Goal: Task Accomplishment & Management: Manage account settings

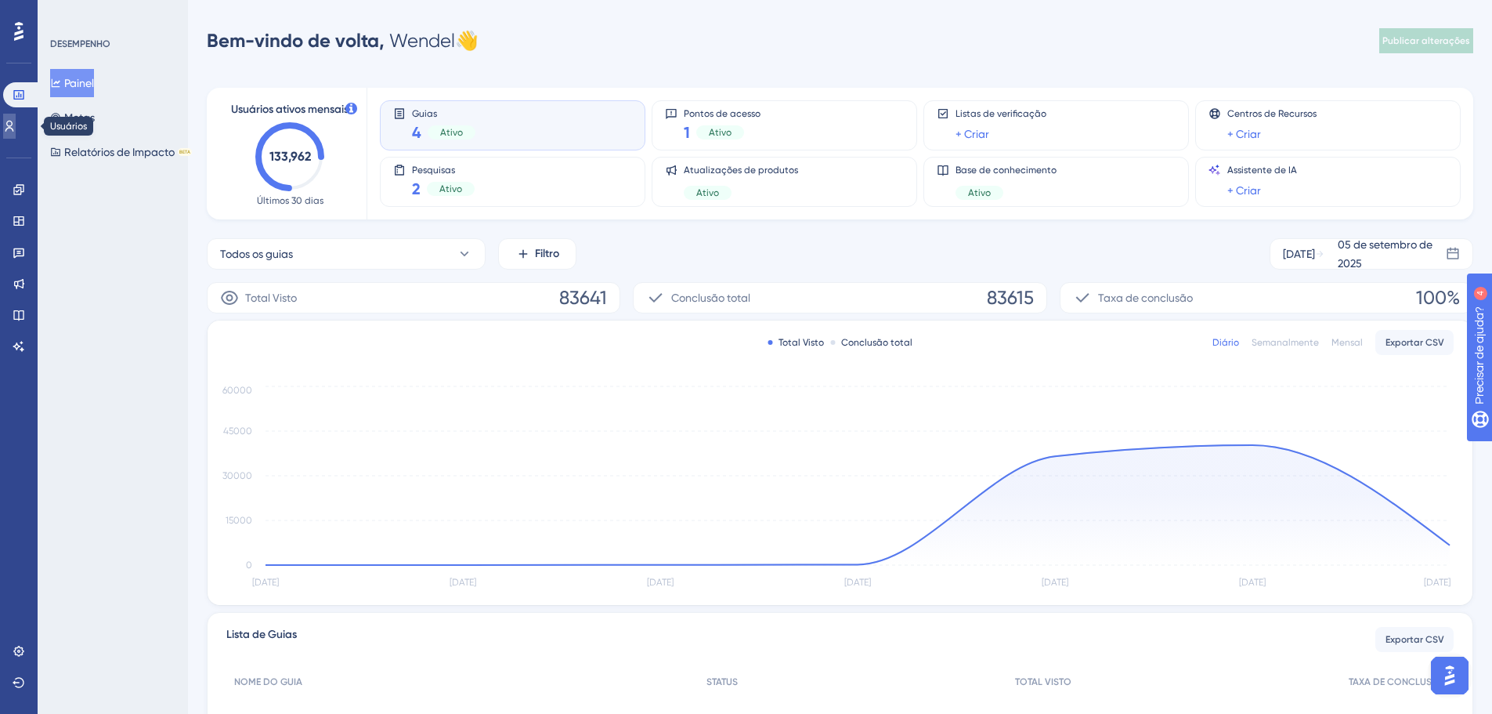
click at [14, 131] on icon at bounding box center [9, 126] width 9 height 11
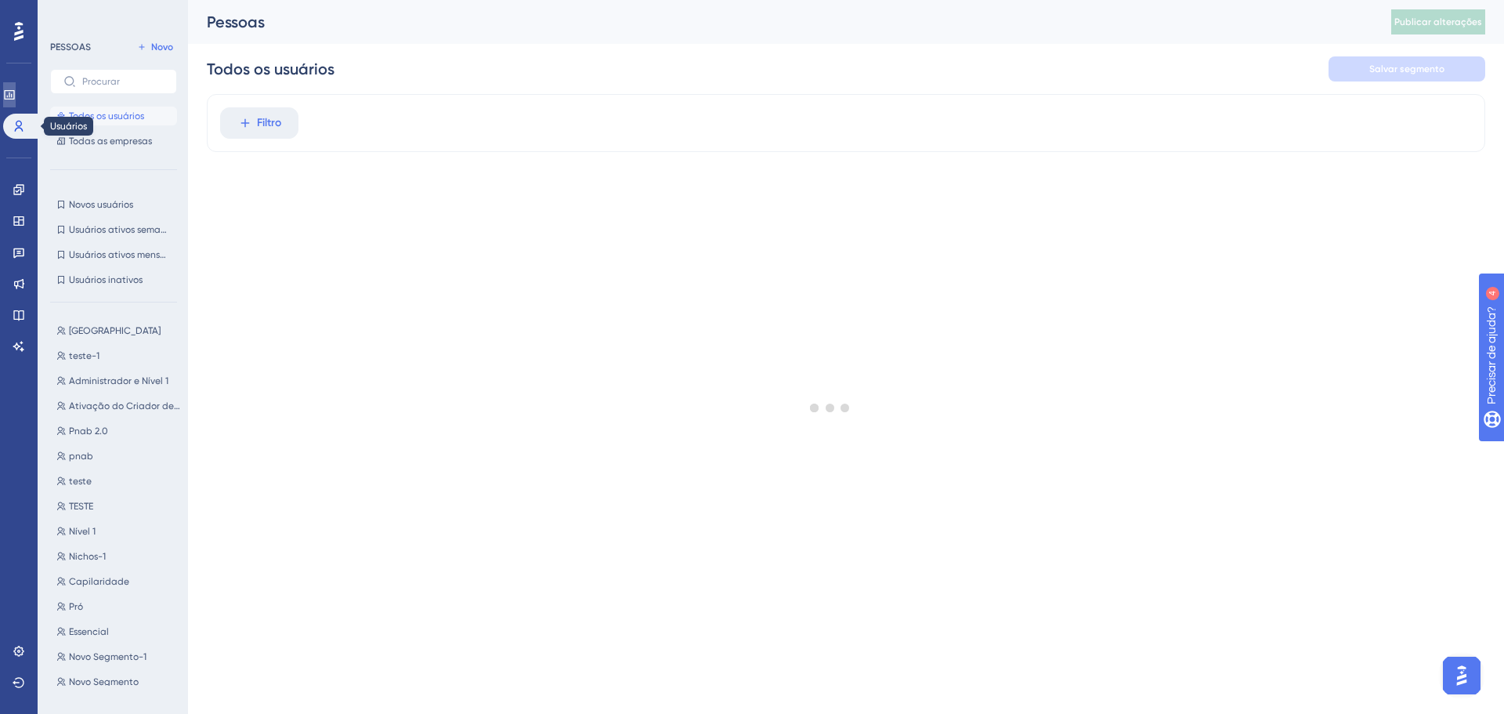
click at [15, 96] on icon at bounding box center [9, 95] width 13 height 13
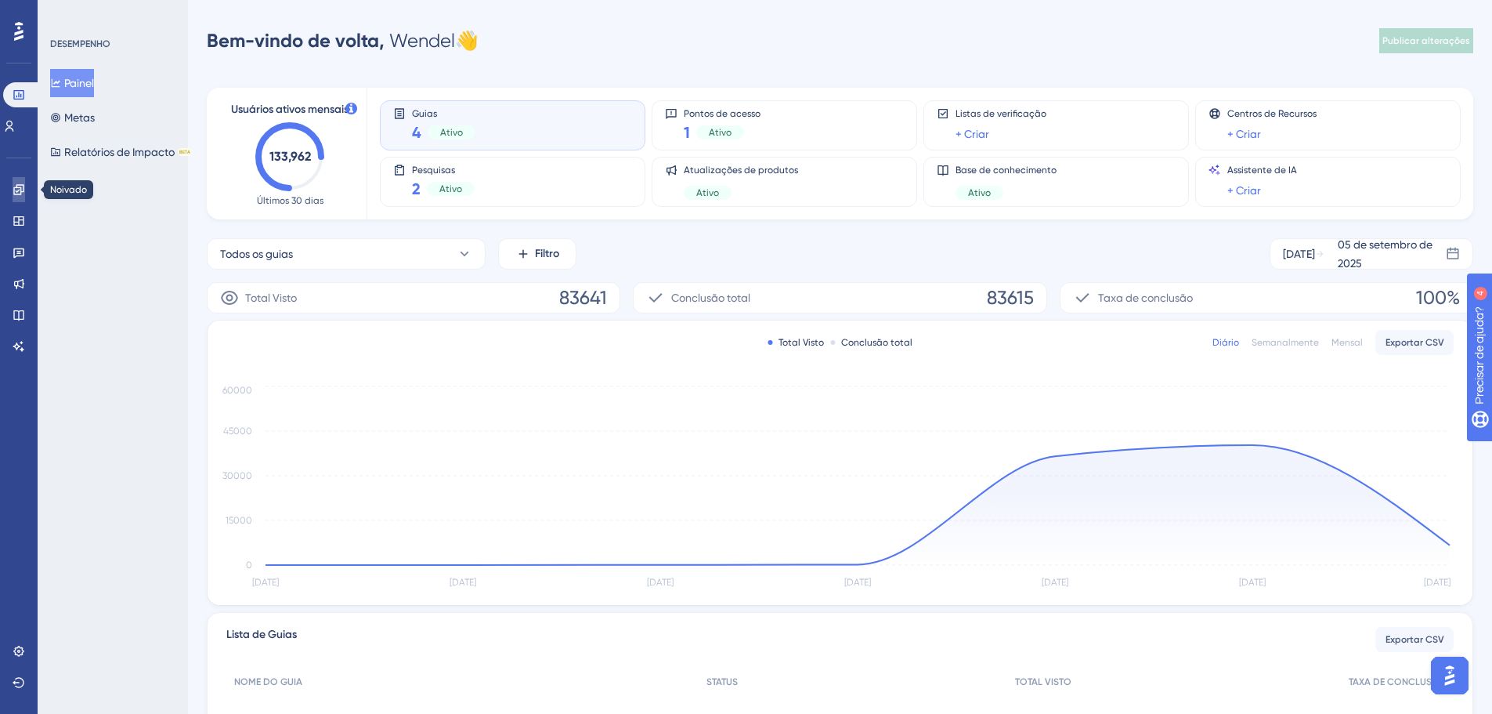
click at [13, 187] on link at bounding box center [19, 189] width 13 height 25
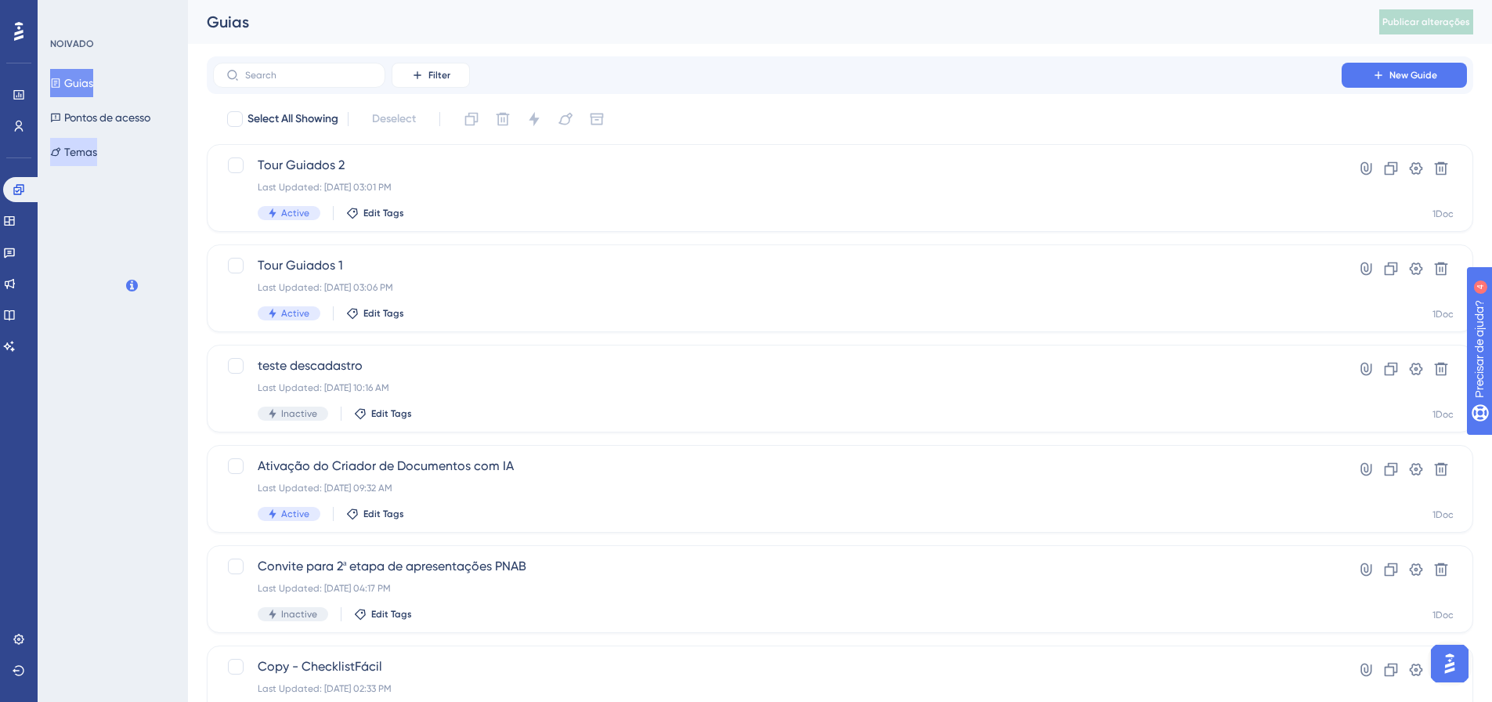
click at [97, 151] on font "Temas" at bounding box center [80, 152] width 33 height 13
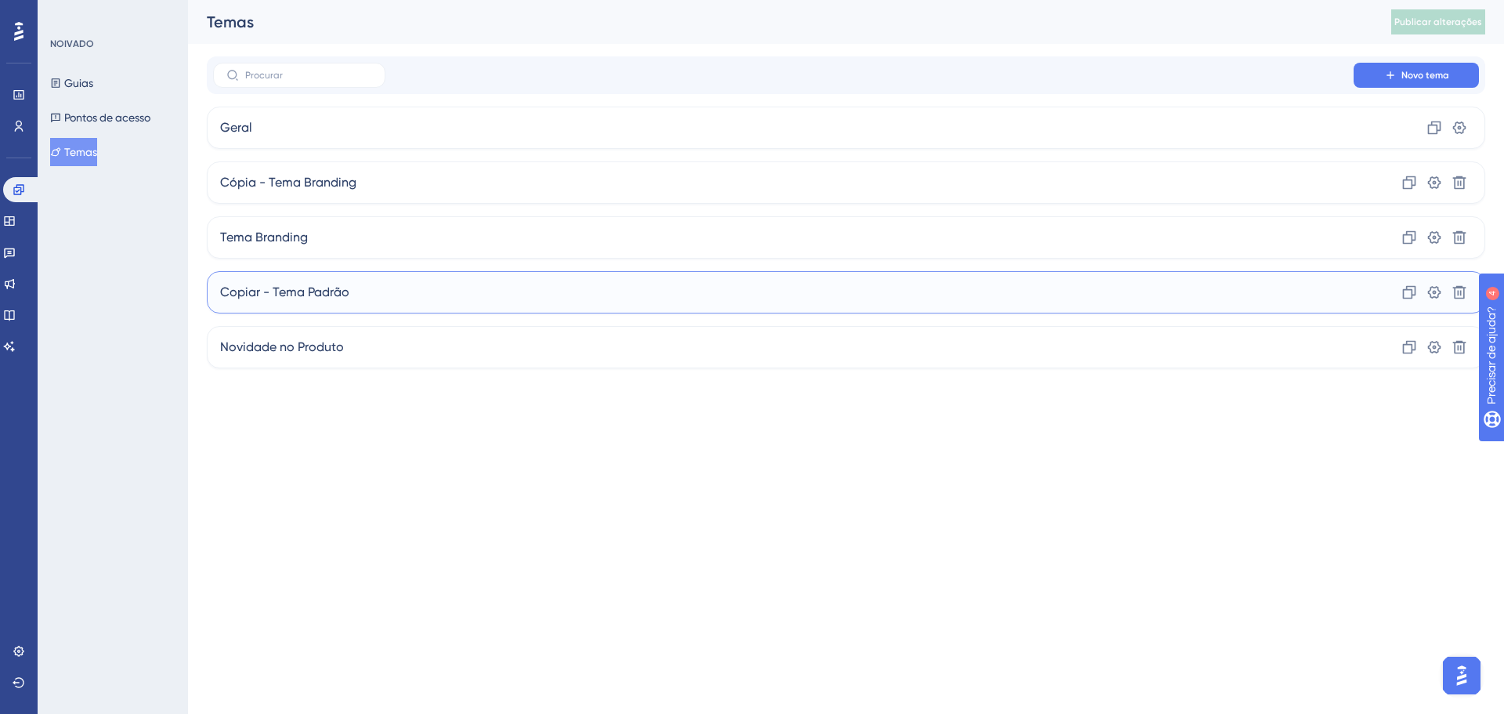
click at [406, 300] on div "Copiar - Tema Padrão Clone Configurações Excluir" at bounding box center [846, 292] width 1279 height 42
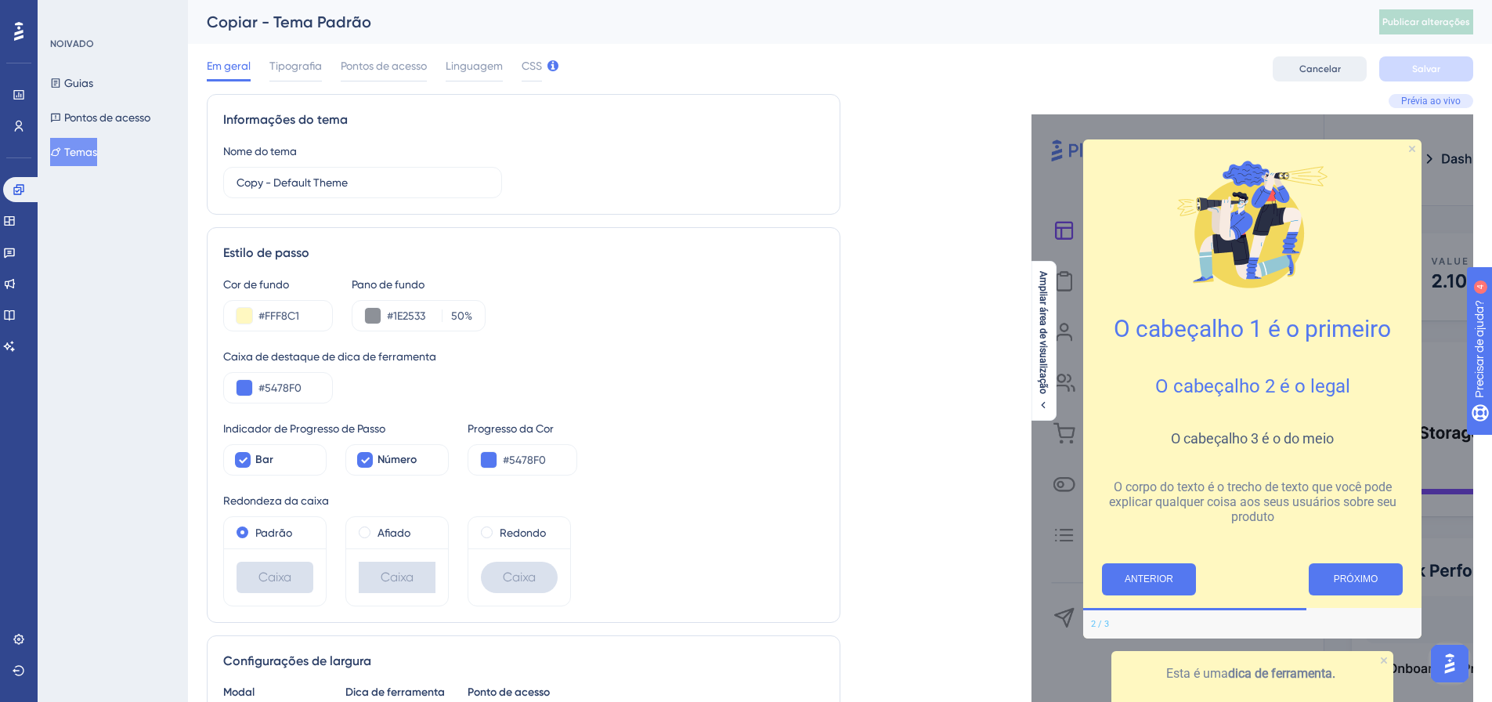
click at [1309, 67] on font "Cancelar" at bounding box center [1321, 68] width 42 height 11
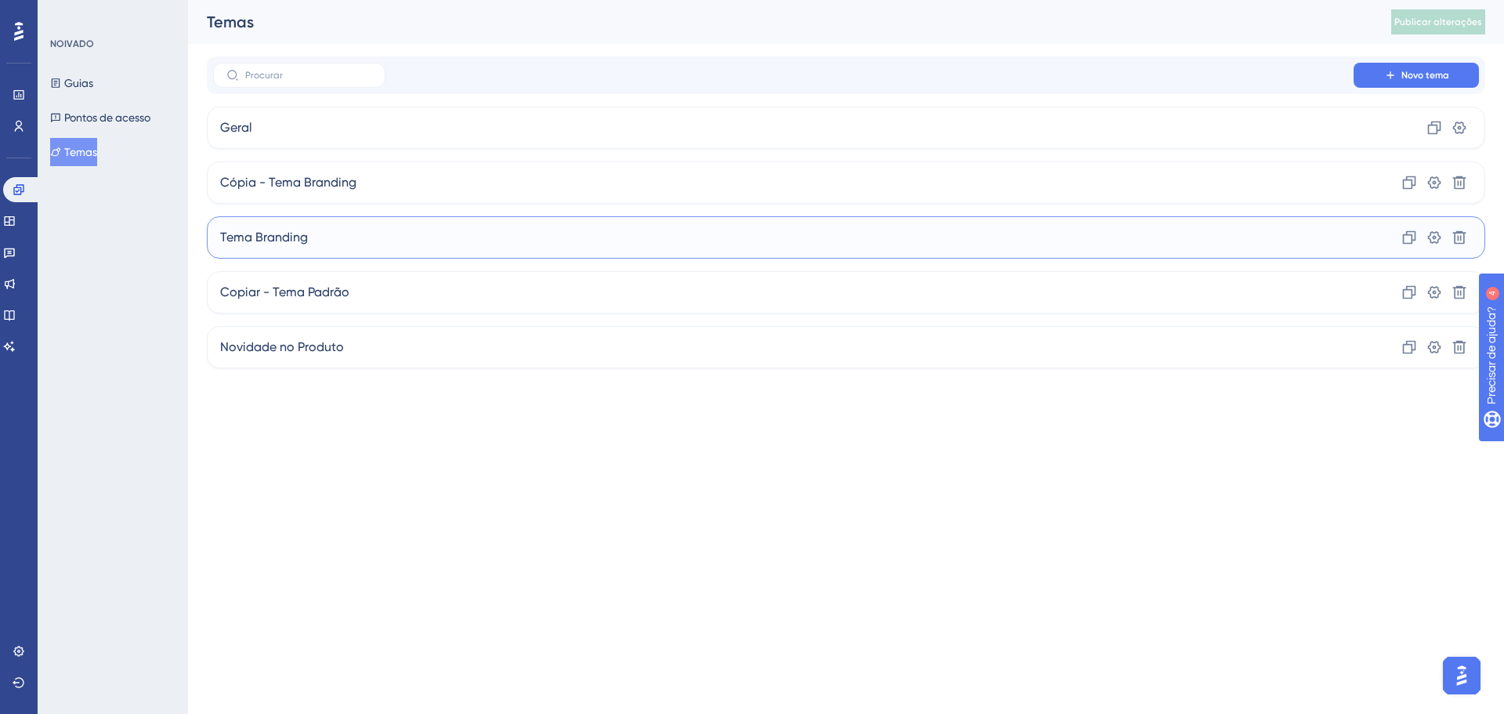
click at [258, 241] on font "Tema Branding" at bounding box center [264, 237] width 88 height 15
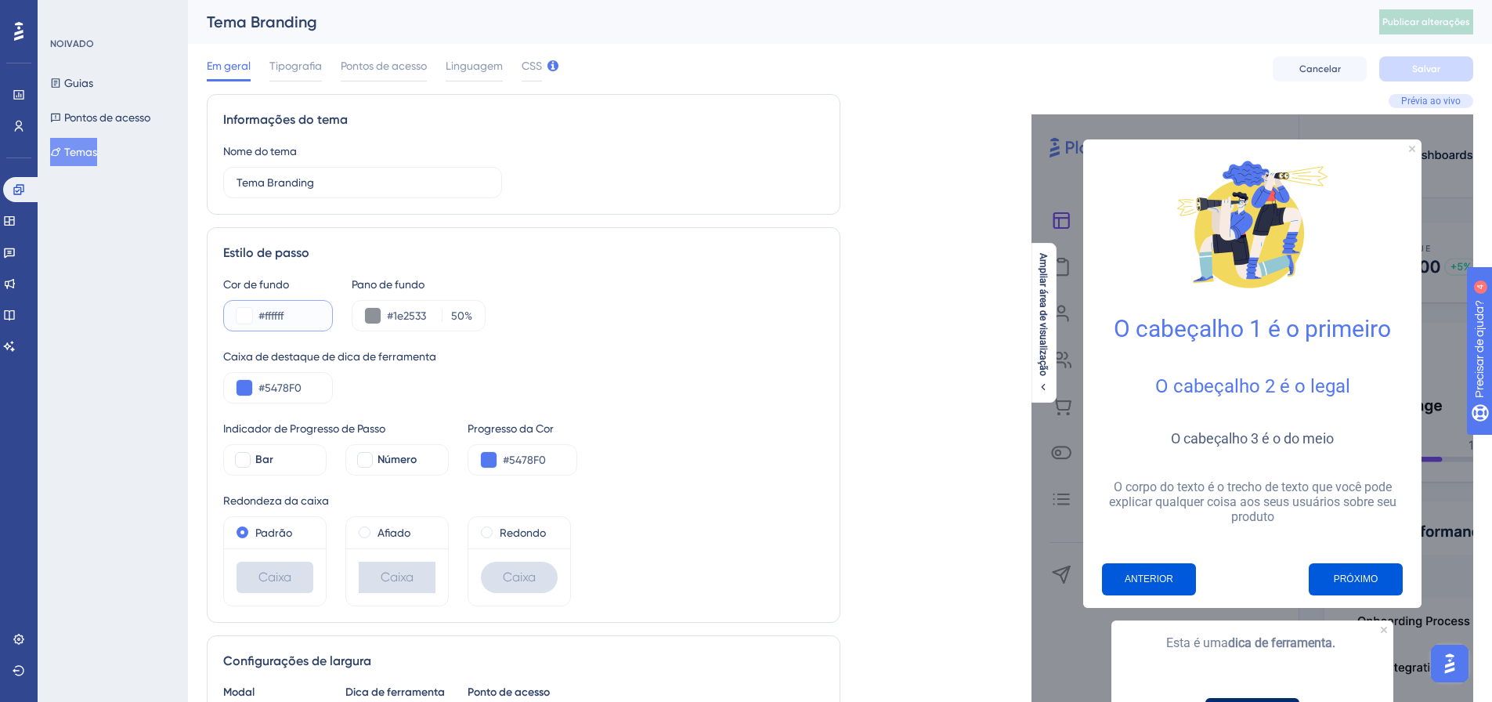
click at [295, 319] on input "#ffffff" at bounding box center [289, 315] width 61 height 19
click at [295, 320] on input "#ffffff" at bounding box center [289, 315] width 61 height 19
click at [1312, 59] on button "Cancelar" at bounding box center [1320, 68] width 94 height 25
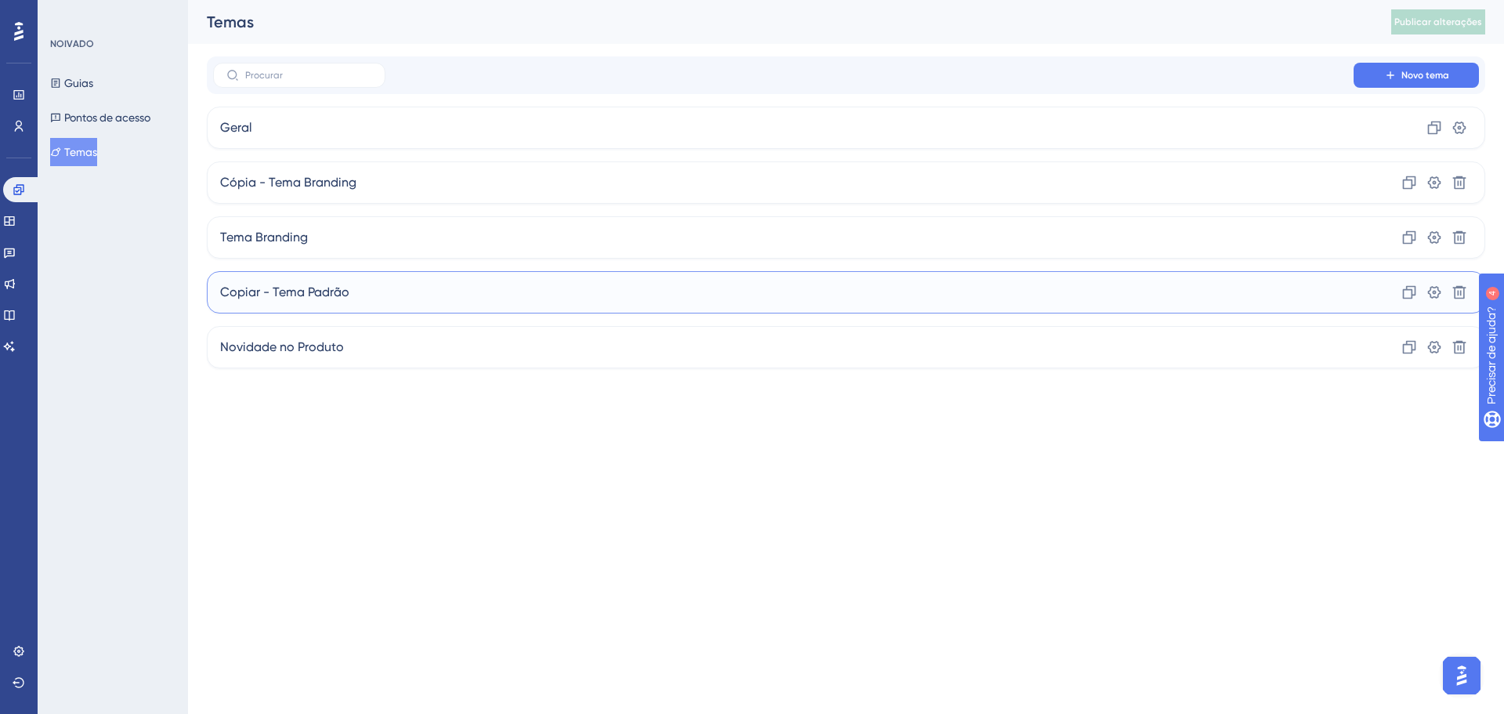
click at [323, 286] on font "Copiar - Tema Padrão" at bounding box center [284, 291] width 129 height 15
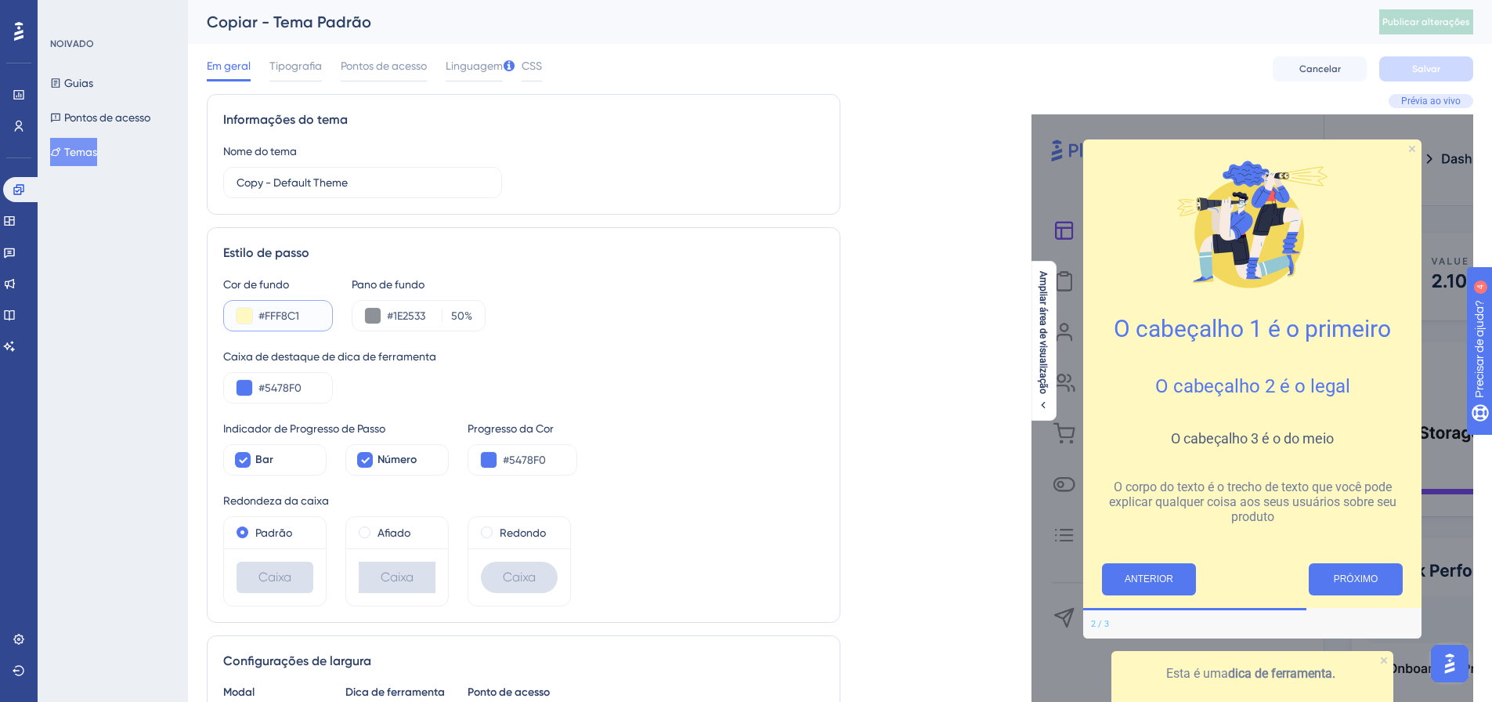
click at [295, 310] on input "#FFF8C1" at bounding box center [289, 315] width 61 height 19
paste input "FFF"
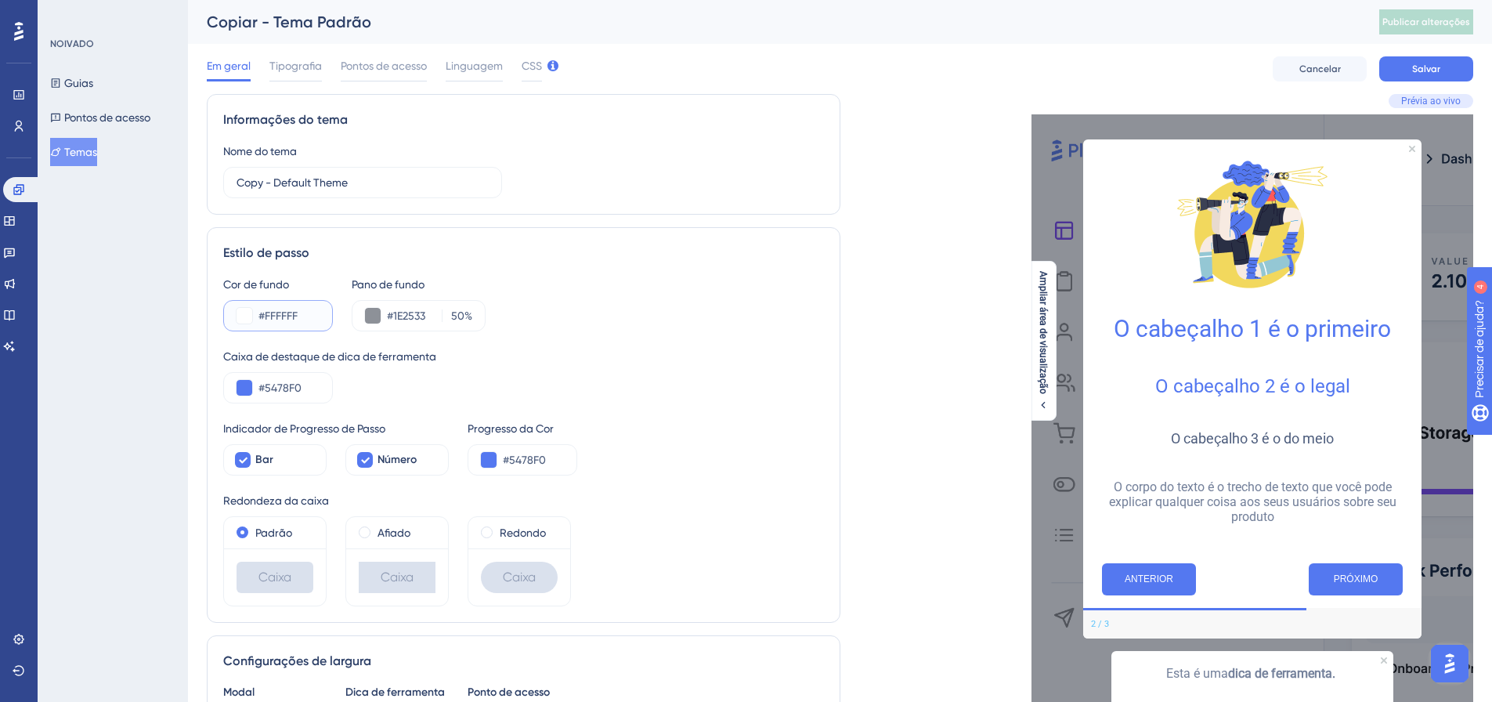
type input "#FFFFFF"
click at [1379, 66] on div "Cancelar Salvar" at bounding box center [1373, 68] width 201 height 25
click at [1380, 67] on button "Salvar" at bounding box center [1427, 68] width 94 height 25
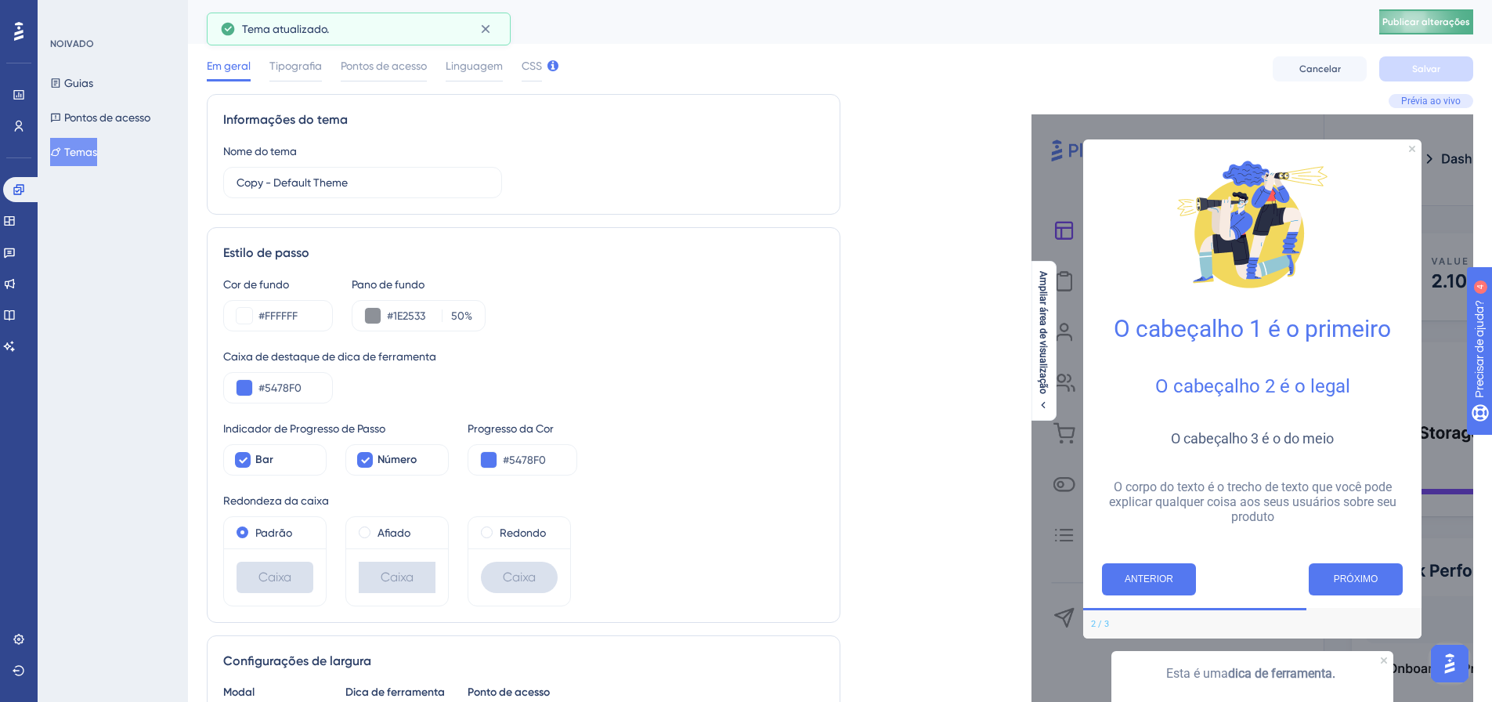
click at [1430, 21] on font "Publicar alterações" at bounding box center [1427, 21] width 88 height 11
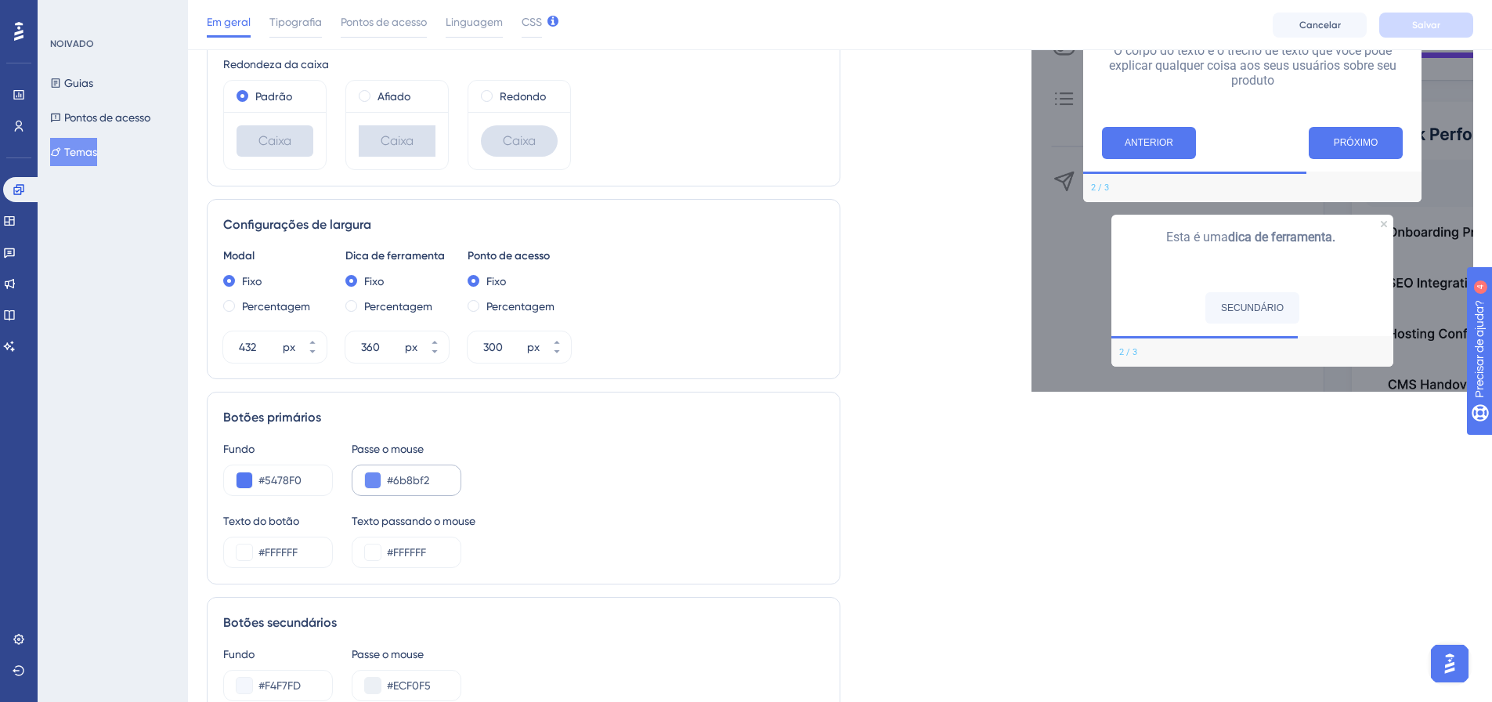
scroll to position [470, 0]
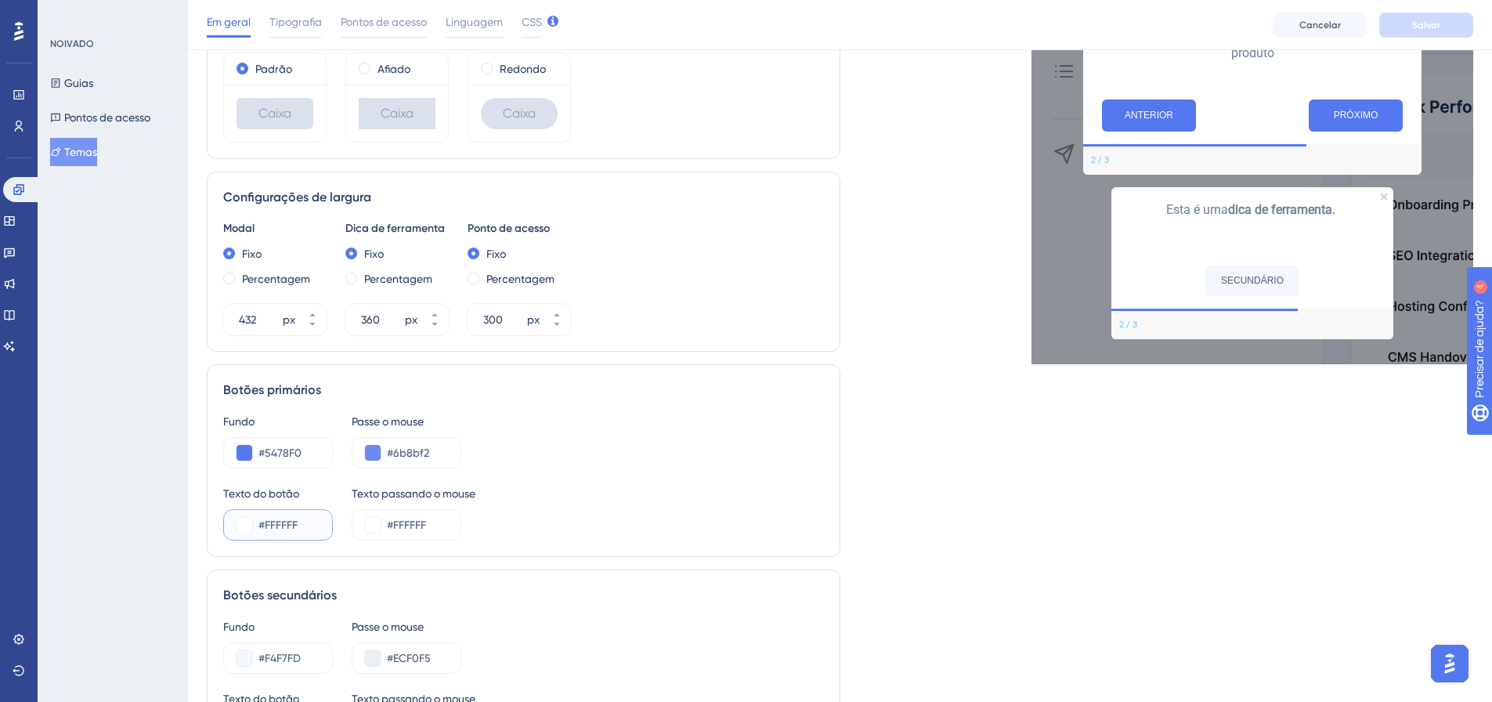
click at [295, 520] on input "#FFFFFF" at bounding box center [289, 524] width 61 height 19
paste input "236EE3"
type input "#236EE3"
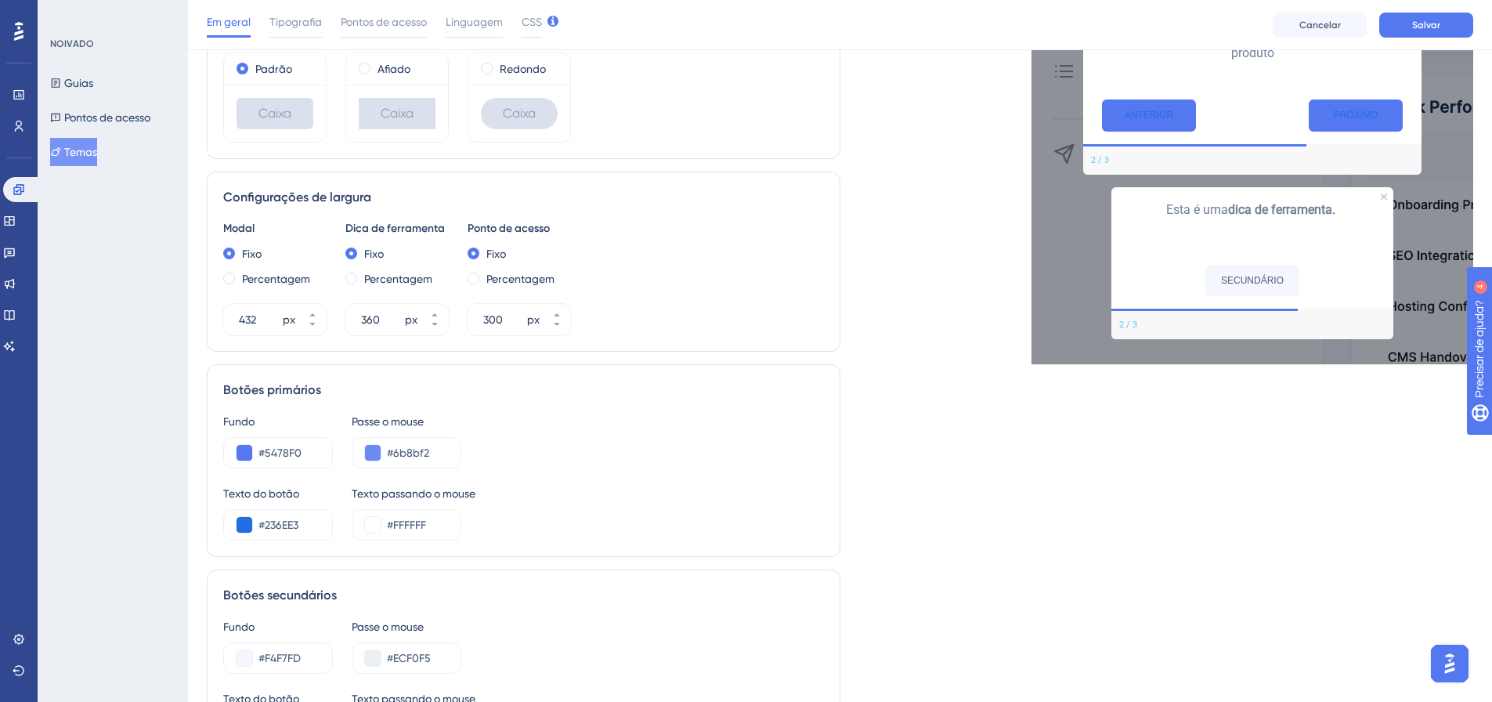
click at [380, 548] on div "Botões primários Fundo #5478F0 Passe o mouse #6b8bf2 Texto do botão #236EE3 Tex…" at bounding box center [524, 460] width 634 height 193
click at [315, 526] on input "#236EE3" at bounding box center [289, 524] width 61 height 19
click at [432, 519] on input "#FFFFFF" at bounding box center [417, 524] width 61 height 19
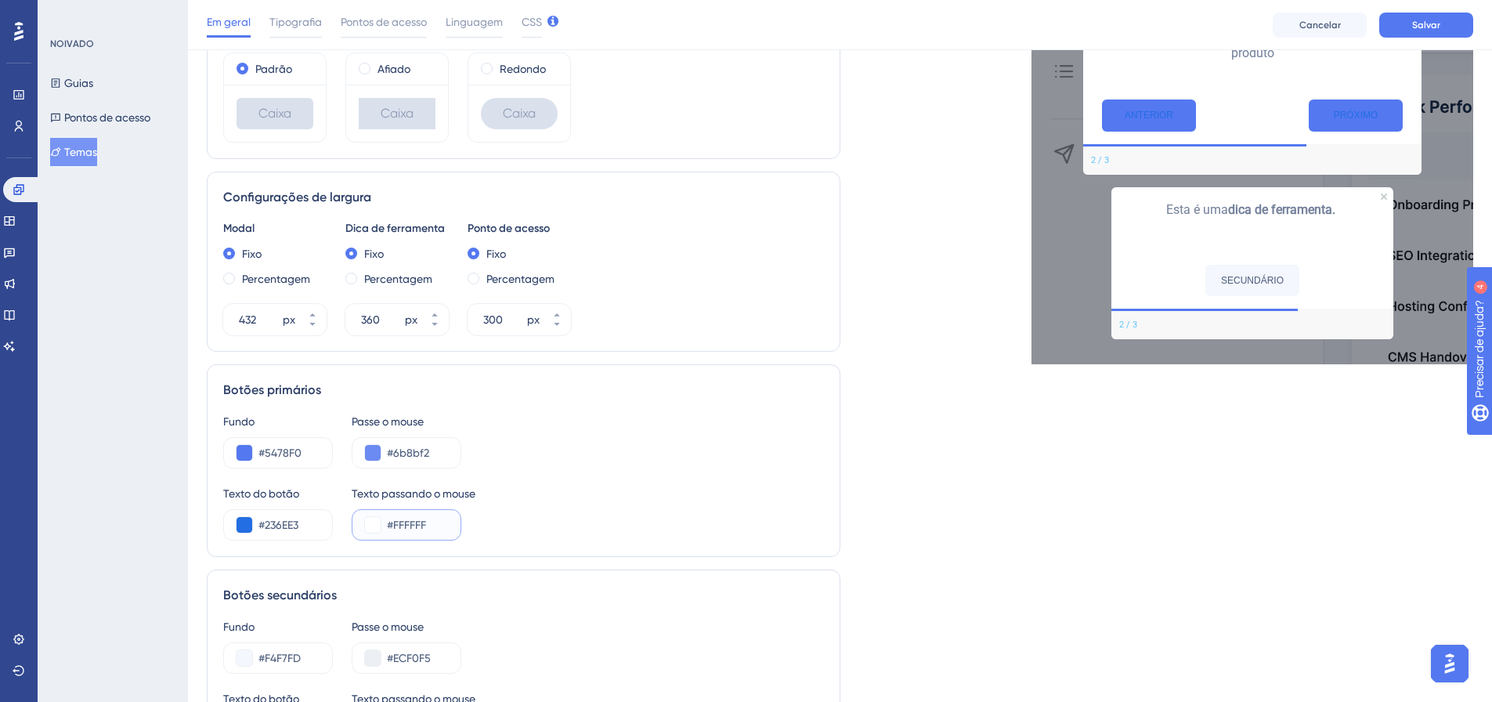
drag, startPoint x: 439, startPoint y: 530, endPoint x: 374, endPoint y: 536, distance: 66.1
click at [374, 536] on div "#FFFFFF" at bounding box center [407, 524] width 110 height 31
paste input "236EE3"
type input "#236EE3"
click at [278, 527] on input "#236EE3" at bounding box center [289, 524] width 61 height 19
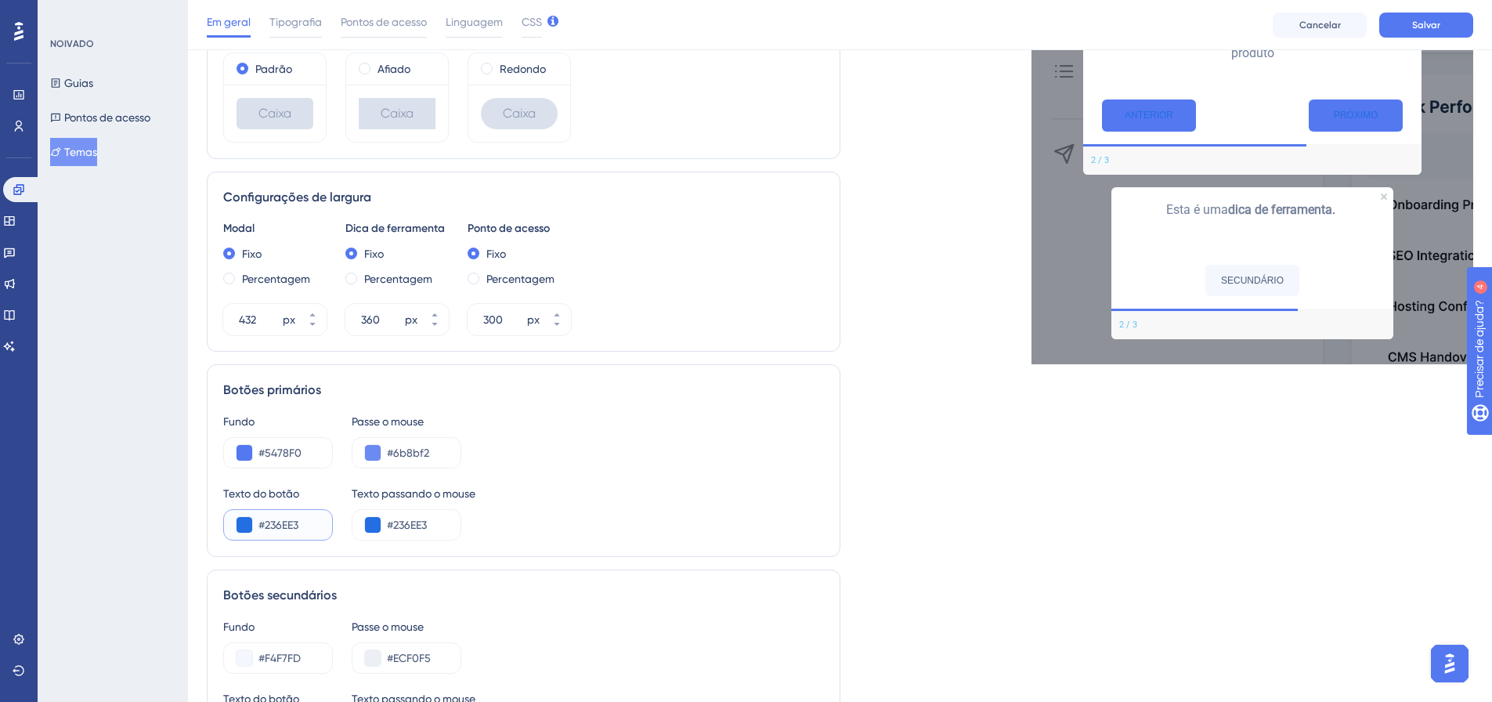
click at [278, 527] on input "#236EE3" at bounding box center [289, 524] width 61 height 19
drag, startPoint x: 436, startPoint y: 519, endPoint x: 332, endPoint y: 537, distance: 105.6
click at [338, 537] on div "Texto do botão # Texto passando o mouse #236EE3" at bounding box center [523, 512] width 601 height 56
click at [286, 527] on input "#" at bounding box center [289, 524] width 61 height 19
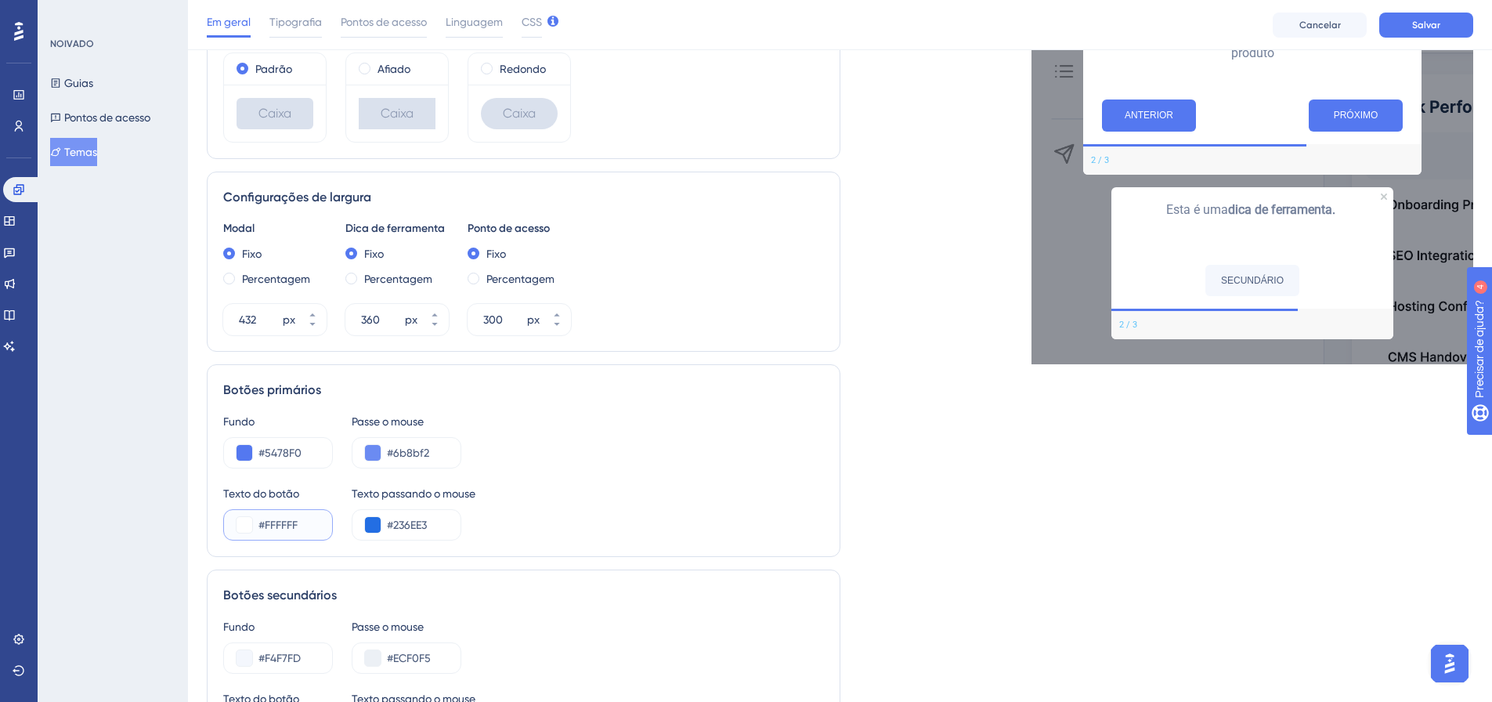
type input "#FFFFFF"
click at [326, 548] on div "Botões primários Fundo #5478F0 Passe o mouse #6b8bf2 Texto do botão #FFFFFF Tex…" at bounding box center [524, 460] width 634 height 193
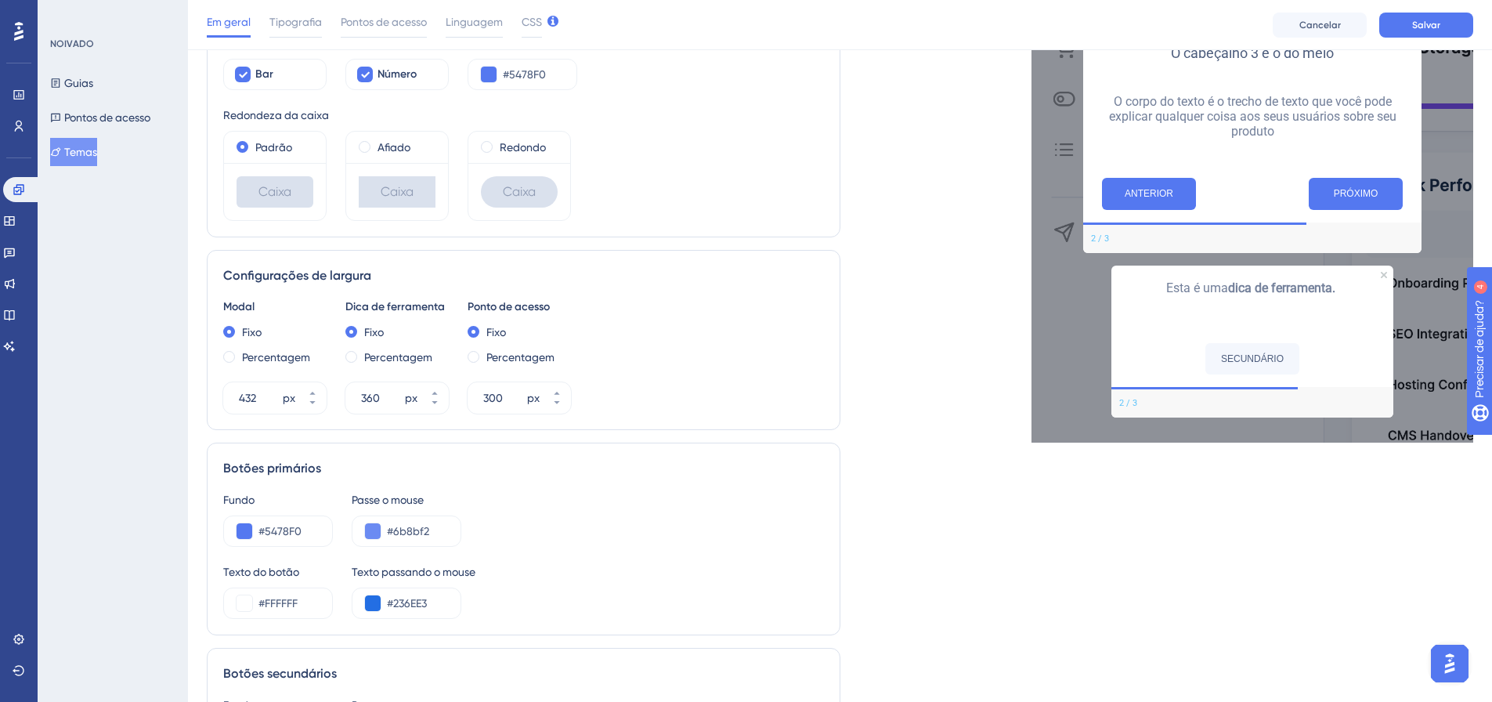
scroll to position [548, 0]
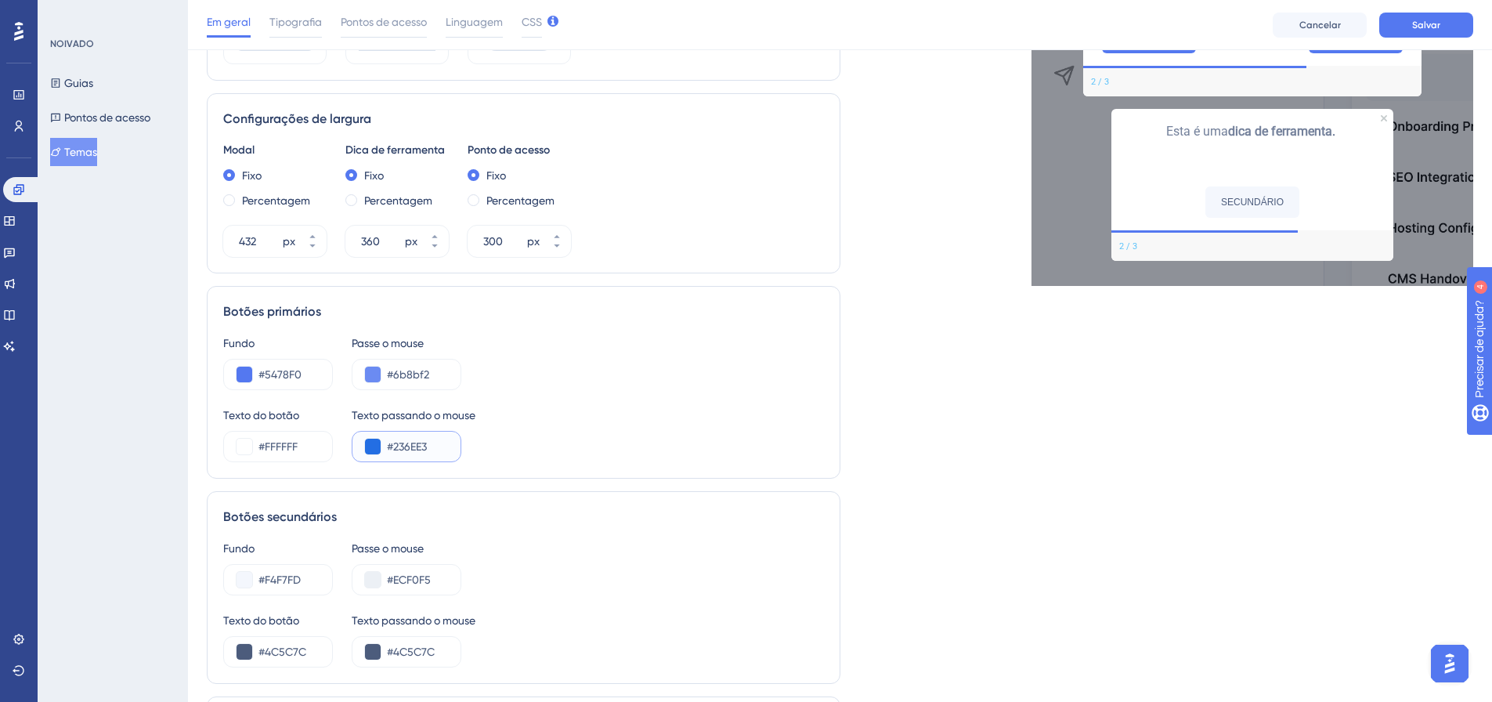
click at [432, 446] on input "#236EE3" at bounding box center [417, 446] width 61 height 19
click at [306, 380] on input "#5478F0" at bounding box center [289, 374] width 61 height 19
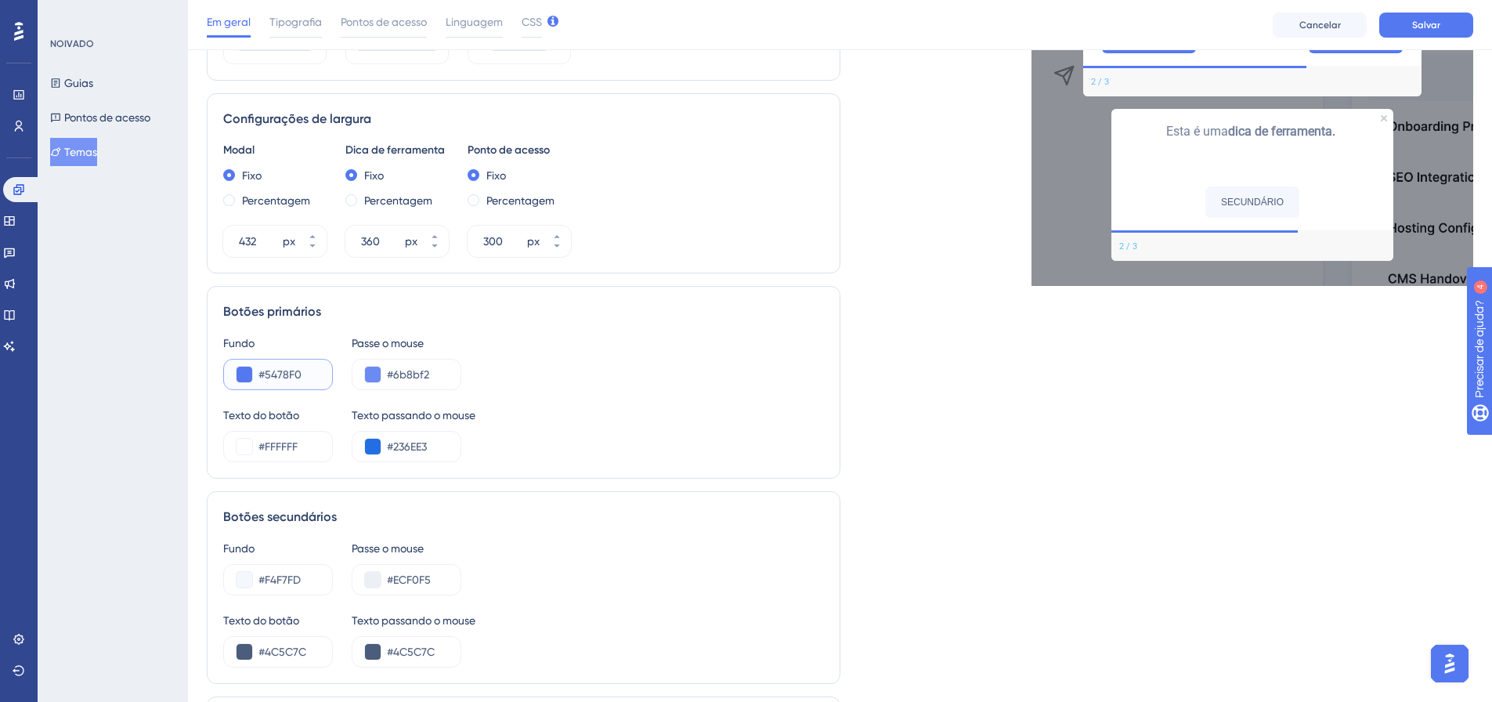
click at [306, 380] on input "#5478F0" at bounding box center [289, 374] width 61 height 19
paste input "236EE3"
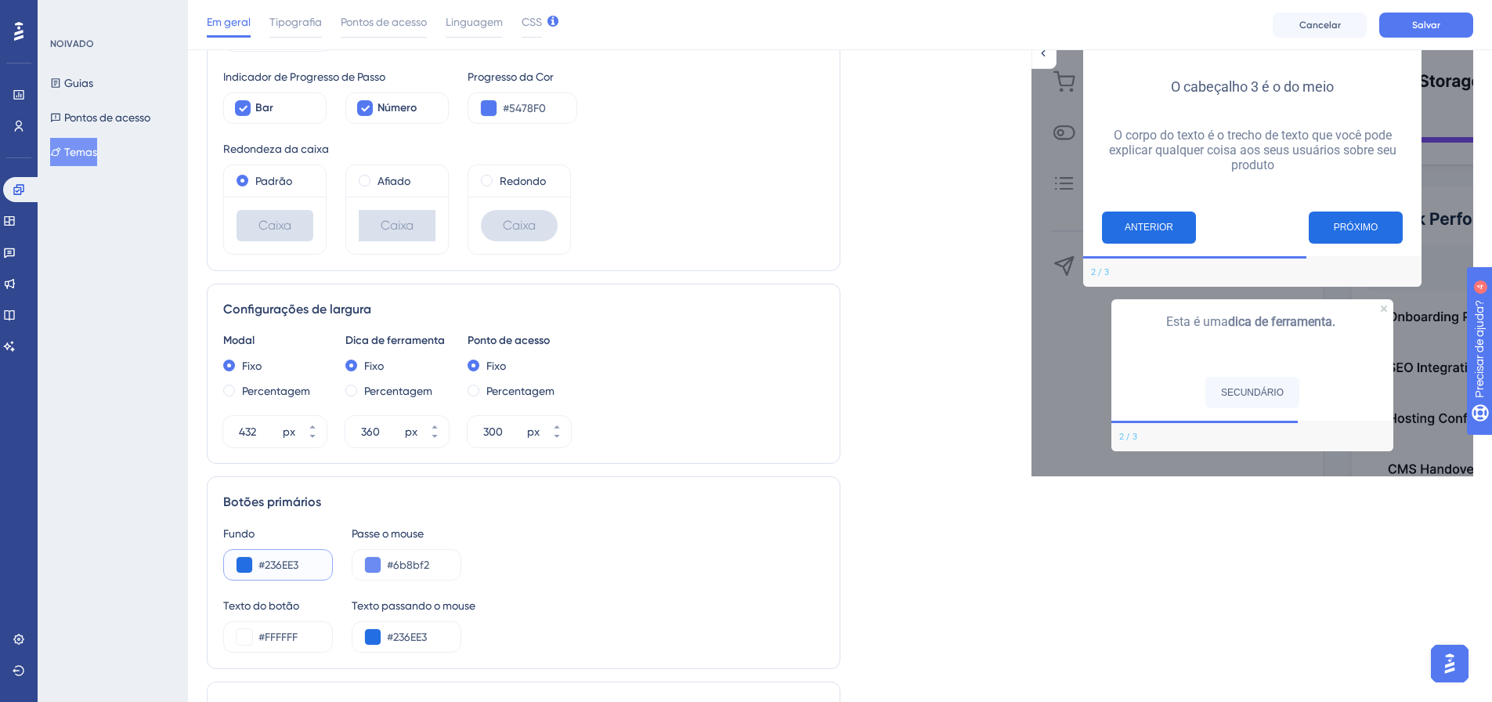
scroll to position [470, 0]
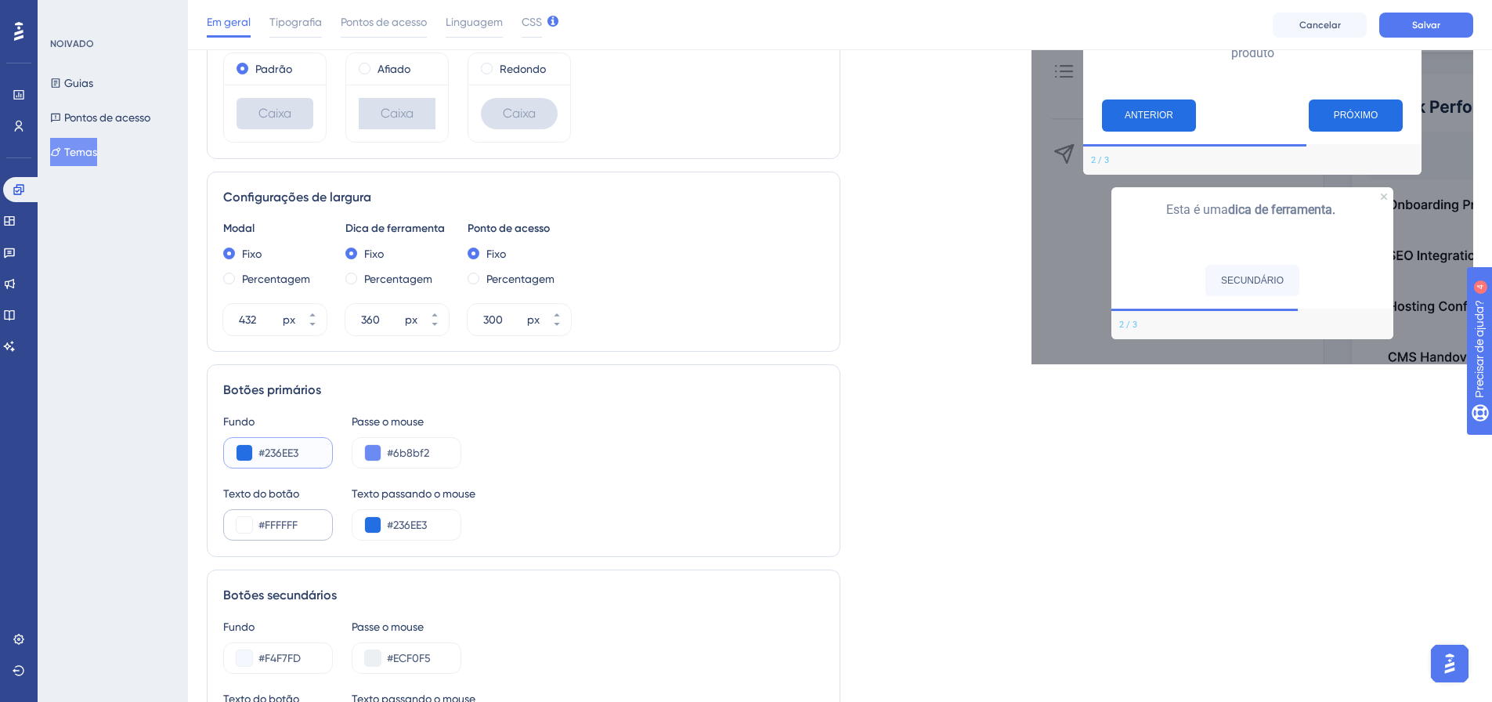
type input "#236EE3"
drag, startPoint x: 310, startPoint y: 530, endPoint x: 224, endPoint y: 527, distance: 86.2
click at [224, 527] on div "#FFFFFF" at bounding box center [278, 524] width 110 height 31
click at [445, 447] on input "#6b8bf2" at bounding box center [417, 452] width 61 height 19
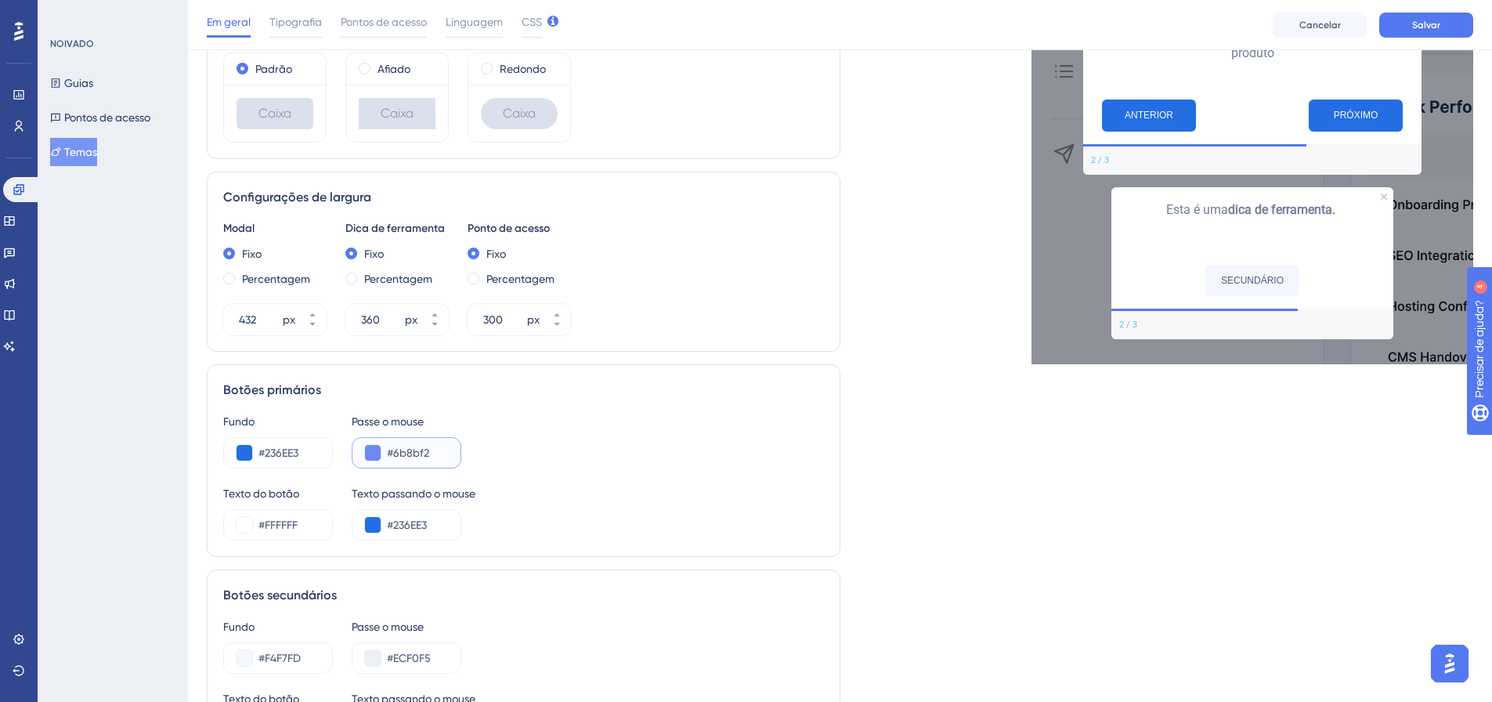
click at [445, 447] on input "#6b8bf2" at bounding box center [417, 452] width 61 height 19
paste input "FFFFFF"
type input "#FFFFFF"
click at [425, 521] on input "#236EE3" at bounding box center [417, 524] width 61 height 19
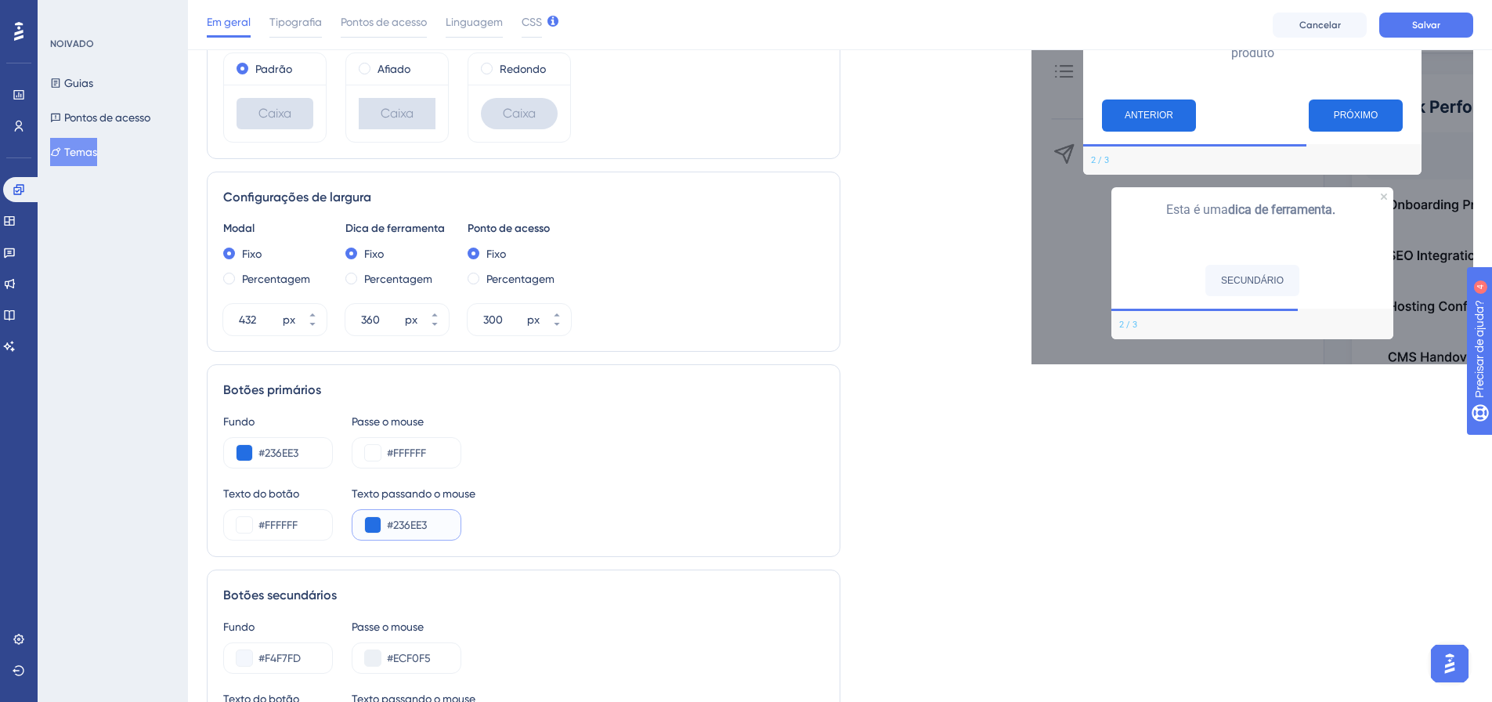
click at [425, 521] on input "#236EE3" at bounding box center [417, 524] width 61 height 19
type input "#236EE3"
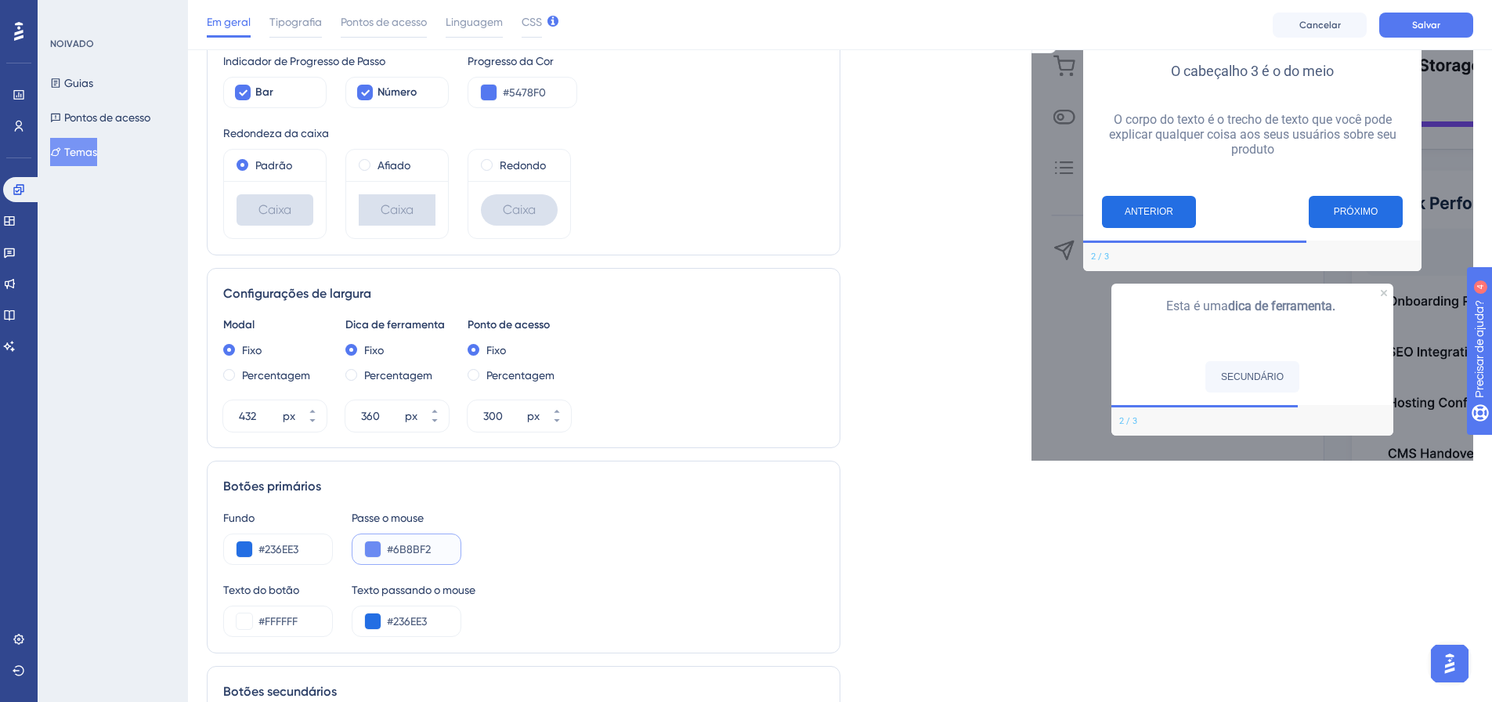
scroll to position [392, 0]
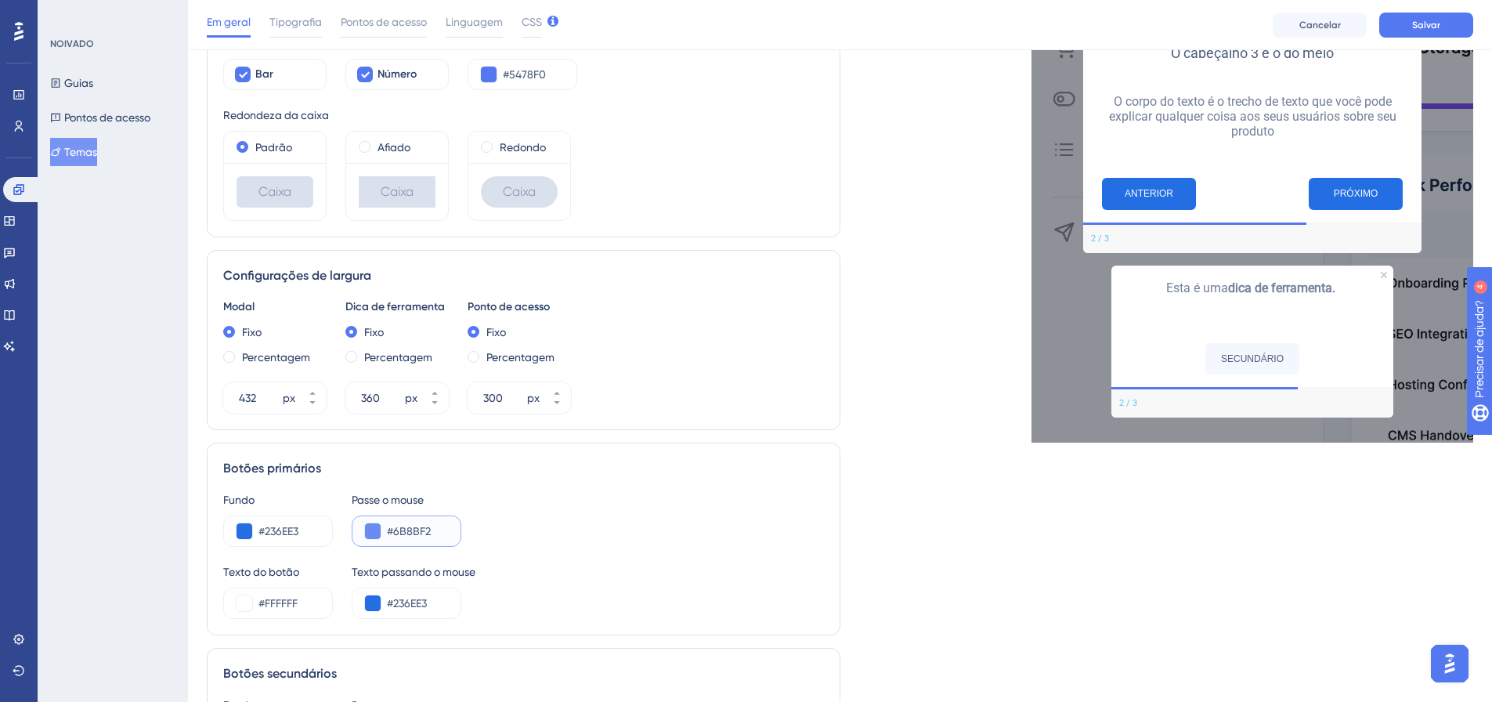
type input "#6B8BF2"
click at [581, 555] on div "Fundo #236EE3 Passe o mouse #6B8BF2 Texto do botão #FFFFFF Texto passando o mou…" at bounding box center [523, 554] width 601 height 128
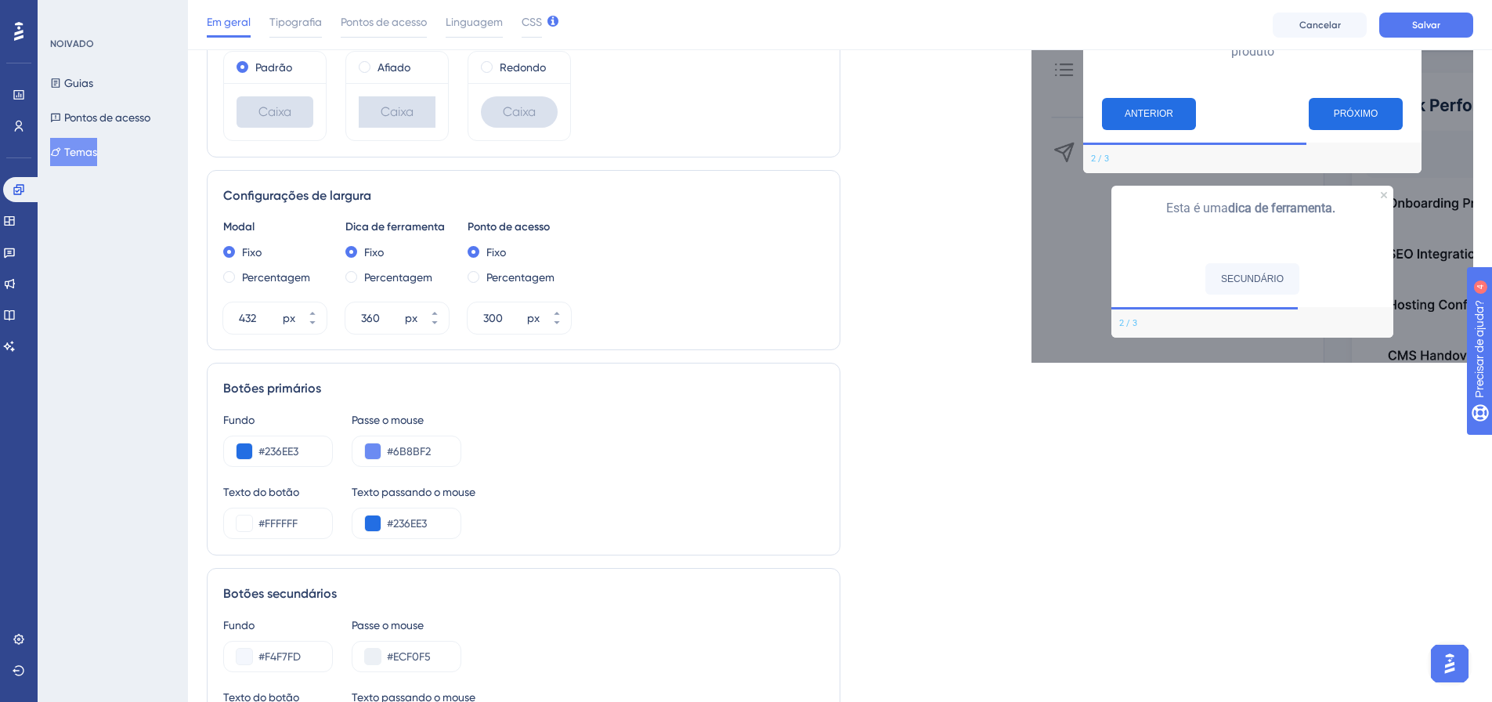
scroll to position [548, 0]
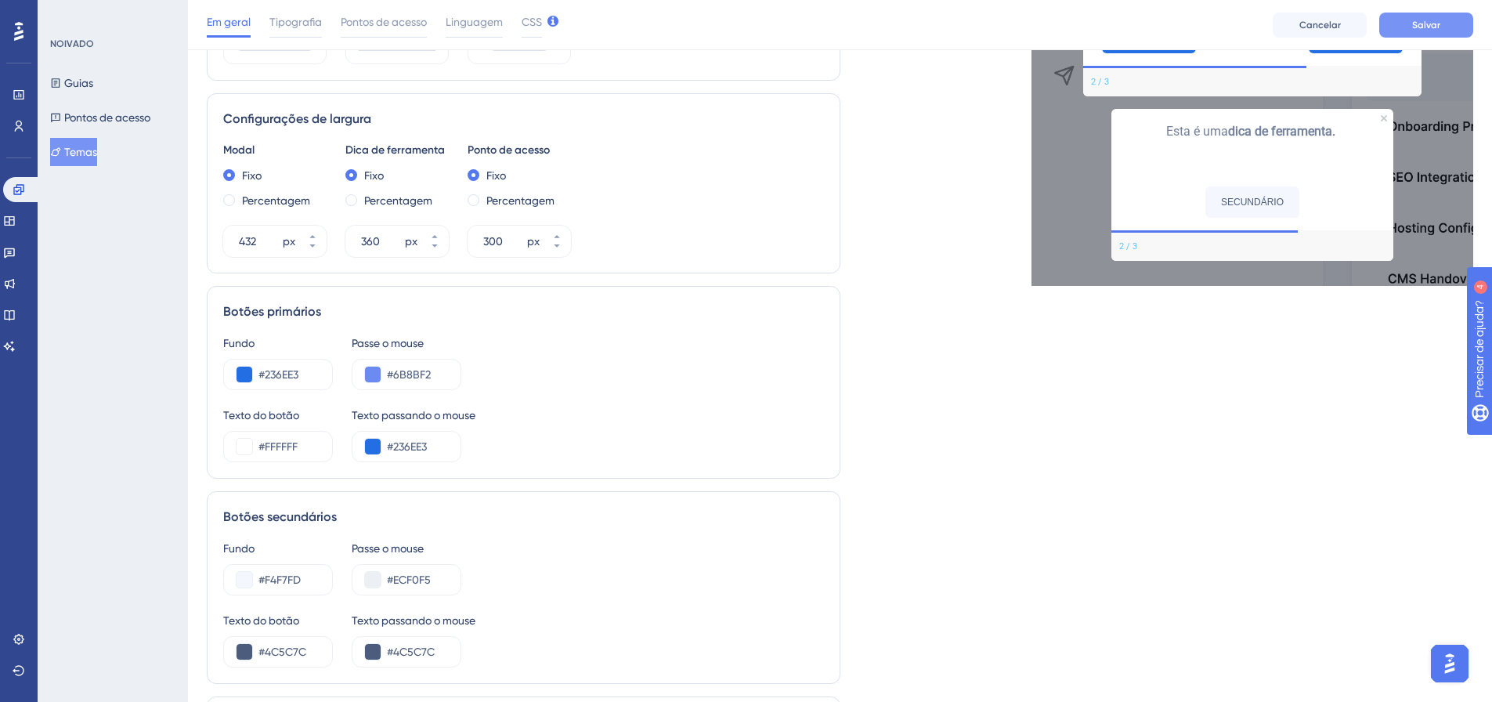
click at [1429, 24] on font "Salvar" at bounding box center [1426, 25] width 28 height 11
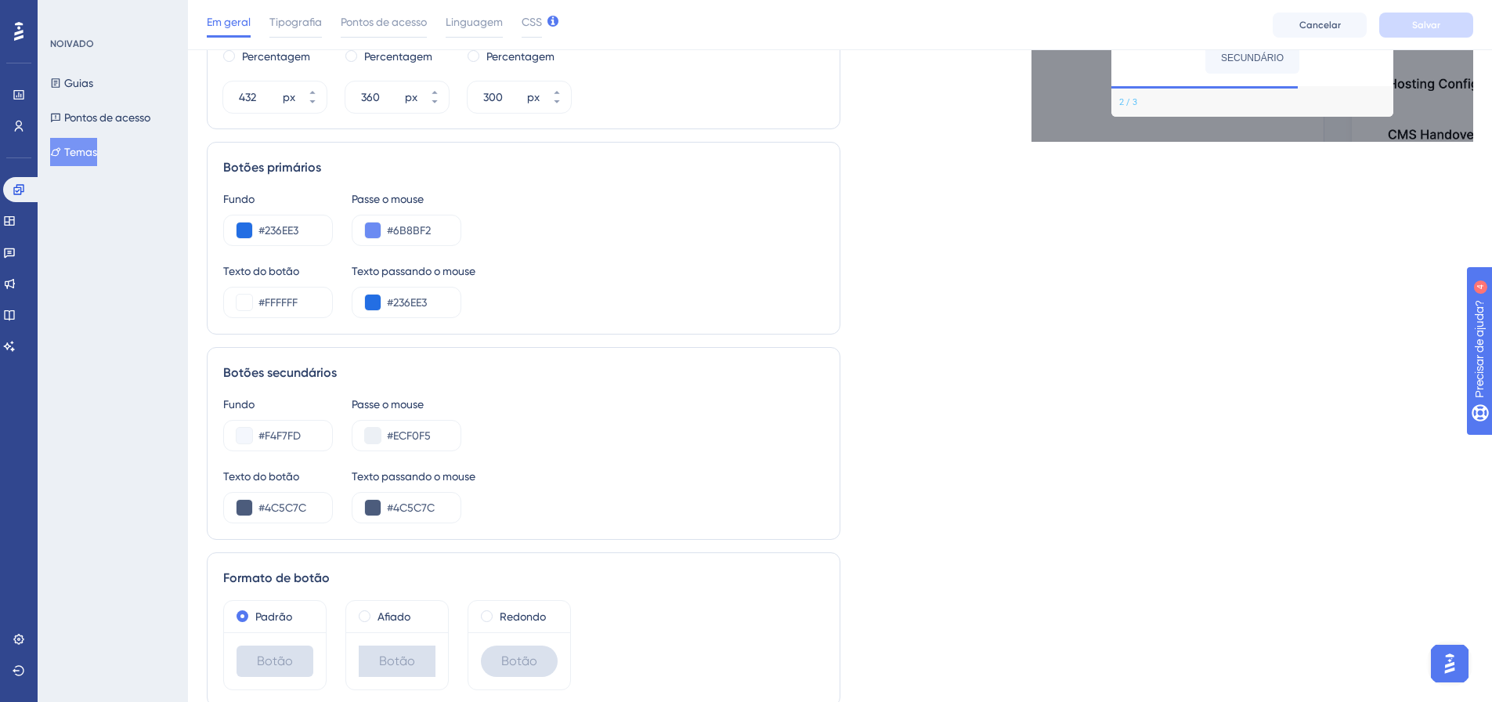
scroll to position [760, 0]
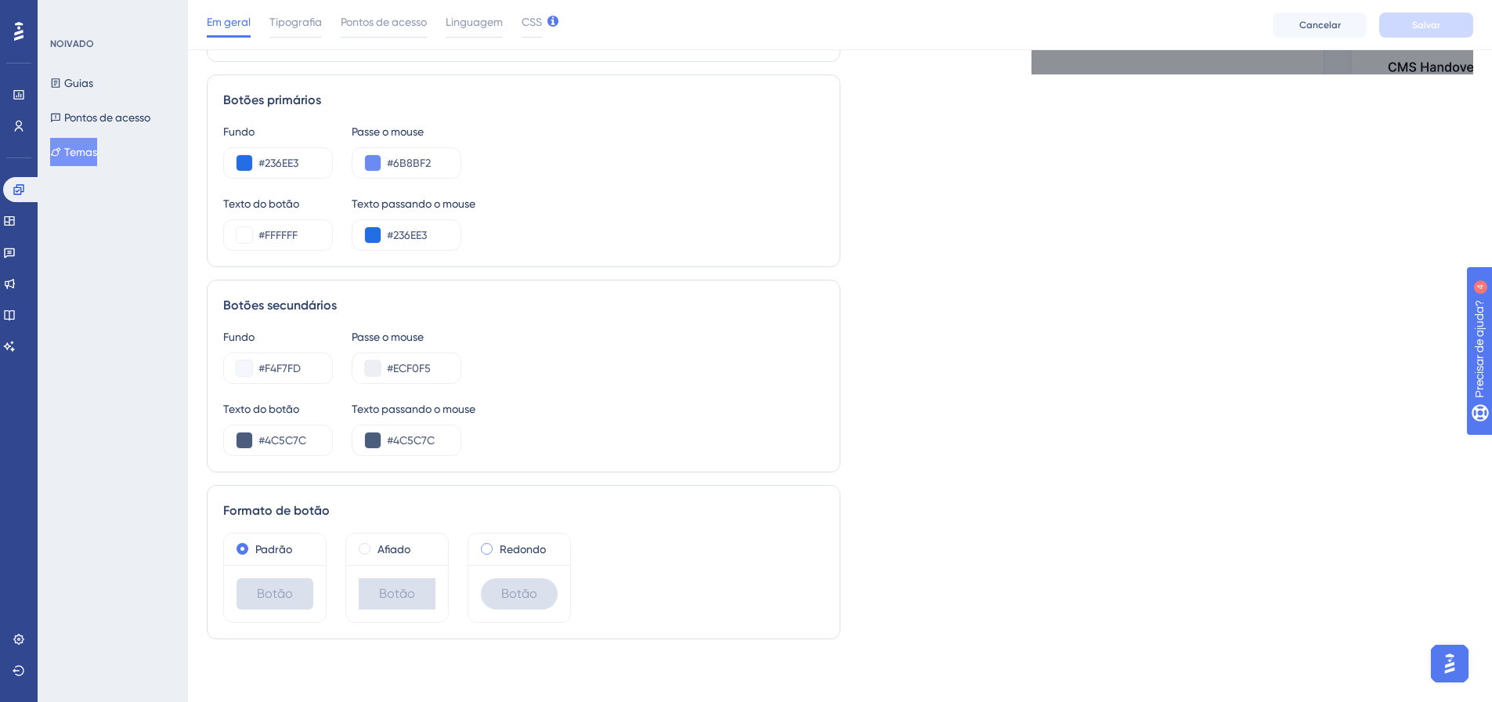
click at [489, 544] on span at bounding box center [487, 549] width 12 height 12
click at [497, 545] on input "radio" at bounding box center [497, 545] width 0 height 0
click at [377, 549] on div "Afiado" at bounding box center [397, 549] width 77 height 19
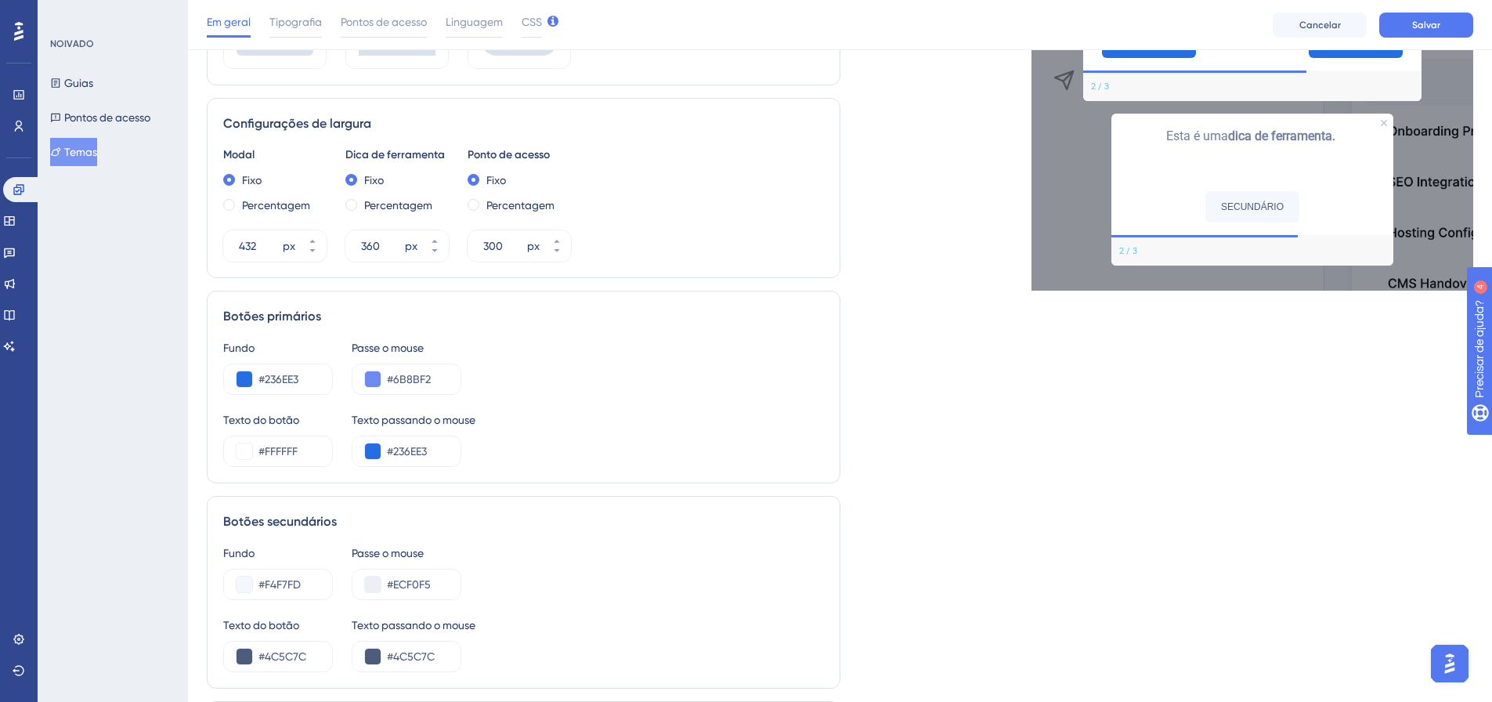
scroll to position [682, 0]
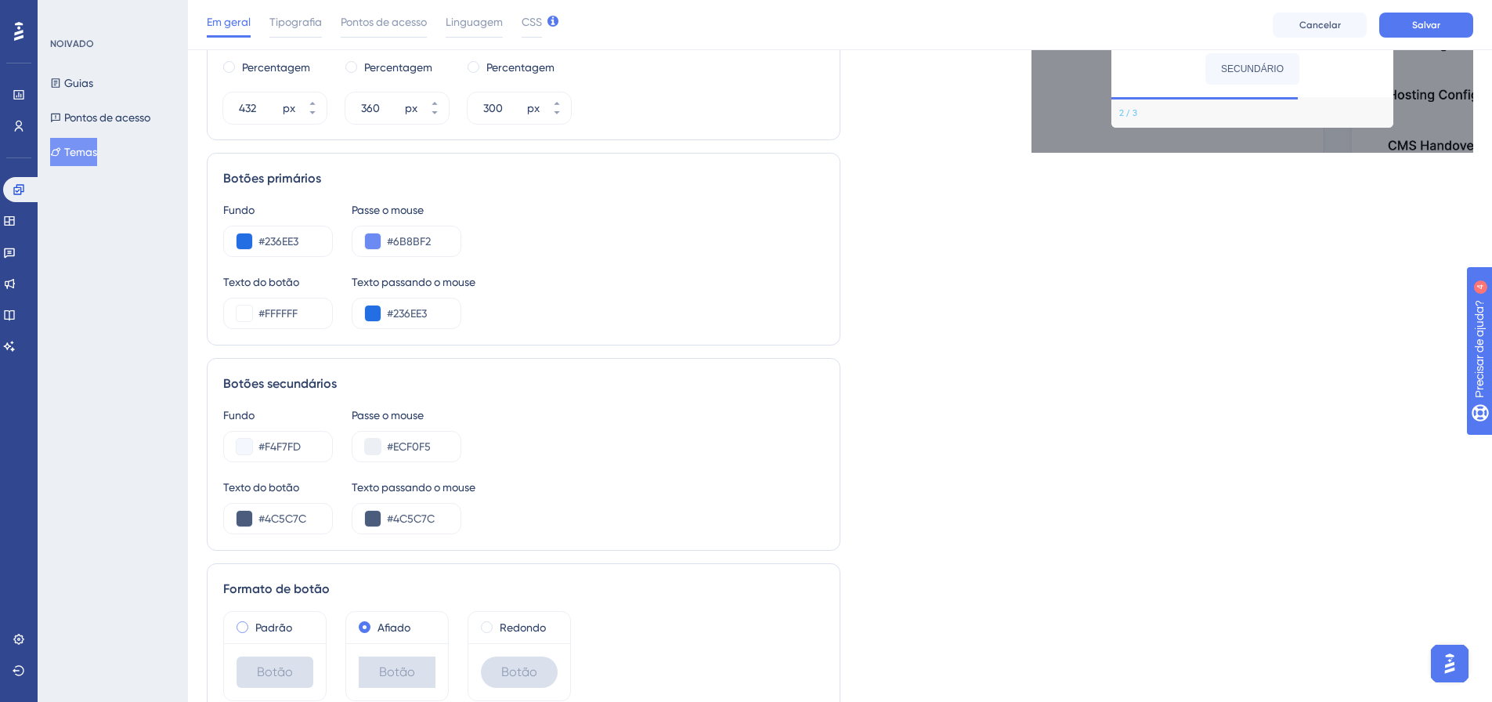
click at [264, 623] on font "Padrão" at bounding box center [273, 627] width 37 height 13
click at [498, 631] on div "Redondo" at bounding box center [519, 627] width 77 height 19
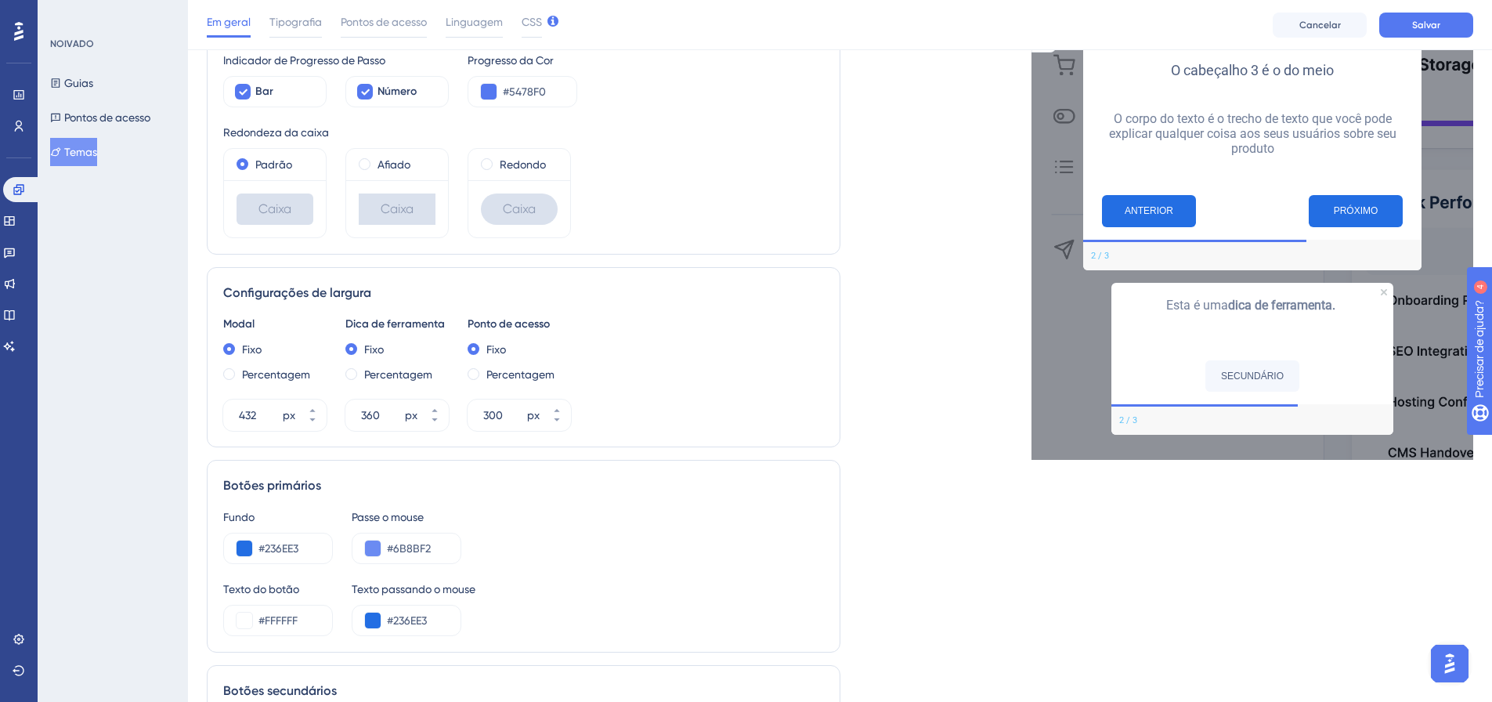
scroll to position [368, 0]
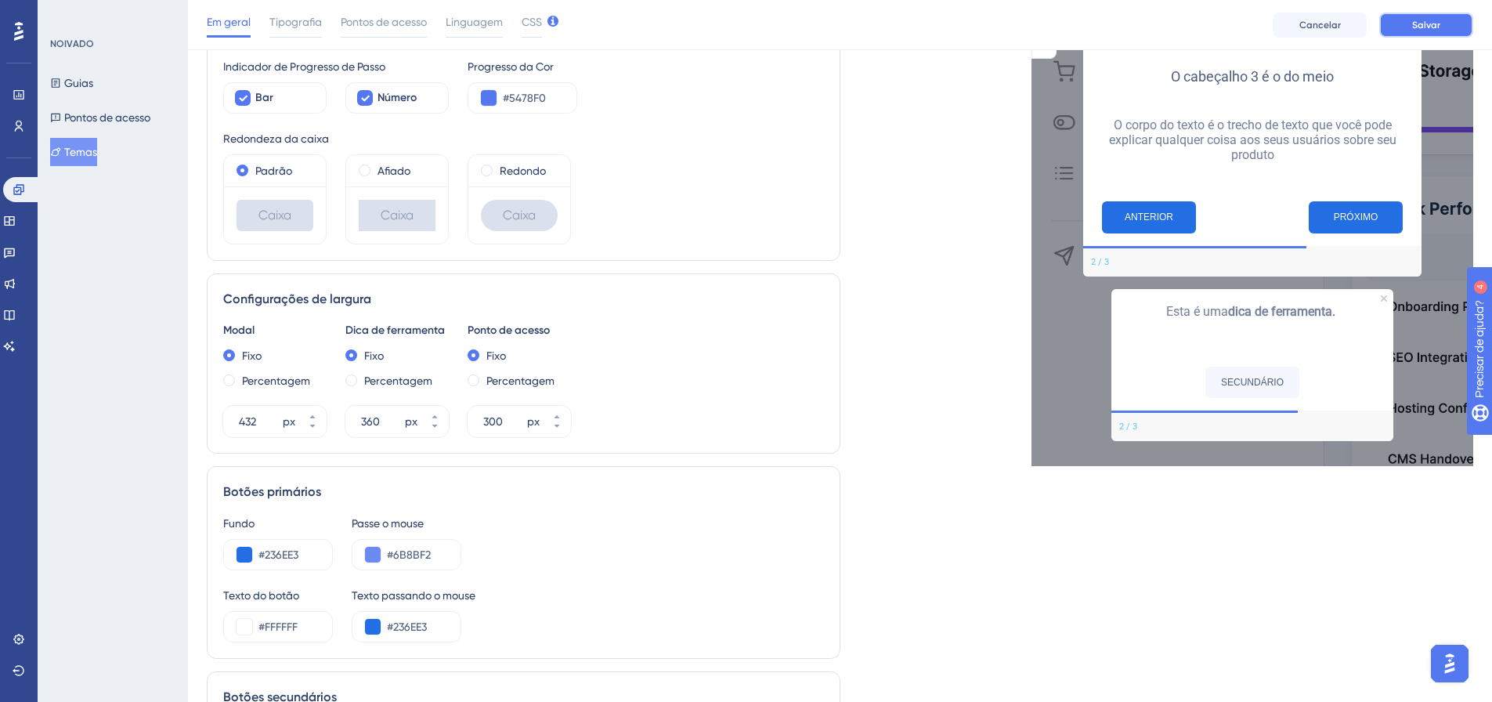
click at [1435, 34] on button "Salvar" at bounding box center [1427, 25] width 94 height 25
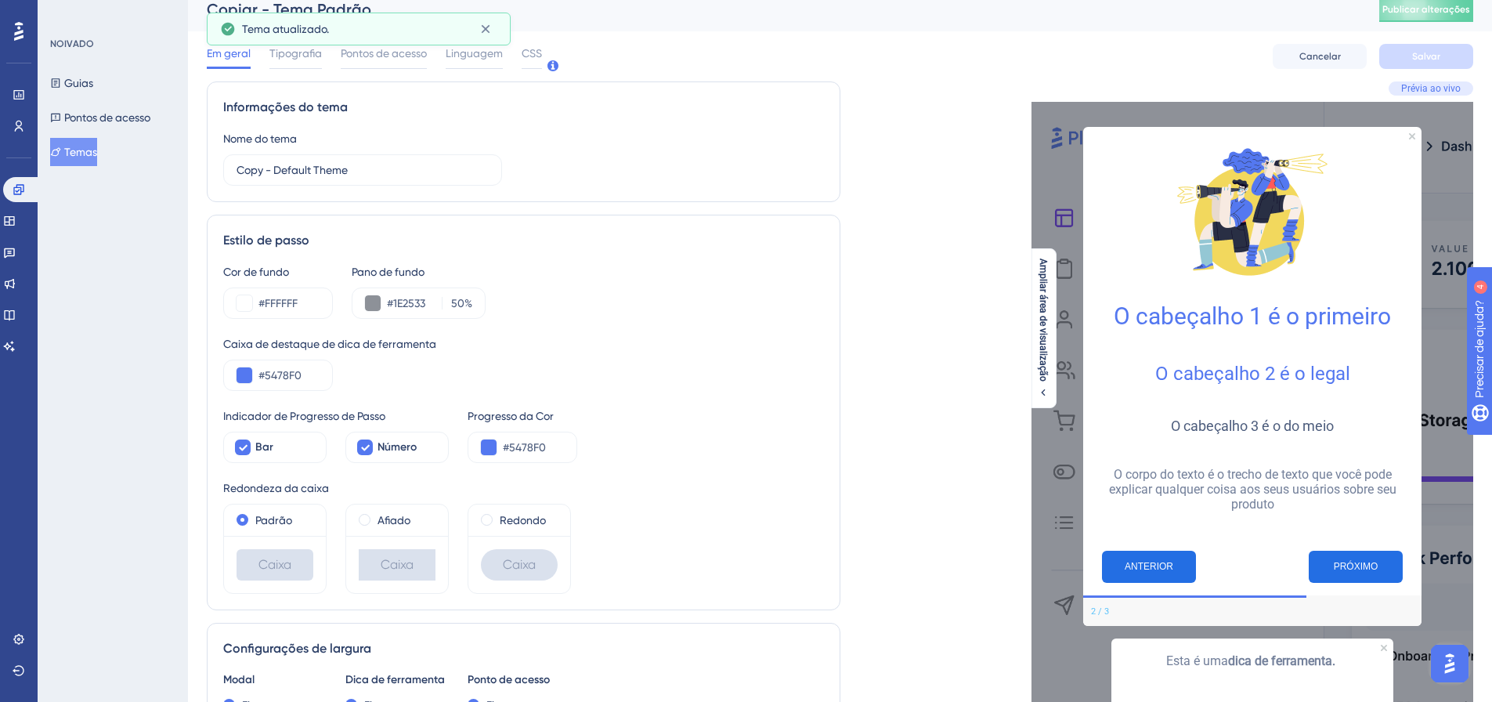
scroll to position [0, 0]
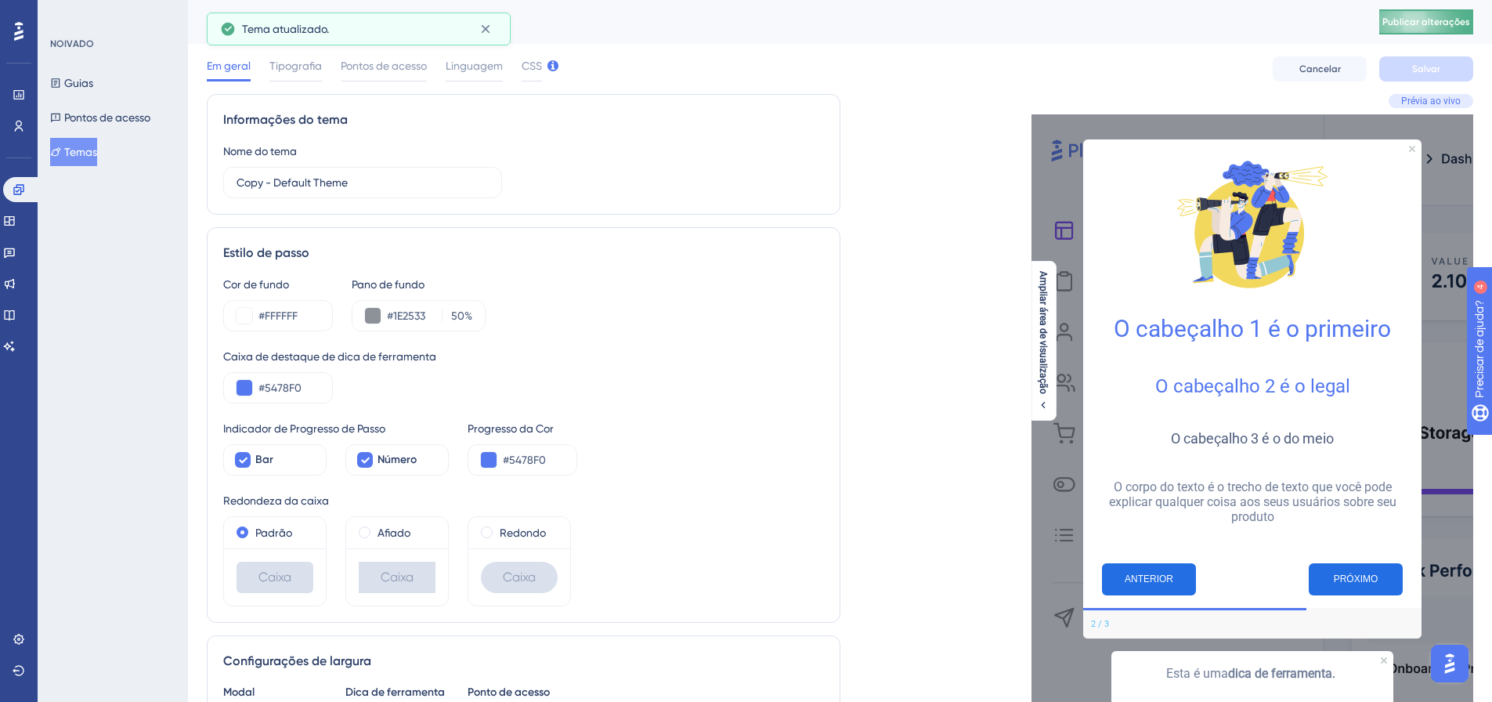
click at [1412, 9] on button "Publicar alterações" at bounding box center [1427, 21] width 94 height 25
click at [304, 63] on font "Tipografia" at bounding box center [295, 66] width 52 height 13
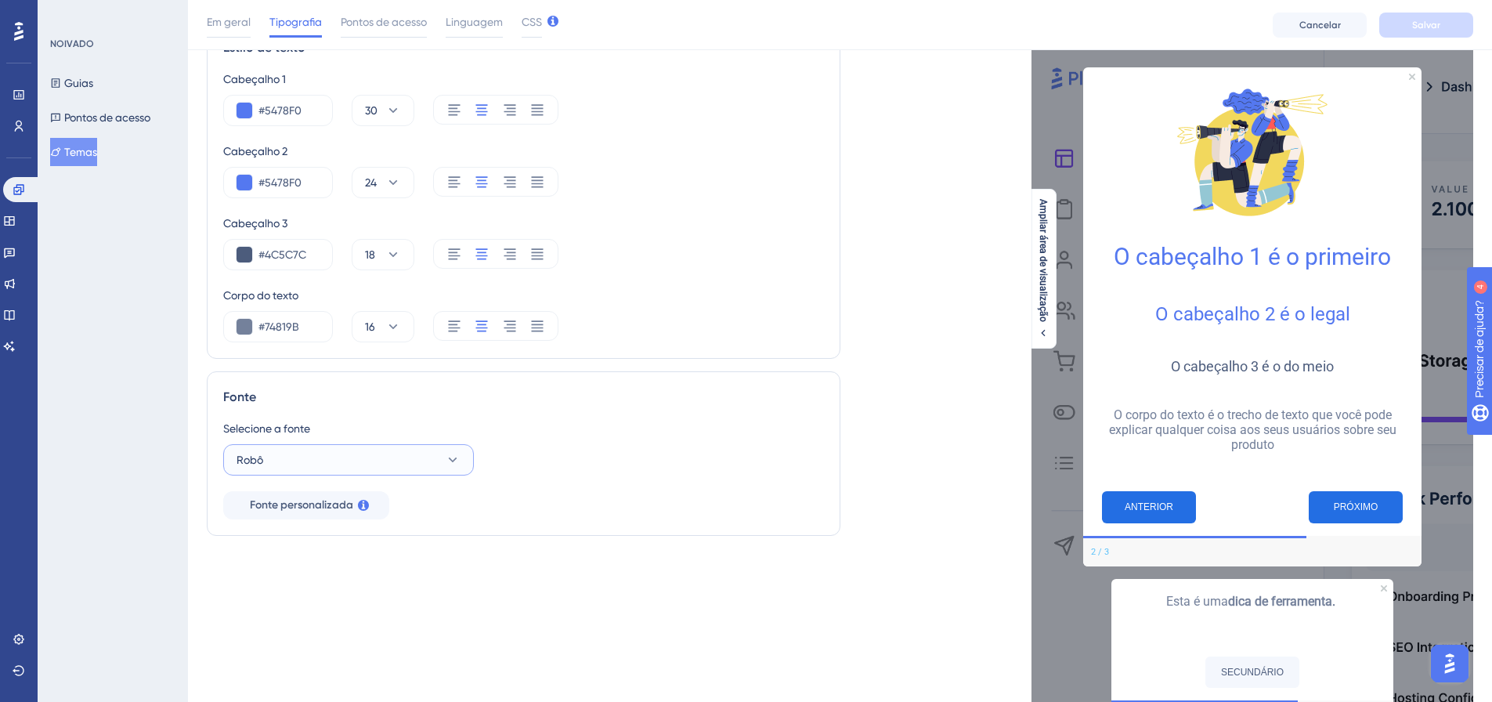
click at [433, 451] on button "Robô" at bounding box center [348, 459] width 251 height 31
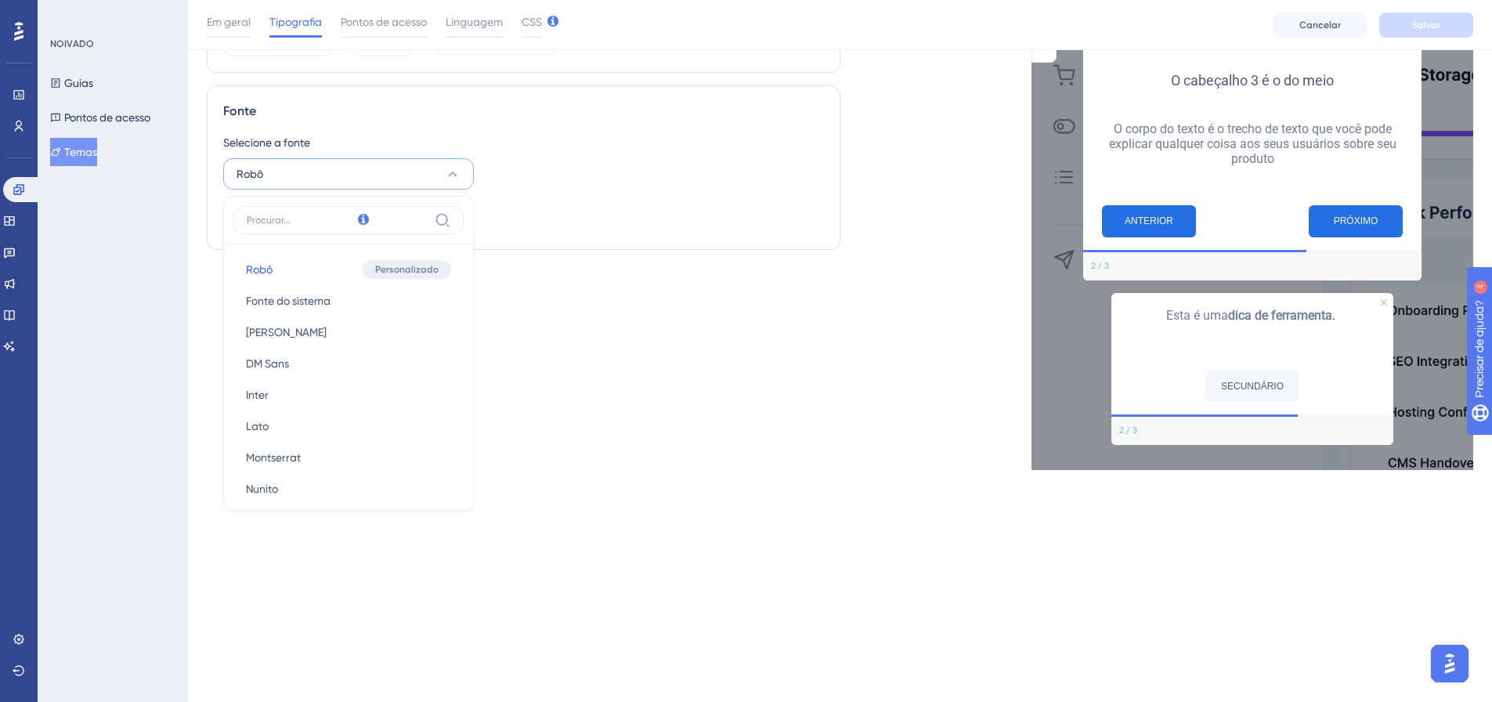
click at [611, 389] on div "Estilo de texto Cabeçalho 1 #5478F0 30 Cabeçalho 2 #5478F0 24 Cabeçalho 3 #4C5C…" at bounding box center [524, 103] width 634 height 734
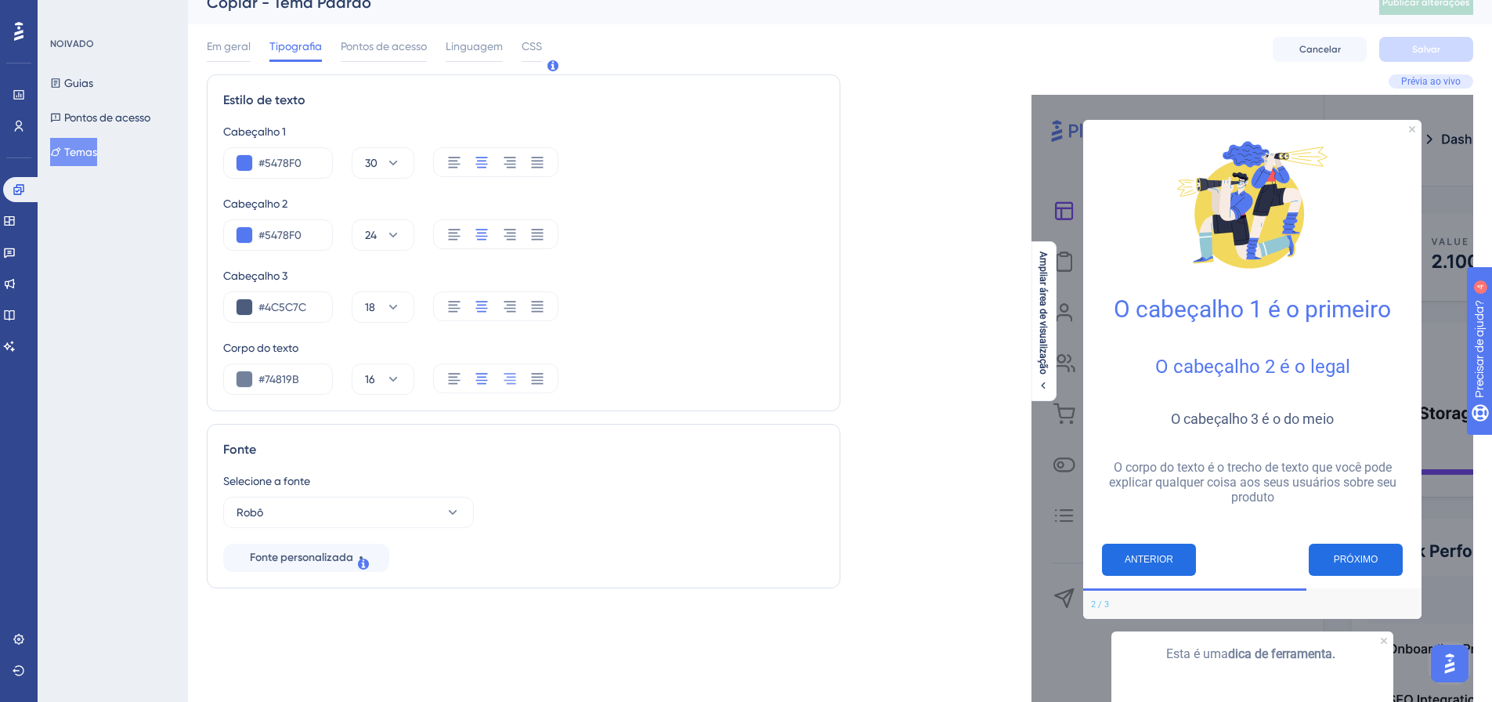
scroll to position [0, 0]
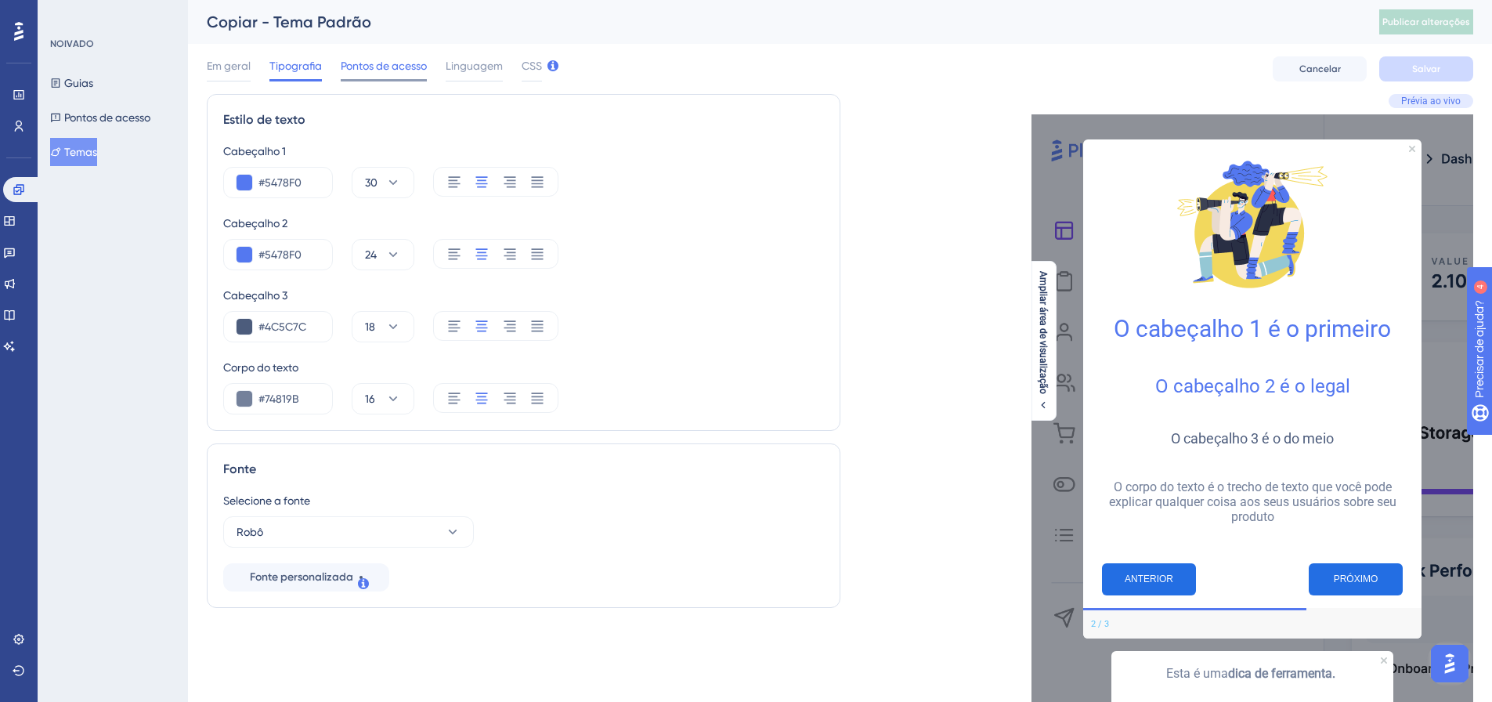
click at [392, 60] on font "Pontos de acesso" at bounding box center [384, 66] width 86 height 13
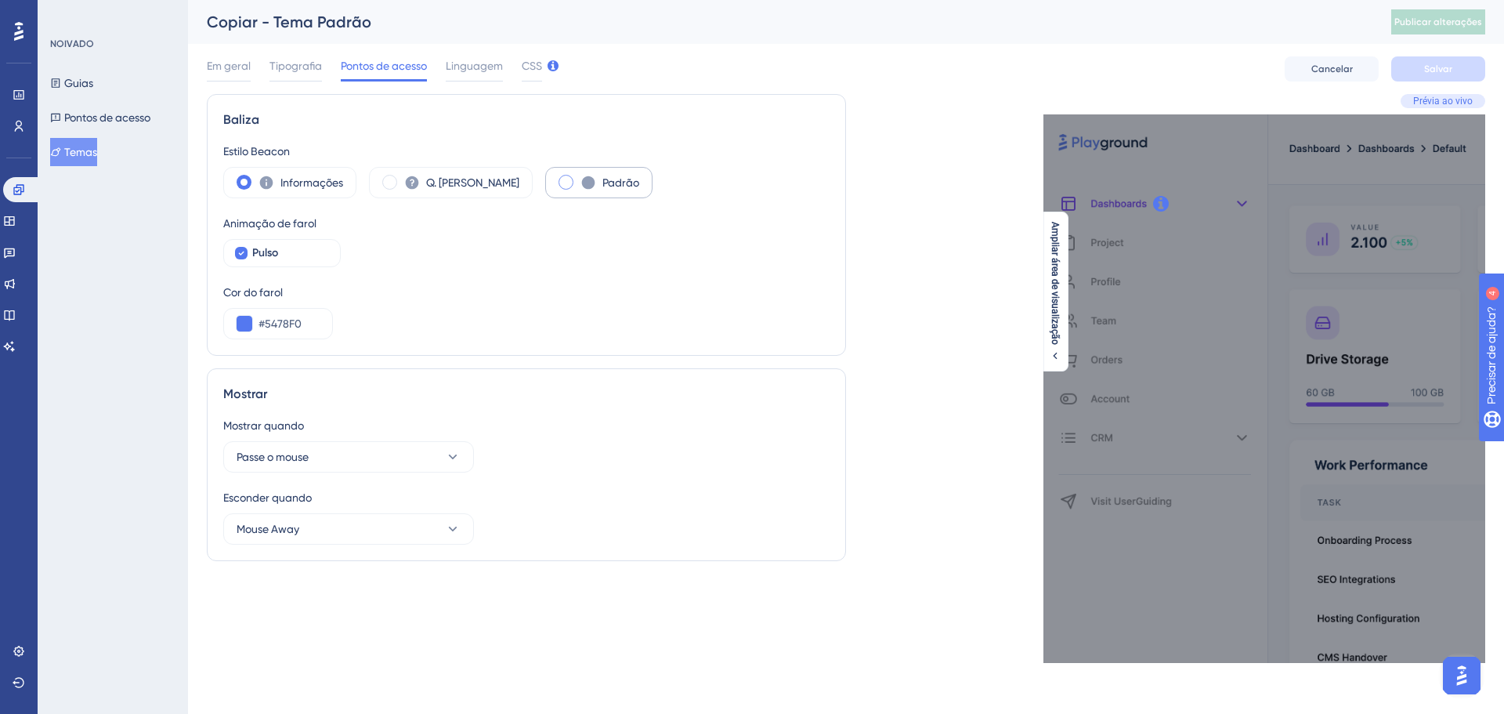
click at [582, 180] on icon at bounding box center [588, 182] width 13 height 13
click at [405, 183] on icon at bounding box center [412, 183] width 16 height 16
click at [284, 184] on font "Informações" at bounding box center [311, 182] width 63 height 13
click at [439, 460] on button "Passe o mouse" at bounding box center [348, 456] width 251 height 31
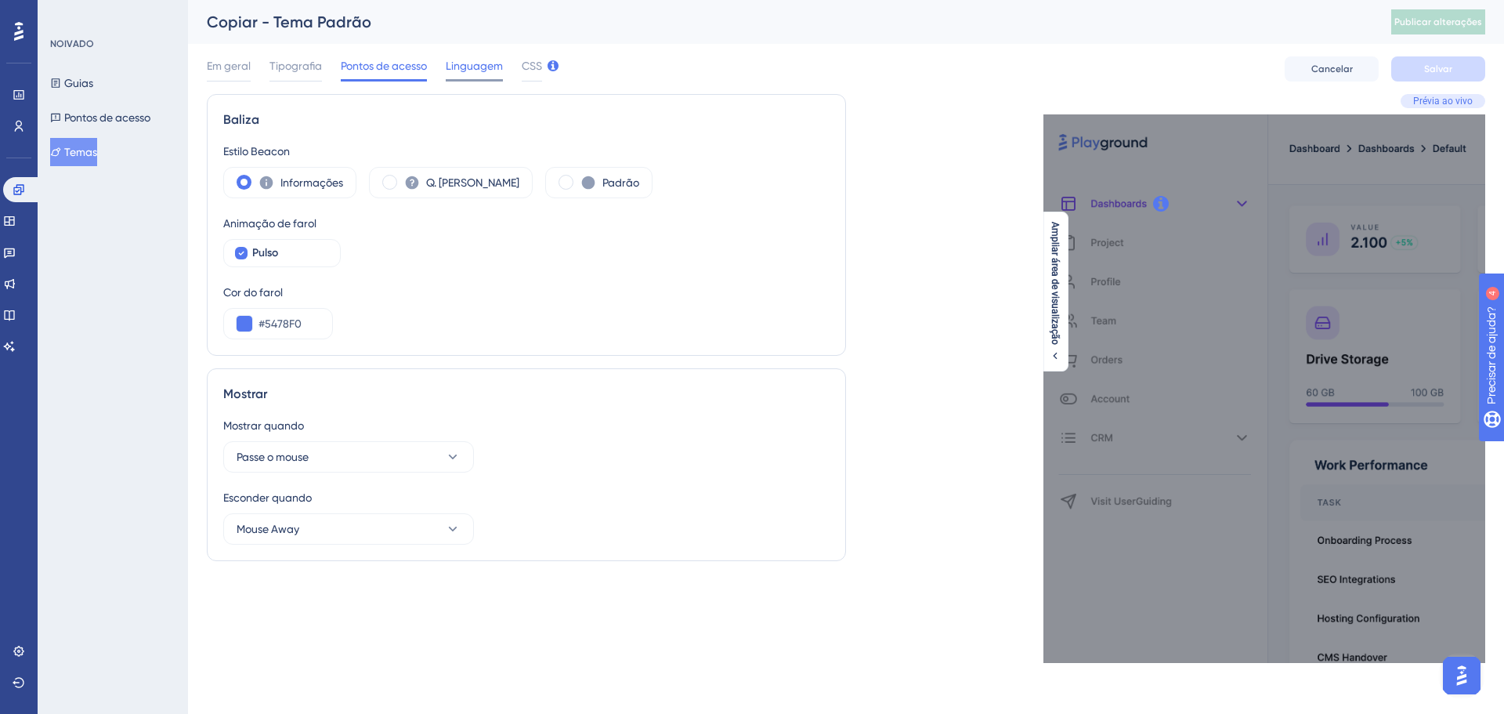
click at [479, 74] on span "Linguagem" at bounding box center [474, 65] width 57 height 19
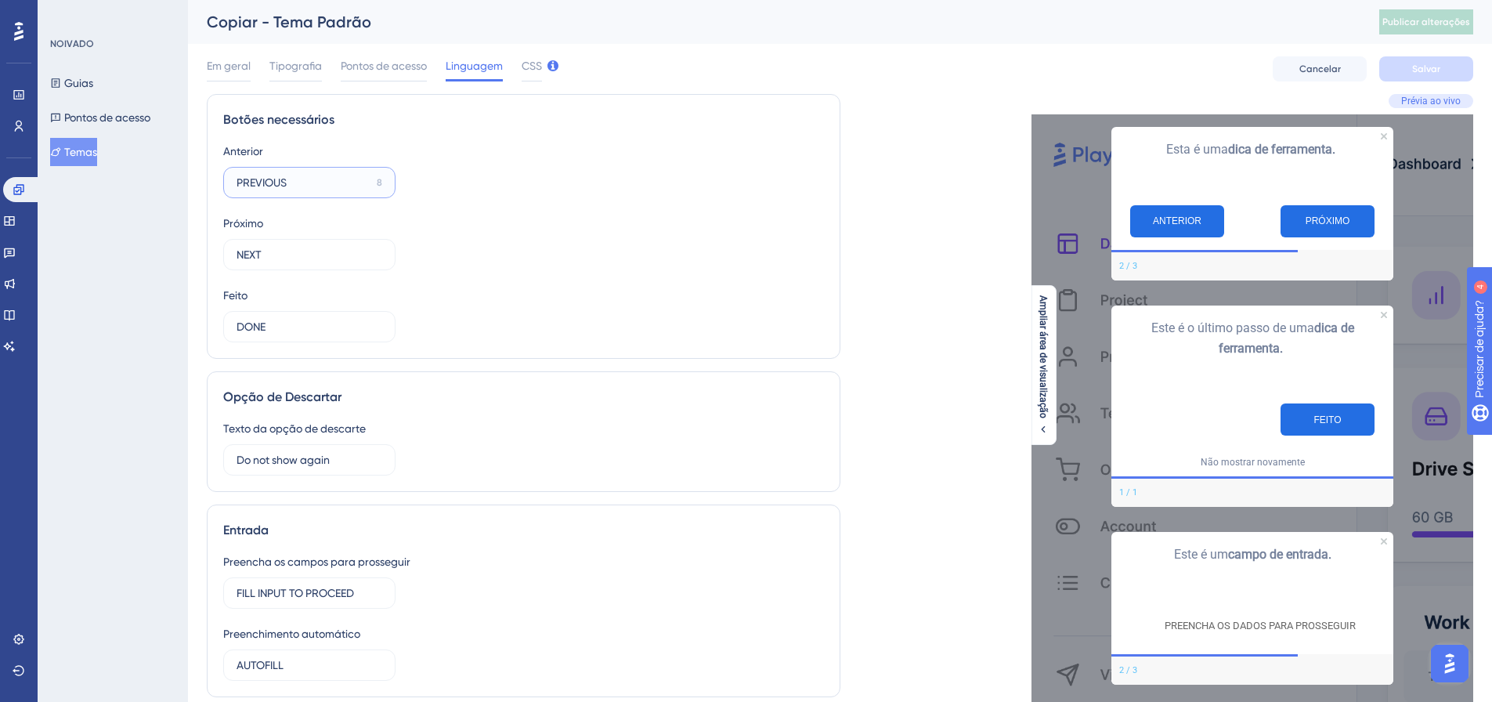
drag, startPoint x: 306, startPoint y: 181, endPoint x: 258, endPoint y: 206, distance: 54.0
click at [205, 190] on div "Desempenho Usuários Noivado Widgets Opinião Atualizações de produtos Base de co…" at bounding box center [840, 467] width 1304 height 934
type input "Voltar"
type input "Proximo"
type input "Feito"
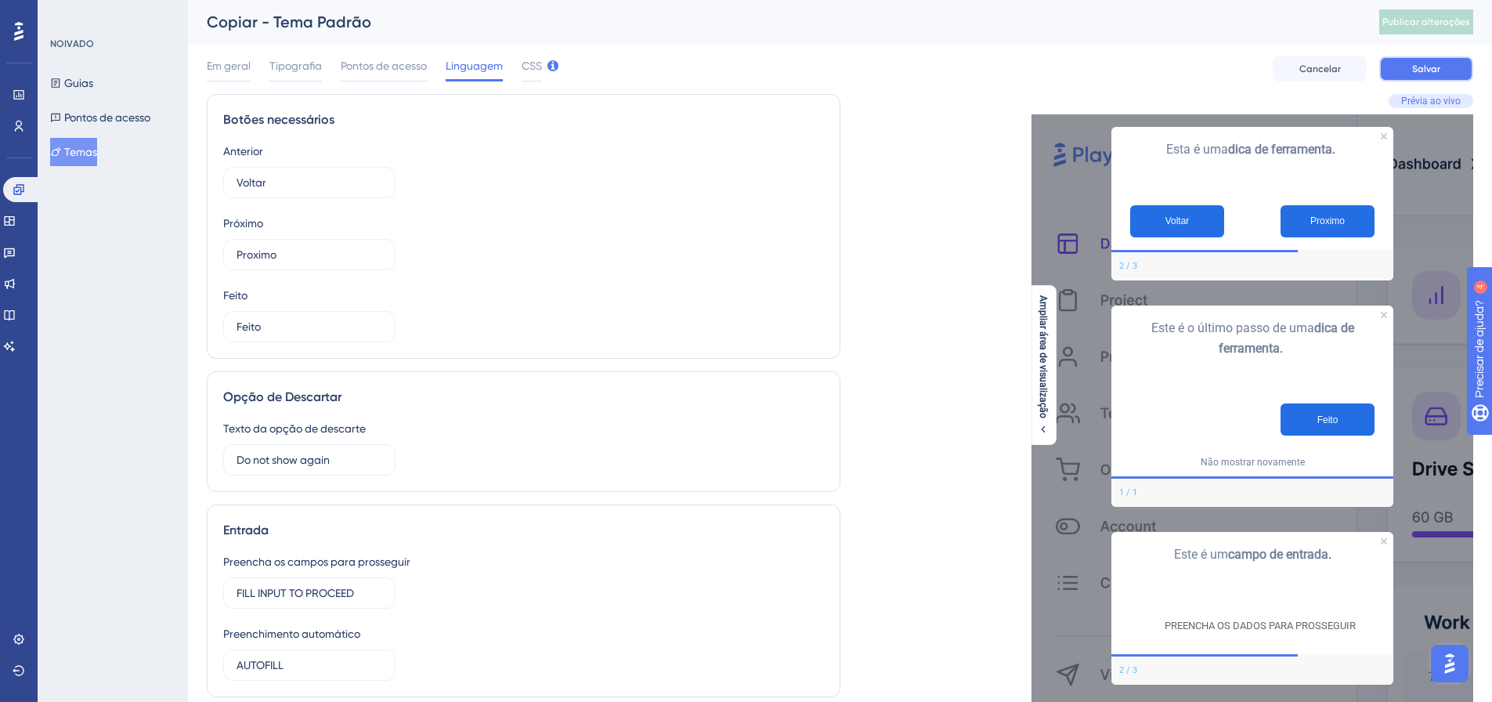
click at [1434, 69] on font "Salvar" at bounding box center [1426, 68] width 28 height 11
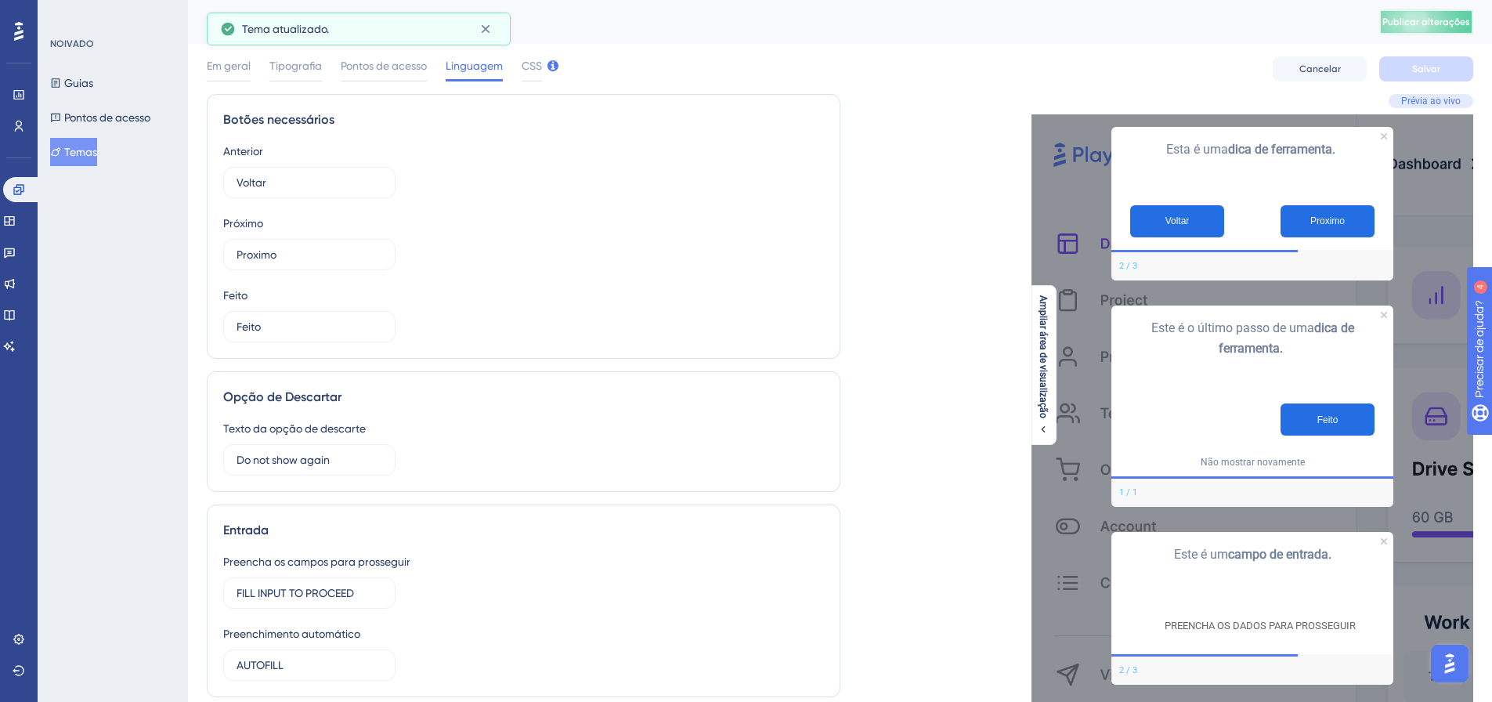
click at [1439, 21] on font "Publicar alterações" at bounding box center [1427, 21] width 88 height 11
click at [536, 74] on span "CSS" at bounding box center [532, 65] width 20 height 19
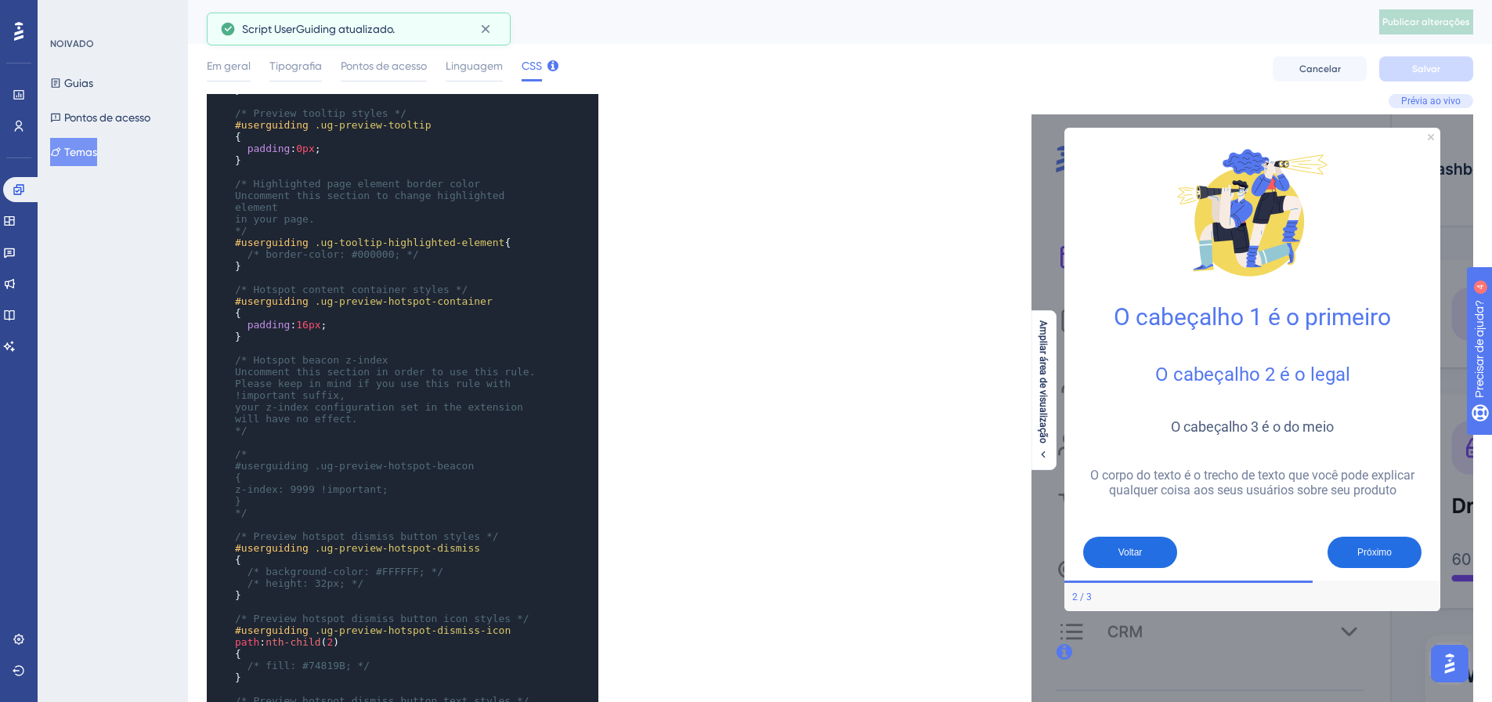
scroll to position [627, 0]
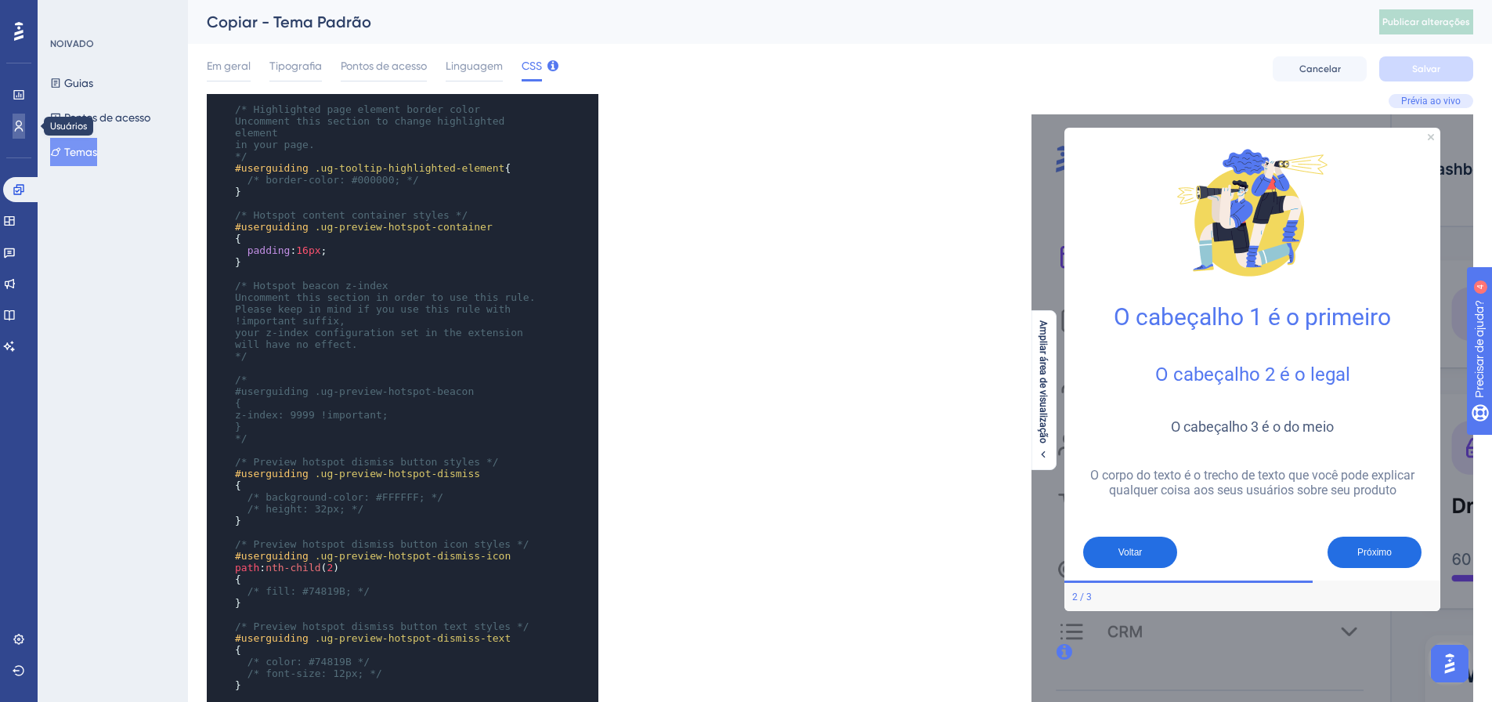
drag, startPoint x: 20, startPoint y: 137, endPoint x: 2, endPoint y: 167, distance: 34.8
click at [20, 137] on link at bounding box center [19, 126] width 13 height 25
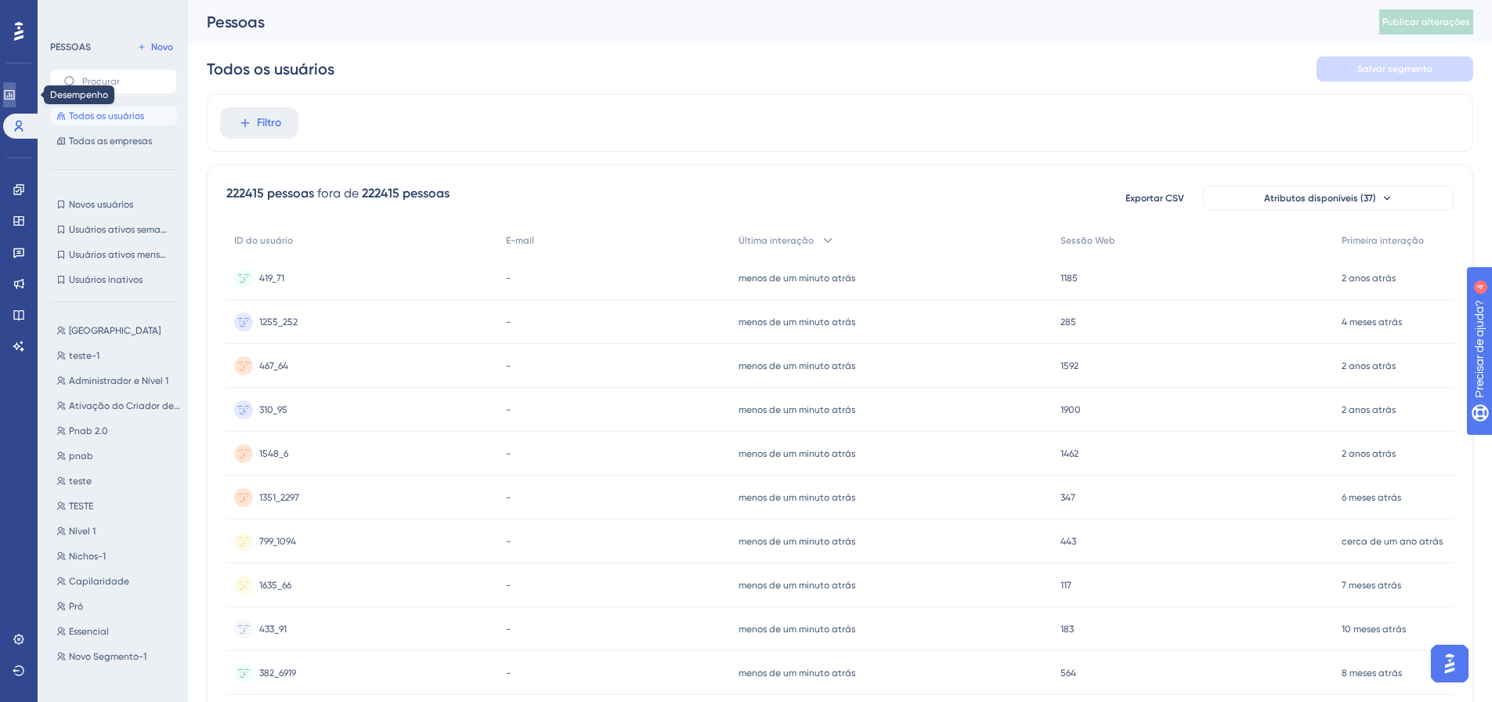
click at [16, 102] on link at bounding box center [9, 94] width 13 height 25
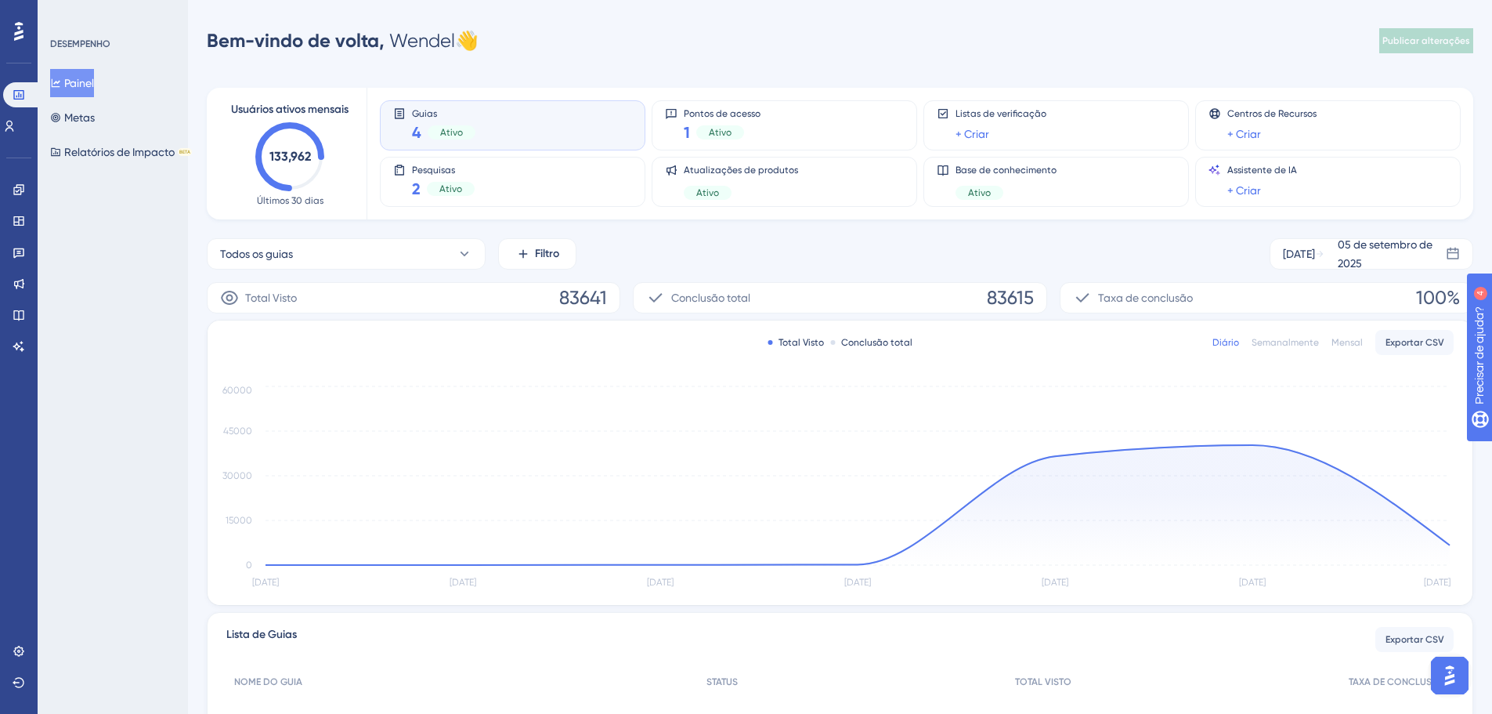
click at [8, 176] on div "Noivado Widgets Opinião Atualizações de produtos Base de conhecimento Assistent…" at bounding box center [18, 249] width 25 height 220
click at [20, 187] on icon at bounding box center [18, 189] width 10 height 10
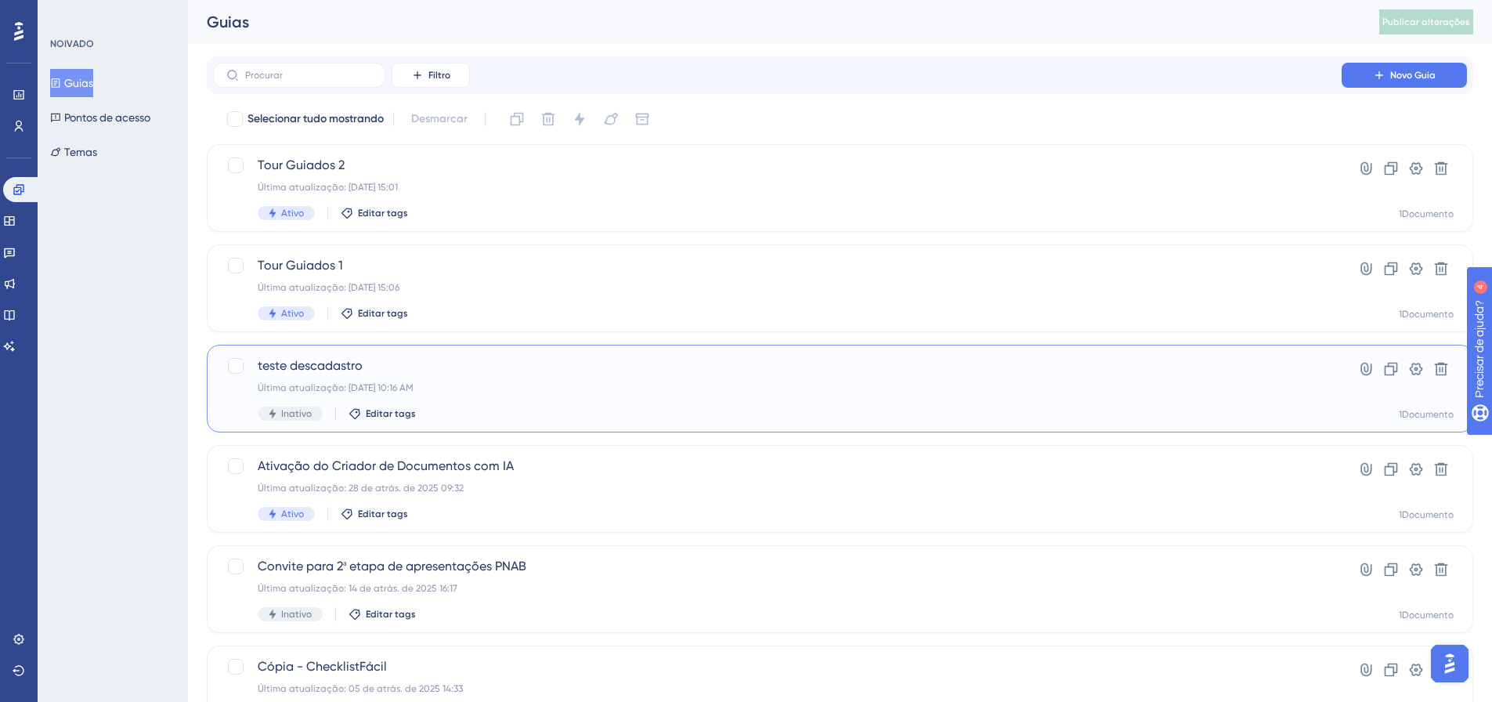
click at [362, 378] on div "teste descadastro Última atualização: 04 de set. de 2025 10:16 AM Inativo Edita…" at bounding box center [778, 388] width 1040 height 64
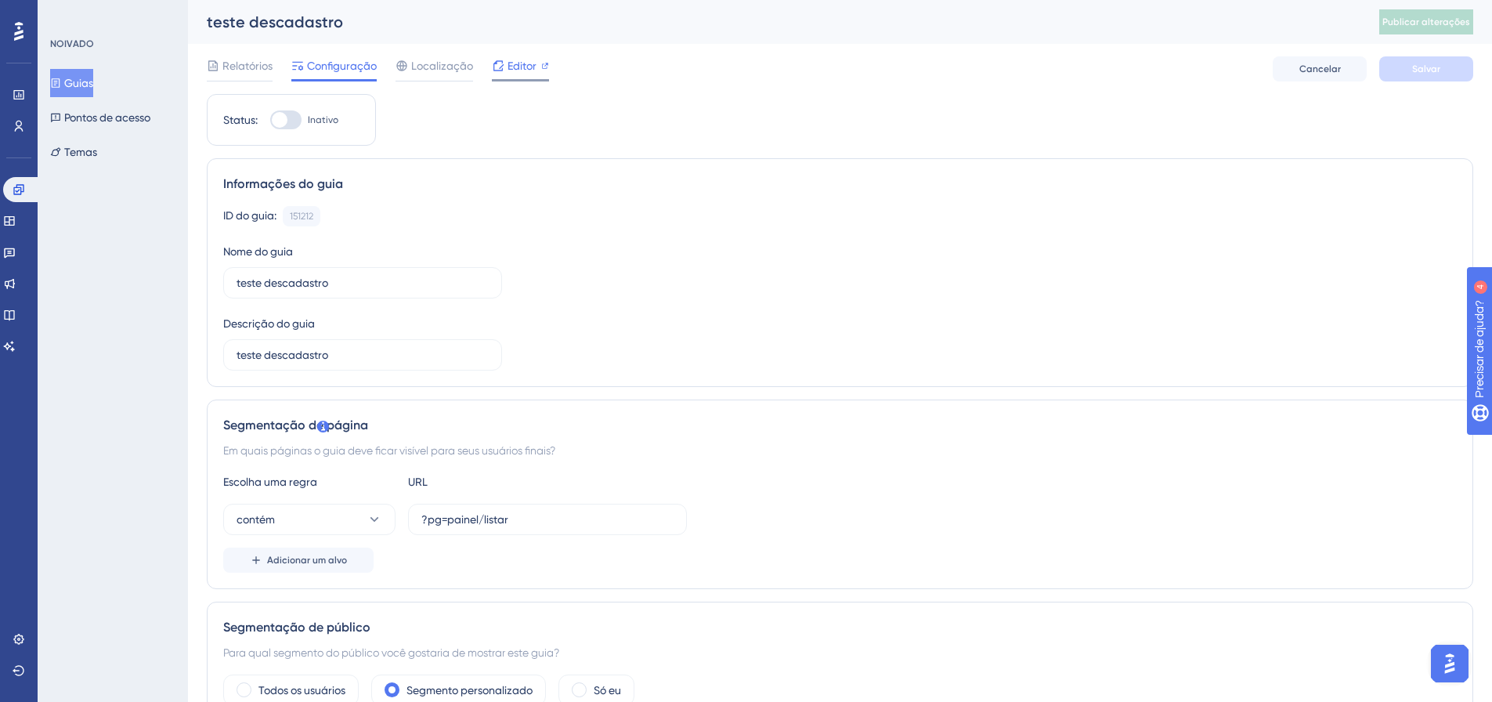
click at [537, 67] on div "Editor" at bounding box center [520, 65] width 57 height 19
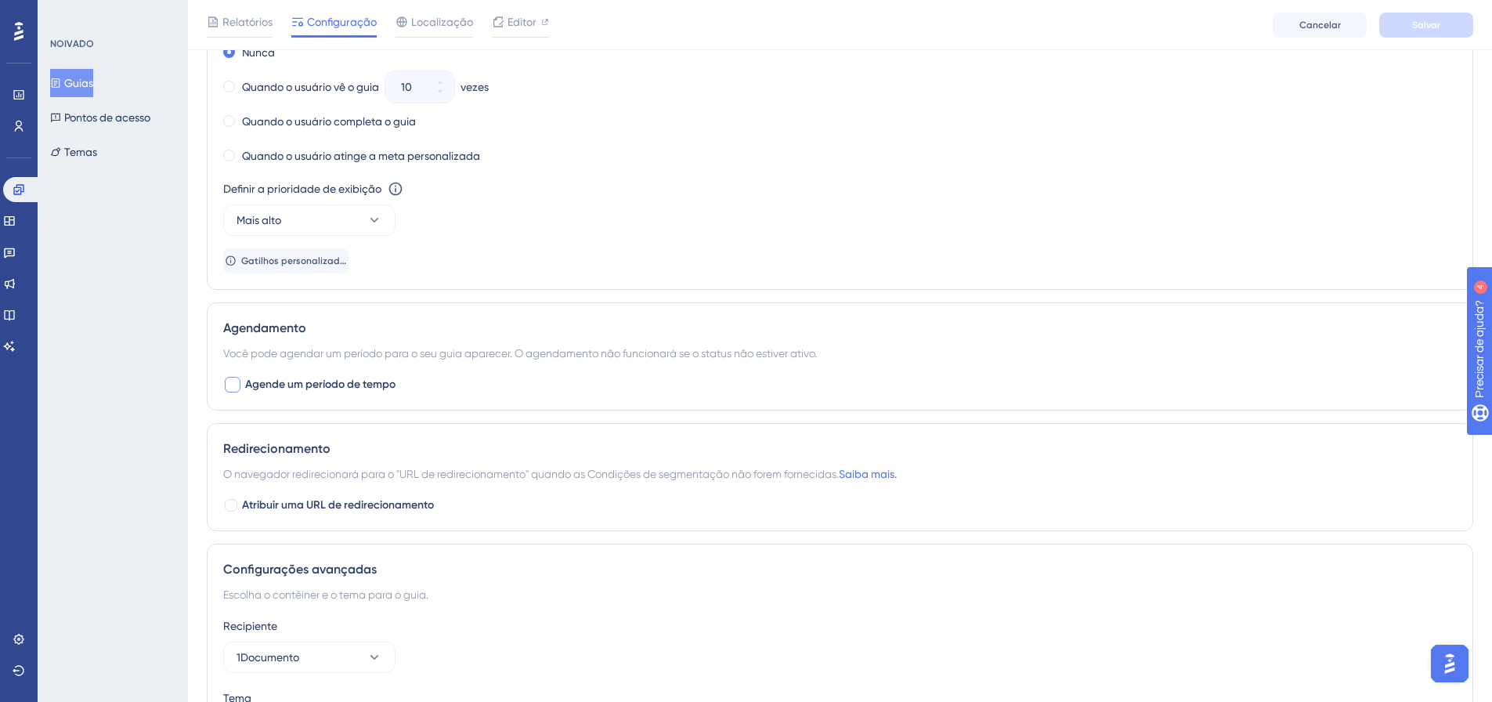
scroll to position [1108, 0]
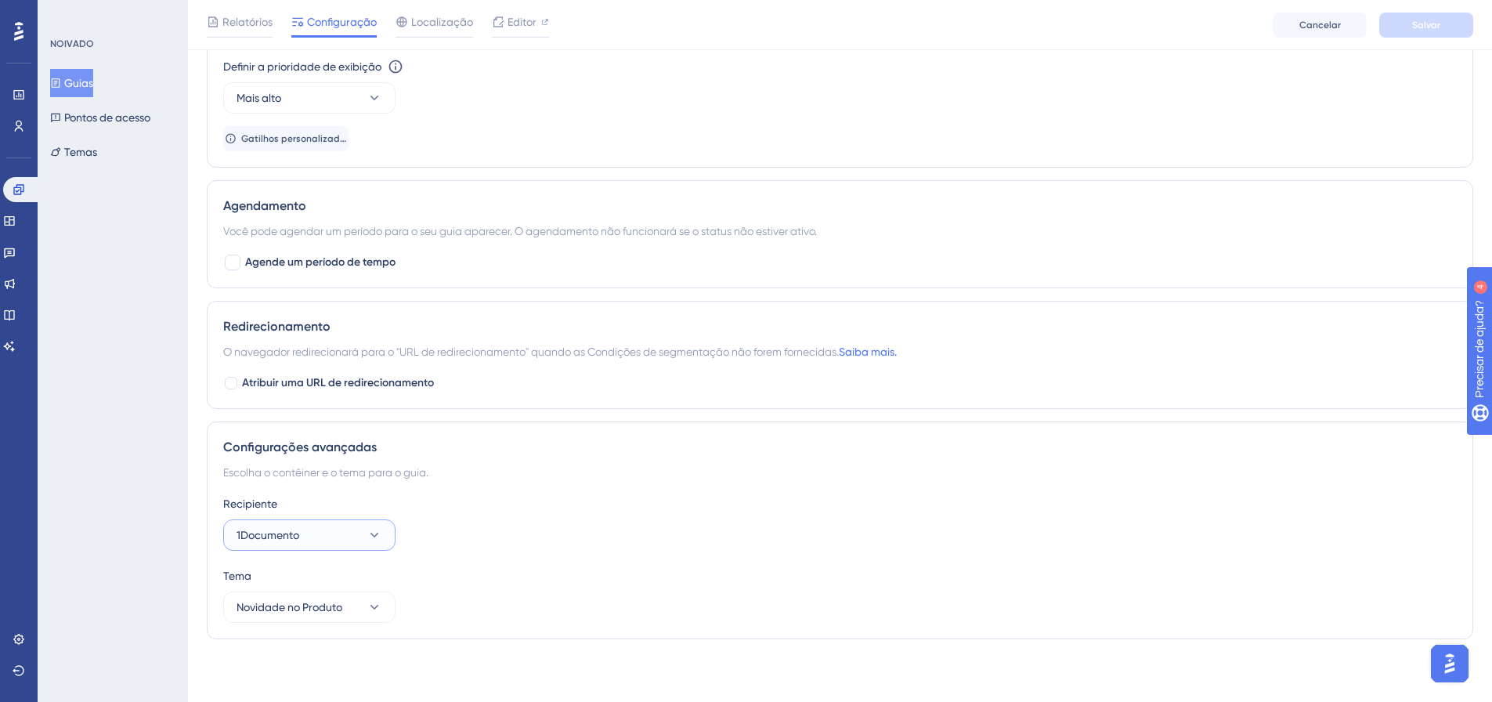
click at [344, 537] on button "1Documento" at bounding box center [309, 534] width 172 height 31
click at [349, 535] on button "1Documento" at bounding box center [309, 534] width 172 height 31
click at [376, 599] on button "Novidade no Produto" at bounding box center [309, 606] width 172 height 31
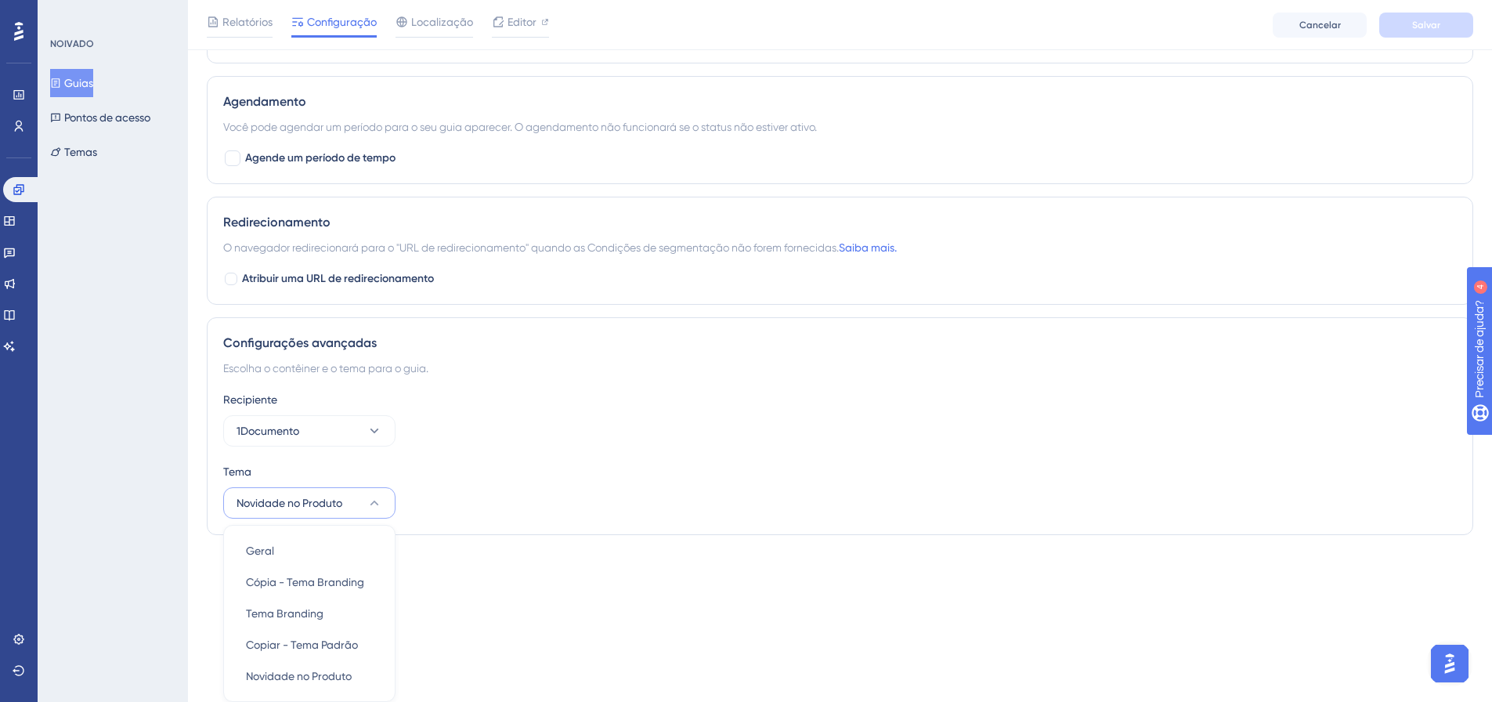
click at [658, 435] on div "Recipiente 1Documento" at bounding box center [840, 418] width 1234 height 56
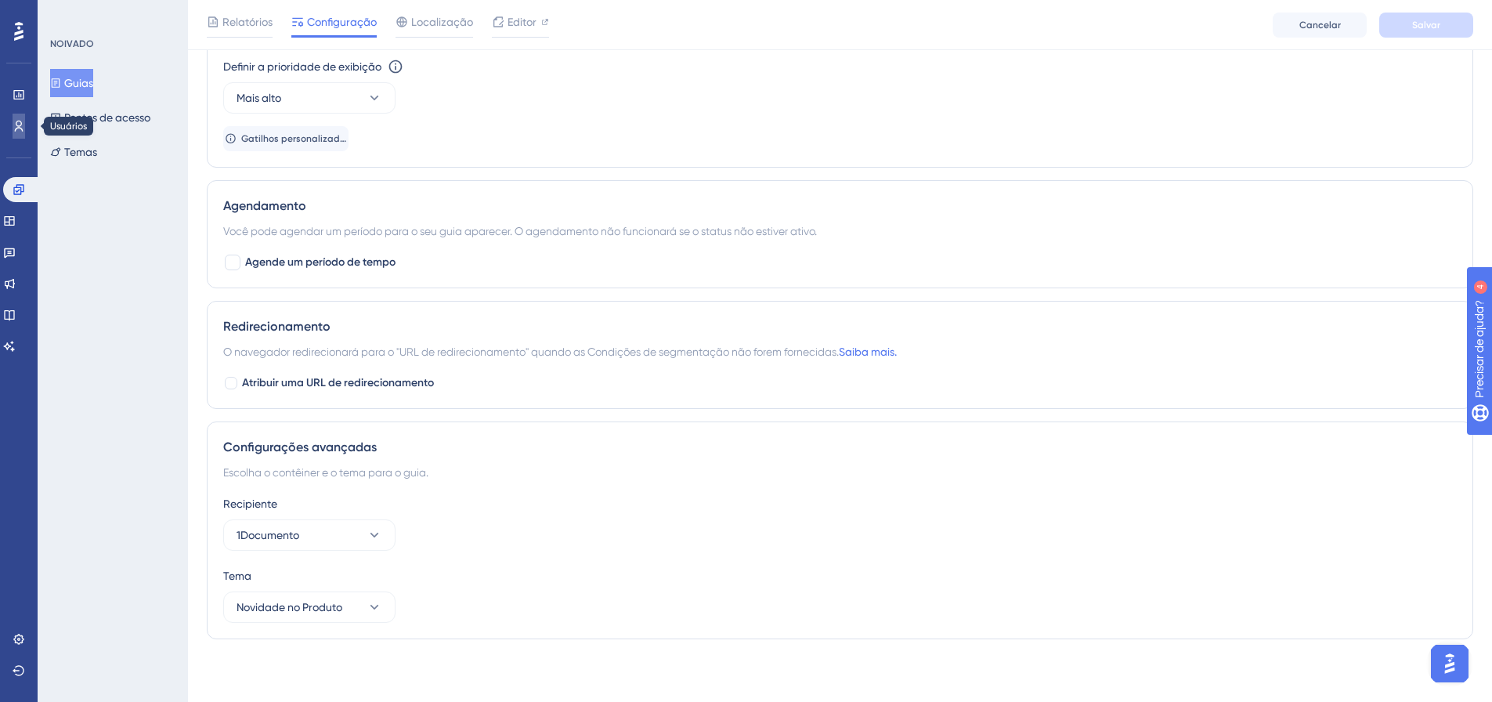
click at [13, 129] on link at bounding box center [19, 126] width 13 height 25
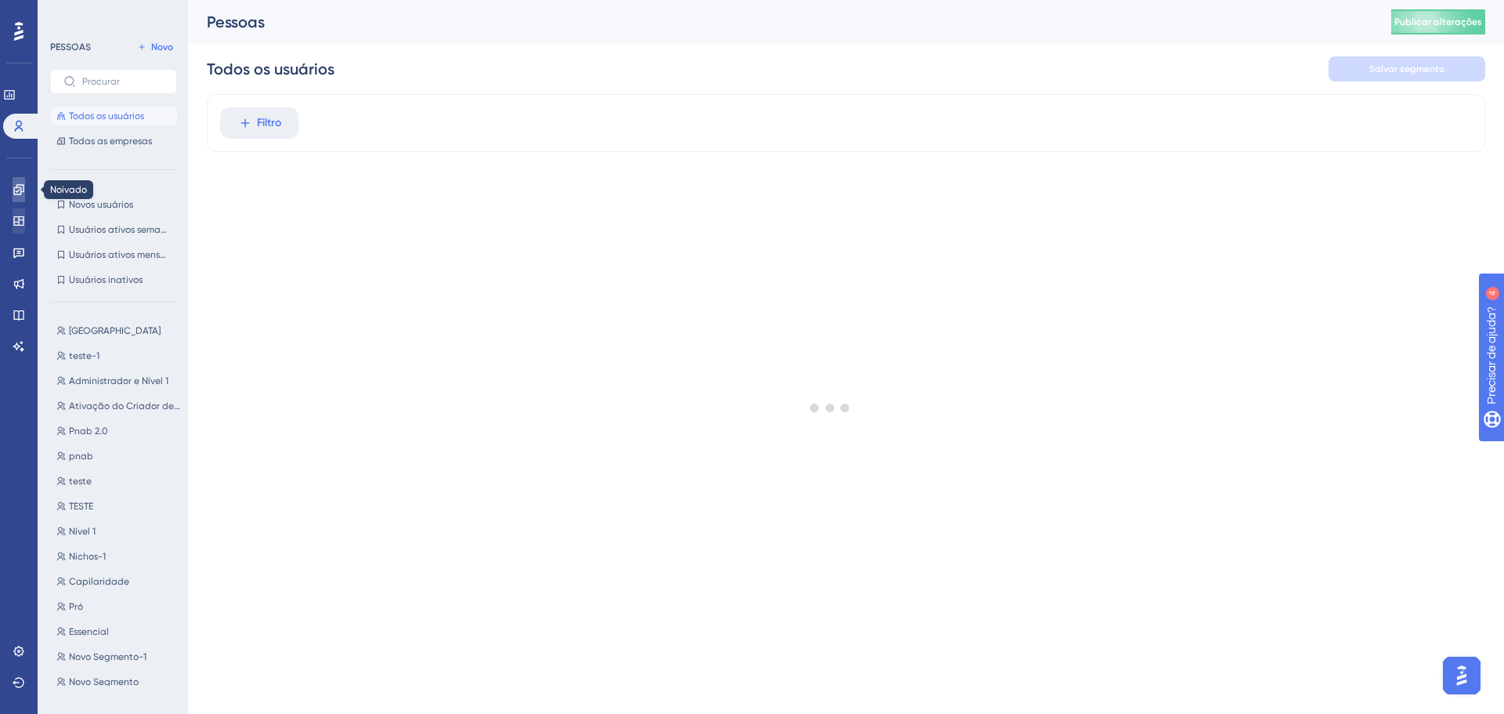
drag, startPoint x: 15, startPoint y: 193, endPoint x: 26, endPoint y: 222, distance: 30.3
click at [15, 193] on icon at bounding box center [19, 189] width 13 height 13
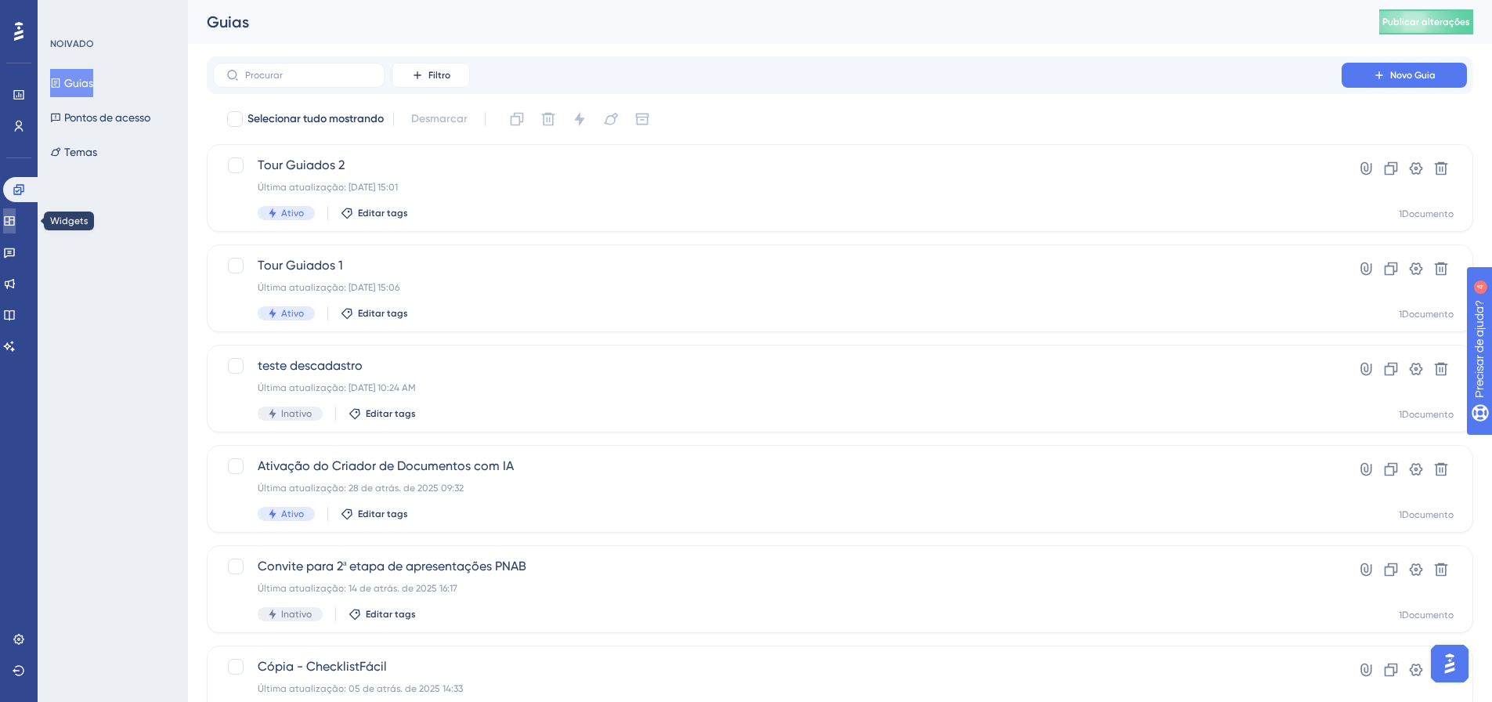
click at [16, 223] on icon at bounding box center [9, 221] width 13 height 13
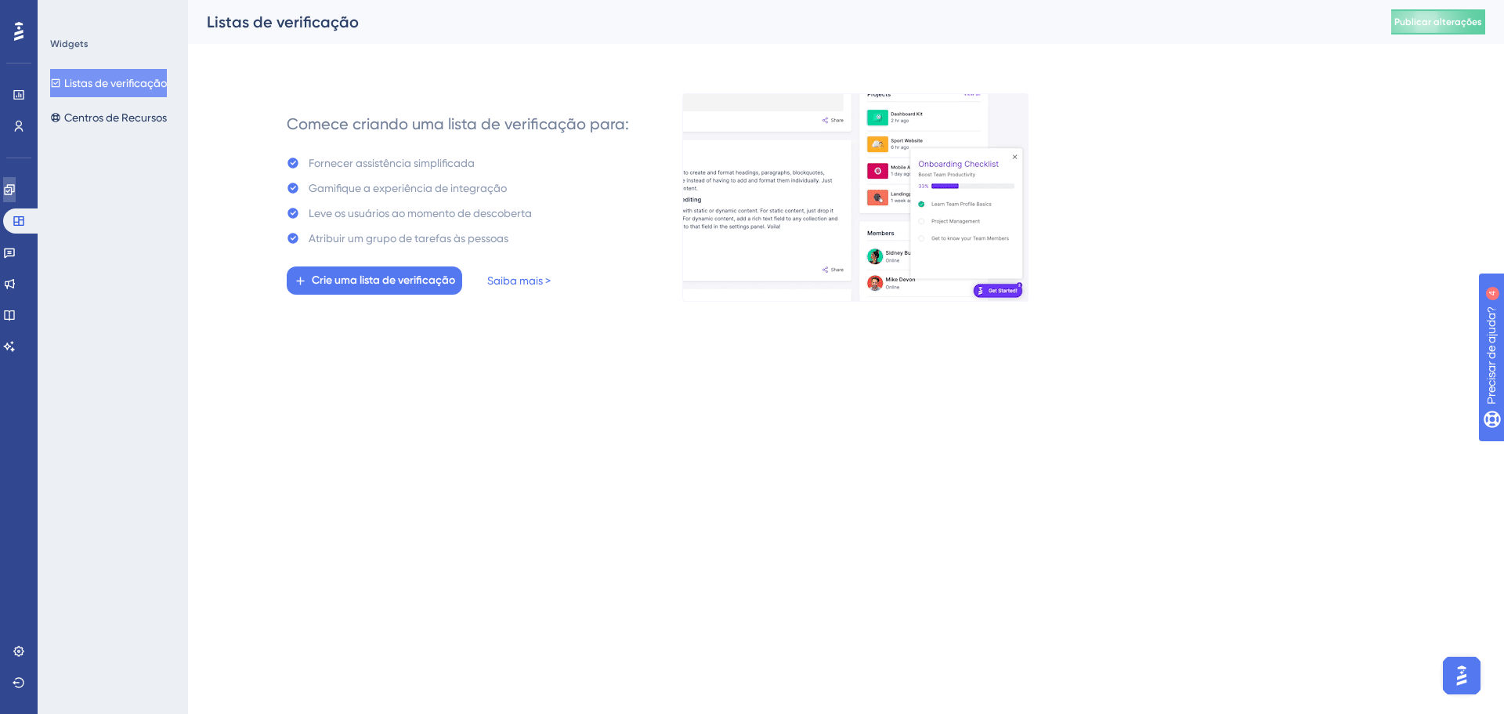
click at [13, 197] on link at bounding box center [9, 189] width 13 height 25
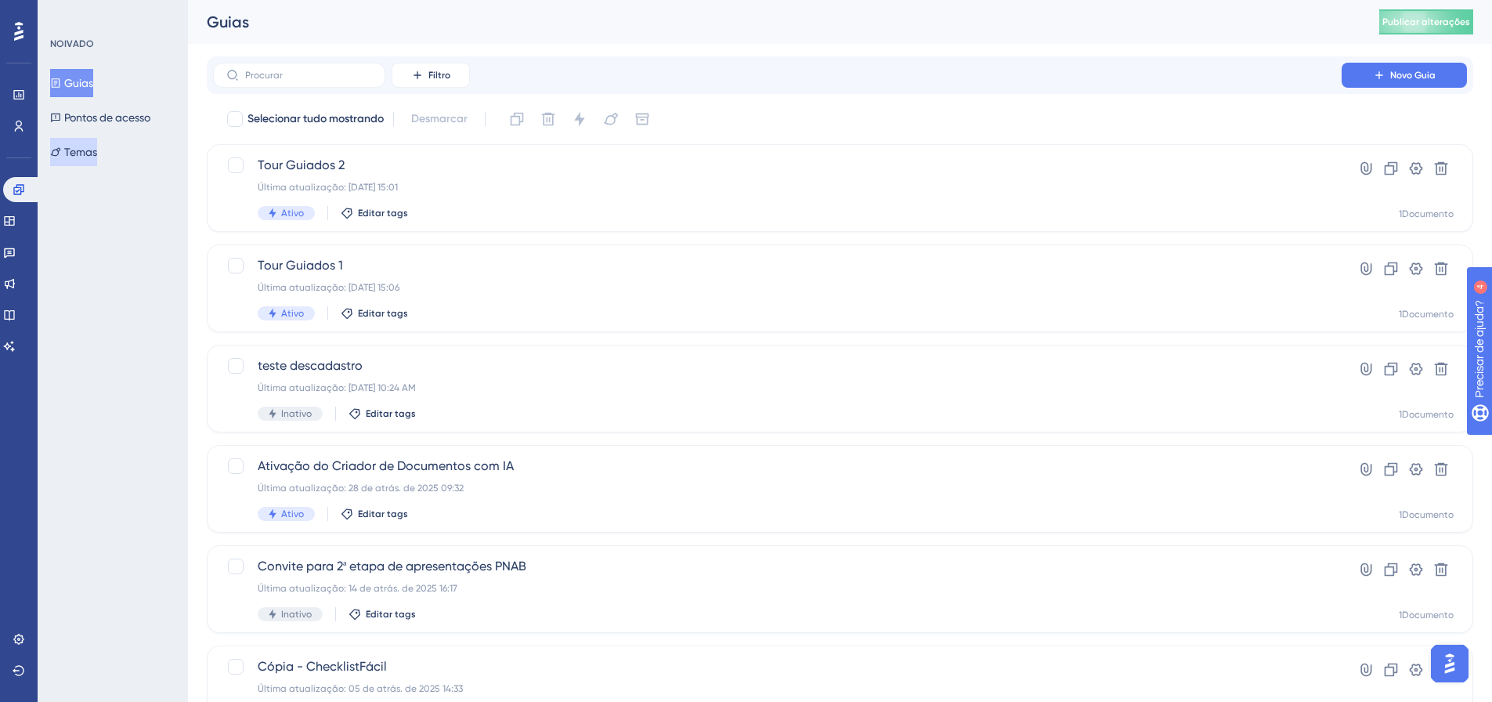
click at [92, 161] on button "Temas" at bounding box center [73, 152] width 47 height 28
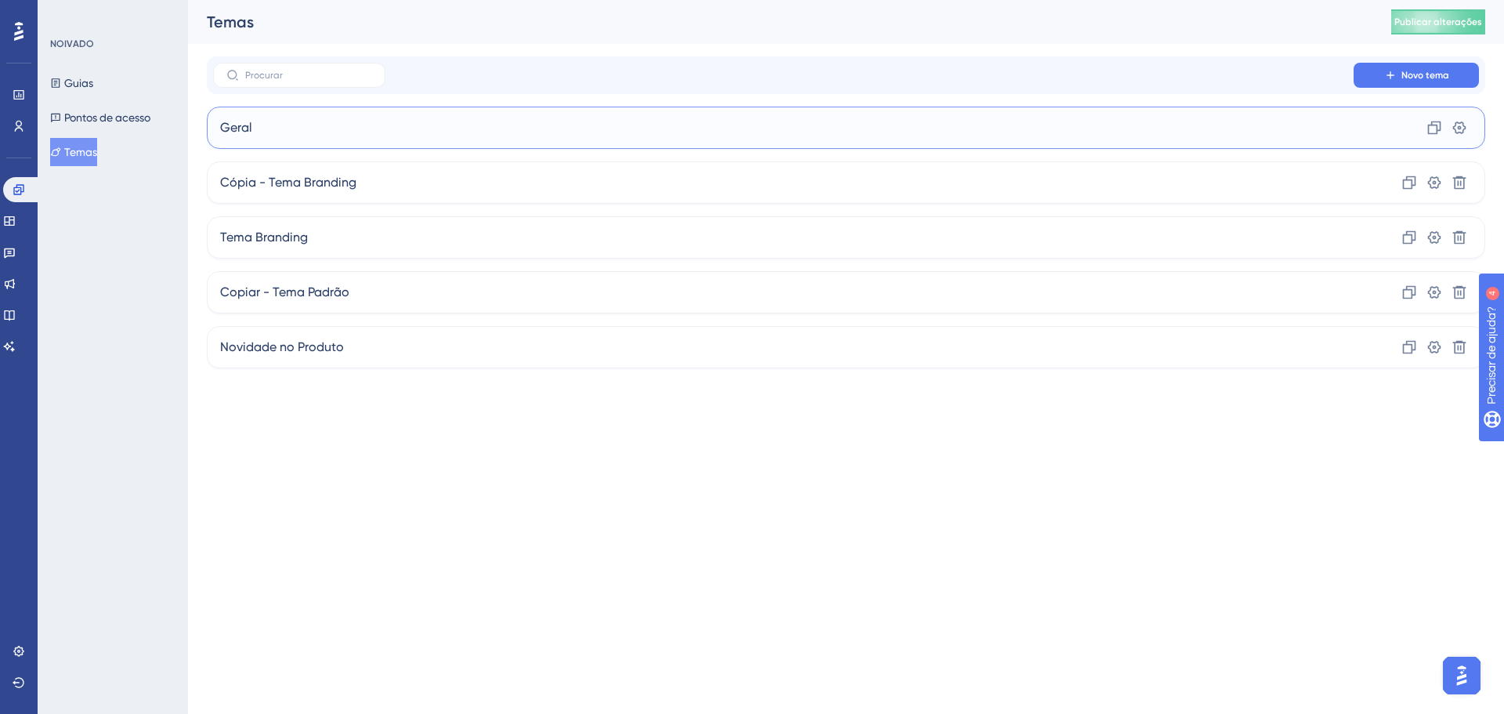
click at [280, 136] on div "Geral Clone Configurações" at bounding box center [846, 128] width 1279 height 42
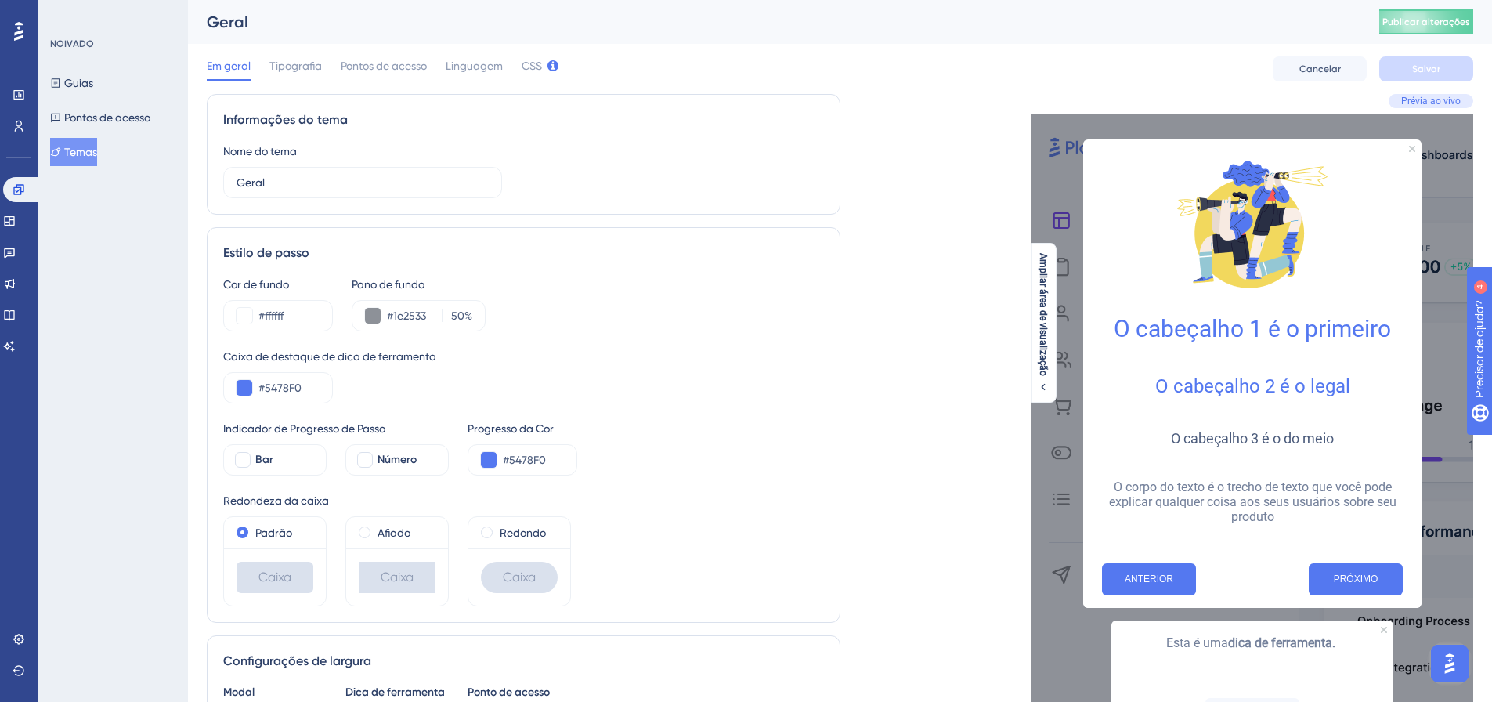
click at [96, 155] on font "Temas" at bounding box center [80, 152] width 33 height 13
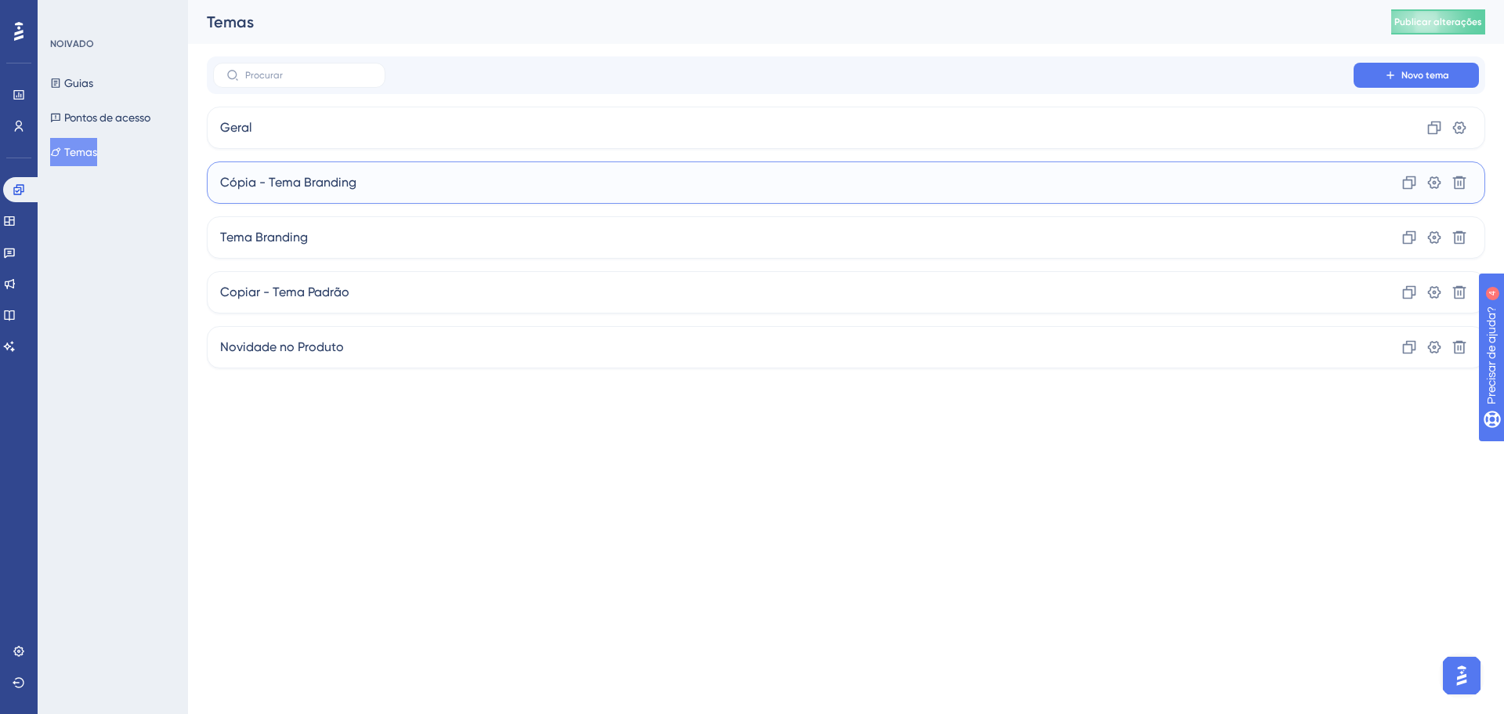
click at [314, 197] on div "Cópia - Tema Branding Clone Configurações Excluir" at bounding box center [846, 182] width 1279 height 42
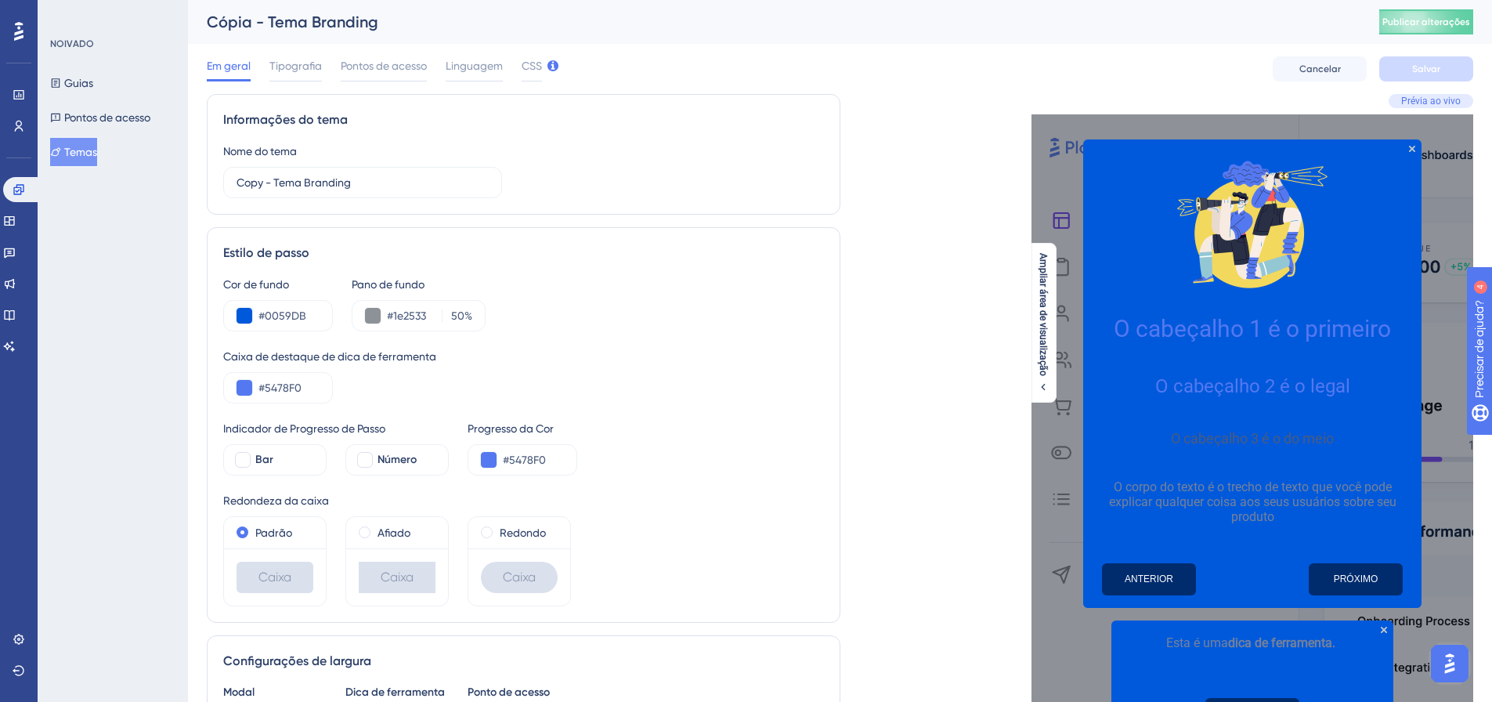
click at [90, 146] on font "Temas" at bounding box center [80, 152] width 33 height 13
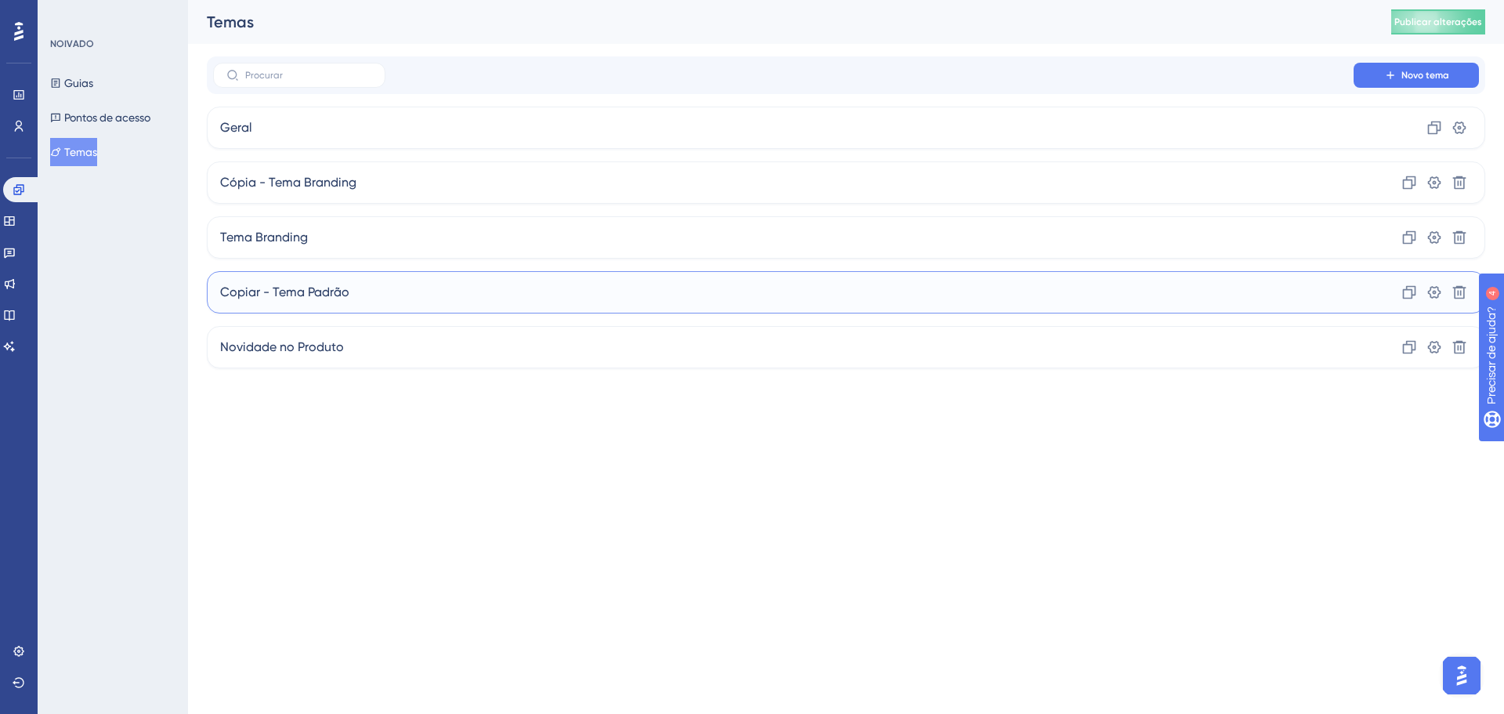
click at [278, 298] on font "Copiar - Tema Padrão" at bounding box center [284, 291] width 129 height 15
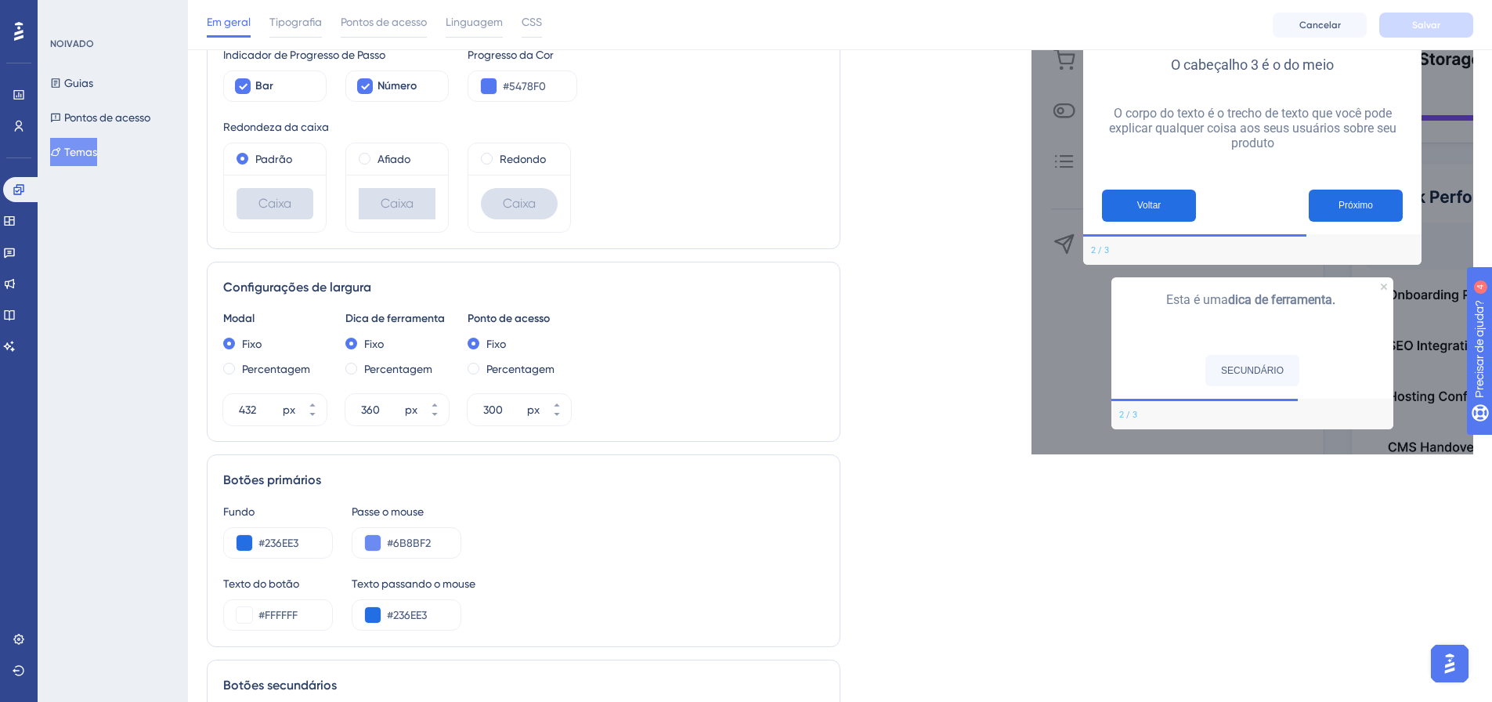
scroll to position [470, 0]
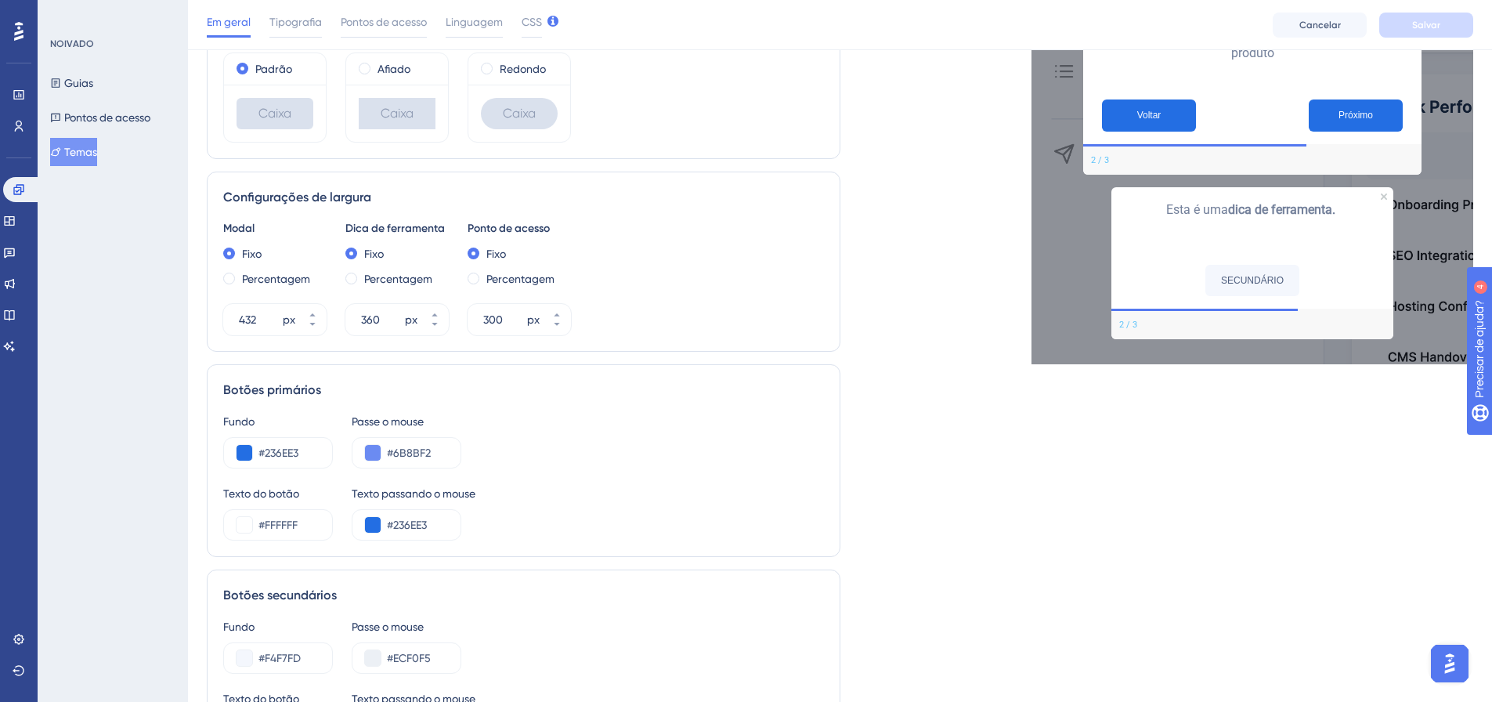
click at [949, 400] on div "Prévia ao vivo O cabeçalho 1 é o primeiro O cabeçalho 2 é o legal O cabeçalho 3…" at bounding box center [1158, 285] width 634 height 1311
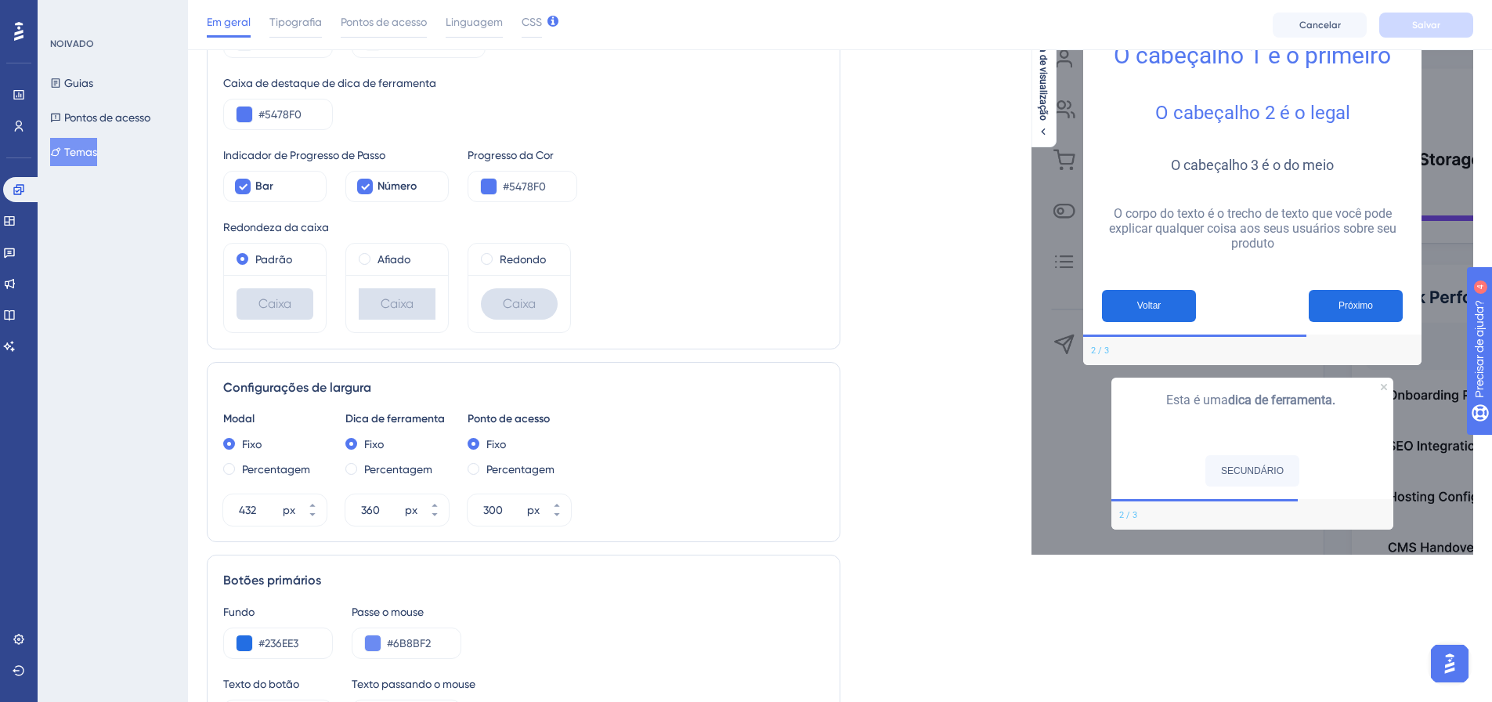
scroll to position [0, 0]
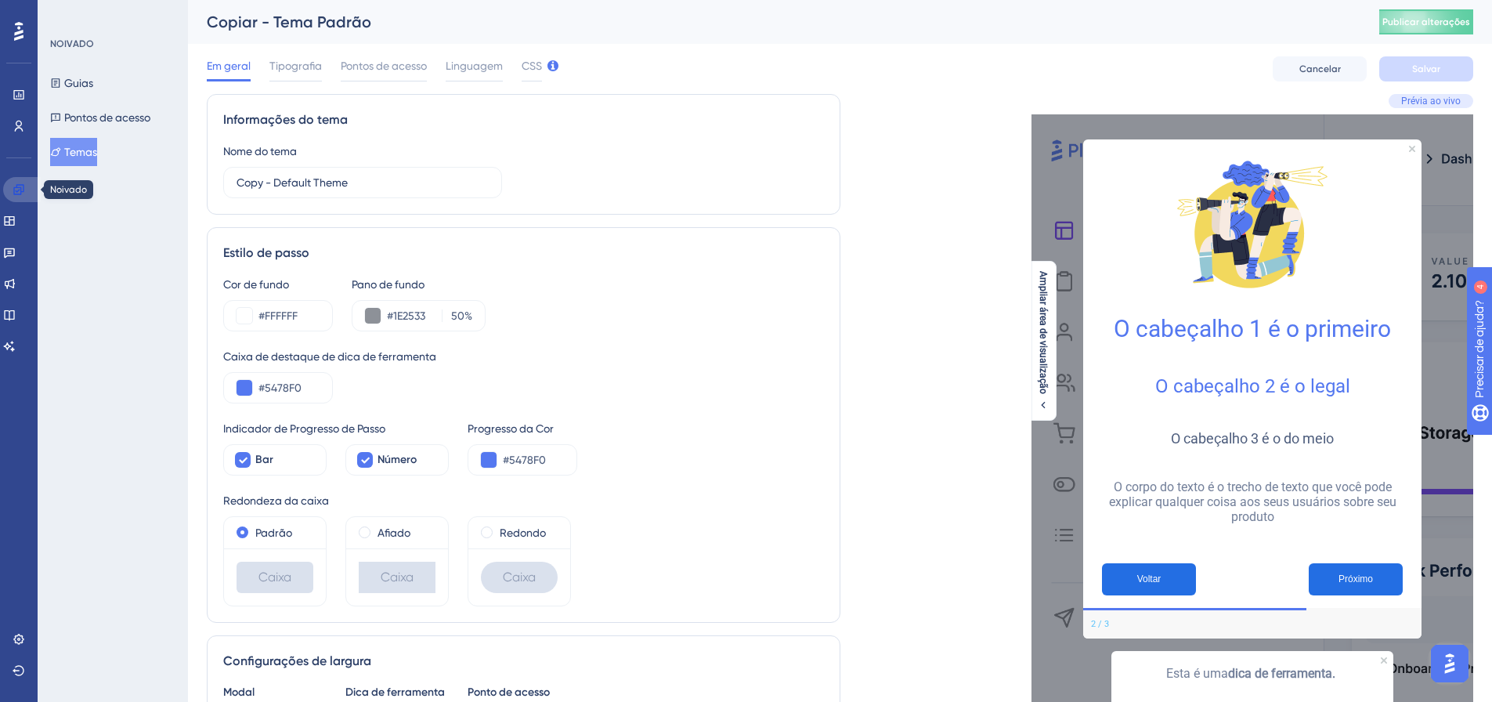
click at [21, 193] on icon at bounding box center [18, 189] width 10 height 10
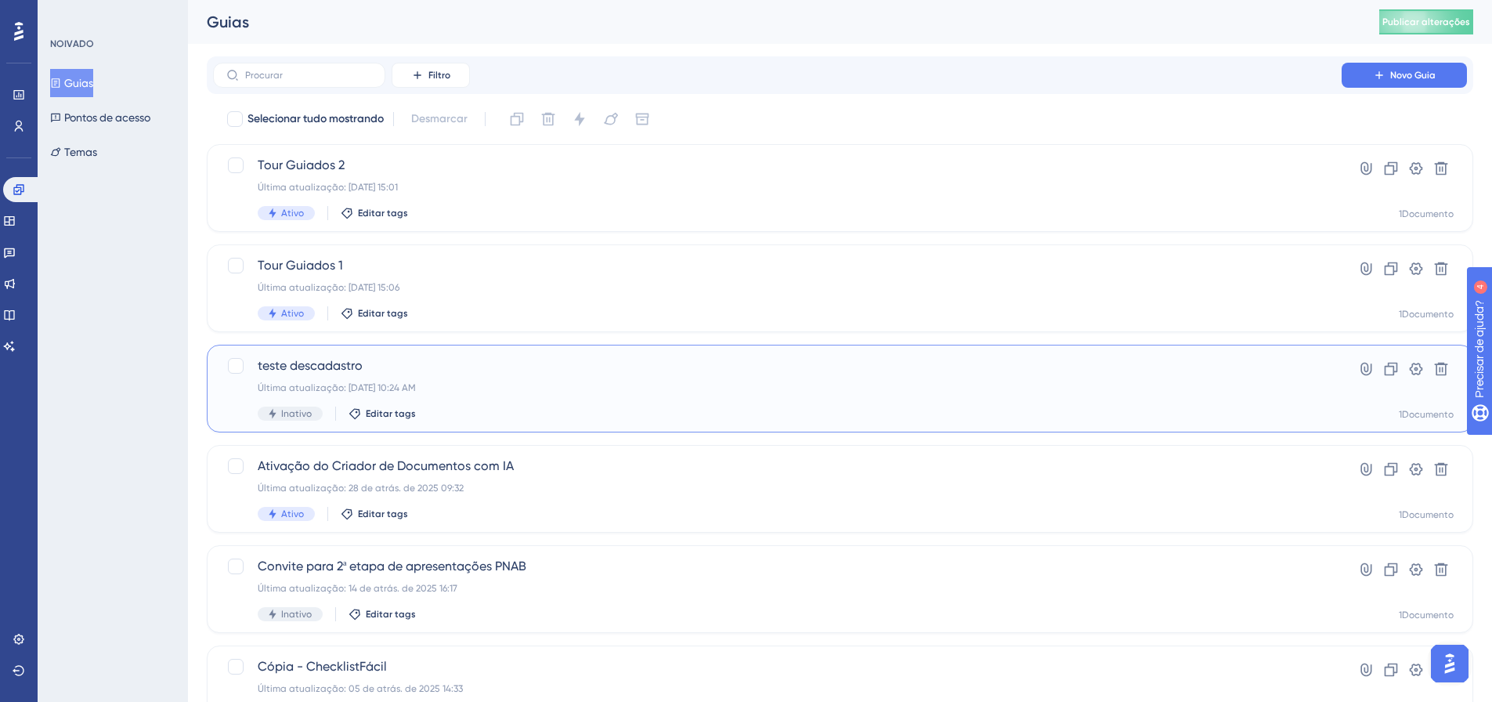
click at [320, 377] on div "teste descadastro Última atualização: 05 de set. de 2025 10:24 AM Inativo Edita…" at bounding box center [778, 388] width 1040 height 64
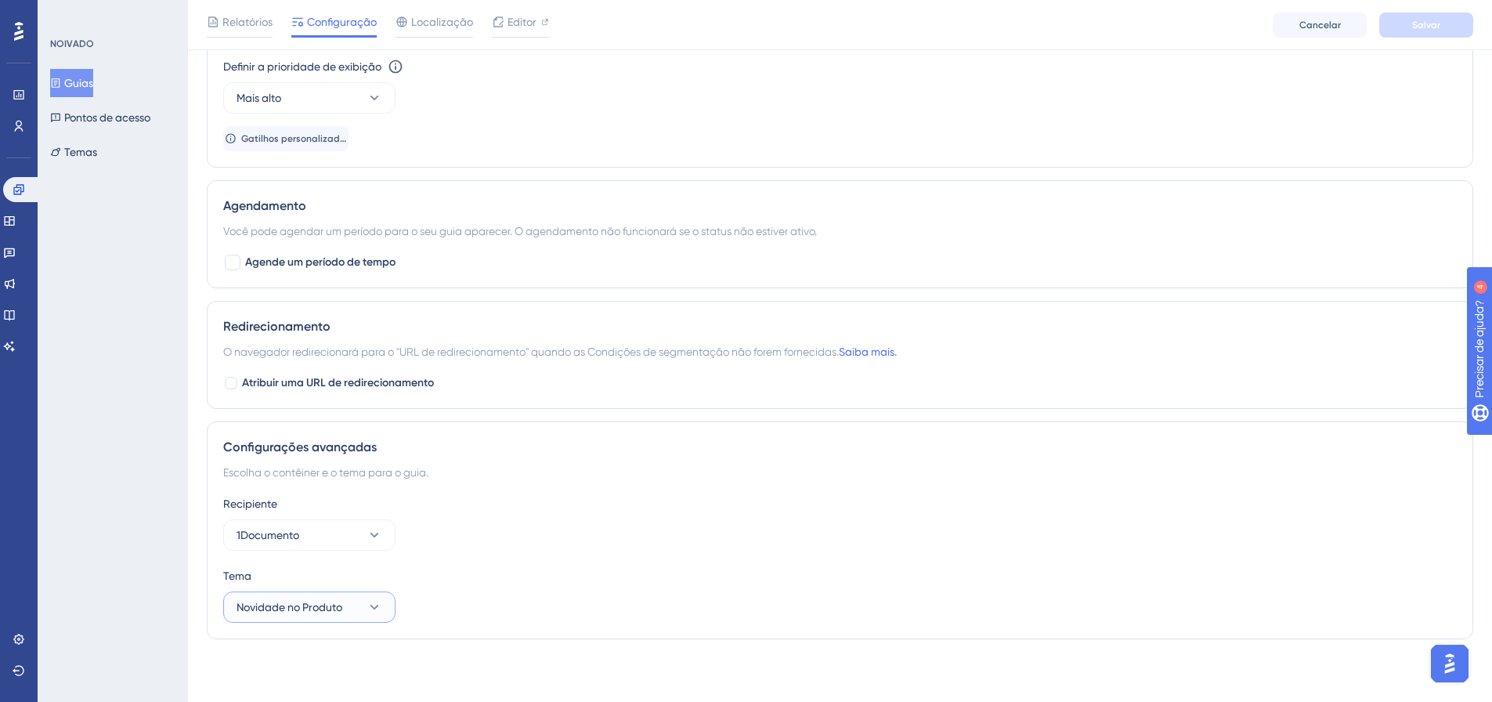
click at [371, 595] on button "Novidade no Produto" at bounding box center [309, 606] width 172 height 31
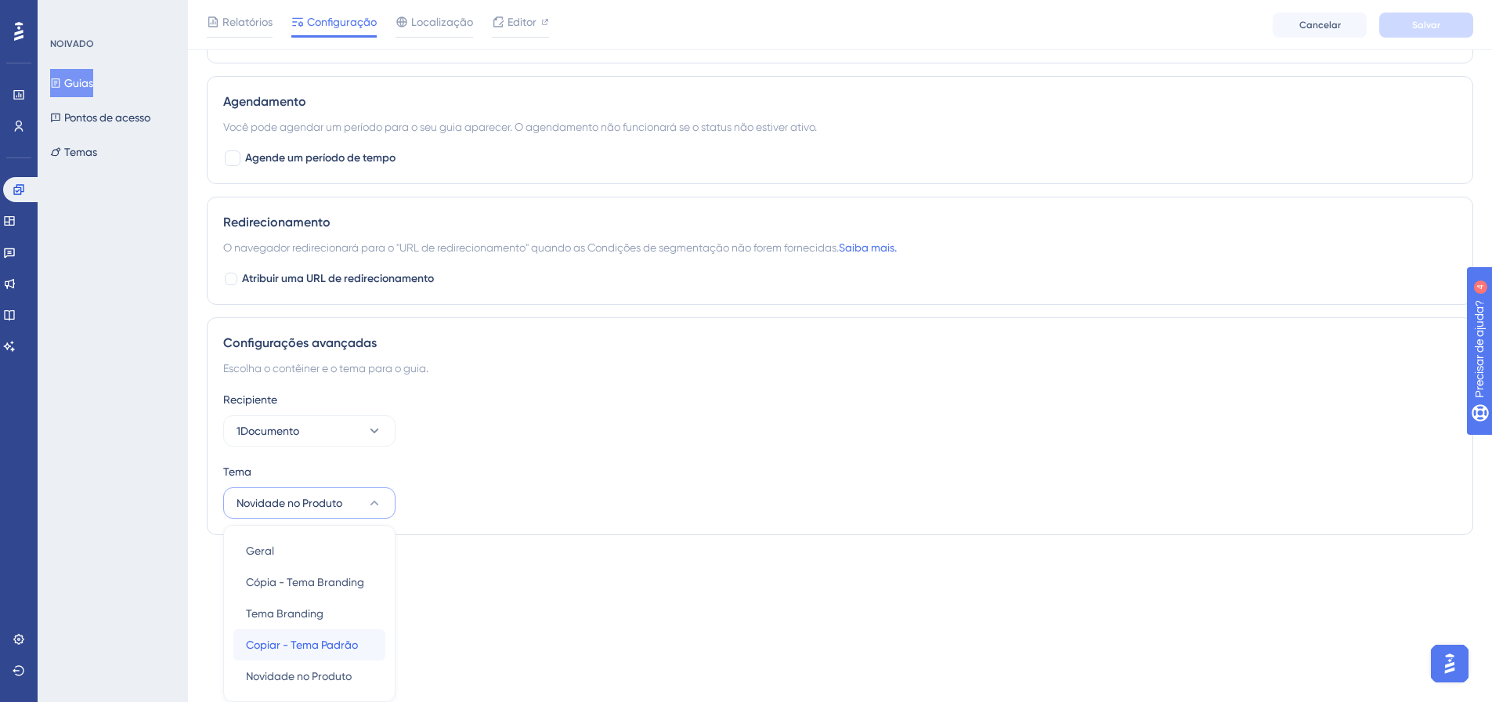
click at [347, 642] on font "Copiar - Tema Padrão" at bounding box center [302, 644] width 112 height 13
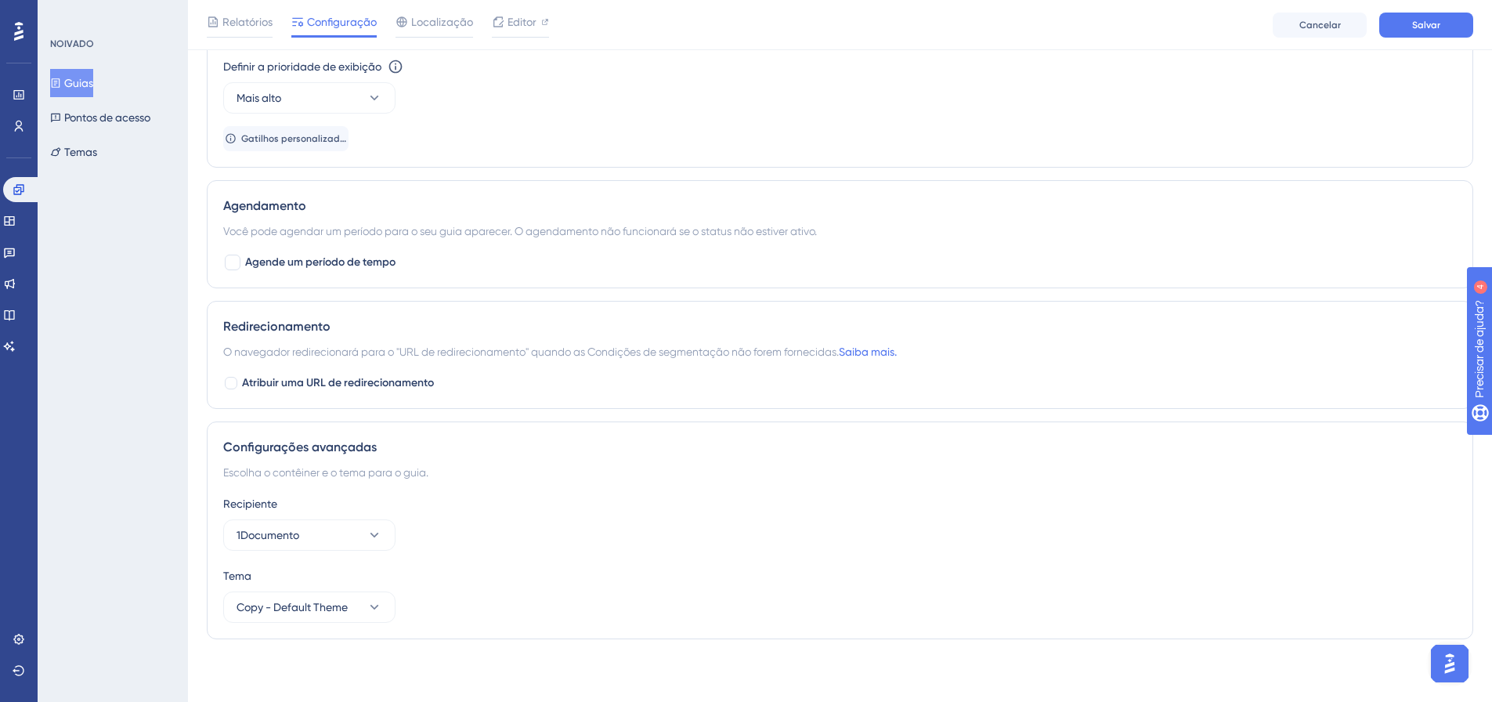
scroll to position [1108, 0]
click at [1438, 40] on div "Relatórios Configuração Localização Editor Cancelar Salvar" at bounding box center [840, 25] width 1304 height 50
click at [1441, 31] on button "Salvar" at bounding box center [1427, 25] width 94 height 25
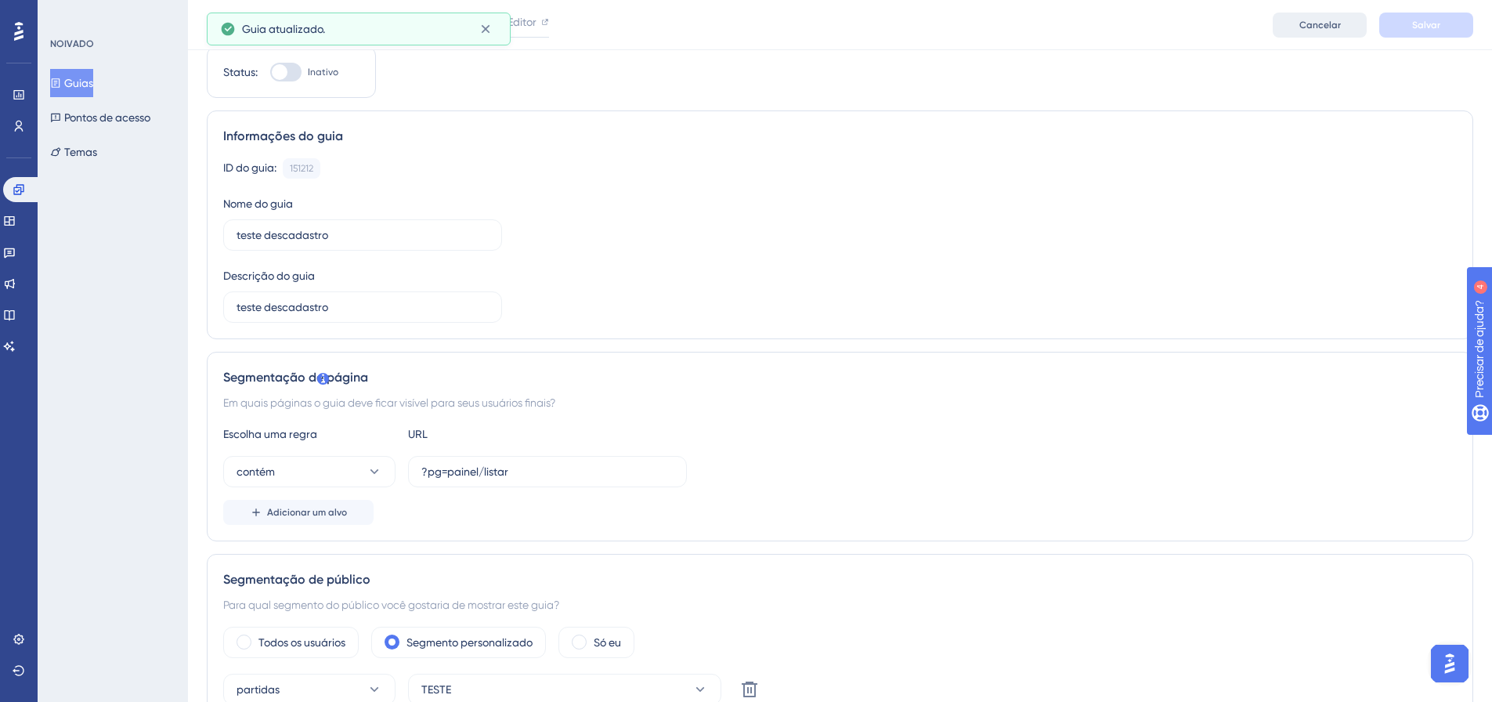
scroll to position [0, 0]
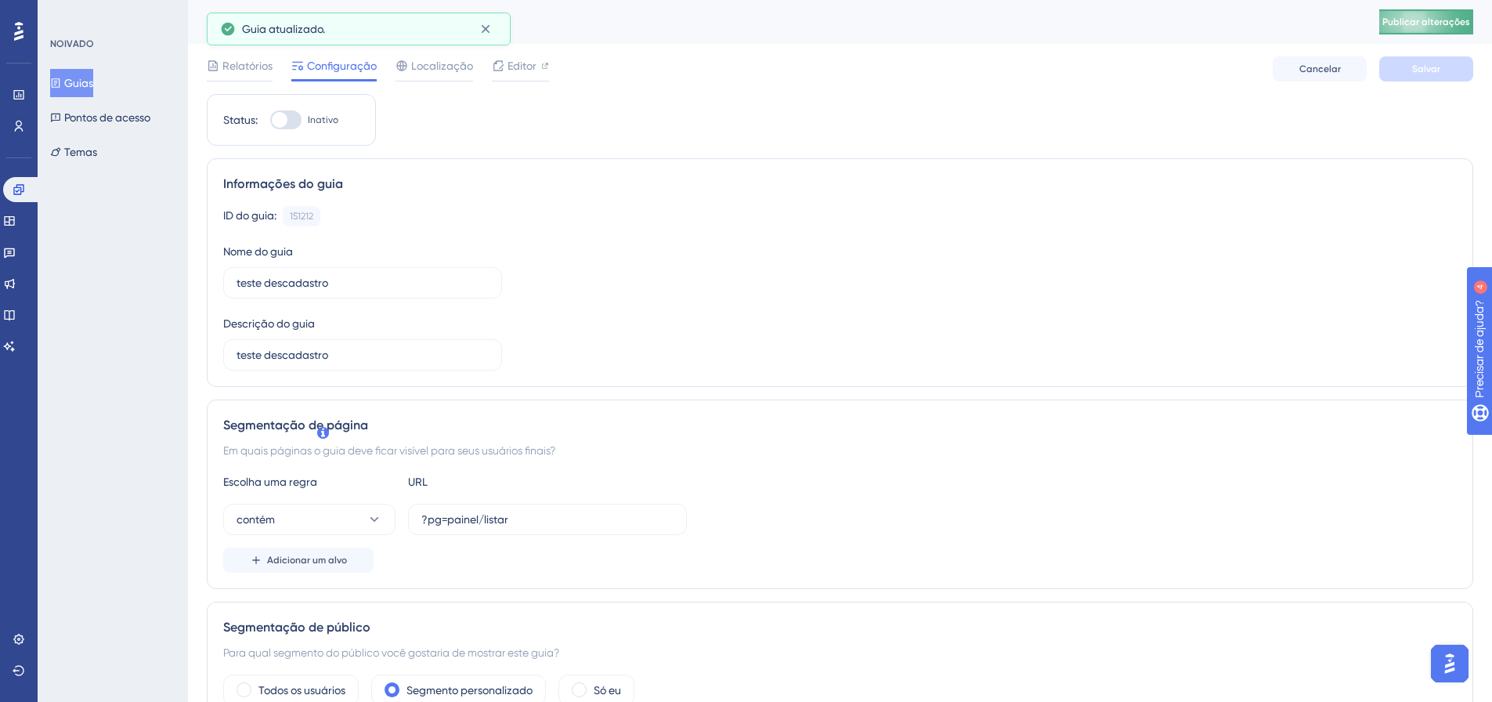
click at [1447, 20] on font "Publicar alterações" at bounding box center [1427, 21] width 88 height 11
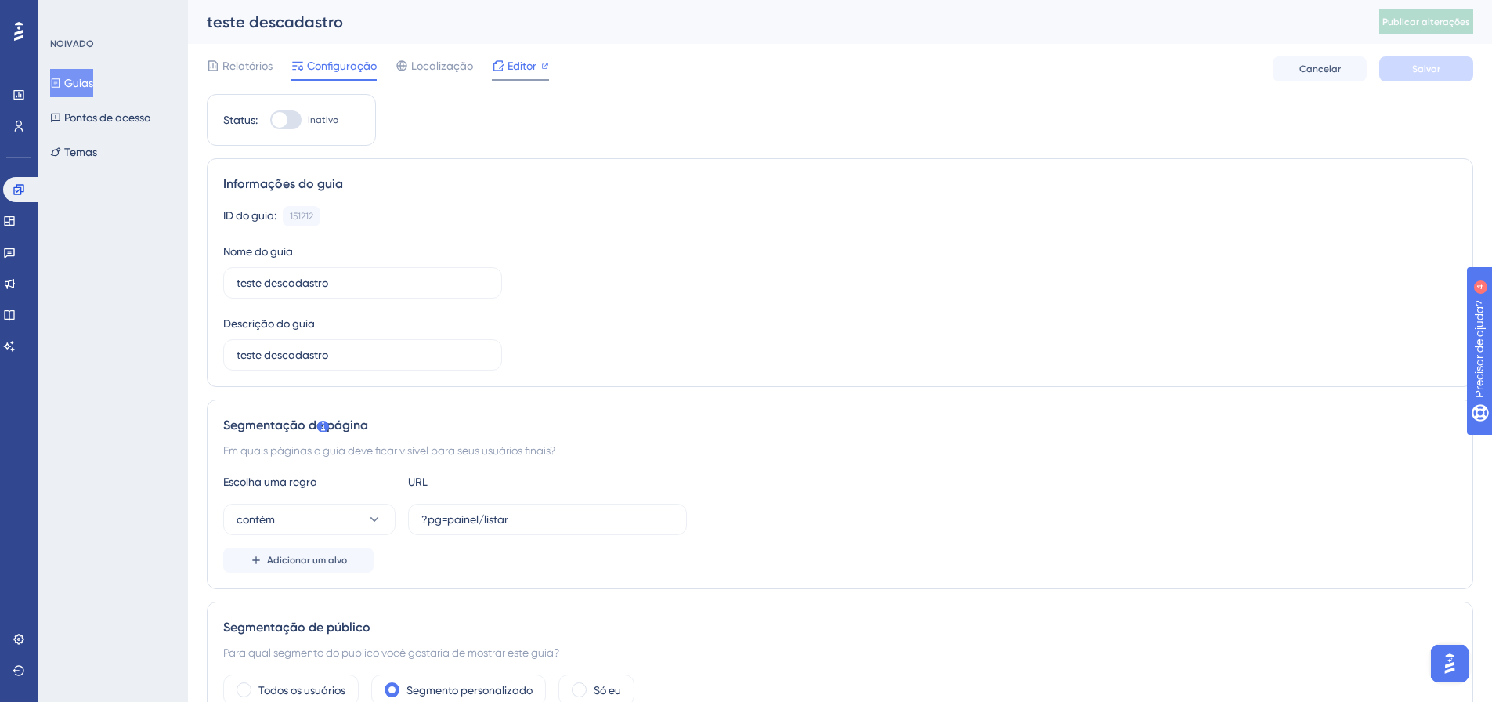
click at [505, 70] on div "Editor" at bounding box center [520, 65] width 57 height 19
click at [78, 157] on font "Temas" at bounding box center [80, 152] width 33 height 13
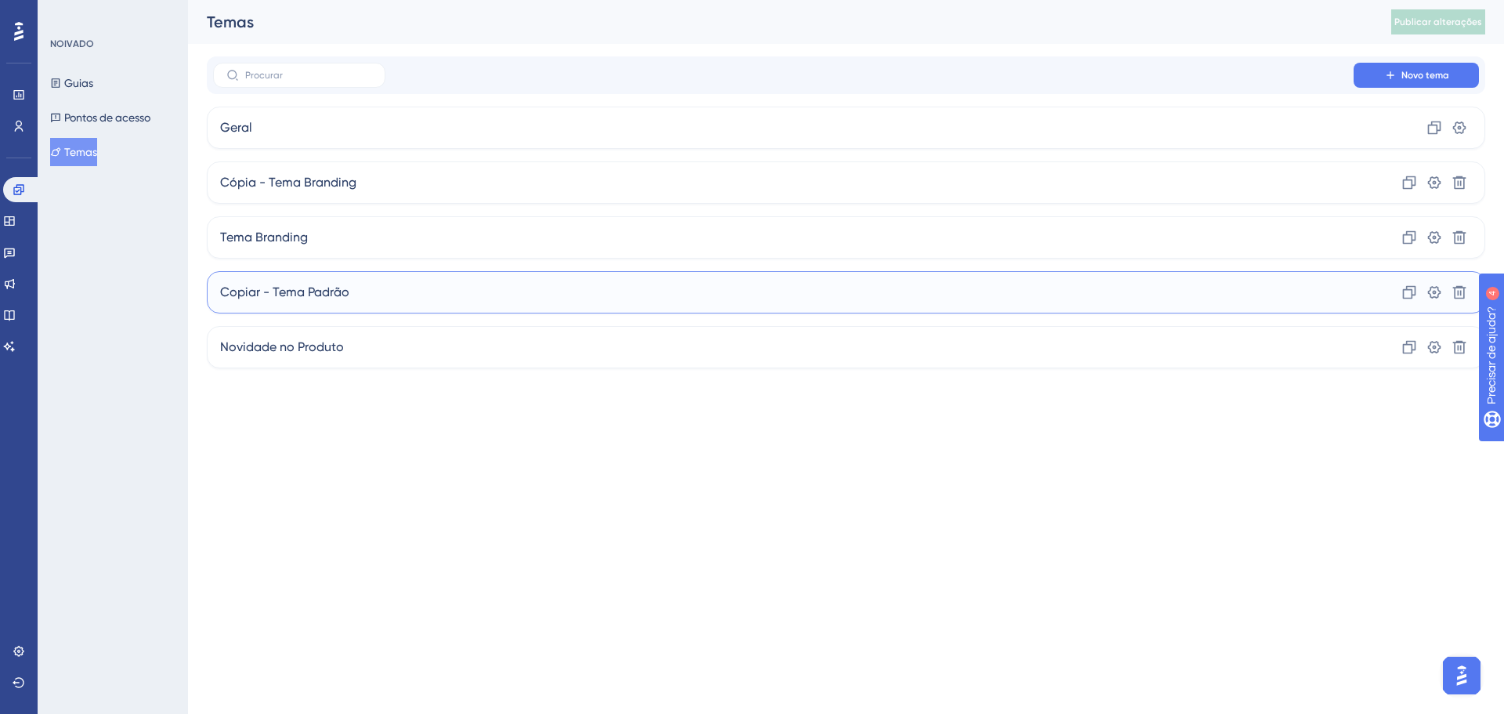
click at [374, 277] on div "Copiar - Tema Padrão Clone Configurações Excluir" at bounding box center [846, 292] width 1279 height 42
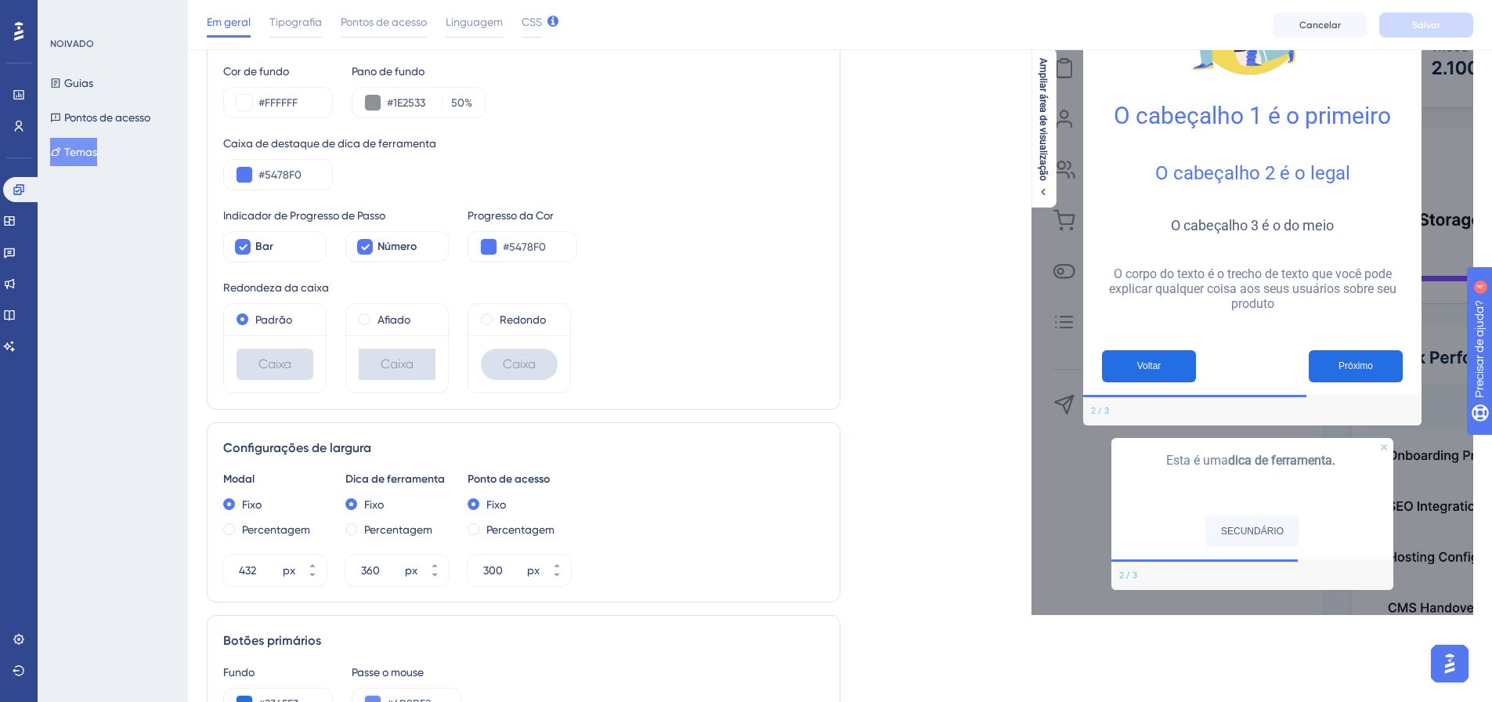
scroll to position [235, 0]
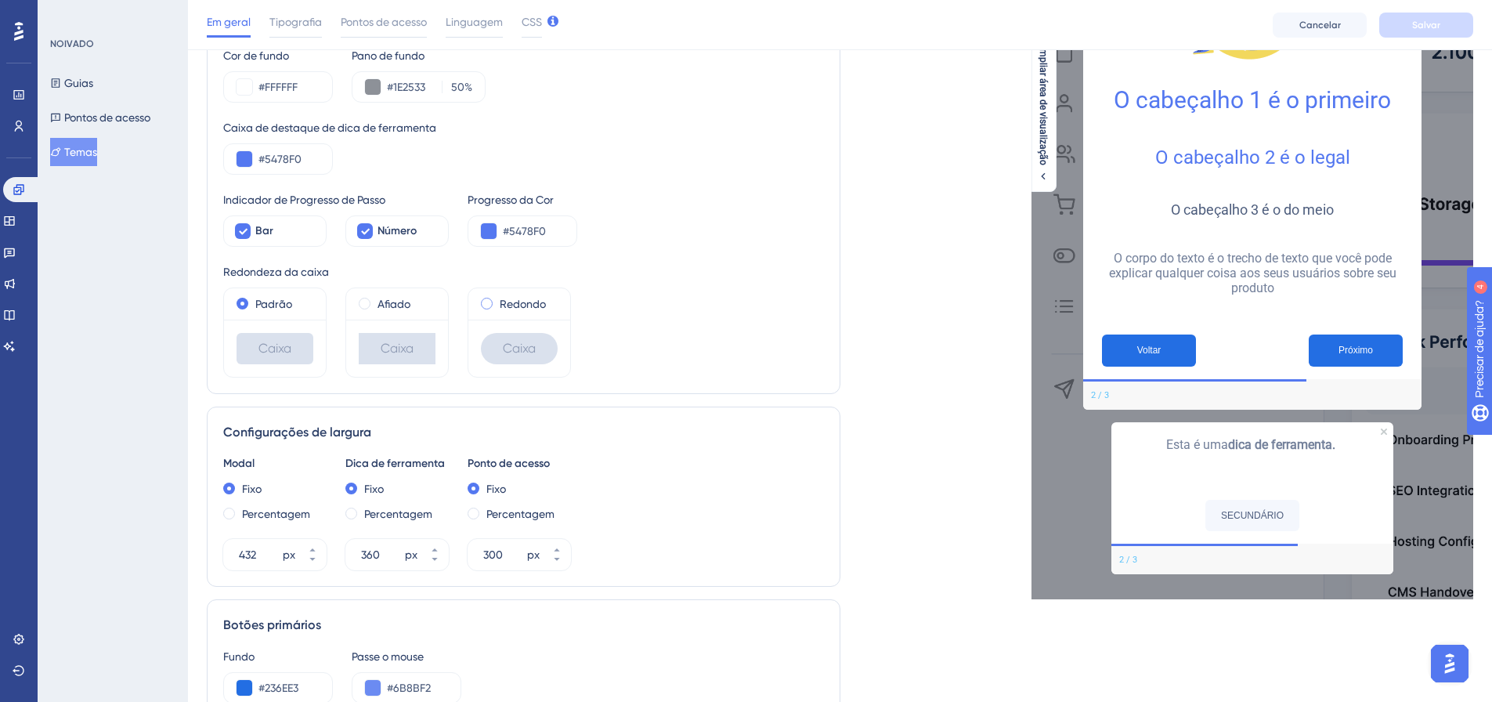
click at [497, 298] on div "Redondo" at bounding box center [519, 304] width 77 height 19
click at [269, 305] on font "Padrão" at bounding box center [273, 304] width 37 height 13
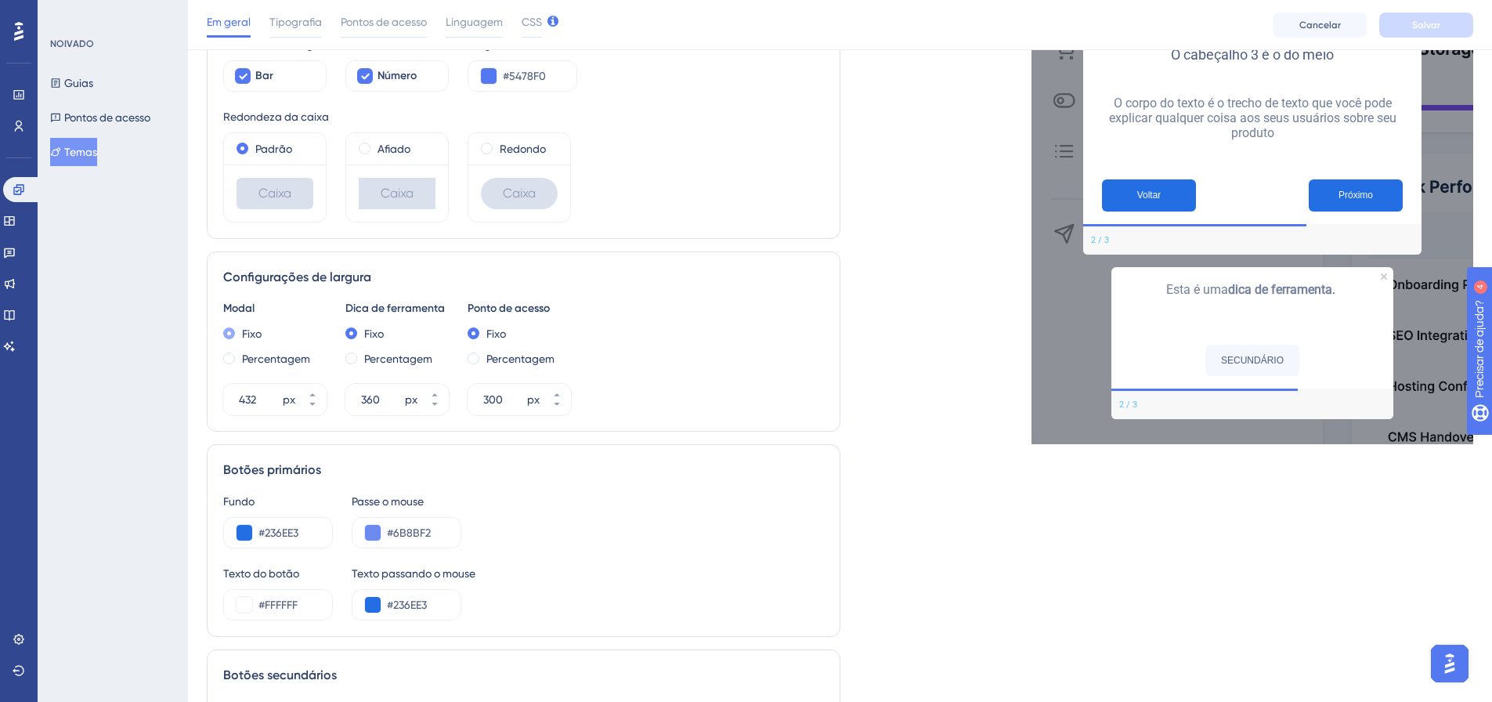
scroll to position [392, 0]
drag, startPoint x: 436, startPoint y: 599, endPoint x: 393, endPoint y: 584, distance: 44.8
click at [359, 599] on div "#236EE3" at bounding box center [407, 603] width 110 height 31
click at [421, 537] on input "#6B8BF2" at bounding box center [417, 531] width 61 height 19
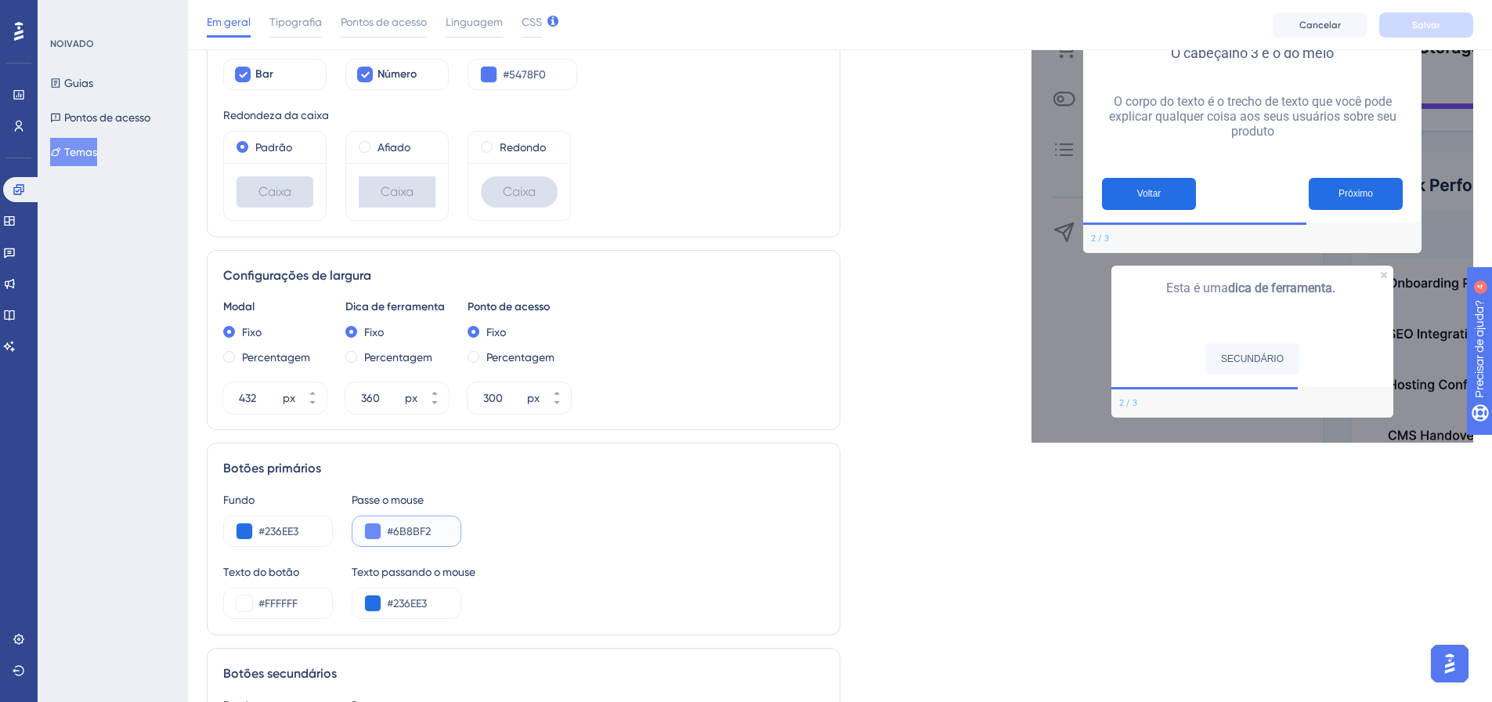
click at [421, 537] on input "#6B8BF2" at bounding box center [417, 531] width 61 height 19
paste input "236EE3"
type input "#236EE3"
click at [291, 605] on input "#FFFFFF" at bounding box center [289, 603] width 61 height 19
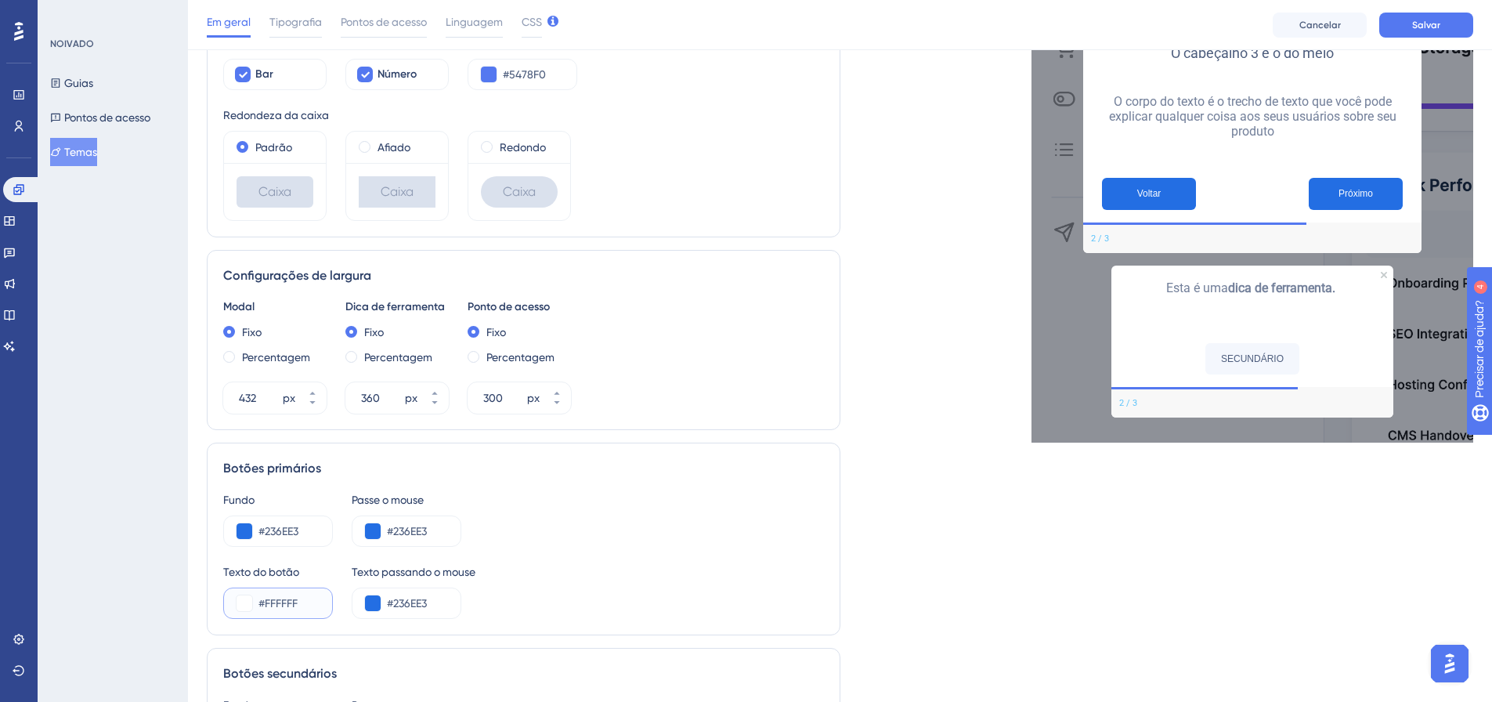
click at [291, 605] on input "#FFFFFF" at bounding box center [289, 603] width 61 height 19
click at [412, 605] on input "#236EE3" at bounding box center [417, 603] width 61 height 19
paste input "FFFFFF"
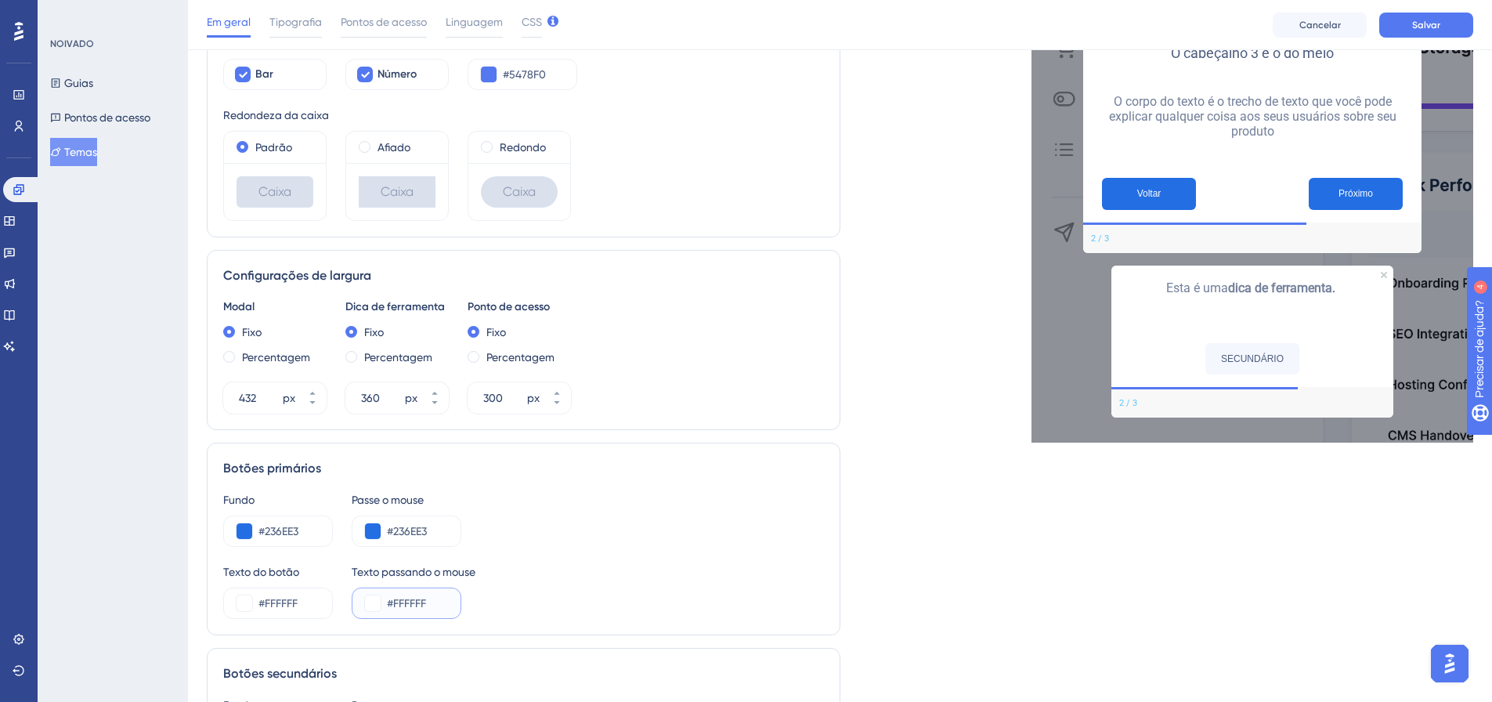
click at [375, 605] on button at bounding box center [373, 603] width 16 height 16
type input "#ebdede"
type input "#EBDEDE"
type input "#ebdfdf"
type input "#EBDFDF"
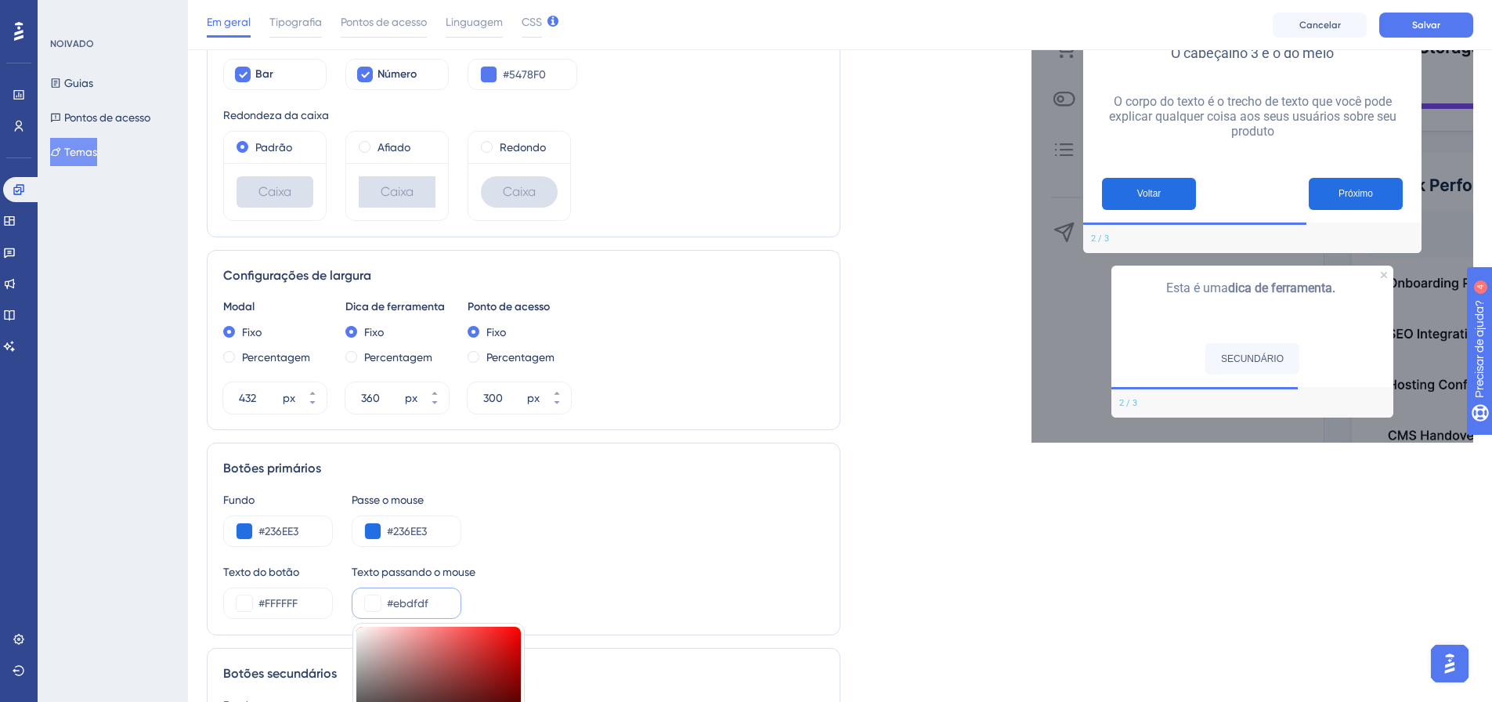
type input "#e6dede"
type input "#E6DEDE"
type input "#e2dfdf"
type input "#E2DFDF"
type input "#e2e0e0"
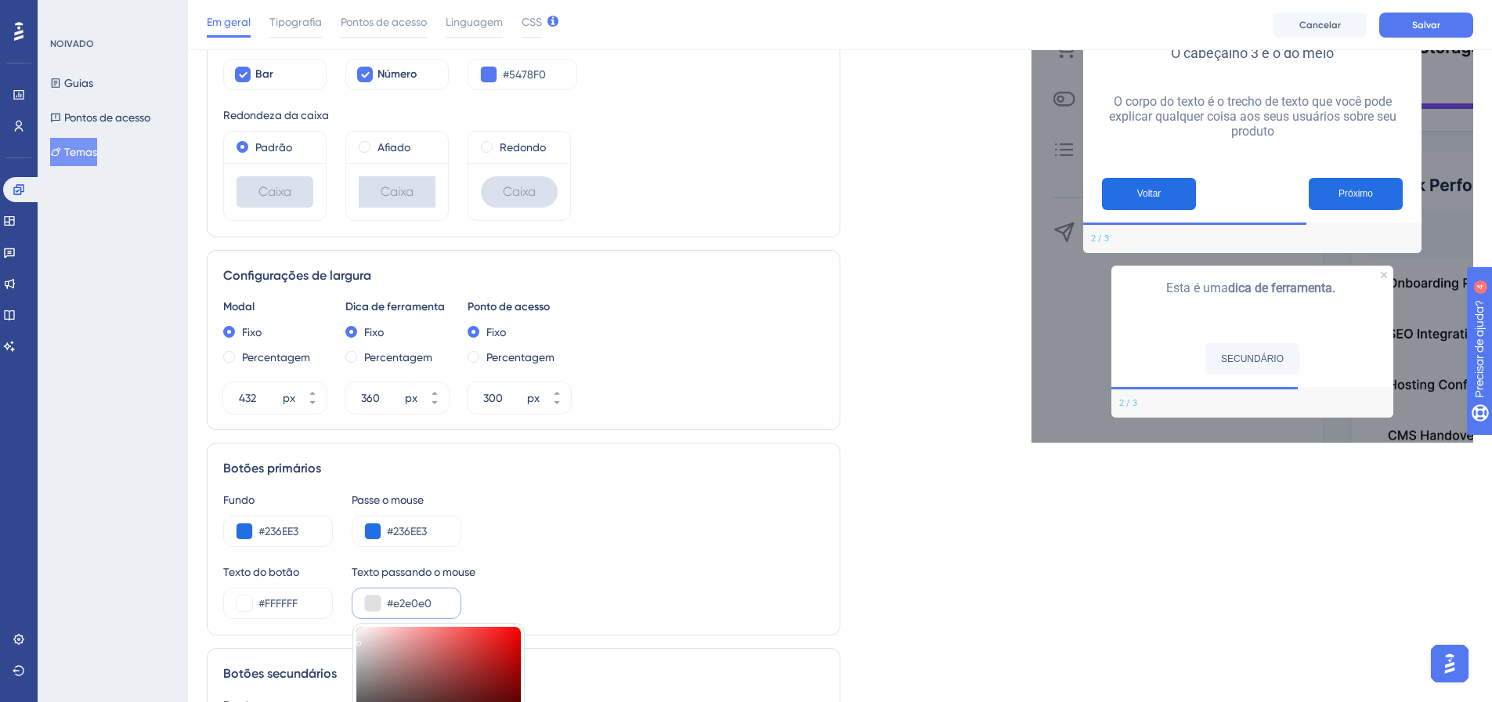
type input "#E2E0E0"
type input "#e2e1e1"
type input "#E2E1E1"
type input "#e9e9e9"
type input "#E9E9E9"
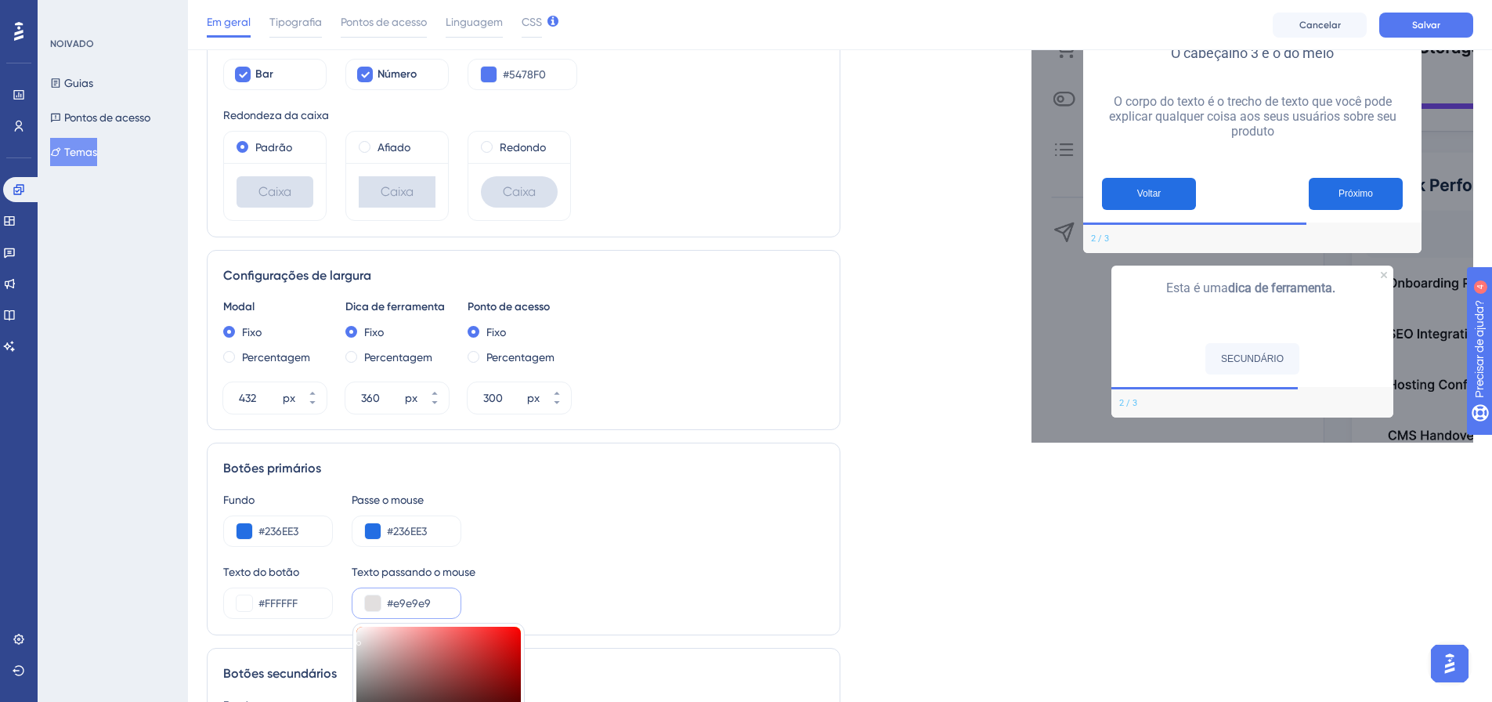
type input "#eeeeee"
type input "#EEEEEE"
type input "#f0f0f0"
type input "#F0F0F0"
type input "#eeeeee"
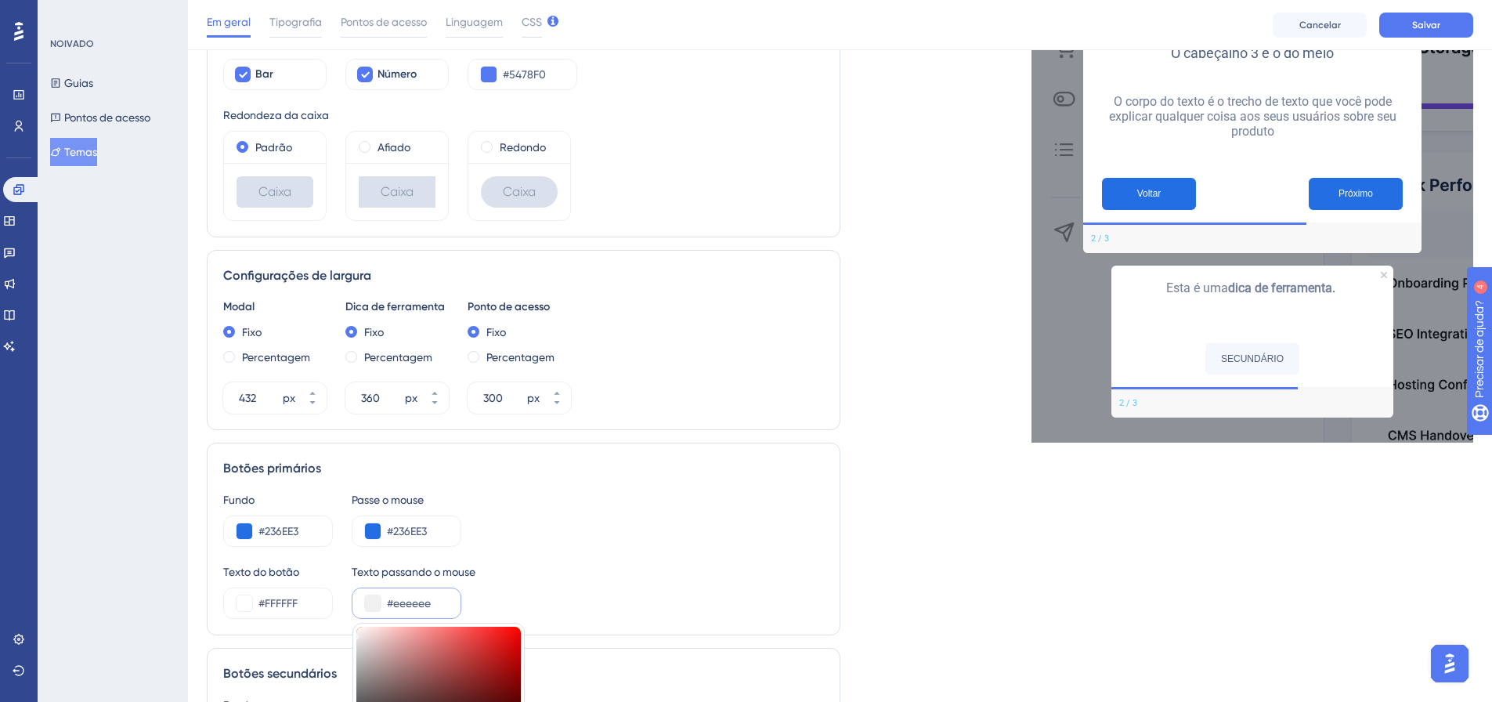
type input "#EEEEEE"
type input "#ececec"
type input "#ECECEC"
drag, startPoint x: 365, startPoint y: 636, endPoint x: 353, endPoint y: 635, distance: 12.6
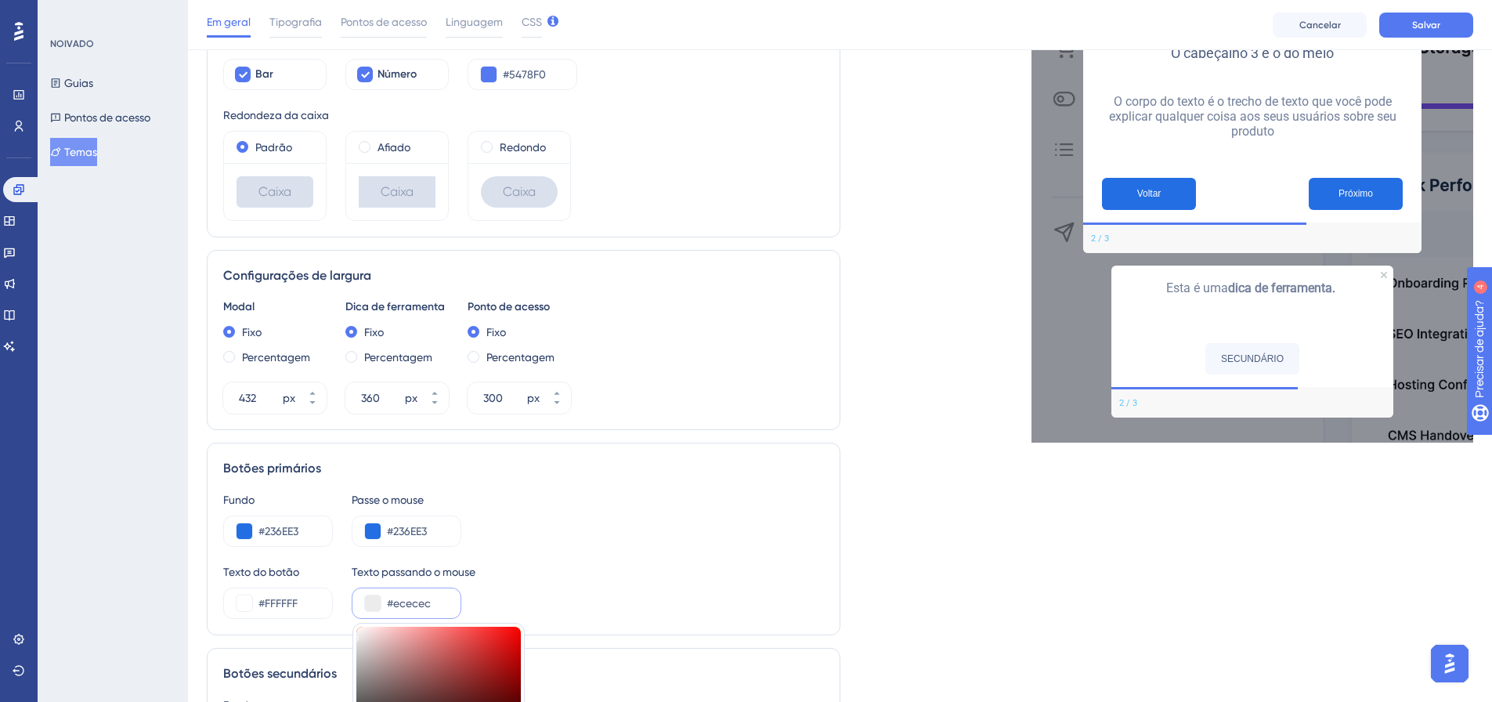
click at [533, 527] on div "Fundo #236EE3 Passe o mouse #236EE3" at bounding box center [523, 518] width 601 height 56
click at [381, 606] on div "#ececec" at bounding box center [407, 603] width 110 height 31
click at [373, 602] on button at bounding box center [373, 603] width 16 height 16
type input "#e9e9e9"
type input "#E9E9E9"
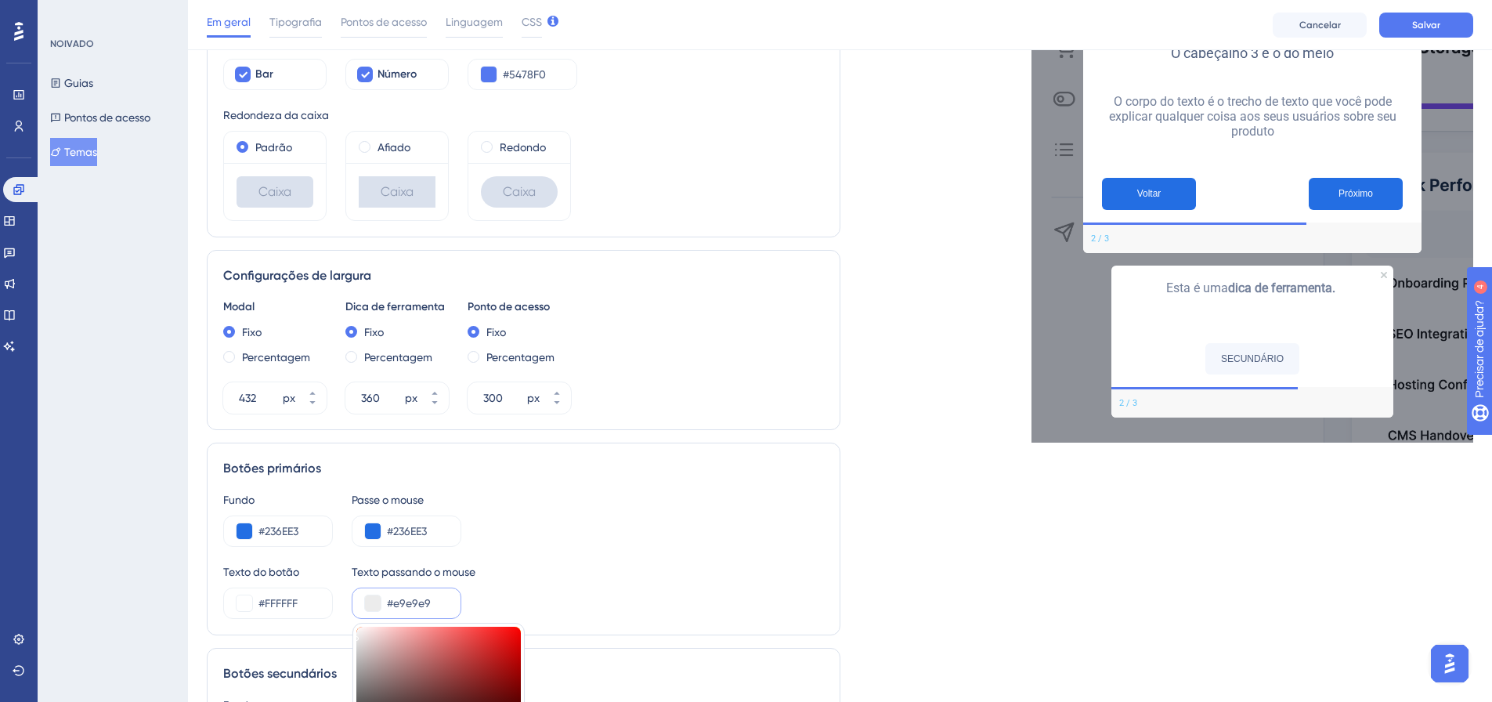
type input "#e4e4e4"
type input "#E4E4E4"
type input "#dbdbdb"
type input "#DBDBDB"
type input "#d4d4d4"
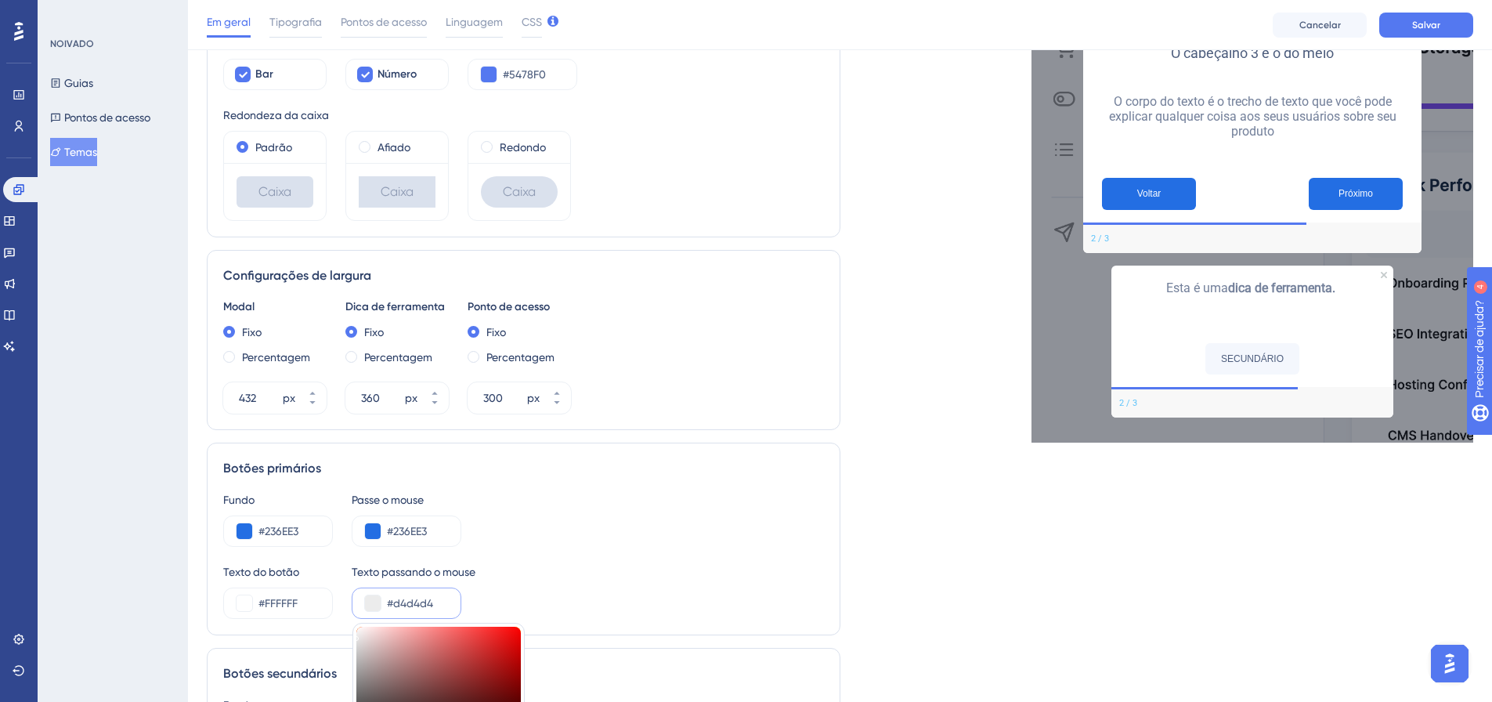
type input "#D4D4D4"
type input "#cccccc"
type input "#CCCCCC"
type input "#c5c5c5"
type input "#C5C5C5"
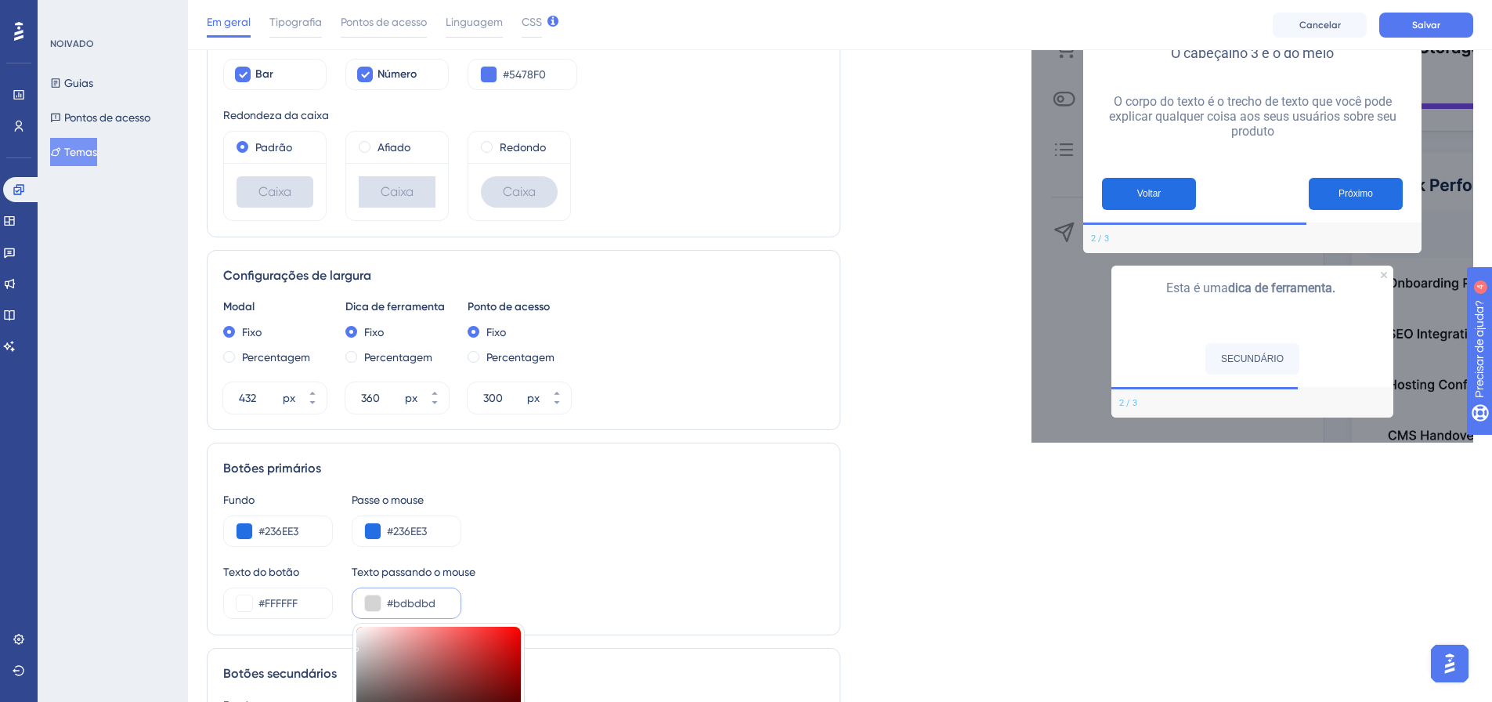
type input "#b9b9b9"
type input "#B9B9B9"
type input "#b8b8b8"
type input "#B8B8B8"
type input "#b6b6b6"
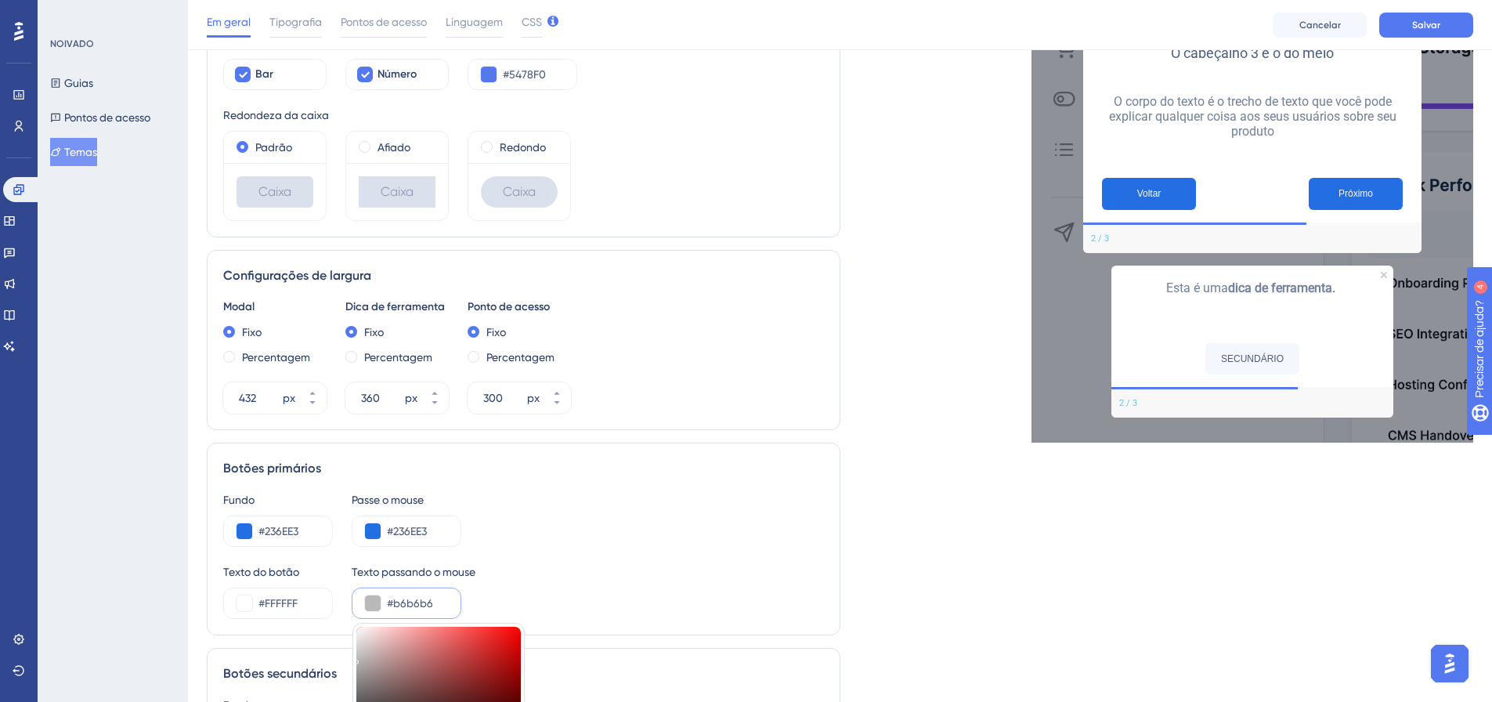
type input "#B6B6B6"
drag, startPoint x: 355, startPoint y: 646, endPoint x: 352, endPoint y: 660, distance: 15.2
click at [352, 660] on div "Informações do tema Nome do tema Copy - Default Theme Estilo de passo Cor de fu…" at bounding box center [524, 364] width 634 height 1311
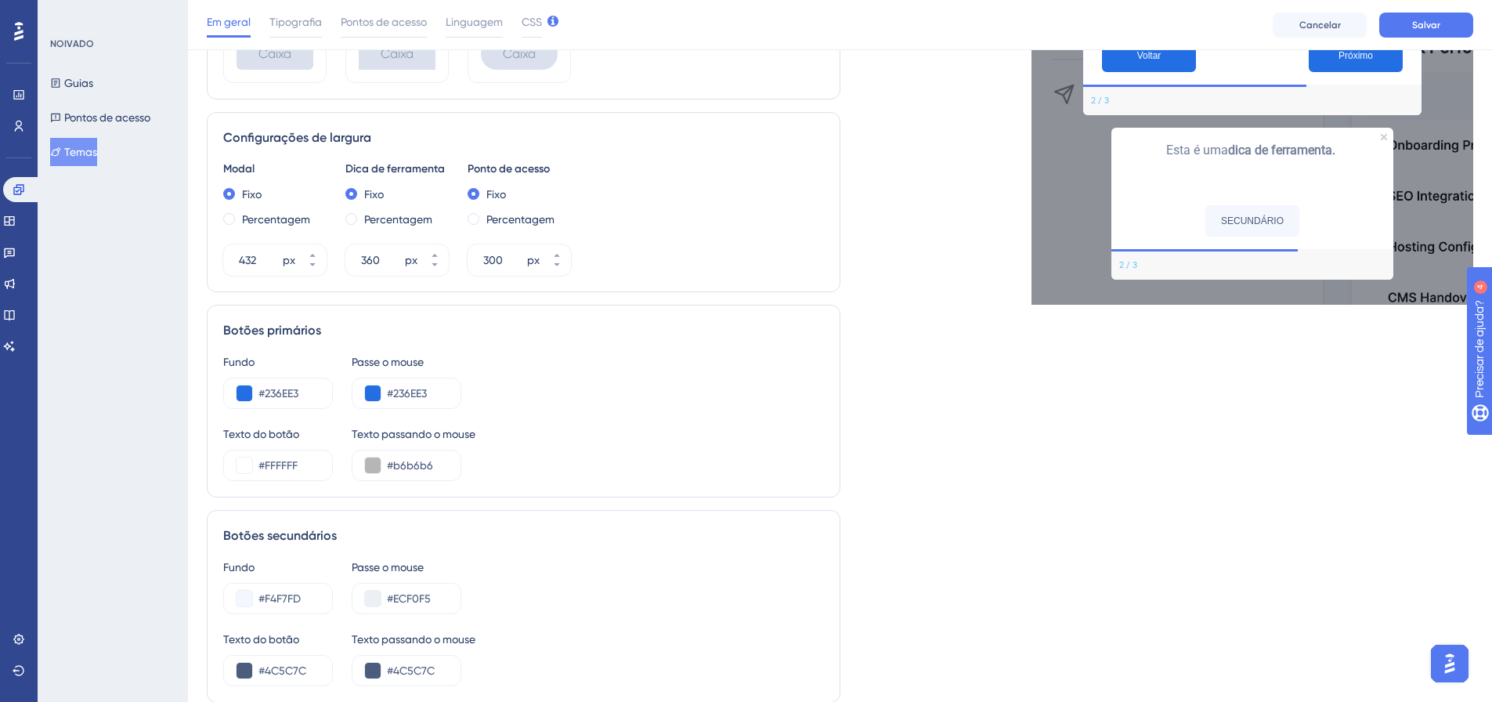
scroll to position [603, 0]
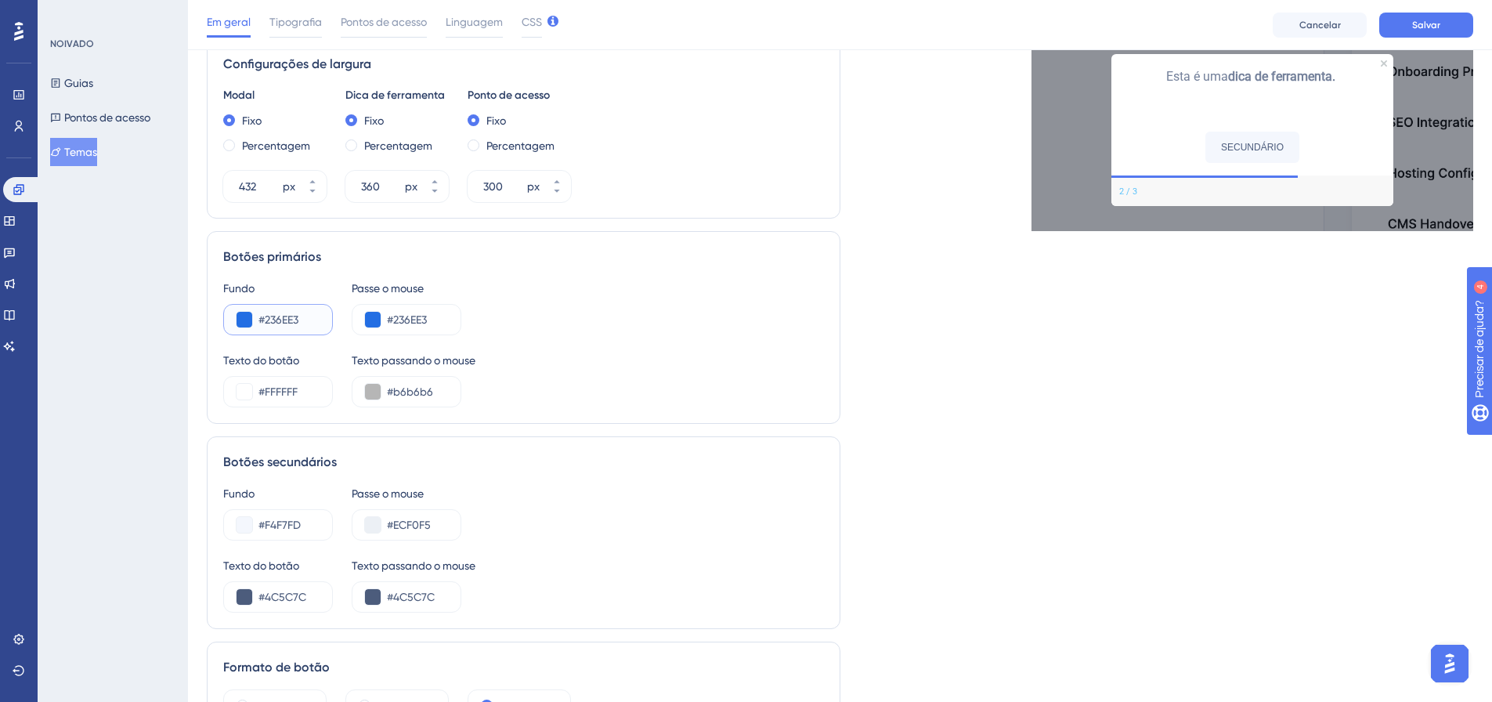
click at [310, 327] on input "#236EE3" at bounding box center [289, 319] width 61 height 19
click at [312, 326] on input "#236EE3" at bounding box center [289, 319] width 61 height 19
paste input "text"
type input "#236EE3"
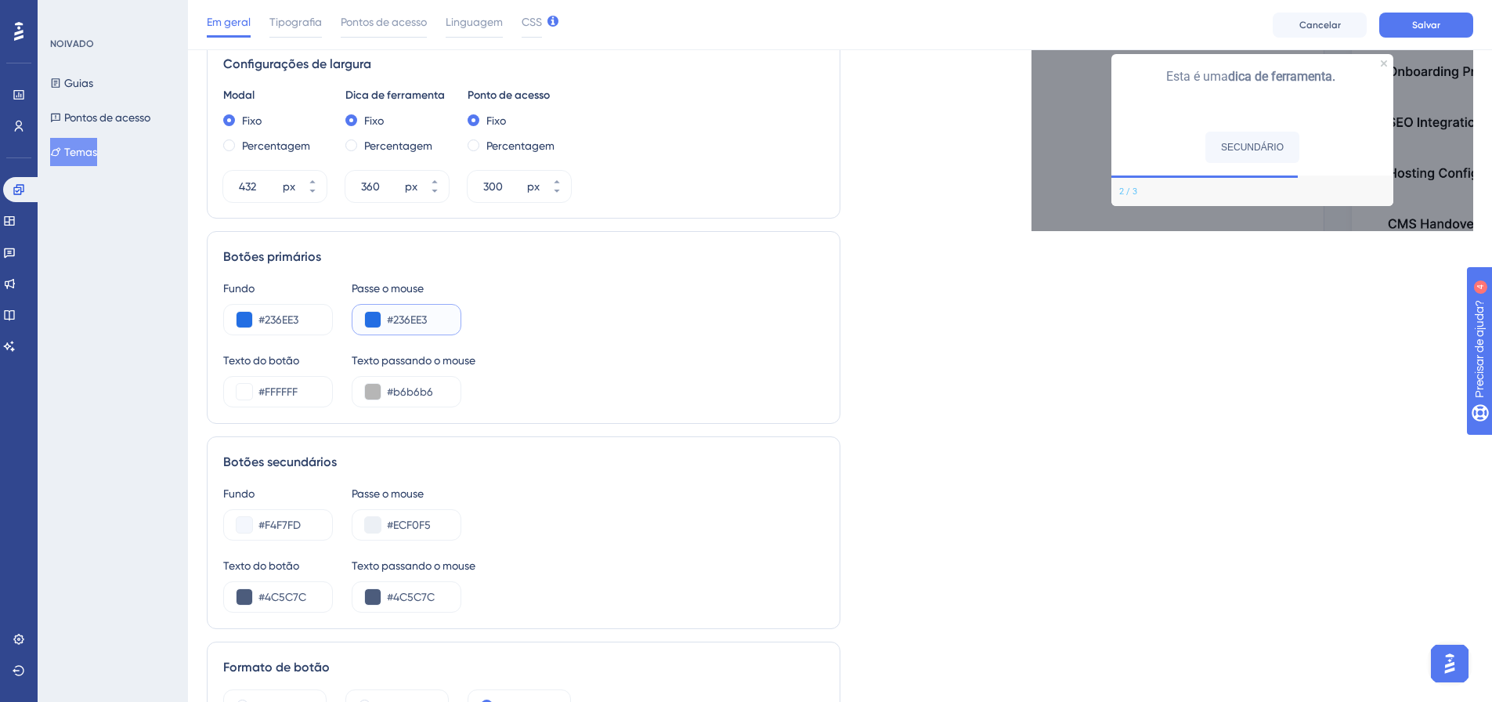
click at [370, 313] on button at bounding box center [373, 320] width 16 height 16
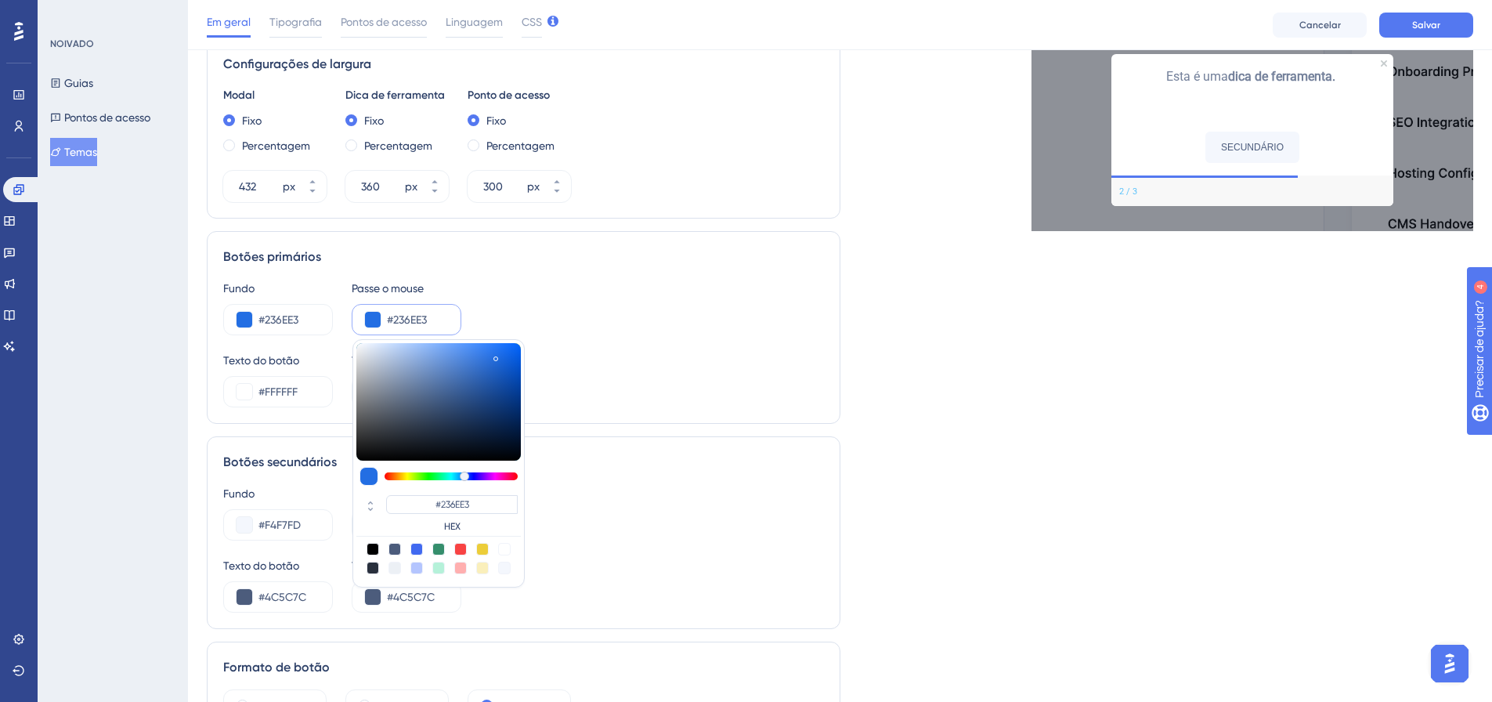
type input "#206adf"
type input "#206ADF"
type input "#1e68db"
type input "#1E68DB"
type input "#1e67da"
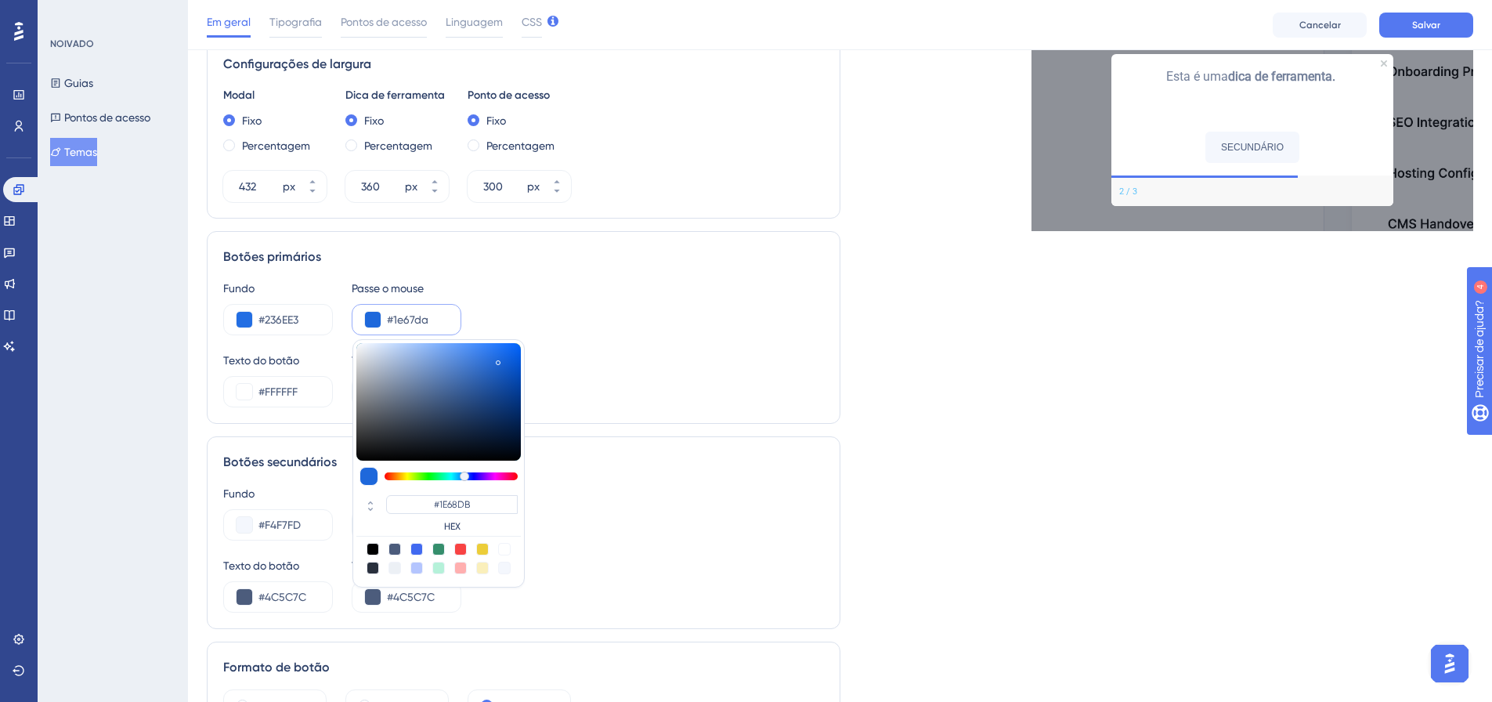
type input "#1E67DA"
type input "#1d66da"
type input "#1D66DA"
type input "#1b63d6"
type input "#1B63D6"
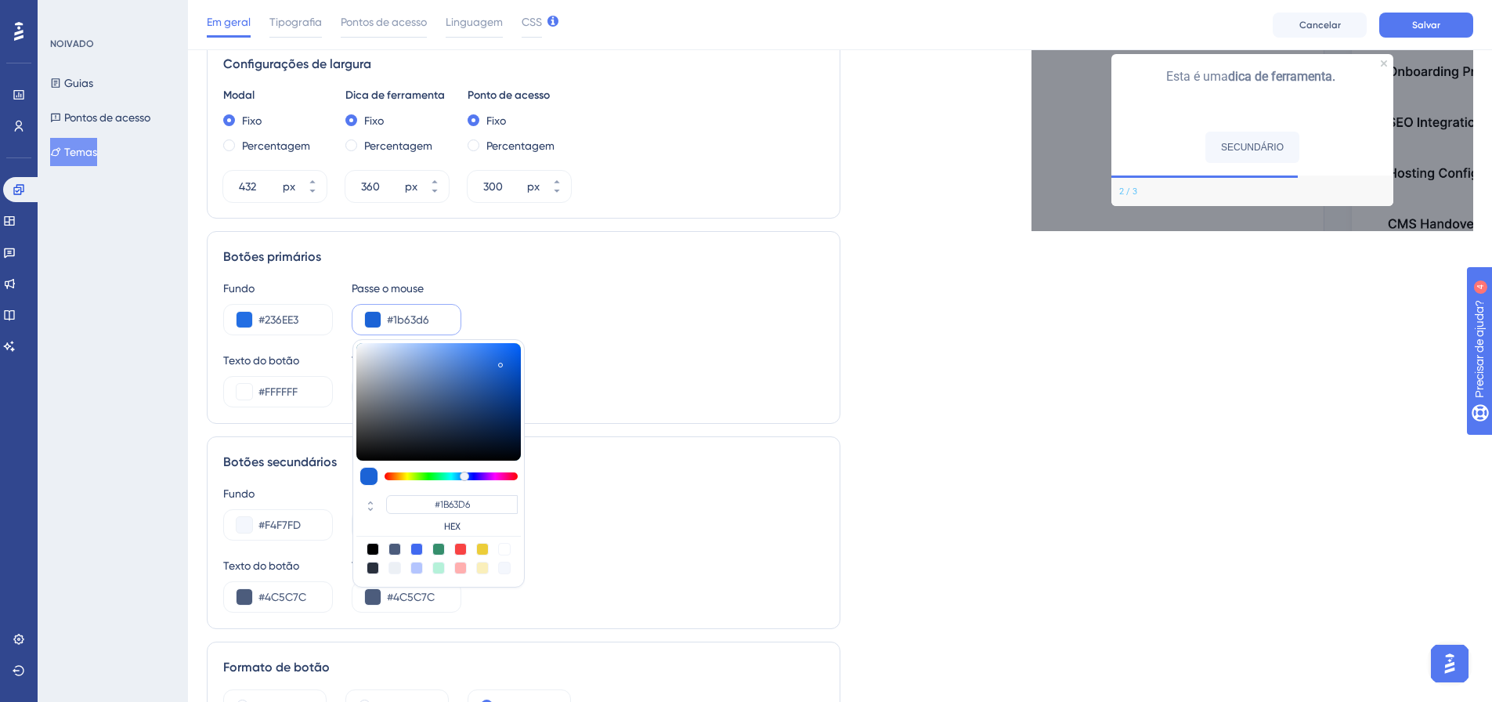
type input "#1961d4"
type input "#1961D4"
type input "#1861d4"
type input "#1861D4"
type input "#1760d3"
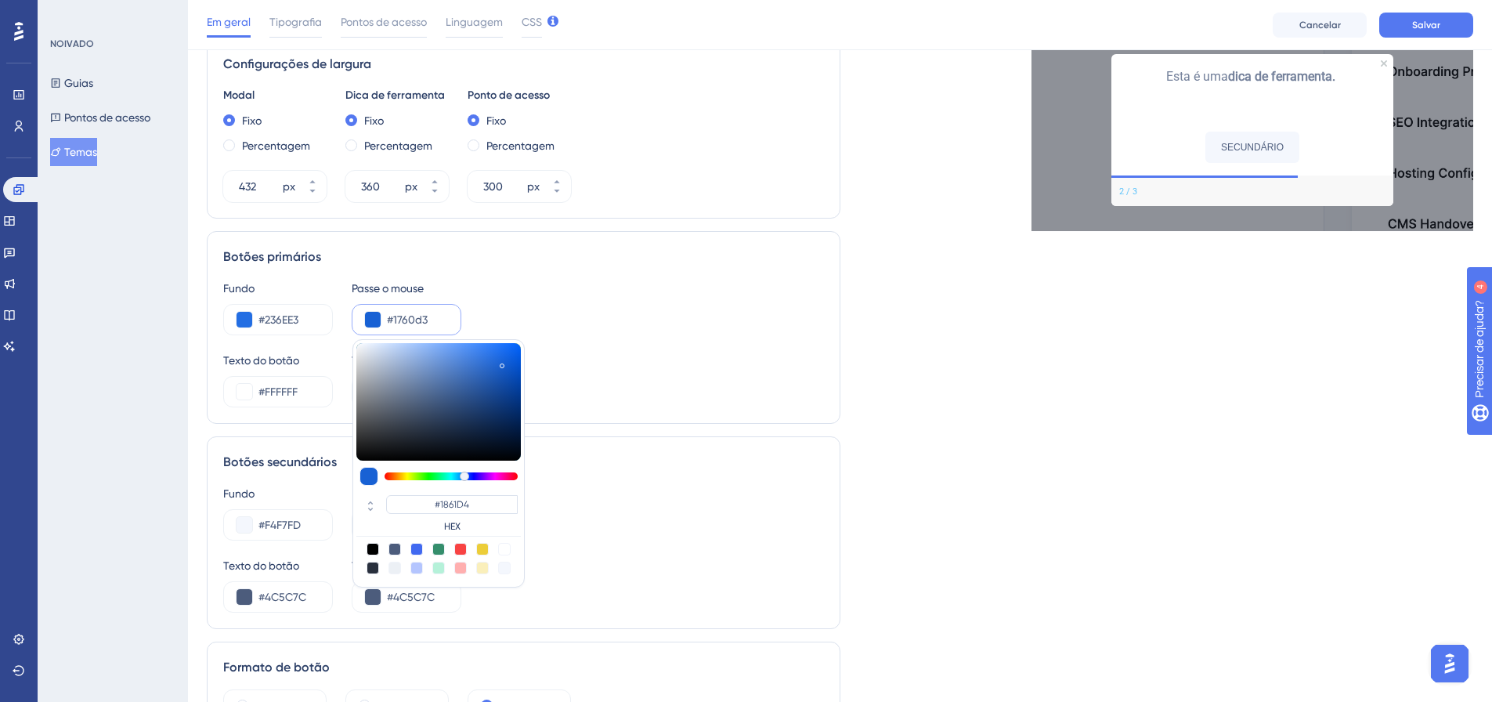
type input "#1760D3"
type input "#165fd1"
type input "#165FD1"
type input "#155ed1"
type input "#155ED1"
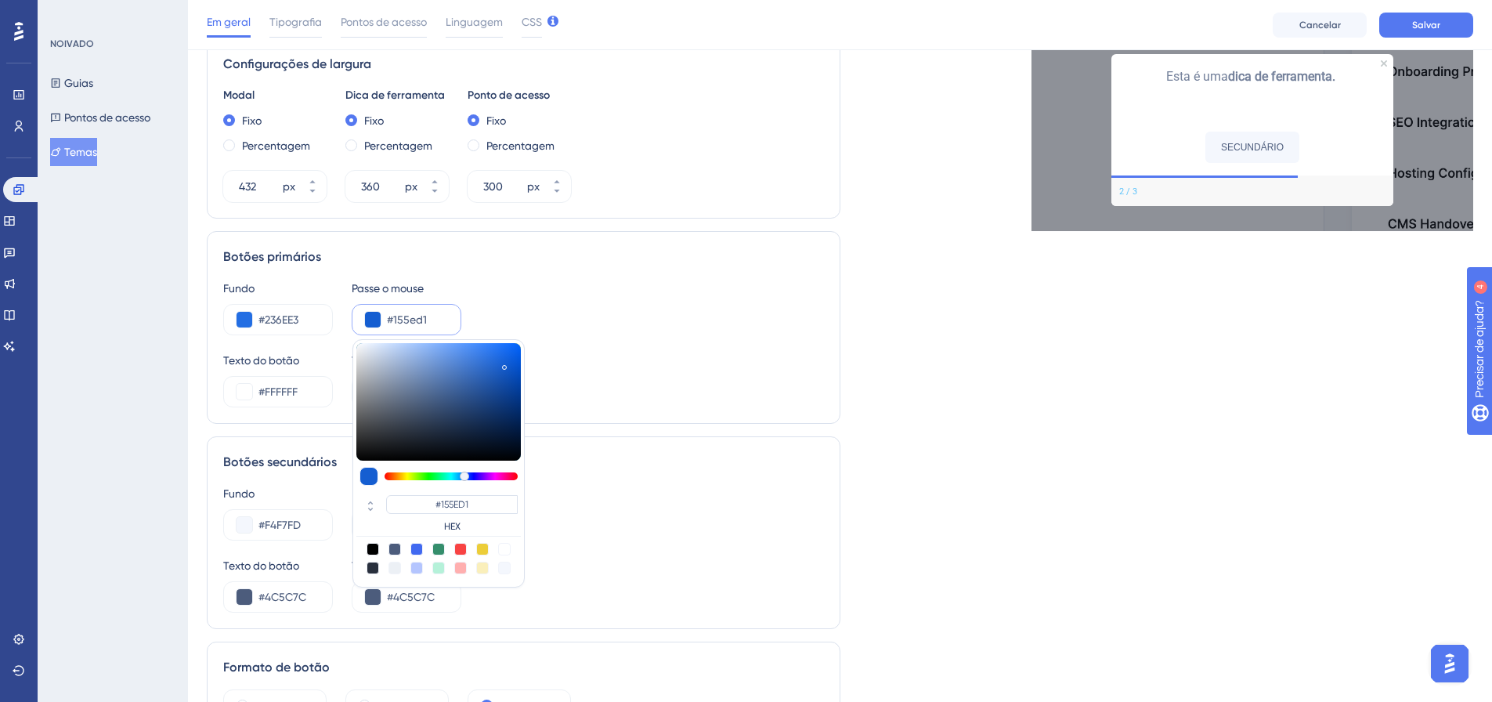
type input "#155dcf"
type input "#155DCF"
type input "#1159ca"
type input "#1159CA"
type input "#1058c9"
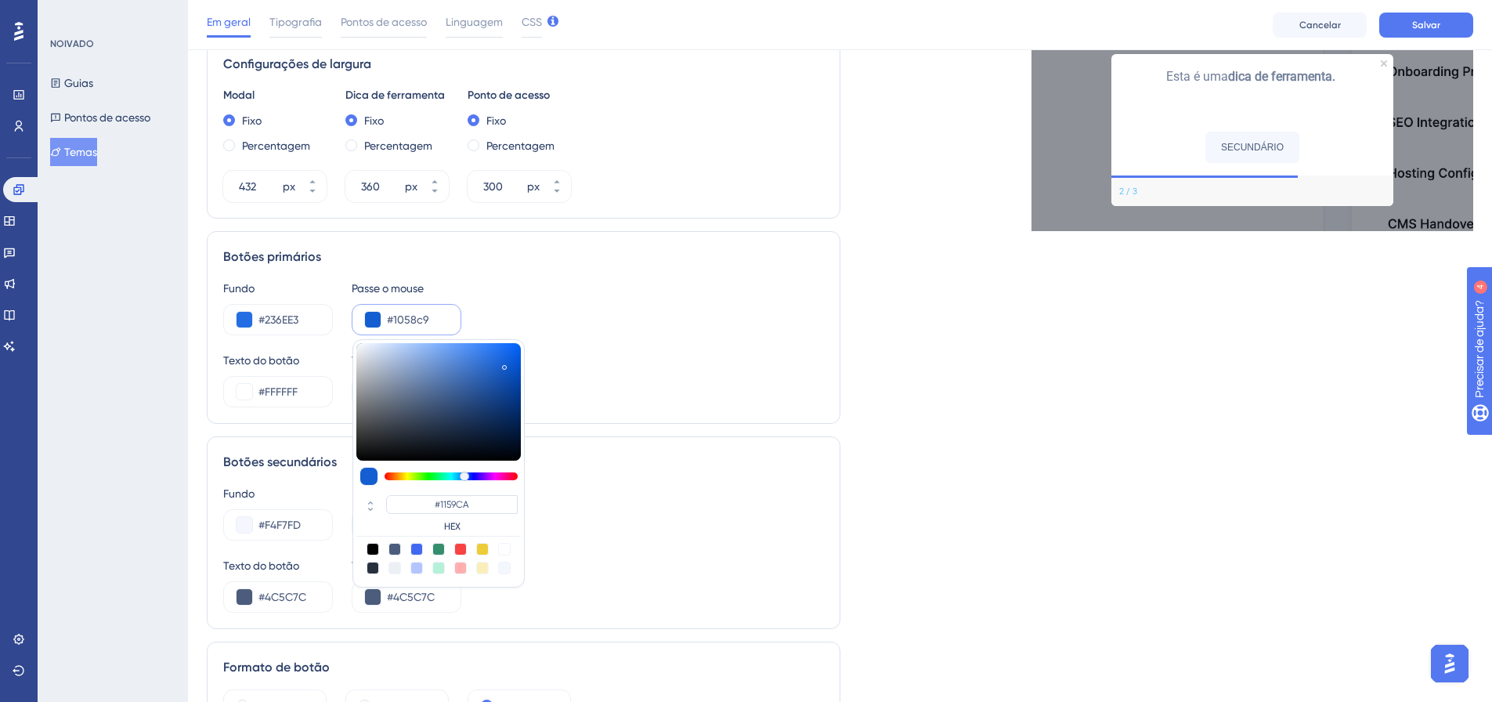
type input "#1058C9"
type input "#0e55c5"
type input "#0E55C5"
type input "#0d54c3"
type input "#0D54C3"
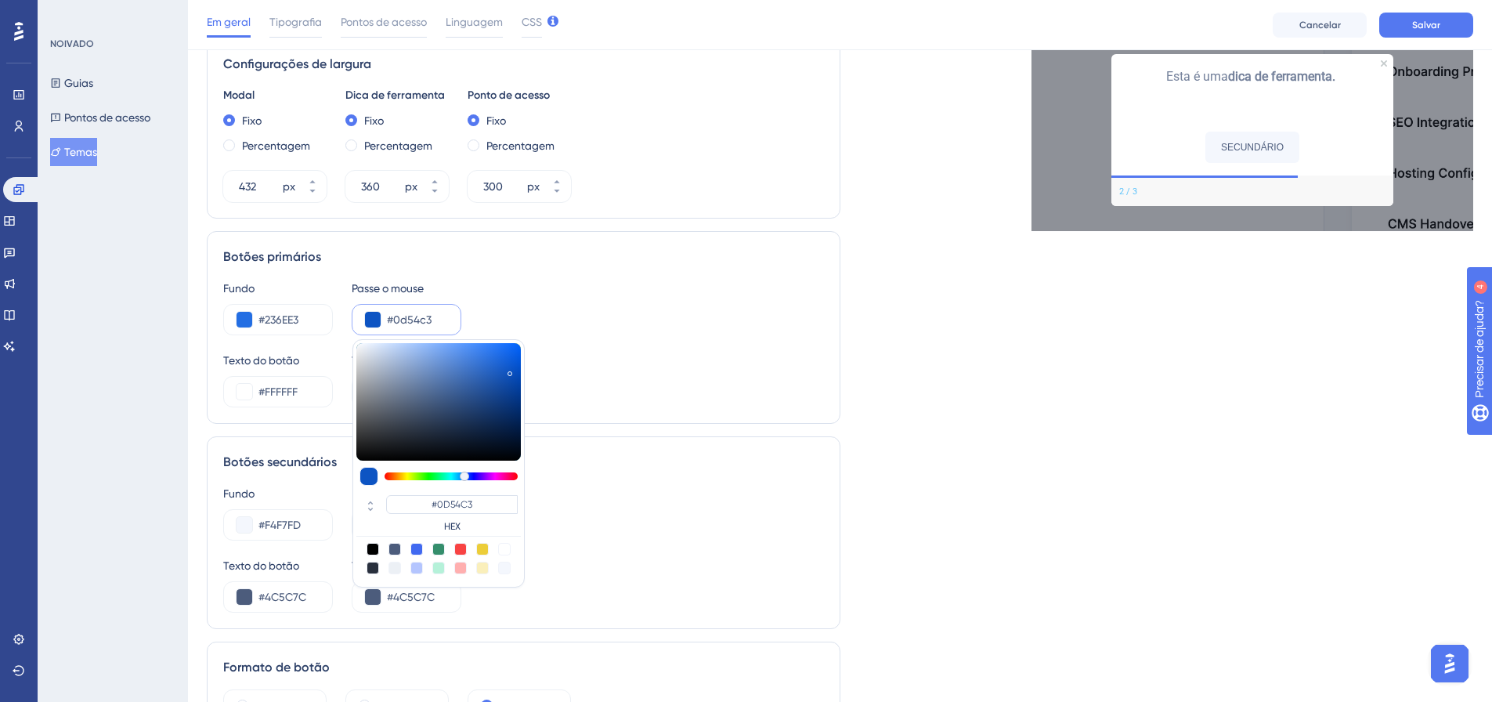
type input "#0c53c2"
type input "#0C53C2"
type input "#0a51c0"
type input "#0A51C0"
type input "#064ebe"
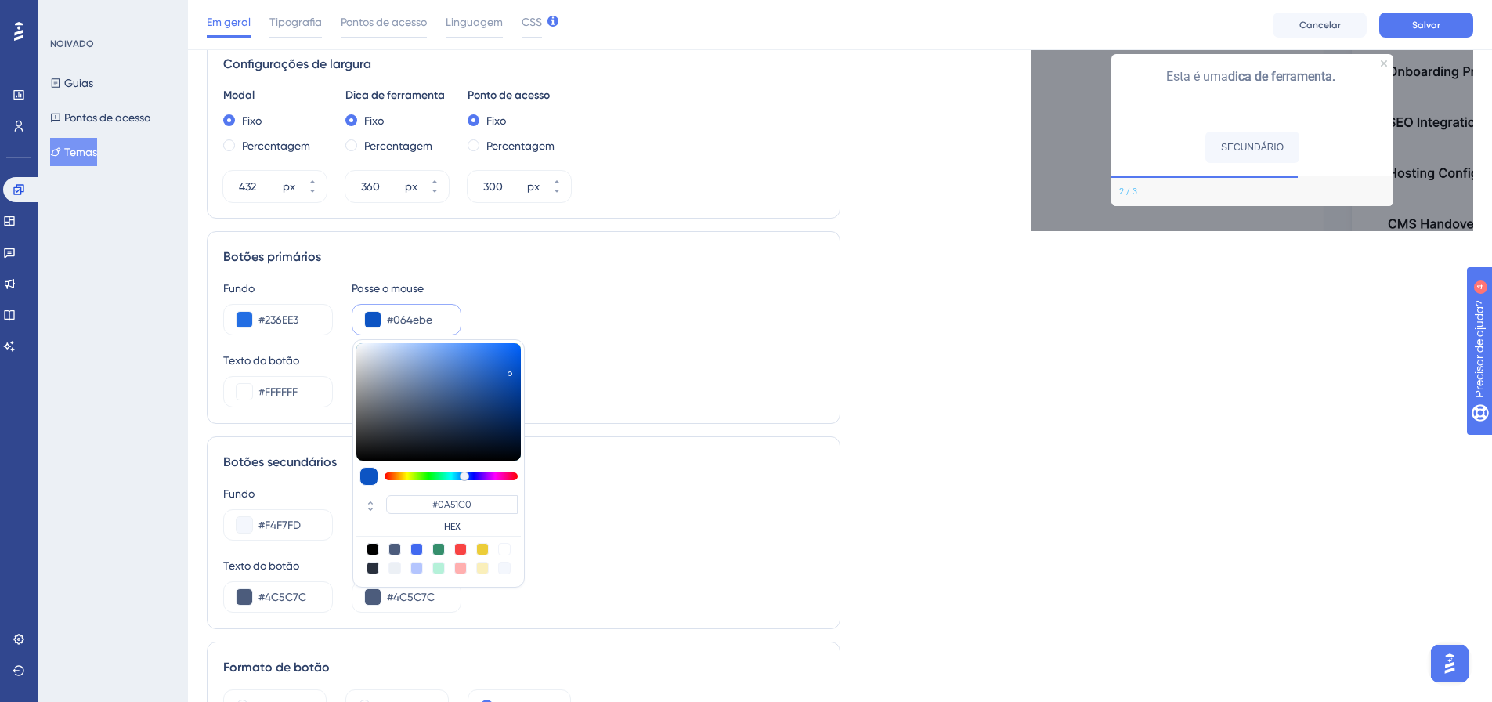
type input "#064EBE"
type input "#034bbb"
type input "#034BBB"
type input "#024abb"
type input "#024ABB"
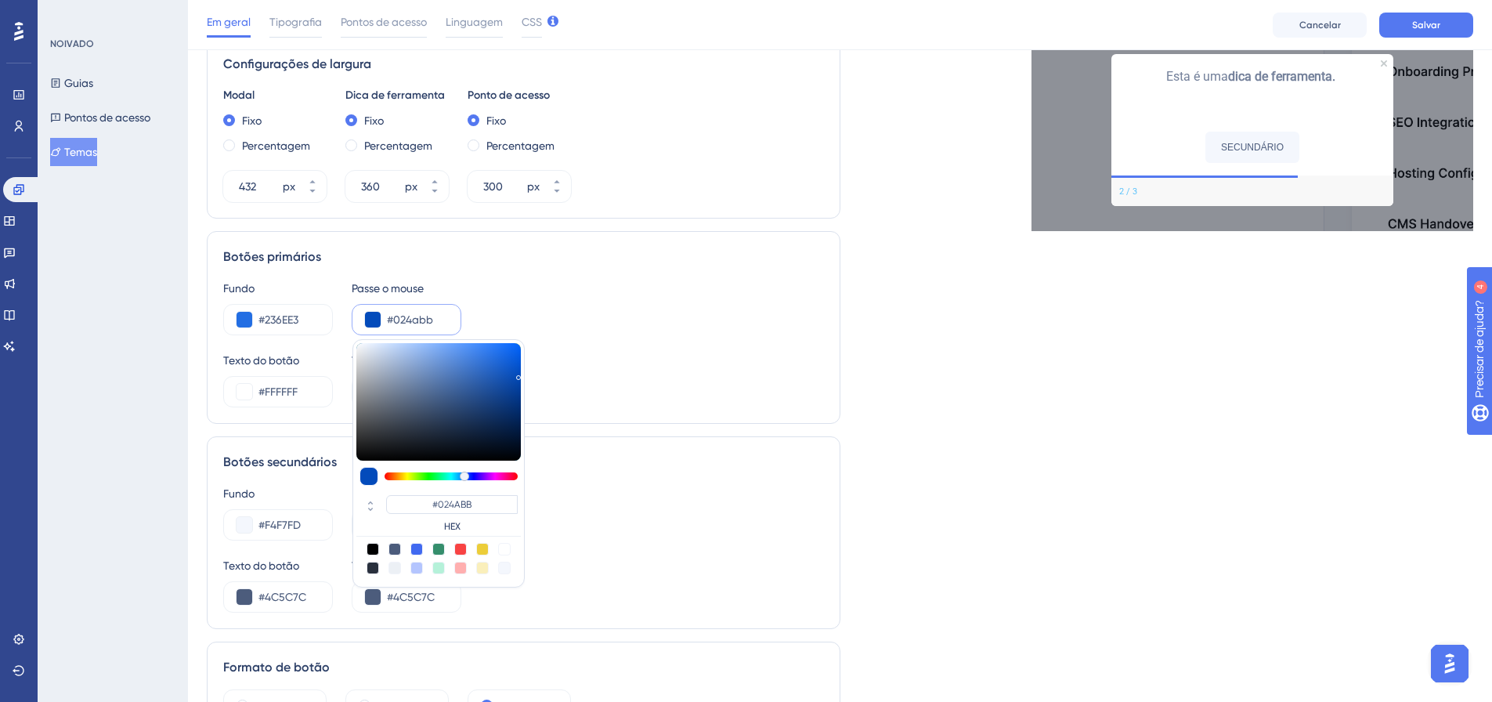
type input "#0149bb"
type input "#0149BB"
drag, startPoint x: 497, startPoint y: 358, endPoint x: 667, endPoint y: 344, distance: 170.6
click at [526, 376] on div "Fundo #236EE3 Passe o mouse #0149bb #0149BB HEX Texto do botão #FFFFFF Texto pa…" at bounding box center [523, 343] width 601 height 128
type input "#0047b8"
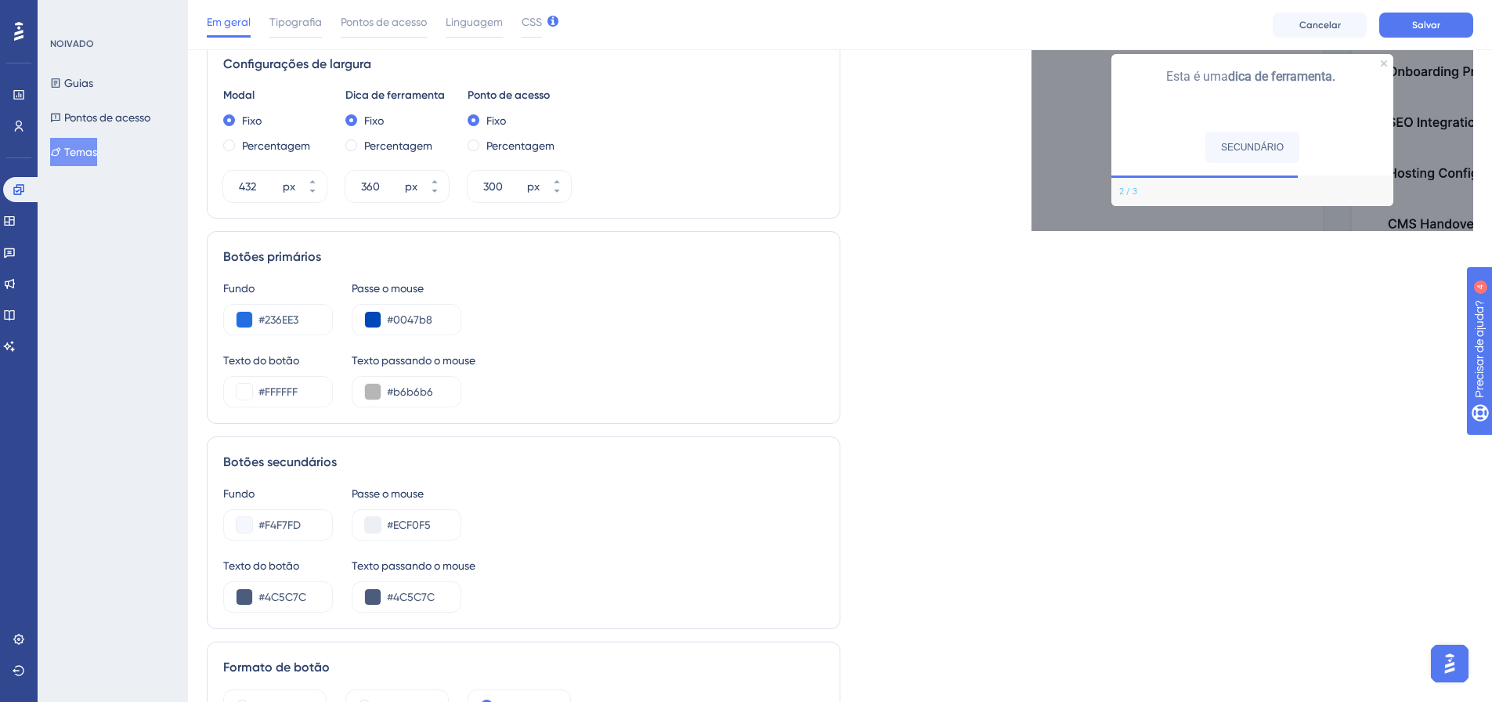
drag, startPoint x: 668, startPoint y: 343, endPoint x: 691, endPoint y: 342, distance: 22.7
click at [668, 342] on div "Fundo #236EE3 Passe o mouse #0047b8 Texto do botão #FFFFFF Texto passando o mou…" at bounding box center [523, 343] width 601 height 128
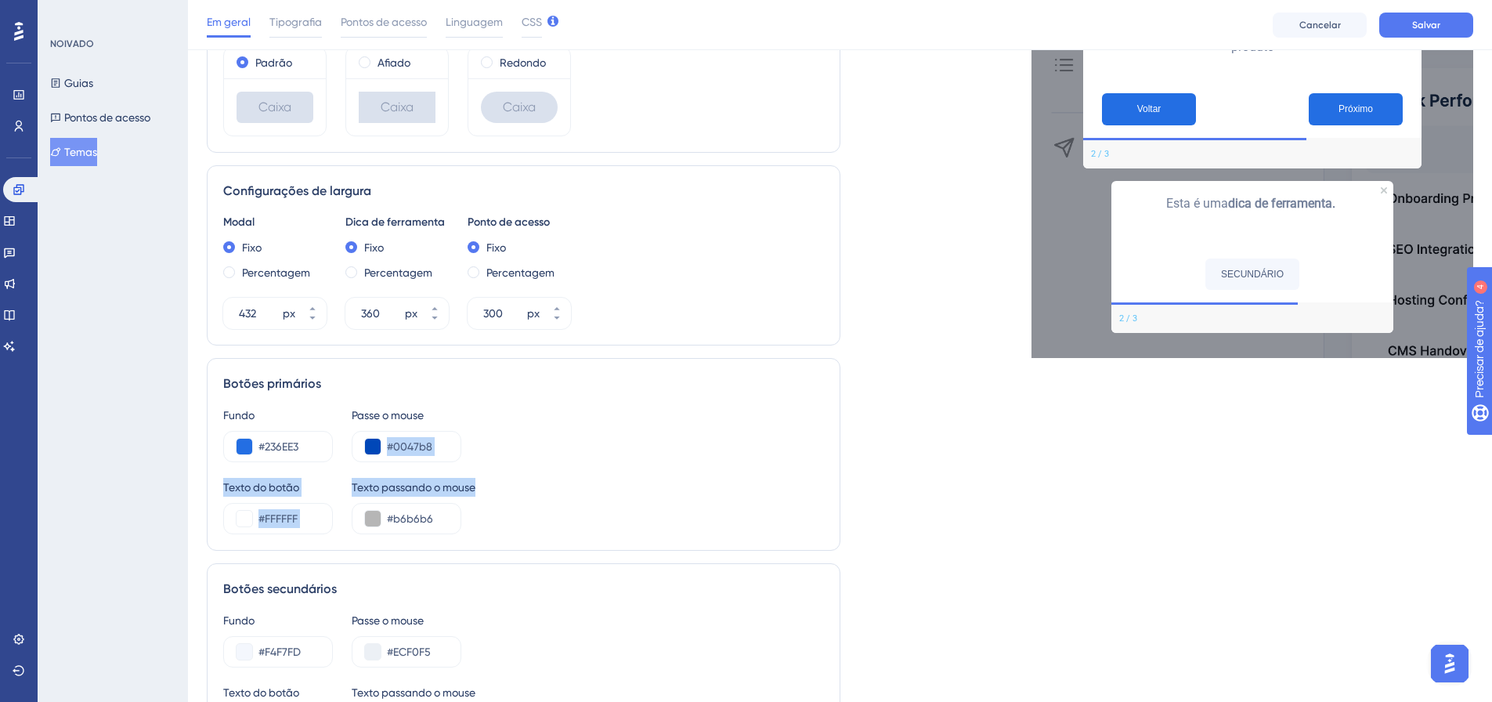
scroll to position [525, 0]
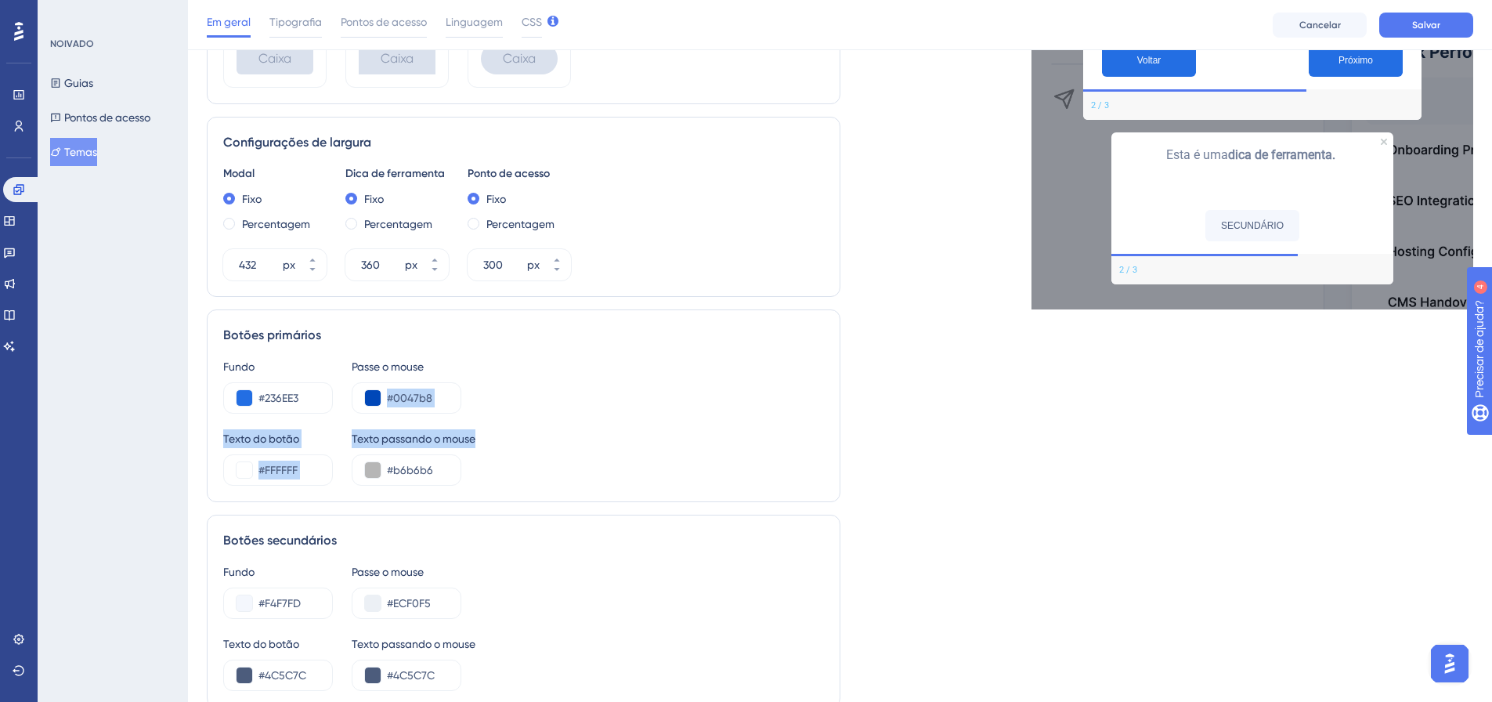
click at [585, 488] on div "Botões primários Fundo #236EE3 Passe o mouse #0047b8 Texto do botão #FFFFFF Tex…" at bounding box center [524, 405] width 634 height 193
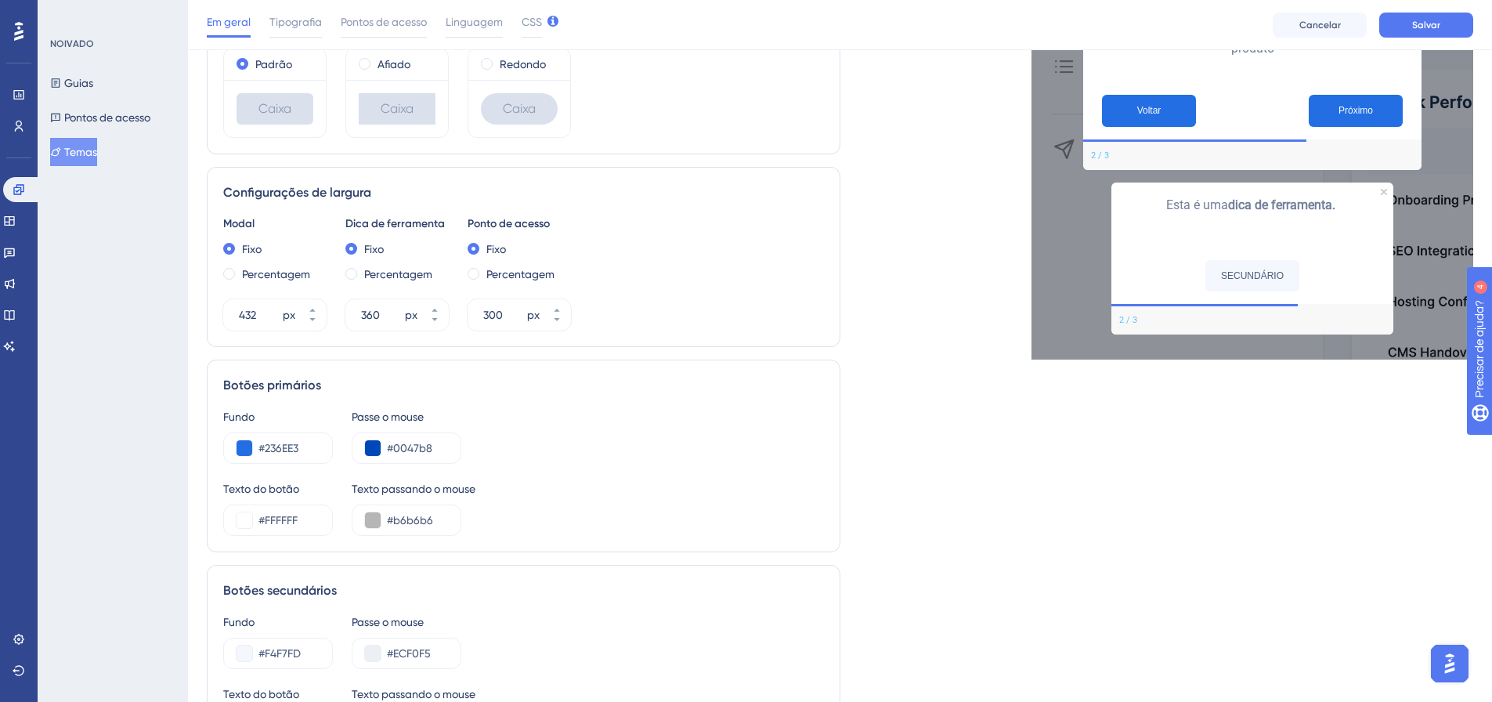
scroll to position [447, 0]
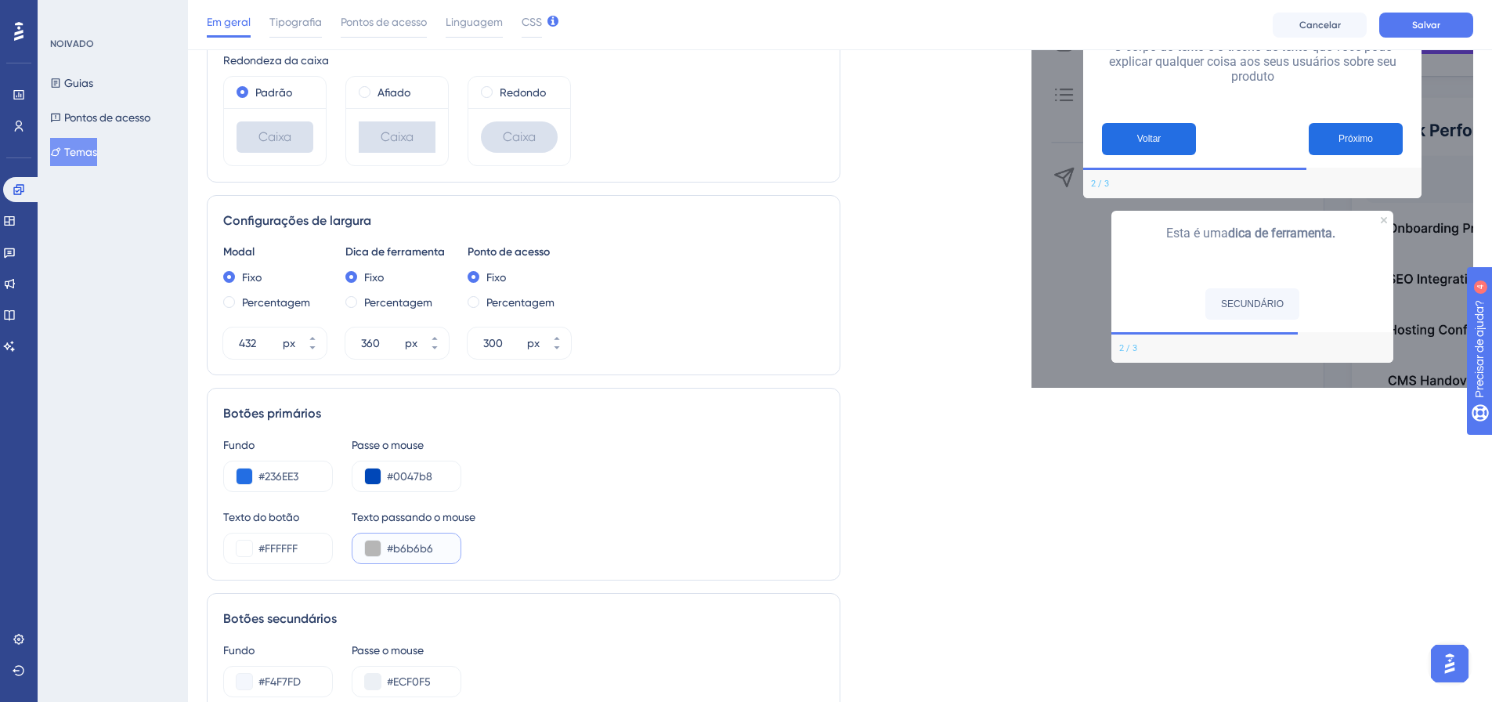
click at [446, 549] on input "#b6b6b6" at bounding box center [417, 548] width 61 height 19
drag, startPoint x: 297, startPoint y: 547, endPoint x: 219, endPoint y: 551, distance: 77.7
click at [219, 549] on div "Botões primários Fundo #236EE3 Passe o mouse #0047b8 Texto do botão #FFFFFF Tex…" at bounding box center [524, 484] width 634 height 193
click at [437, 535] on div "#b6b6b6" at bounding box center [407, 548] width 110 height 31
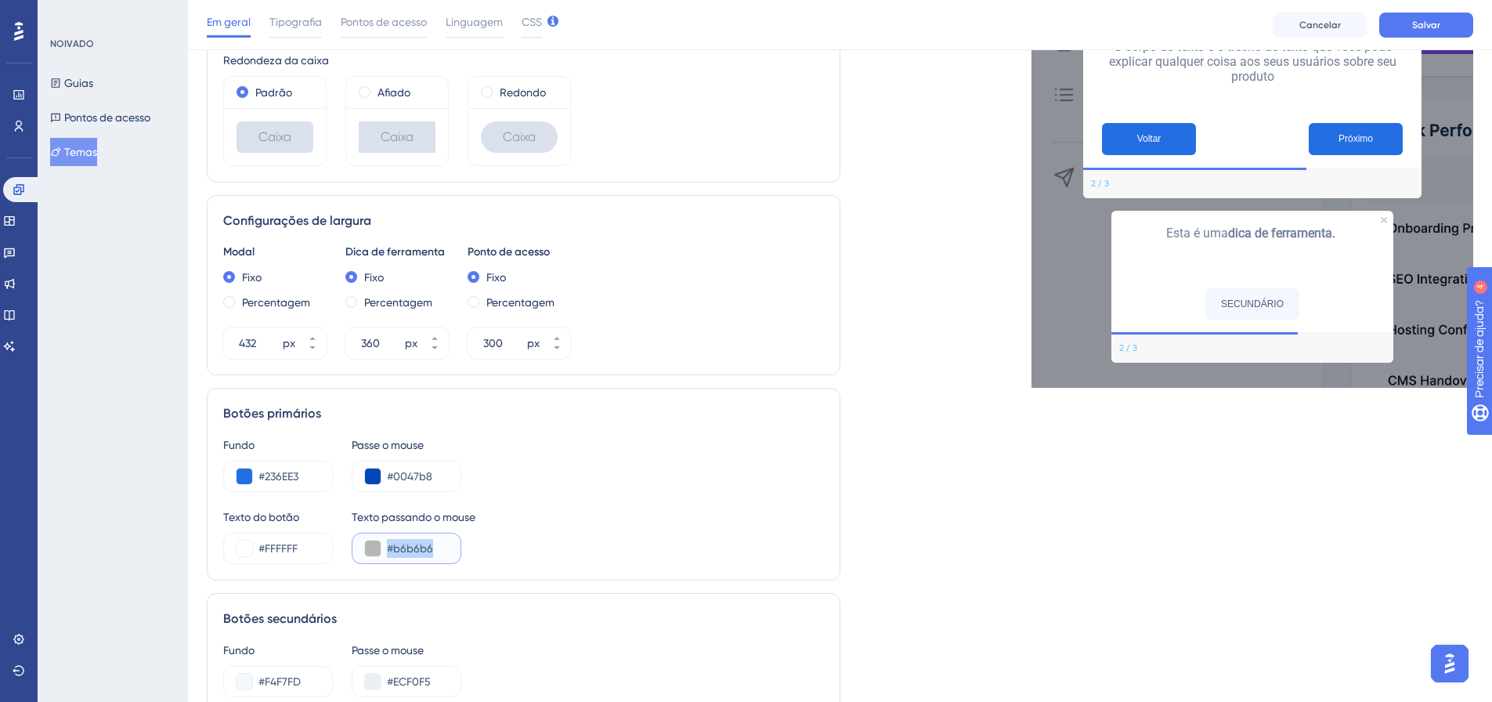
click at [436, 541] on input "#b6b6b6" at bounding box center [417, 548] width 61 height 19
paste input "FFFFFF"
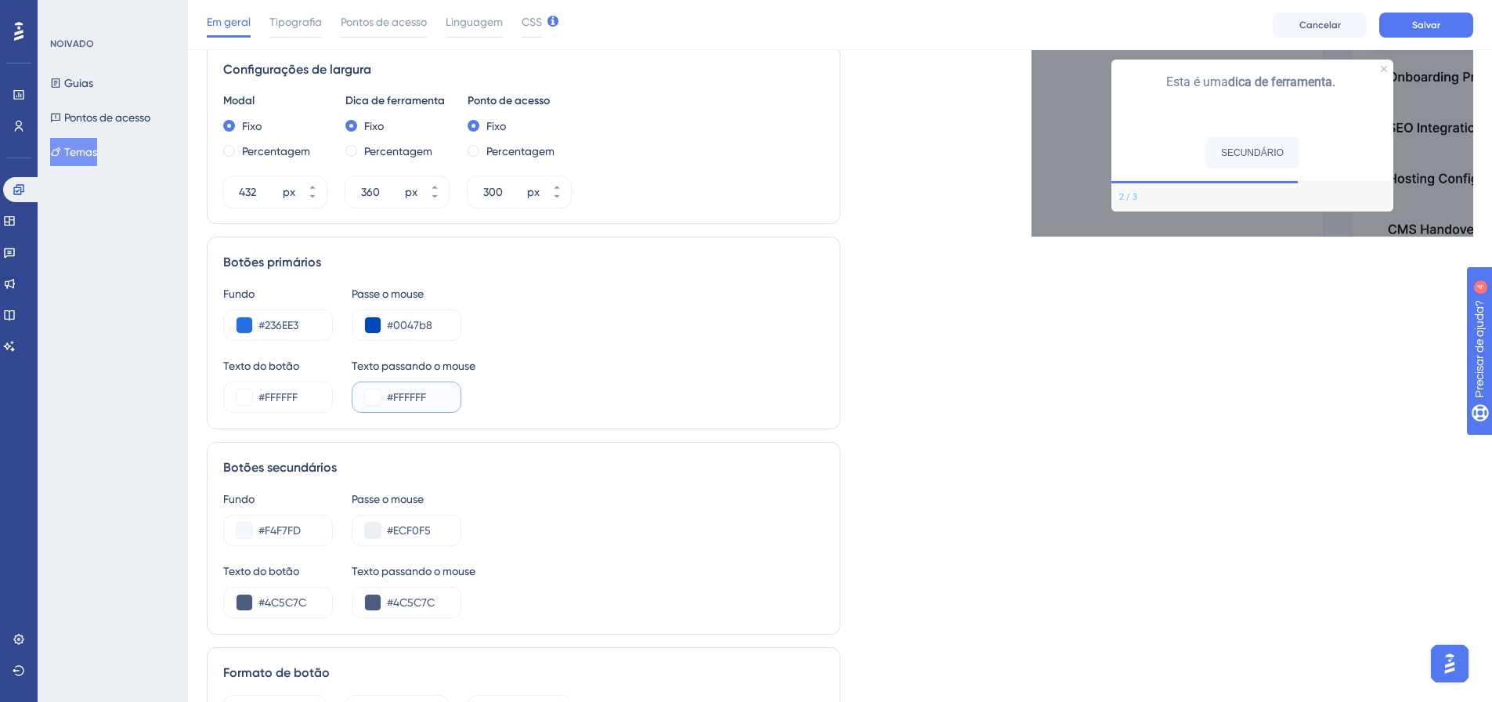
scroll to position [760, 0]
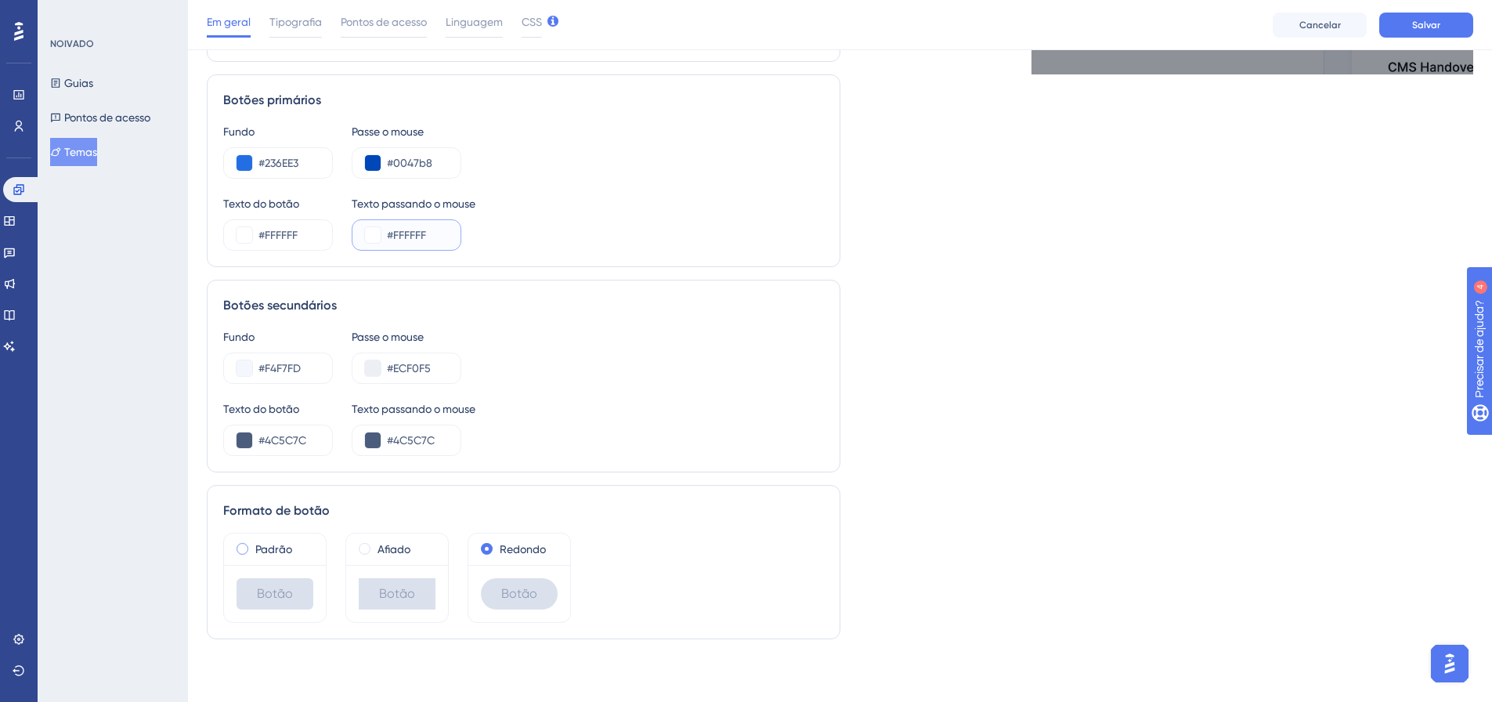
type input "#FFFFFF"
click at [247, 551] on span at bounding box center [243, 549] width 12 height 12
click at [253, 545] on input "radio" at bounding box center [253, 545] width 0 height 0
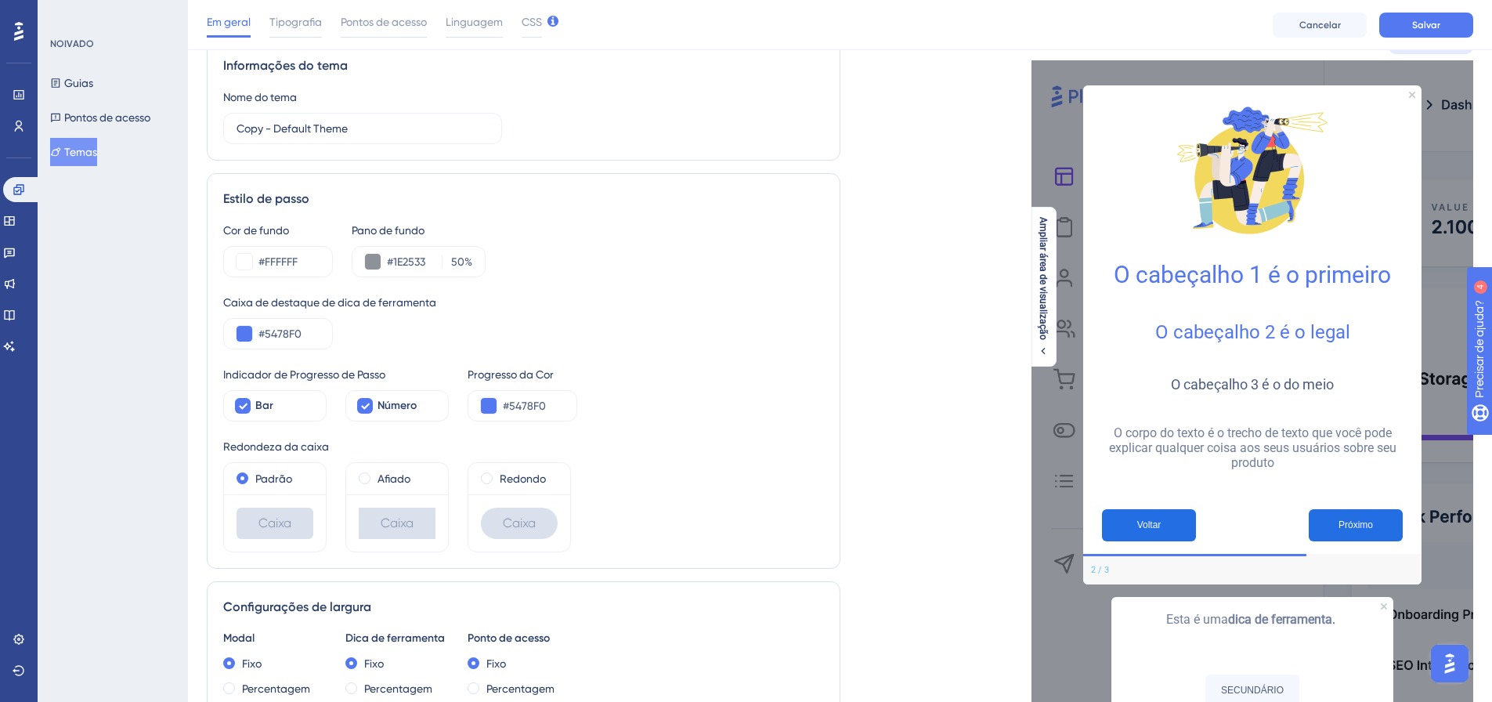
scroll to position [0, 0]
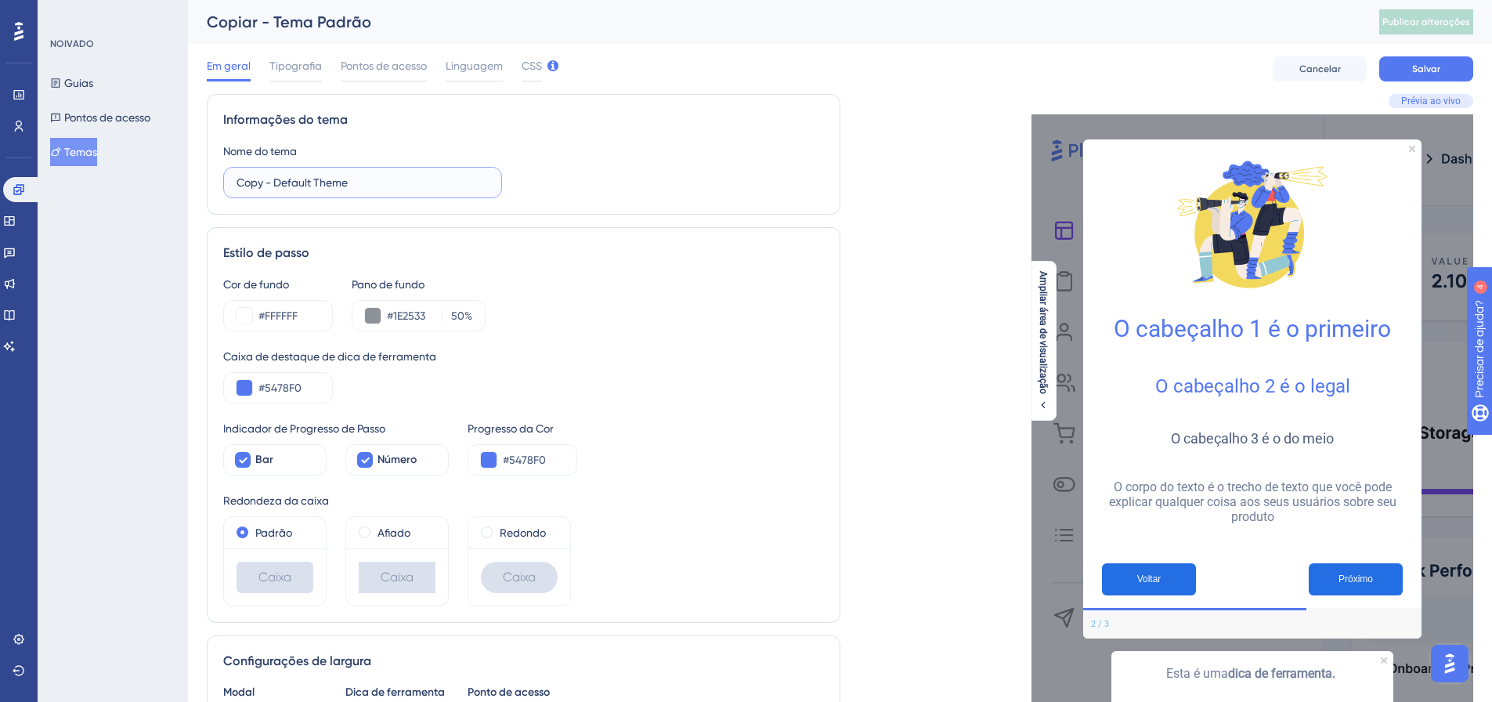
drag, startPoint x: 363, startPoint y: 182, endPoint x: 216, endPoint y: 186, distance: 147.4
click at [216, 186] on div "Informações do tema Nome do tema Copy - Default Theme" at bounding box center [524, 154] width 634 height 121
click at [1431, 66] on font "Salvar" at bounding box center [1426, 68] width 28 height 11
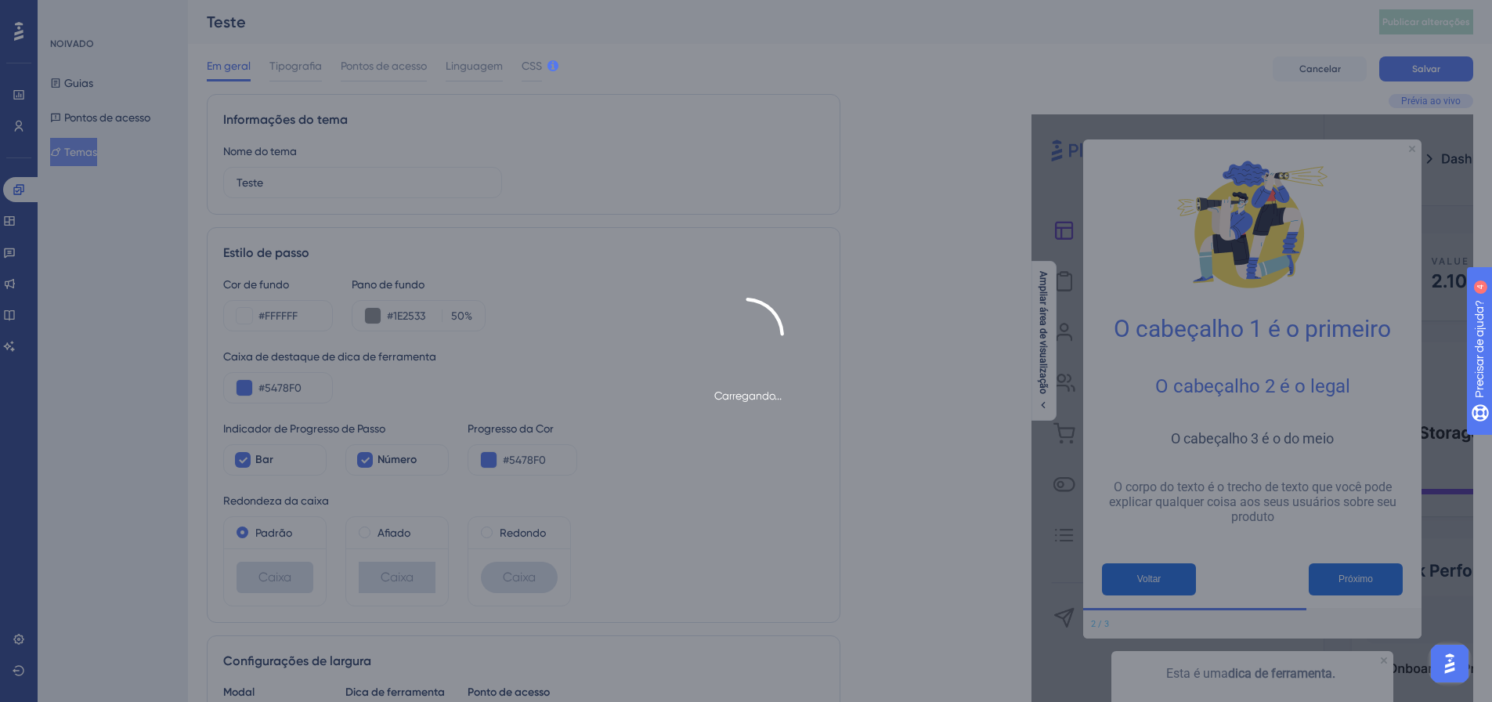
type input "Teste"
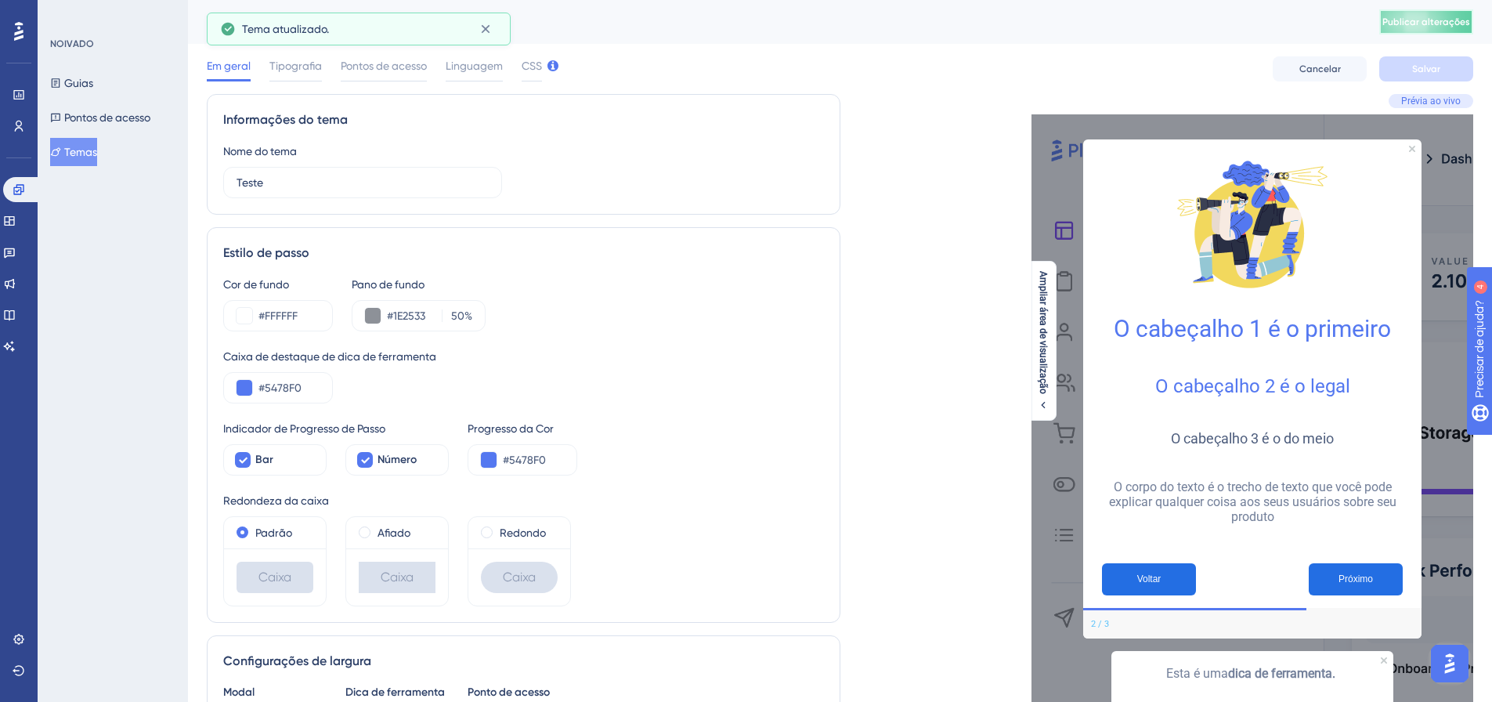
drag, startPoint x: 1435, startPoint y: 19, endPoint x: 1312, endPoint y: 16, distance: 123.0
click at [1435, 20] on button "Publicar alterações" at bounding box center [1427, 21] width 94 height 25
drag, startPoint x: 560, startPoint y: 456, endPoint x: 511, endPoint y: 468, distance: 50.7
click at [511, 468] on input "#5478F0" at bounding box center [533, 459] width 61 height 19
paste input "FFFFF"
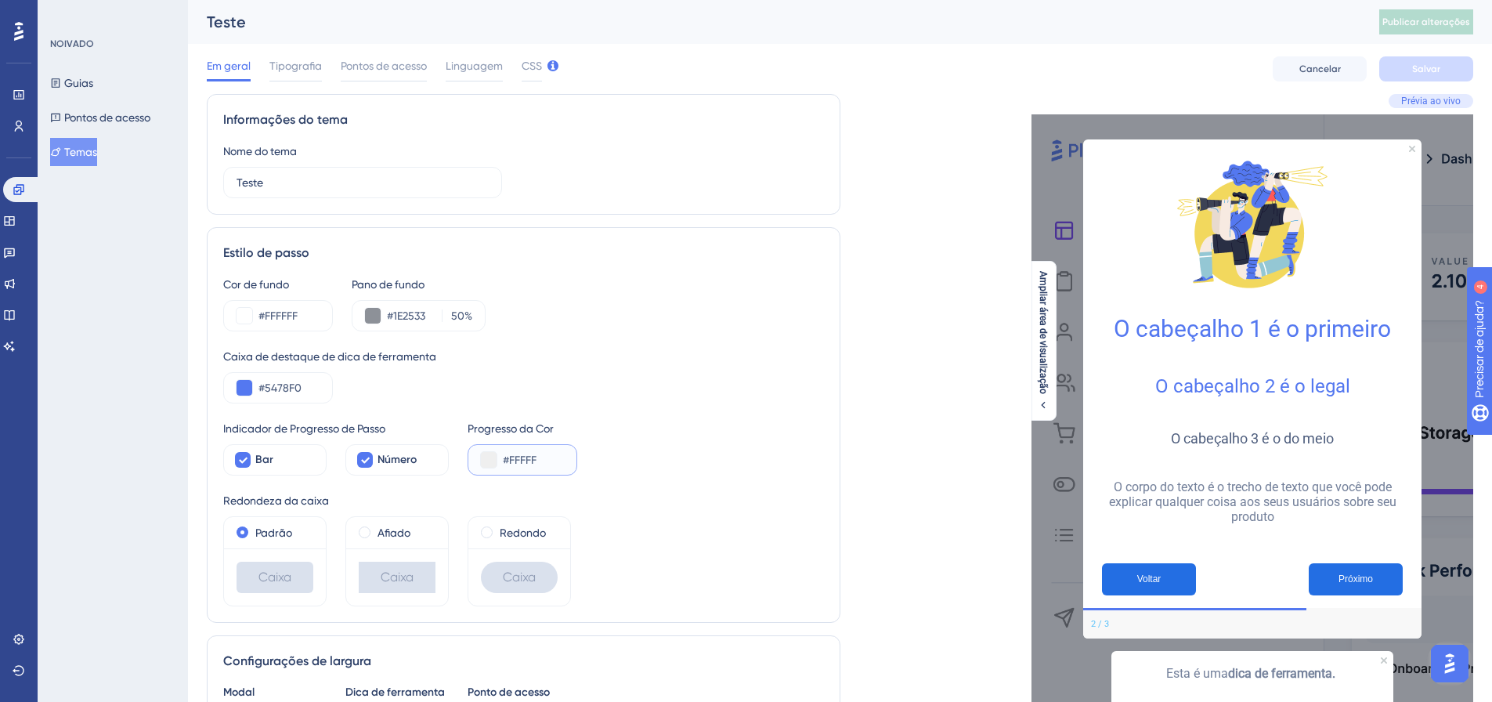
type input "#FFFFF"
click at [613, 425] on div "Indicador de Progresso de Passo Bar Número Progresso da Cor #FFFFF" at bounding box center [523, 447] width 601 height 56
type input "#B6B6B6"
click at [1321, 73] on font "Cancelar" at bounding box center [1321, 68] width 42 height 11
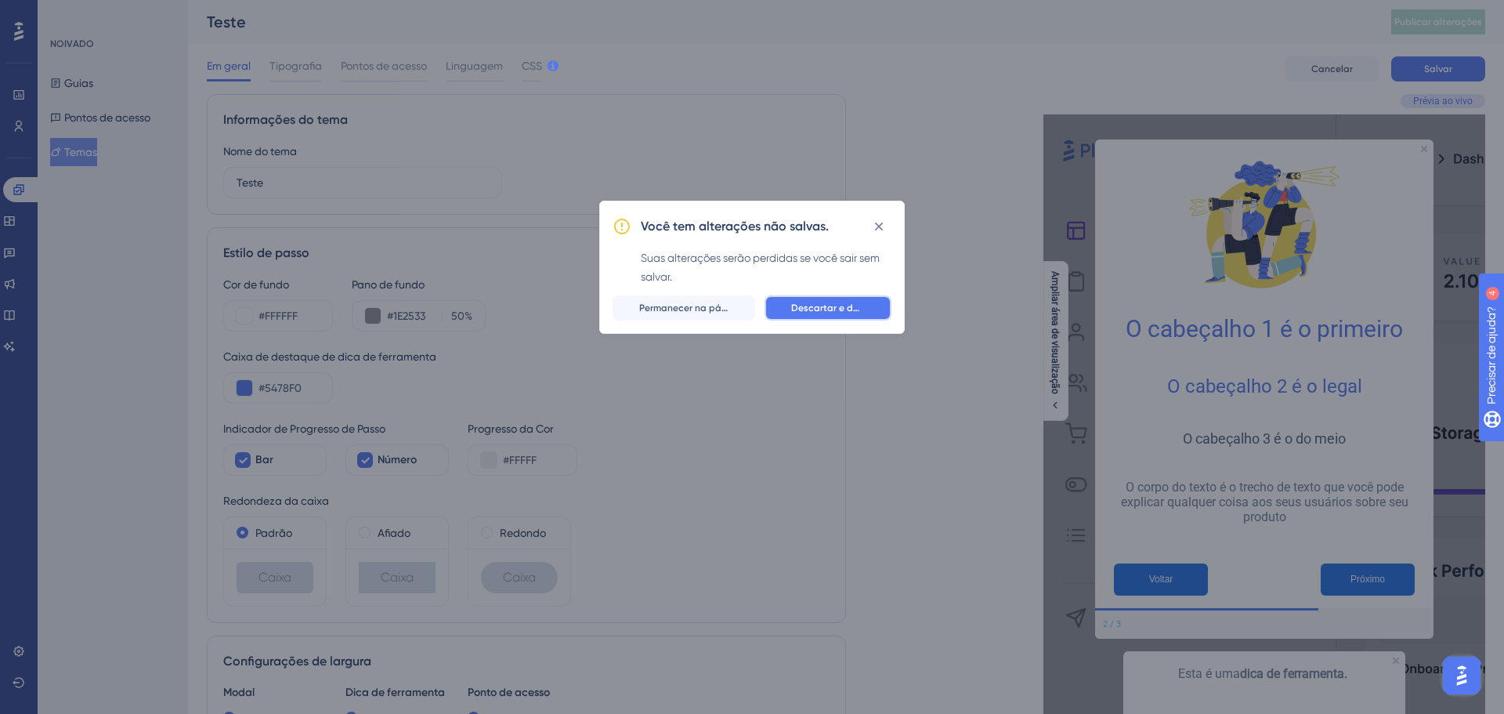
click at [823, 310] on font "Descartar e deixar" at bounding box center [833, 307] width 84 height 11
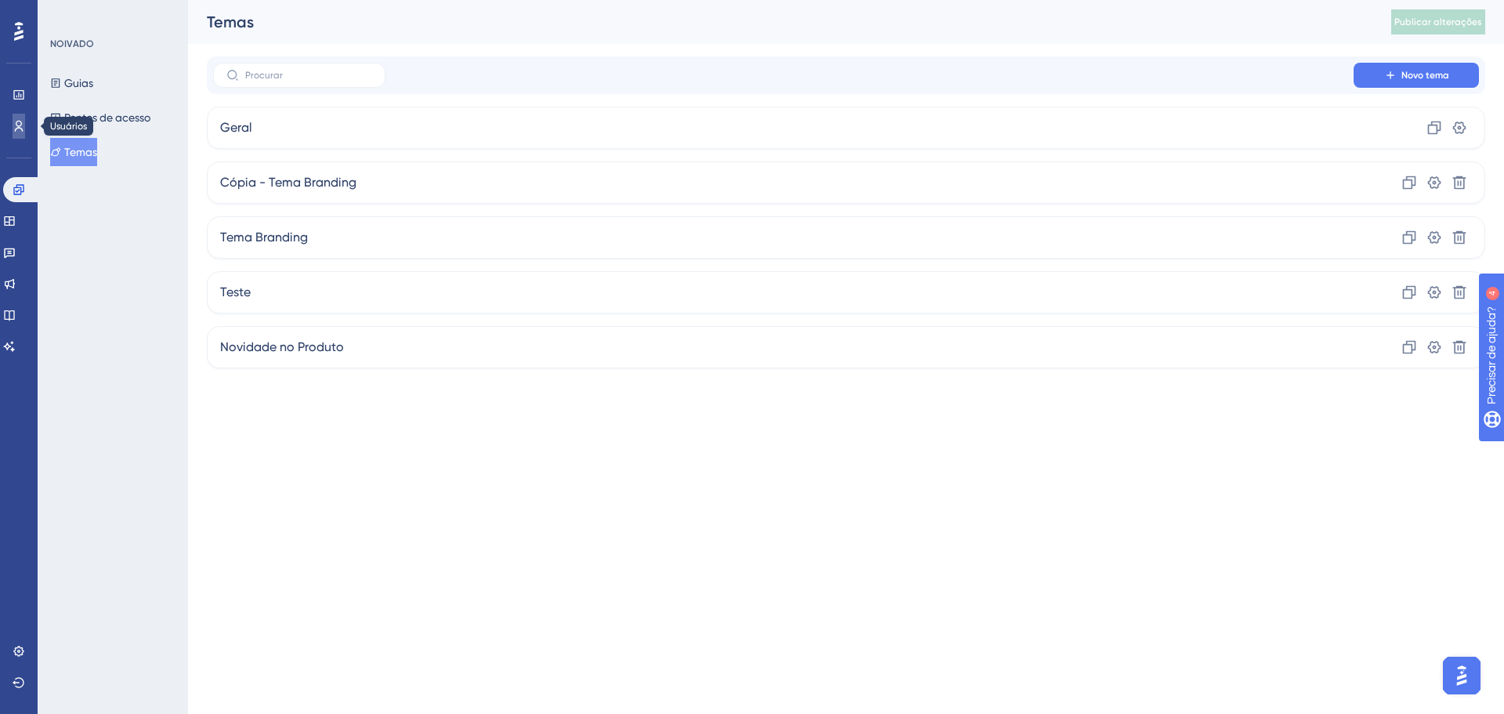
click at [20, 125] on icon at bounding box center [19, 126] width 13 height 13
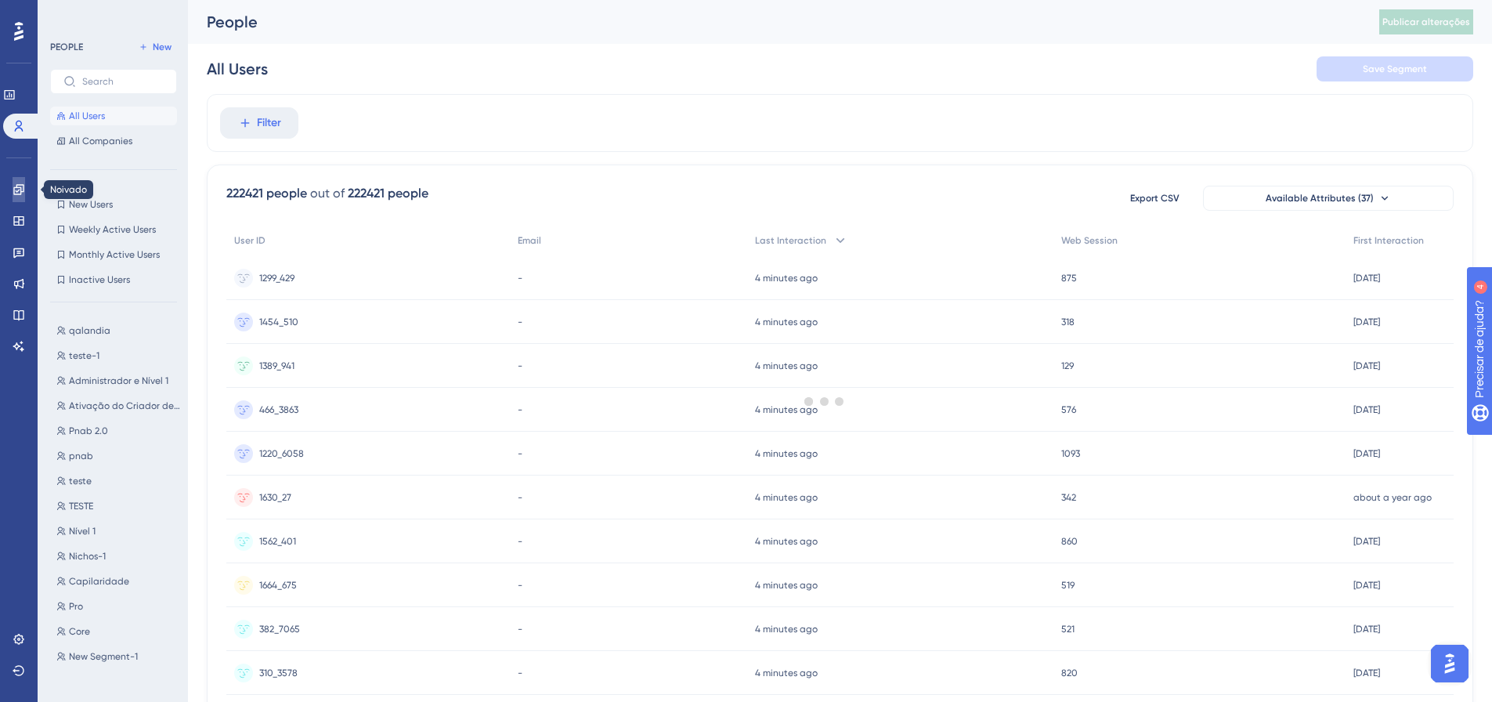
click at [13, 199] on link at bounding box center [19, 189] width 13 height 25
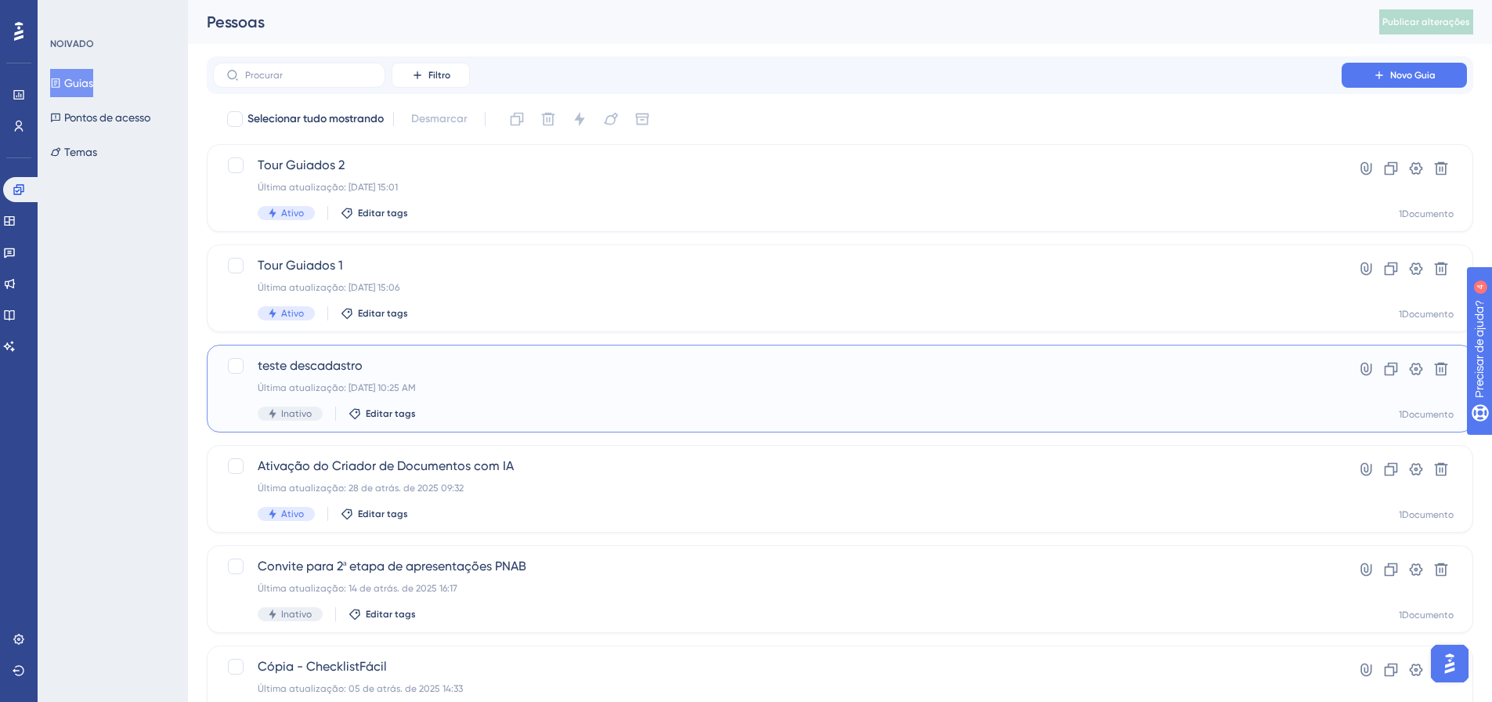
click at [385, 385] on font "Última atualização: 05 de set. de 2025 10:25 AM" at bounding box center [337, 387] width 158 height 11
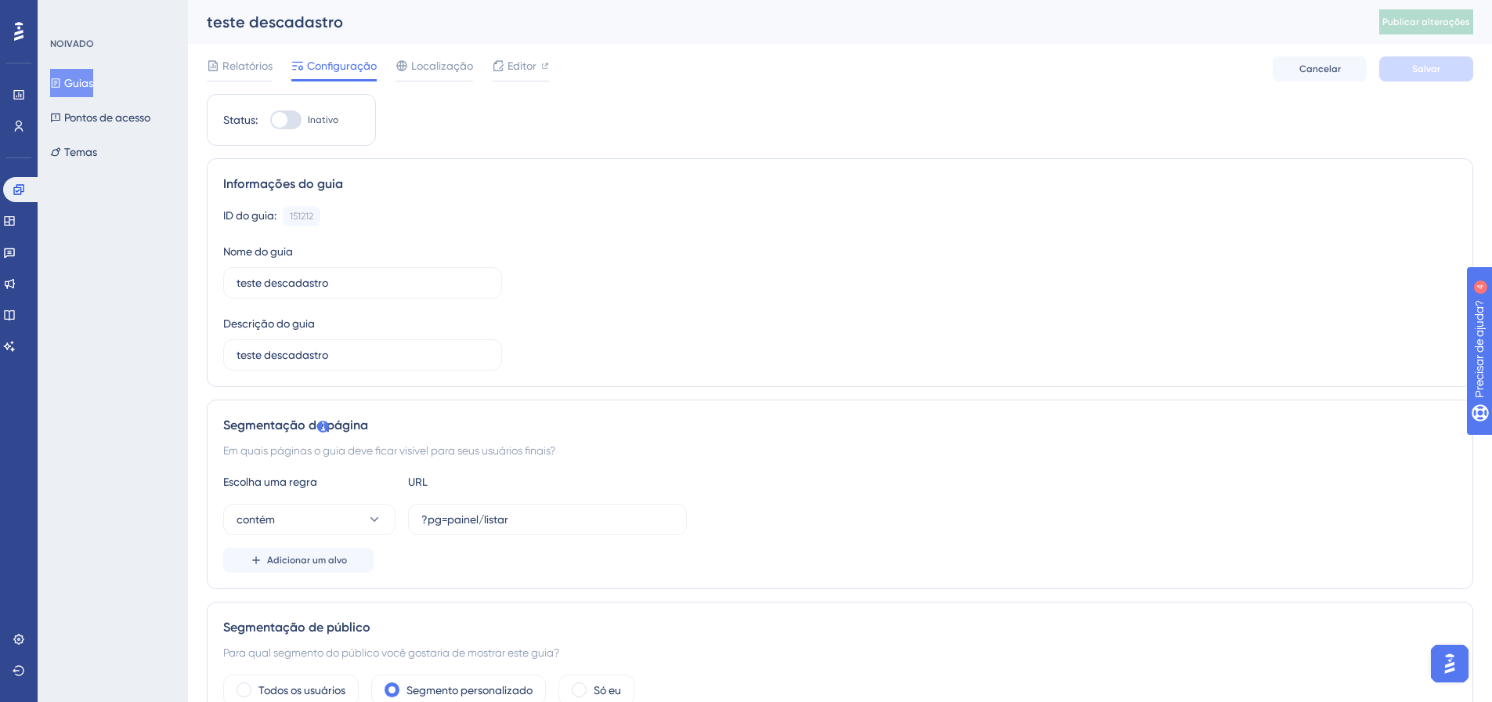
click at [298, 119] on div at bounding box center [285, 119] width 31 height 19
click at [270, 120] on input "Inativo" at bounding box center [269, 120] width 1 height 1
checkbox input "true"
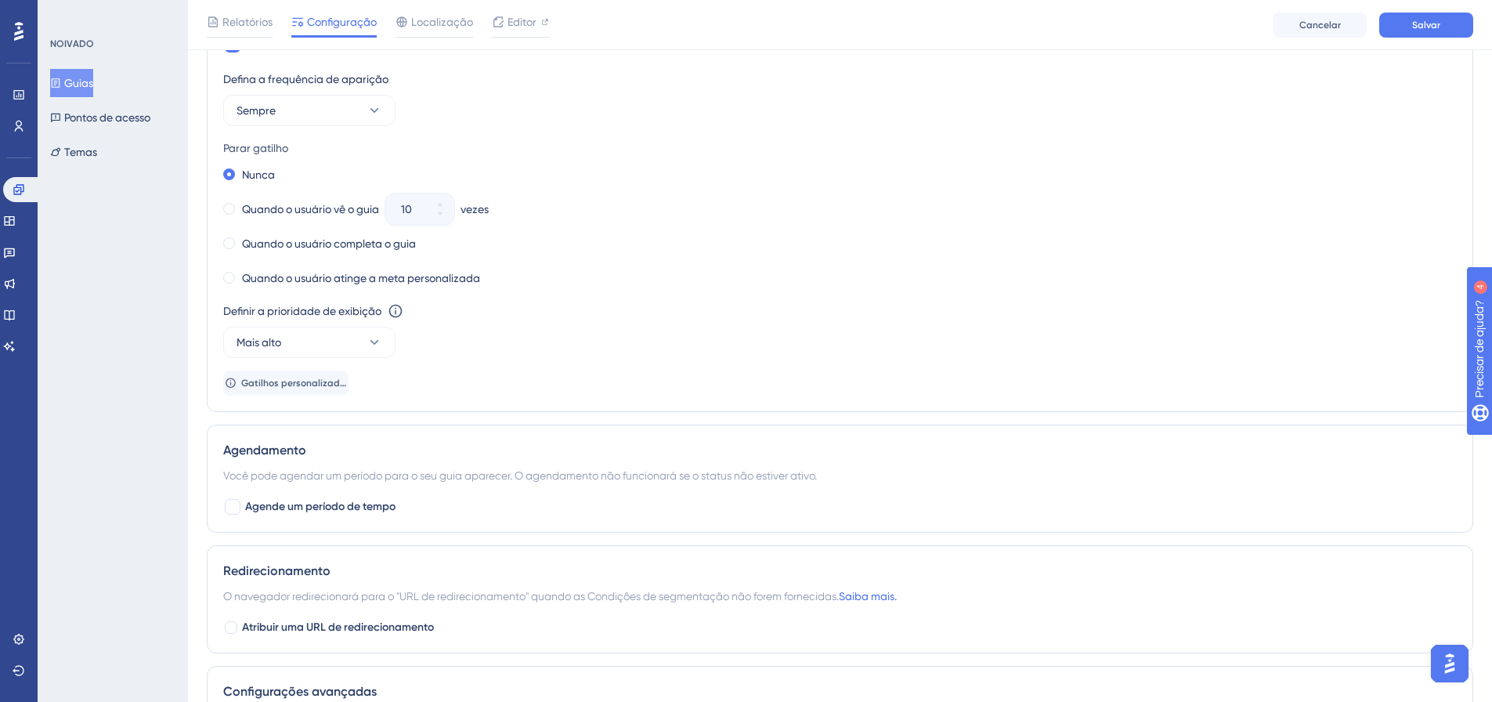
scroll to position [940, 0]
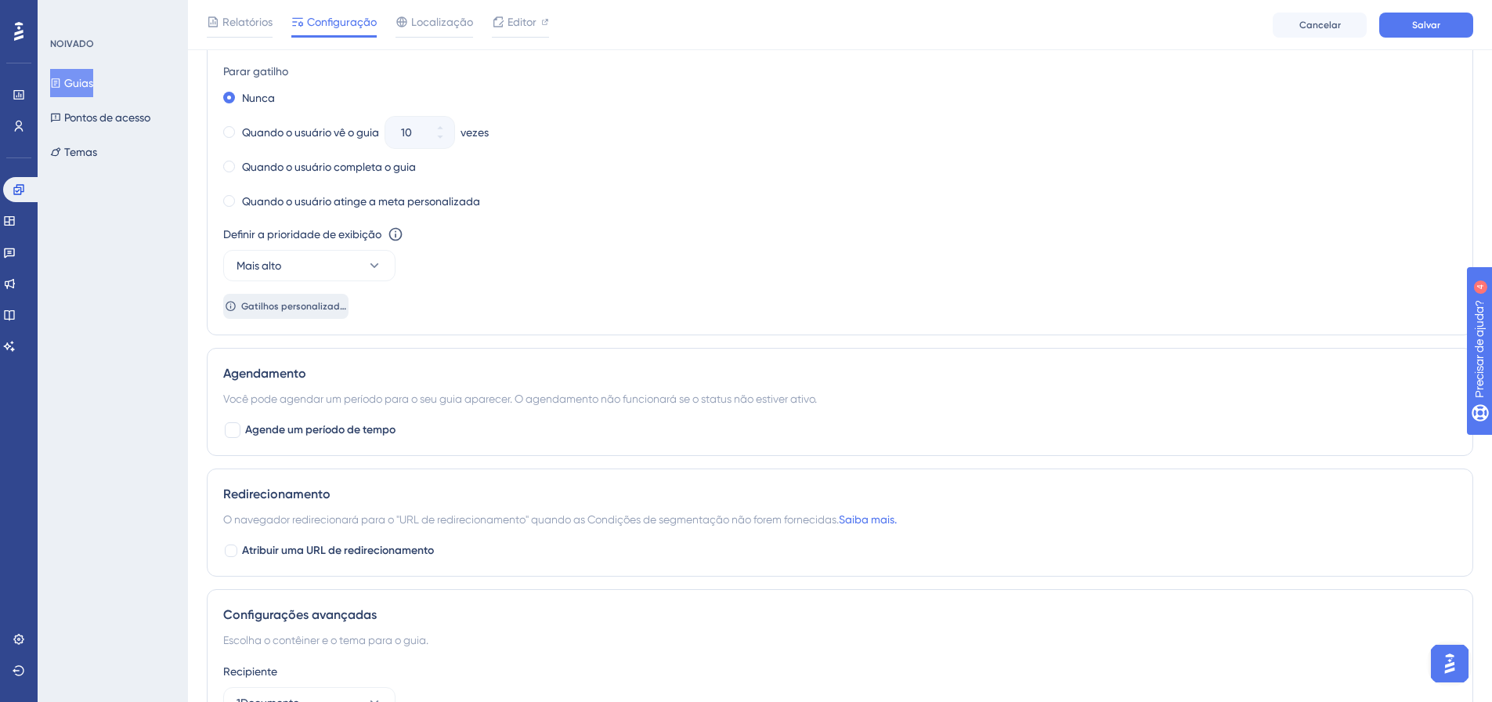
click at [289, 315] on button "Gatilhos personalizados" at bounding box center [285, 306] width 125 height 25
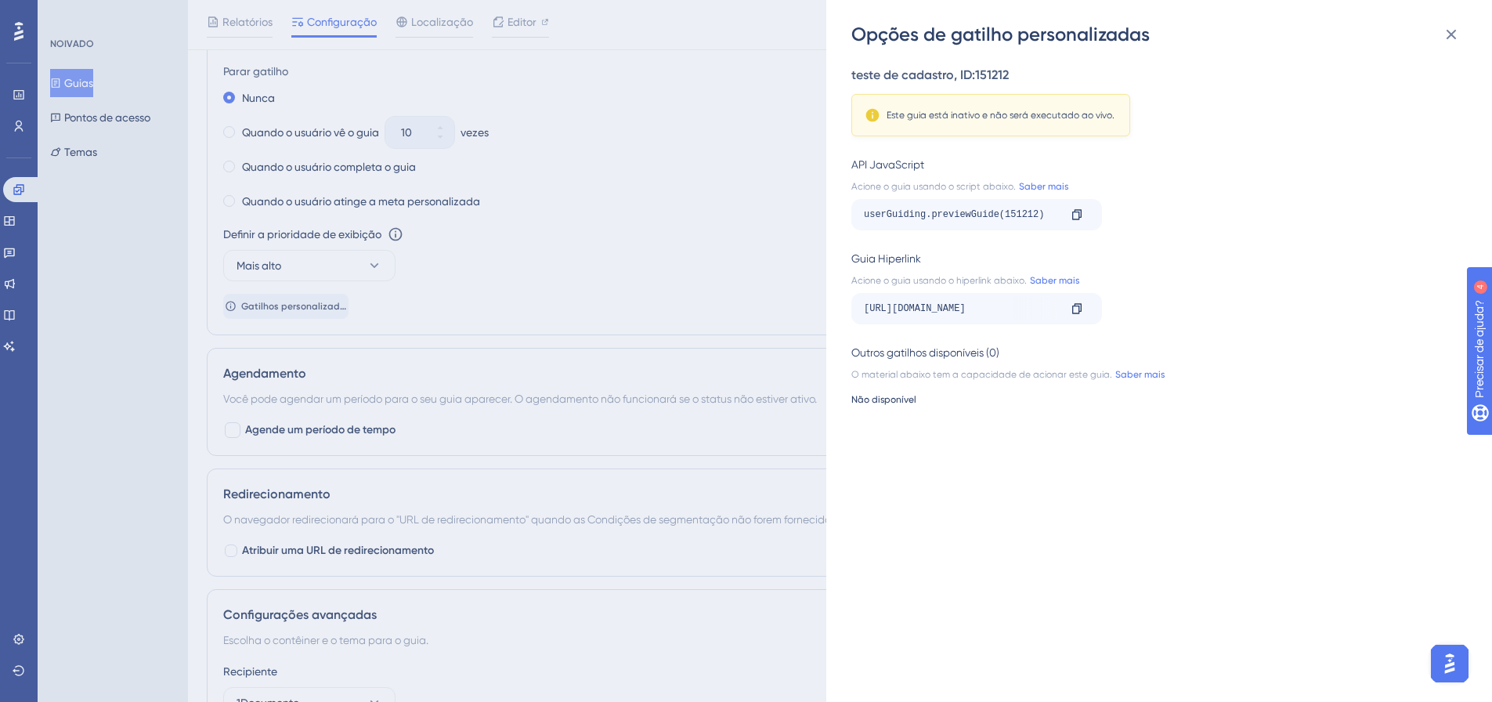
drag, startPoint x: 766, startPoint y: 266, endPoint x: 736, endPoint y: 266, distance: 29.8
click at [765, 266] on div "Opções de gatilho personalizadas teste de cadastro , ID: 151212 Este guia está …" at bounding box center [746, 351] width 1492 height 702
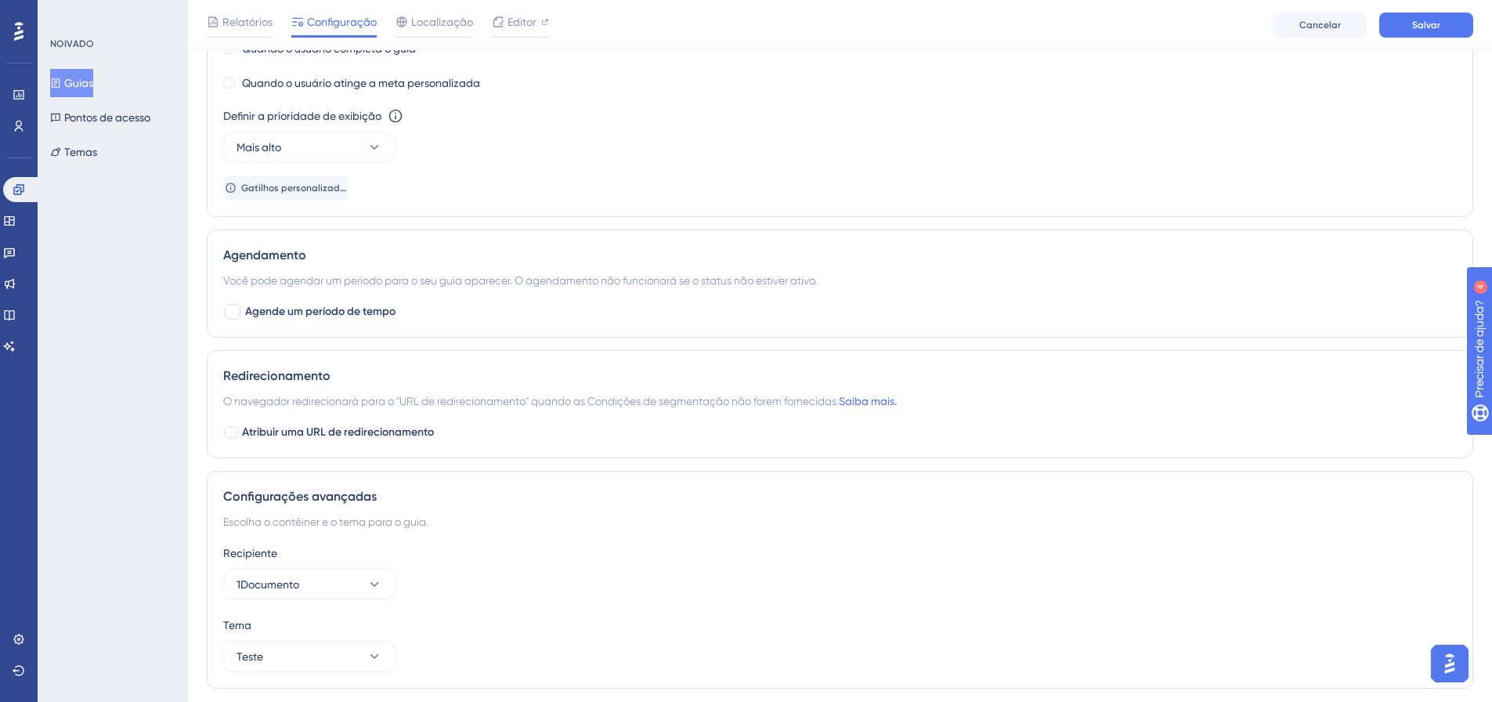
scroll to position [1097, 0]
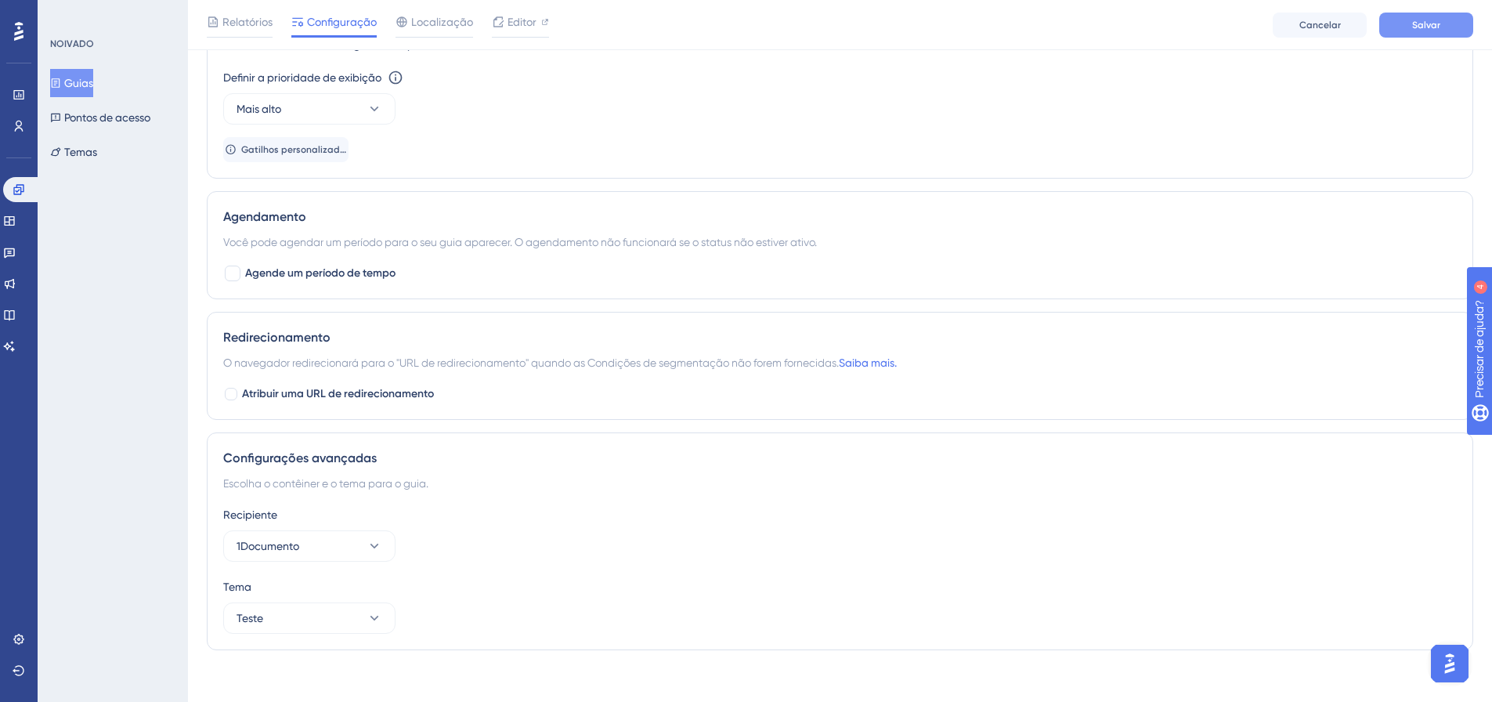
click at [1408, 17] on button "Salvar" at bounding box center [1427, 25] width 94 height 25
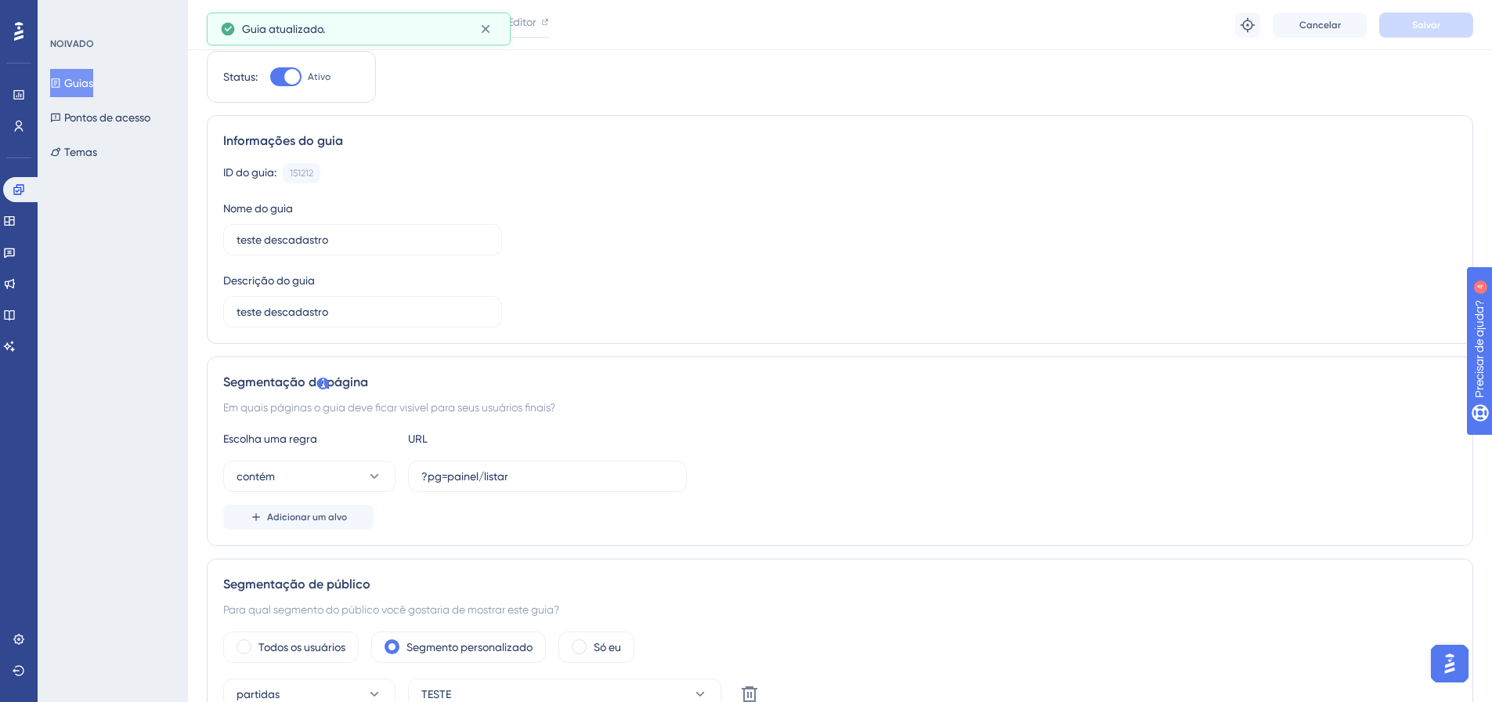
scroll to position [0, 0]
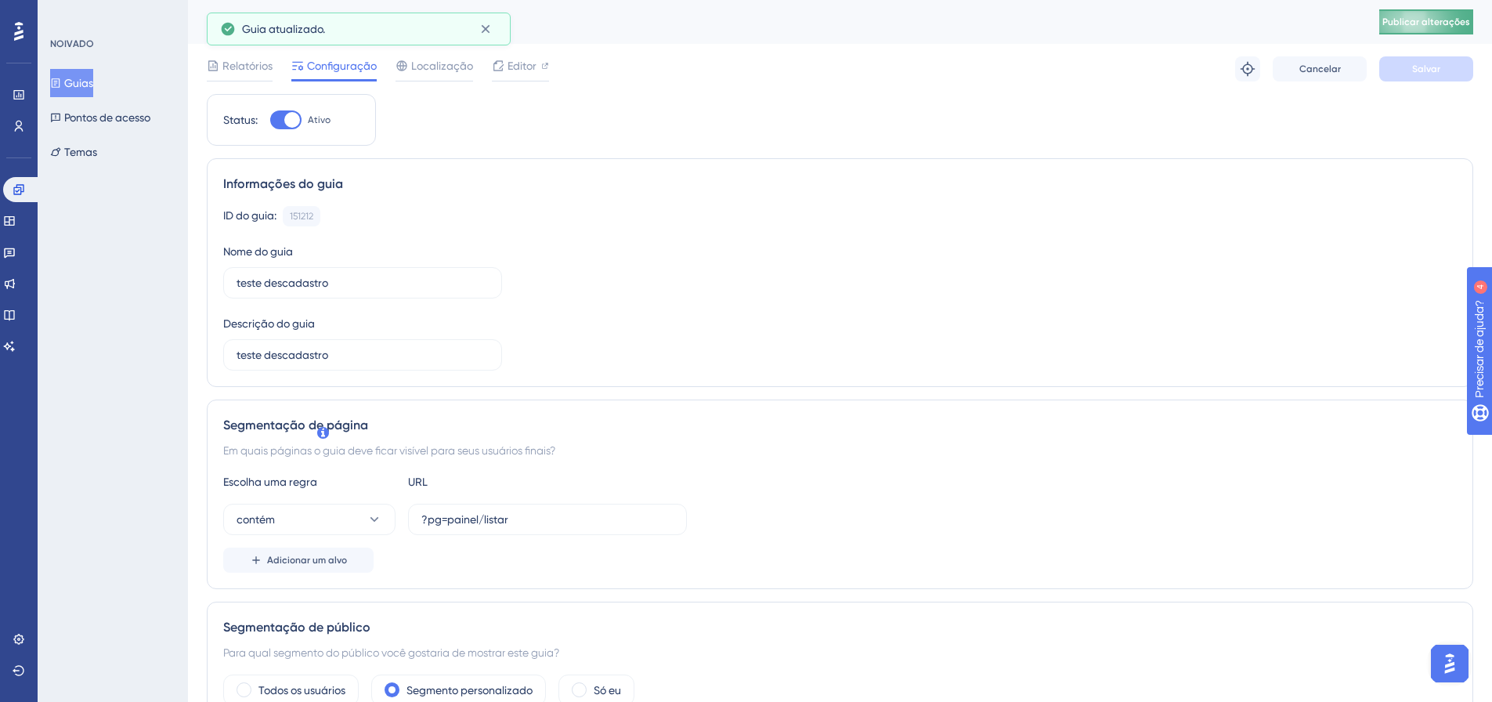
click at [1440, 28] on button "Publicar alterações" at bounding box center [1427, 21] width 94 height 25
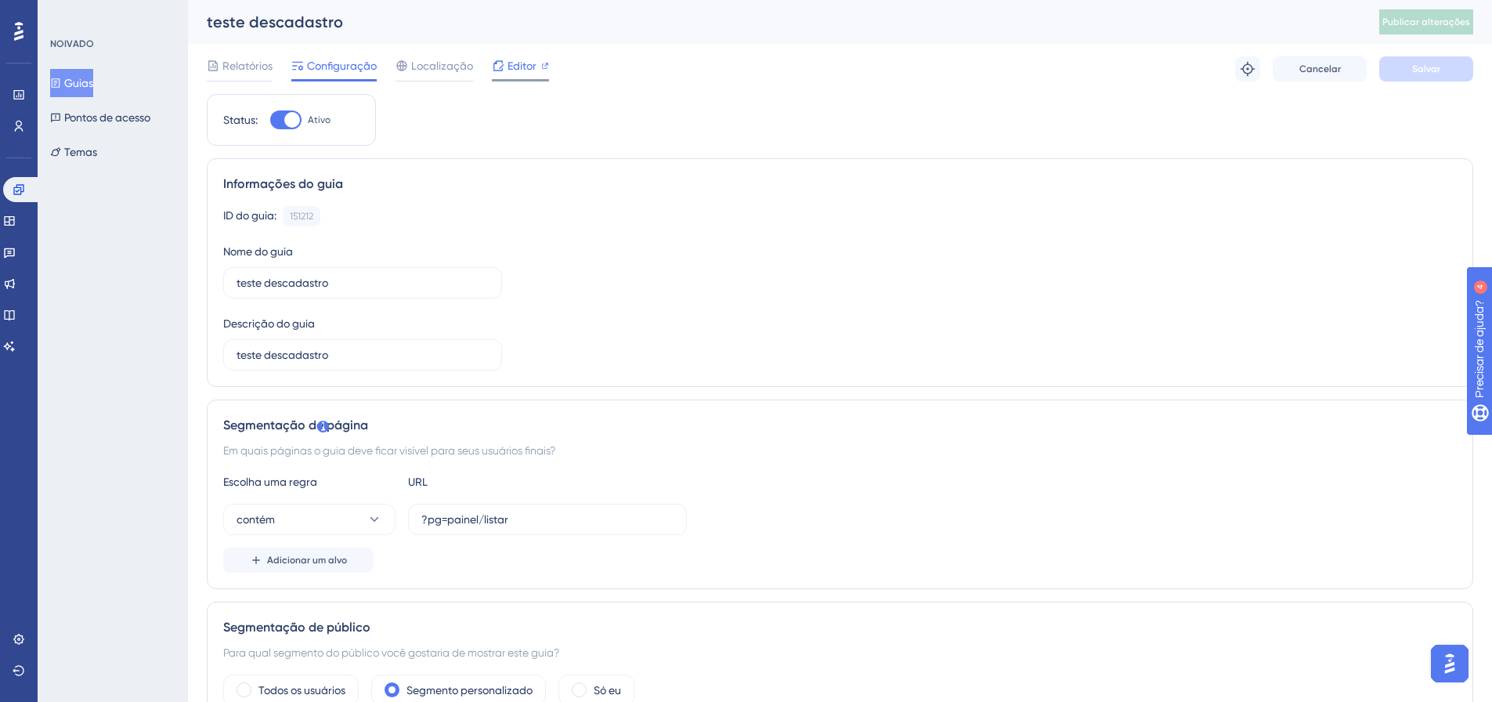
click at [505, 70] on div "Editor" at bounding box center [520, 65] width 57 height 19
